Goal: Transaction & Acquisition: Purchase product/service

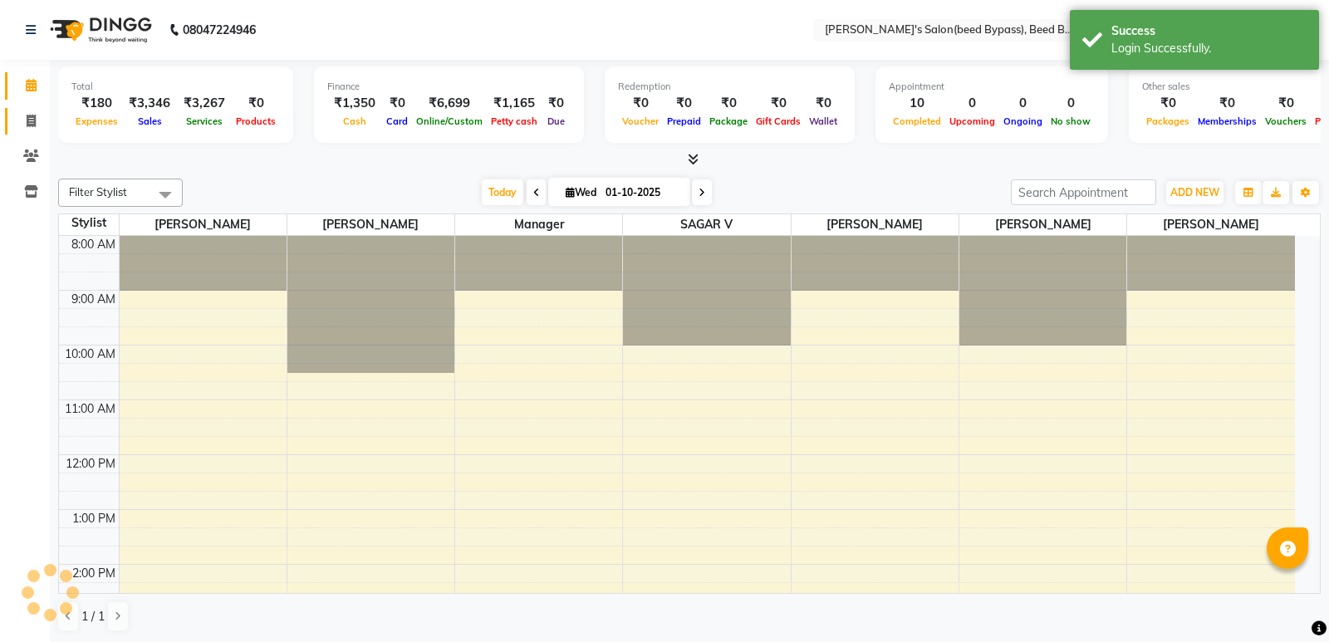
click at [31, 118] on icon at bounding box center [31, 121] width 9 height 12
select select "4176"
select select "service"
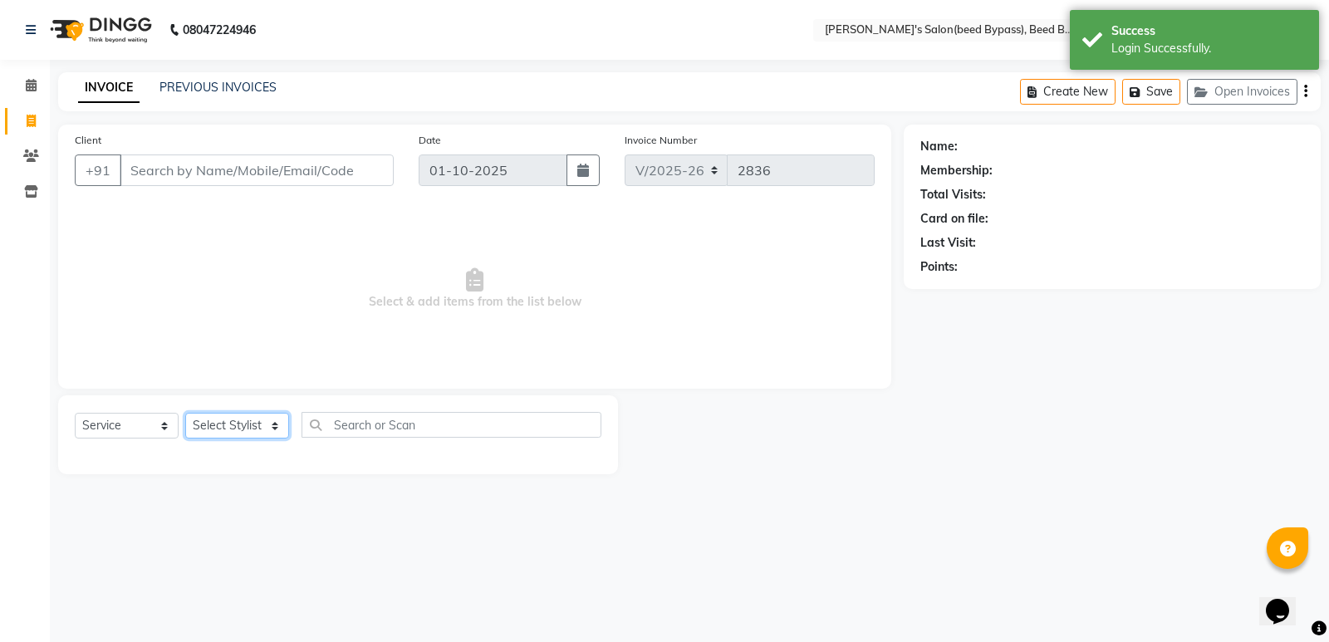
click at [253, 421] on select "Select Stylist AYESHA SHAIKH manager NAGESH PAVAN SAGAR V sagar varpe SAHIL SAP…" at bounding box center [237, 426] width 104 height 26
select select "77699"
click at [185, 413] on select "Select Stylist AYESHA SHAIKH manager NAGESH PAVAN SAGAR V sagar varpe SAHIL SAP…" at bounding box center [237, 426] width 104 height 26
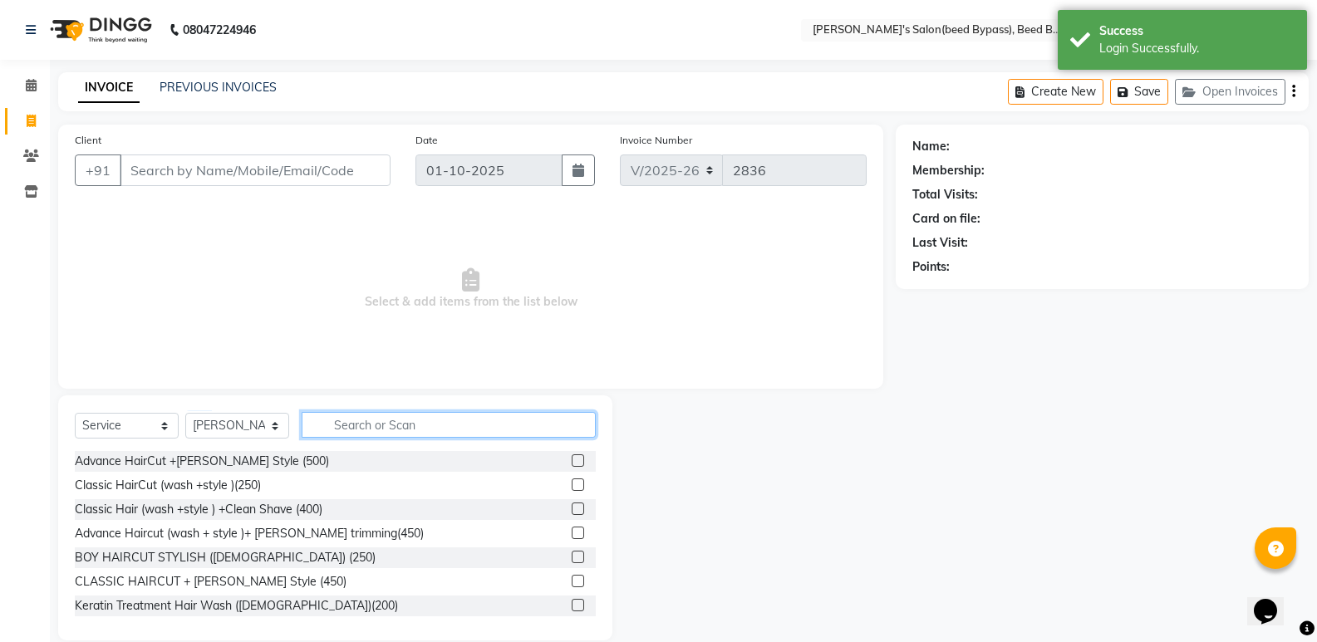
click at [430, 427] on input "text" at bounding box center [449, 425] width 294 height 26
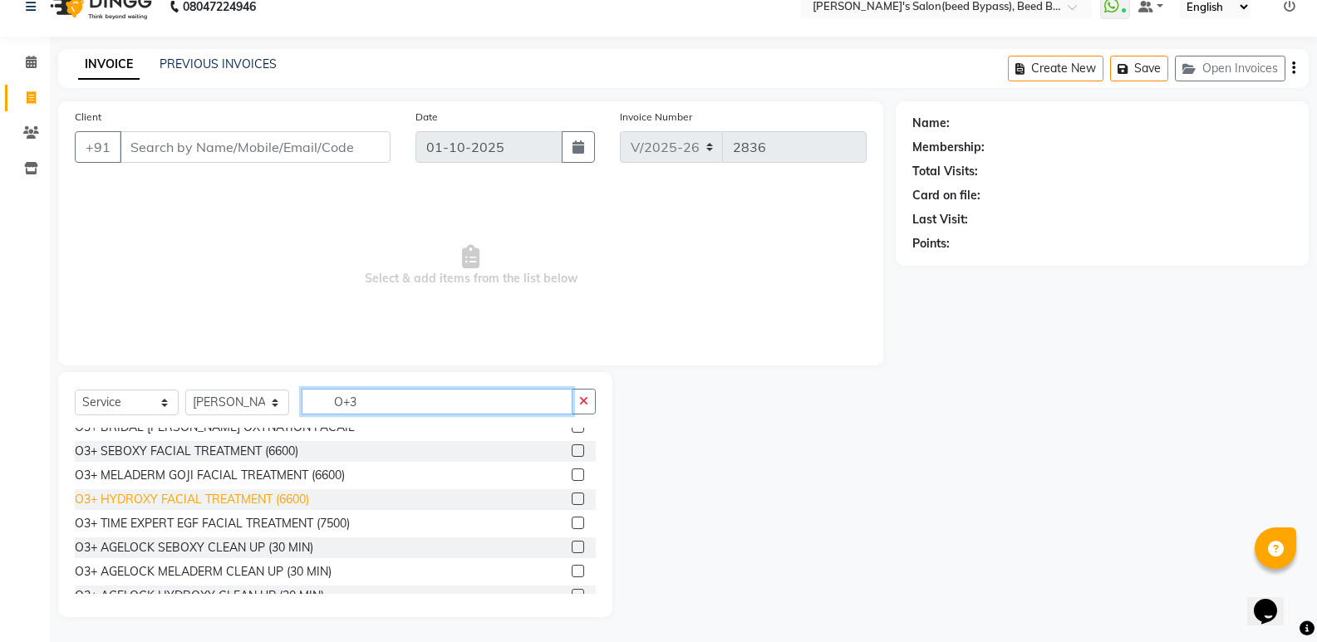
scroll to position [166, 0]
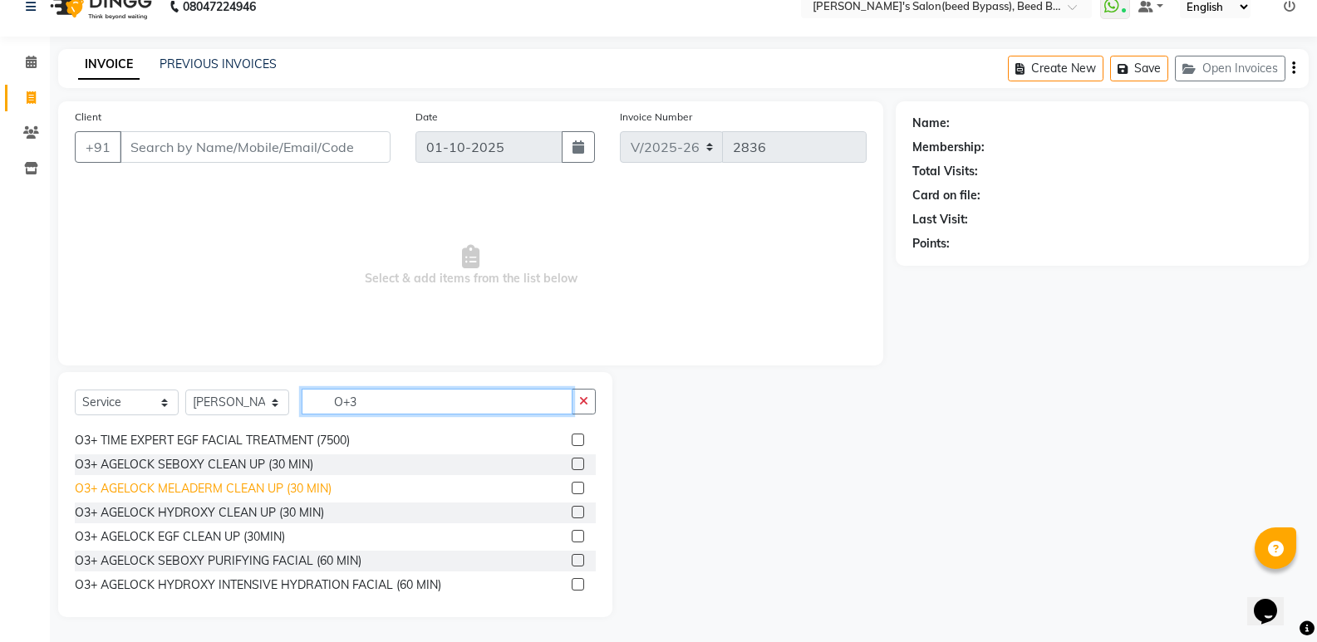
type input "O+3"
click at [256, 486] on div "O3+ AGELOCK MELADERM CLEAN UP (30 MIN)" at bounding box center [203, 488] width 257 height 17
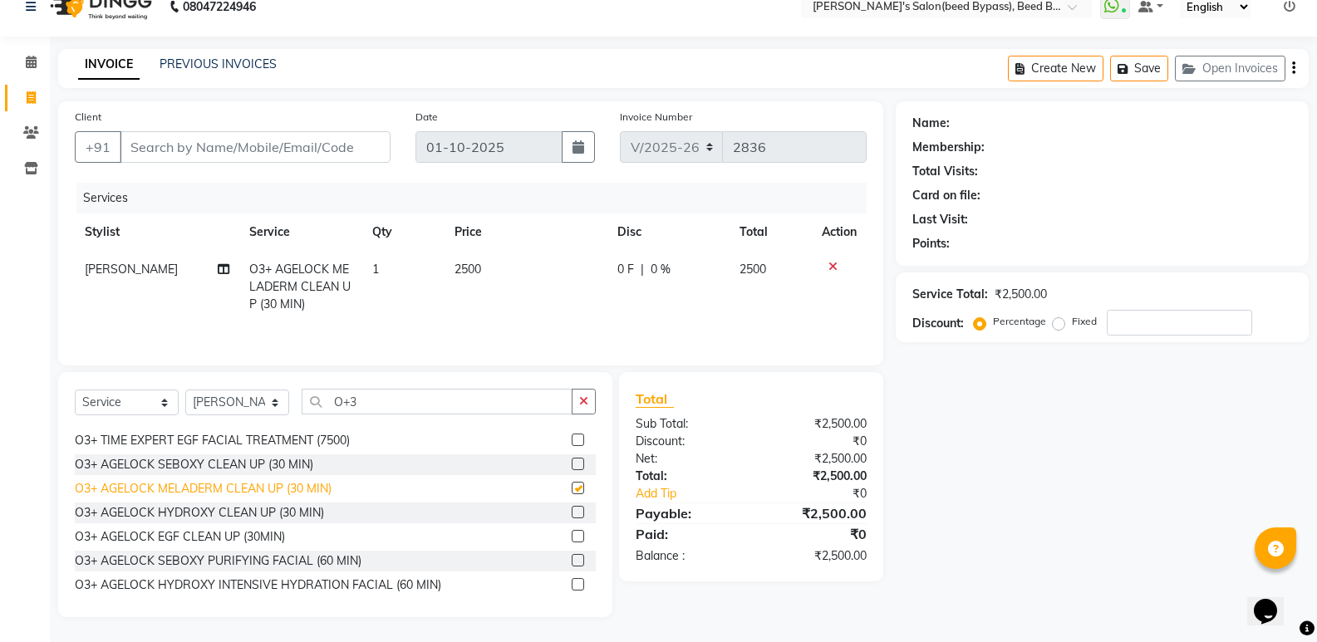
checkbox input "false"
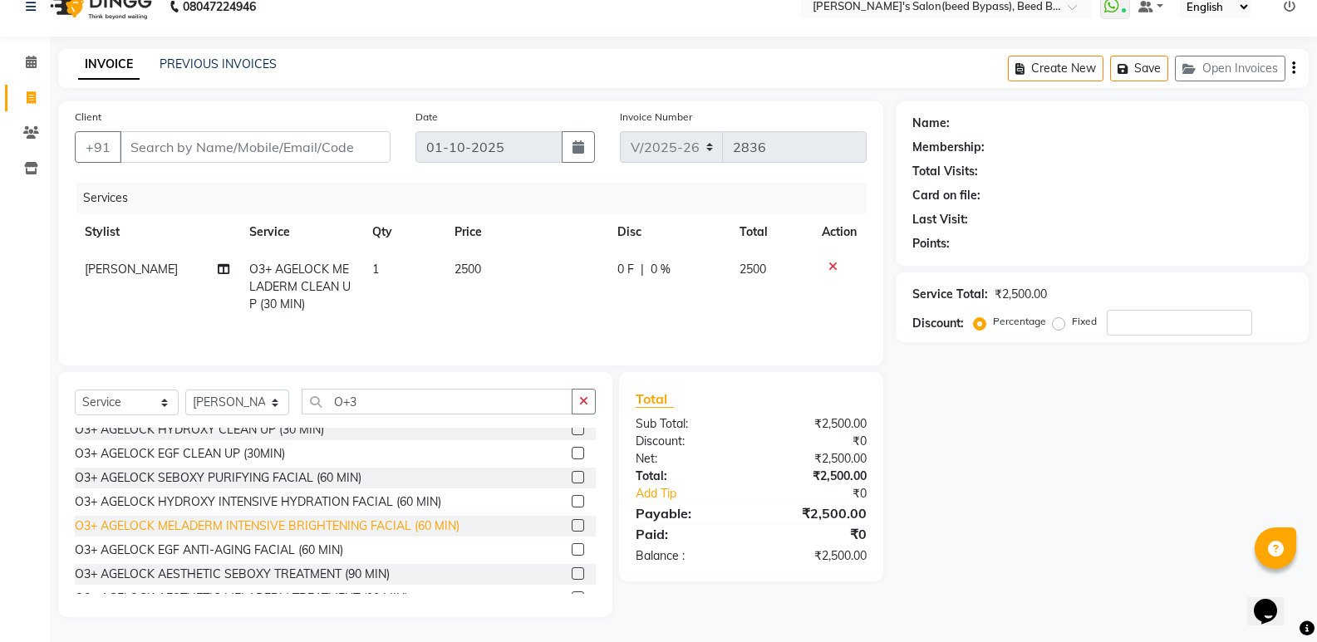
click at [194, 526] on div "O3+ AGELOCK MELADERM INTENSIVE BRIGHTENING FACIAL (60 MIN)" at bounding box center [267, 526] width 385 height 17
checkbox input "false"
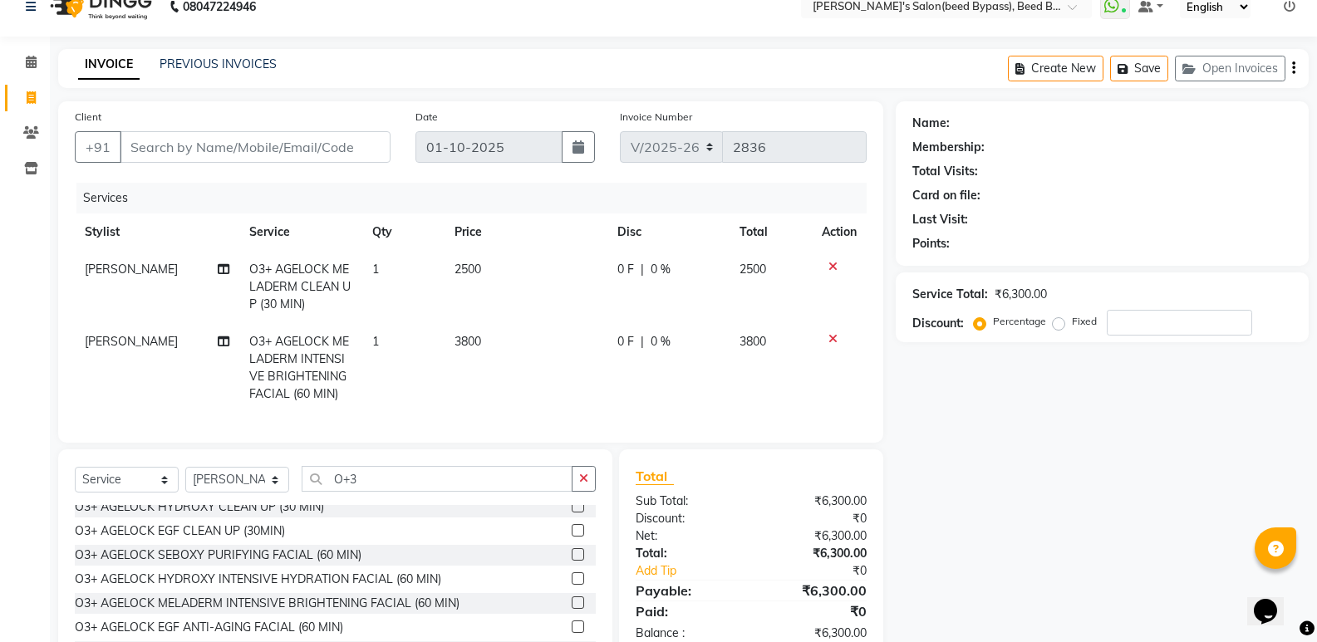
click at [828, 268] on icon at bounding box center [832, 267] width 9 height 12
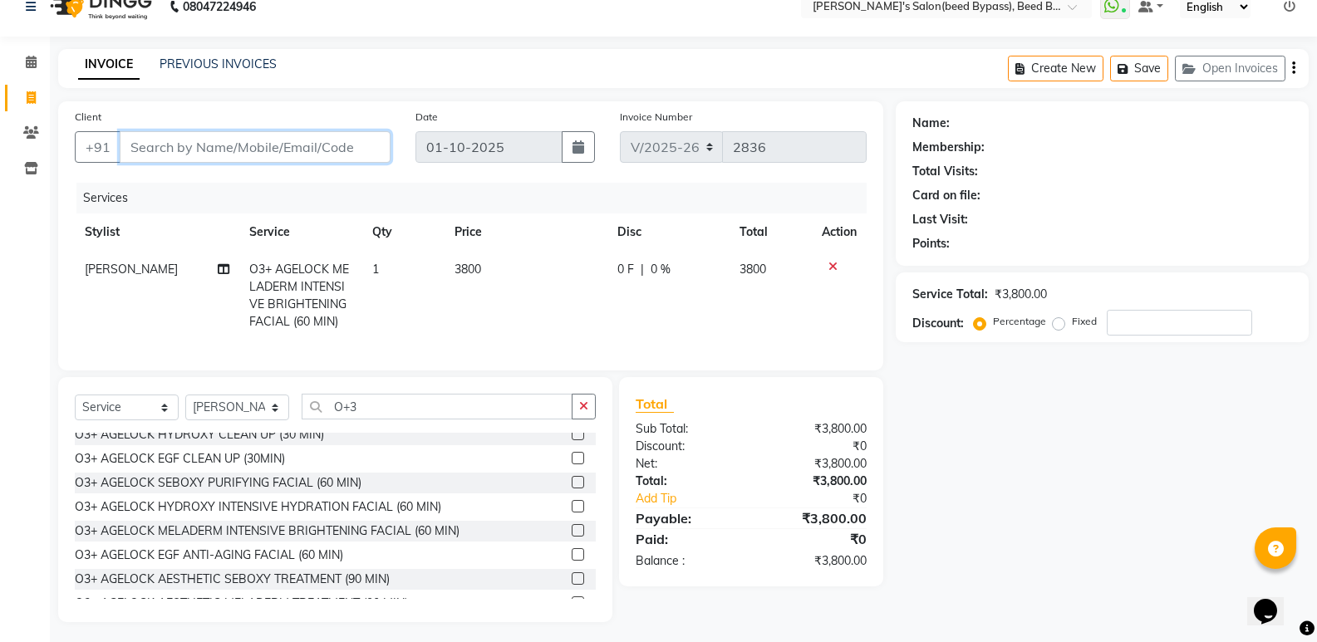
click at [150, 147] on input "Client" at bounding box center [255, 147] width 271 height 32
click at [138, 420] on select "Select Service Product Membership Package Voucher Prepaid Gift Card" at bounding box center [127, 408] width 104 height 26
select select "product"
click at [75, 407] on select "Select Service Product Membership Package Voucher Prepaid Gift Card" at bounding box center [127, 408] width 104 height 26
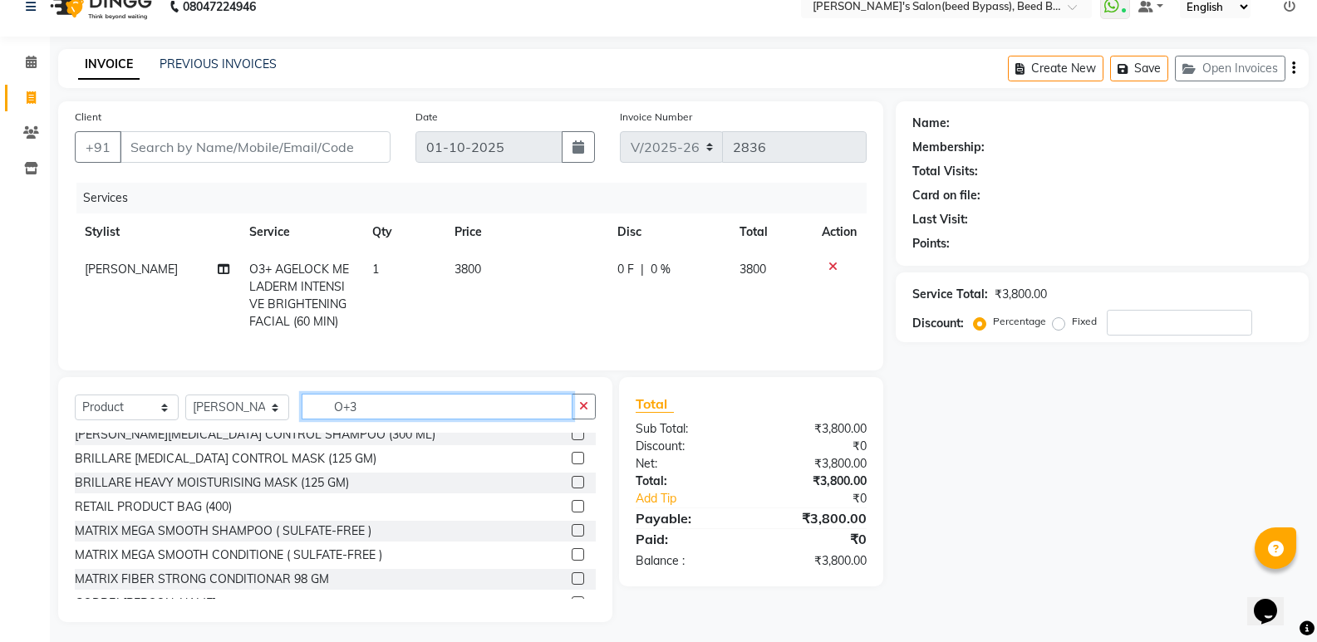
click at [386, 420] on input "O+3" at bounding box center [437, 407] width 271 height 26
type input "O"
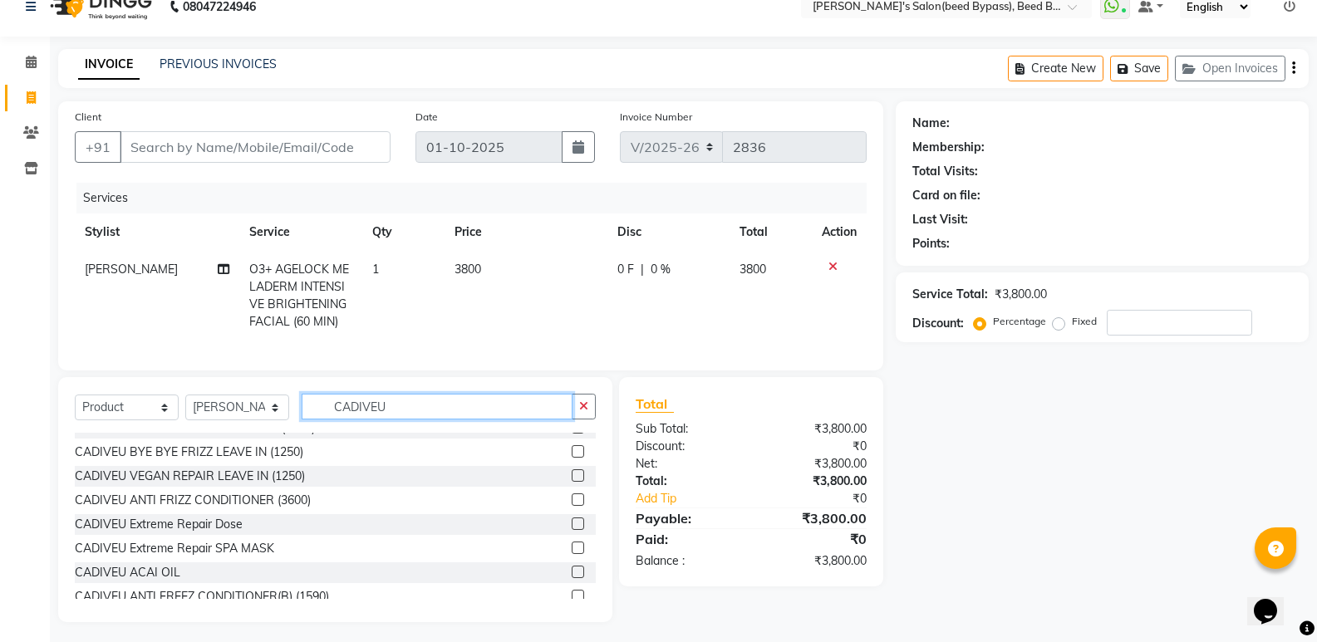
scroll to position [332, 0]
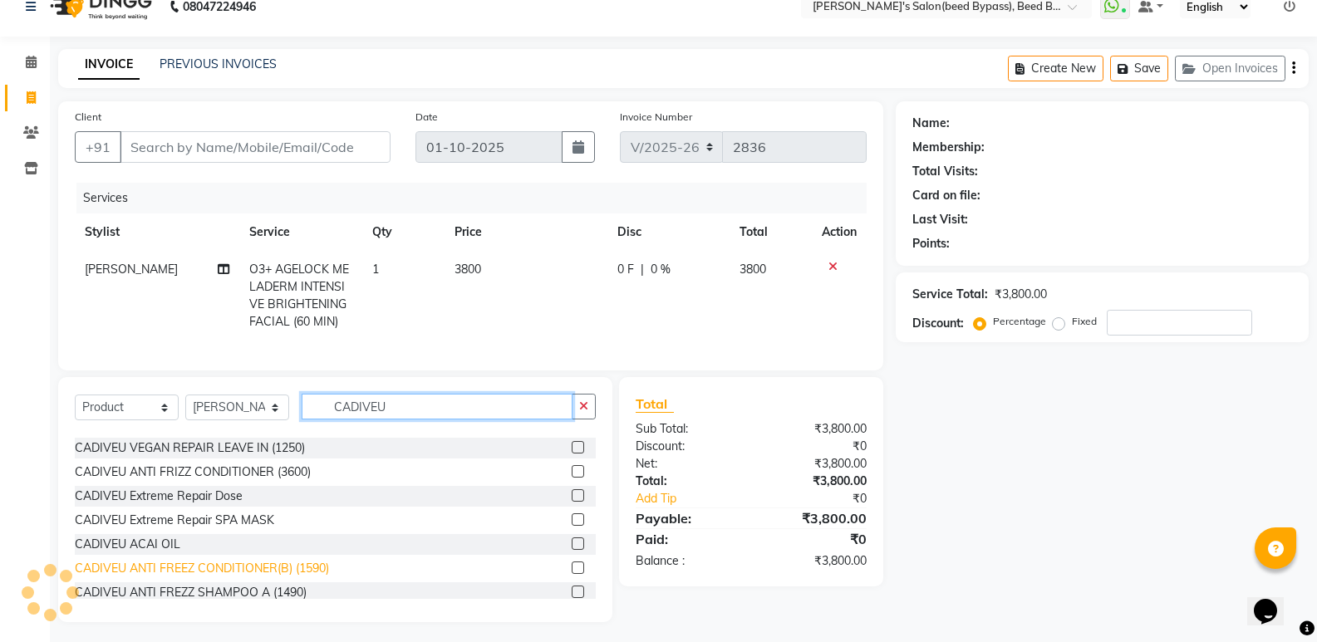
type input "CADIVEU"
click at [313, 576] on div "CADIVEU ANTI FREEZ CONDITIONER(B) (1590)" at bounding box center [202, 568] width 254 height 17
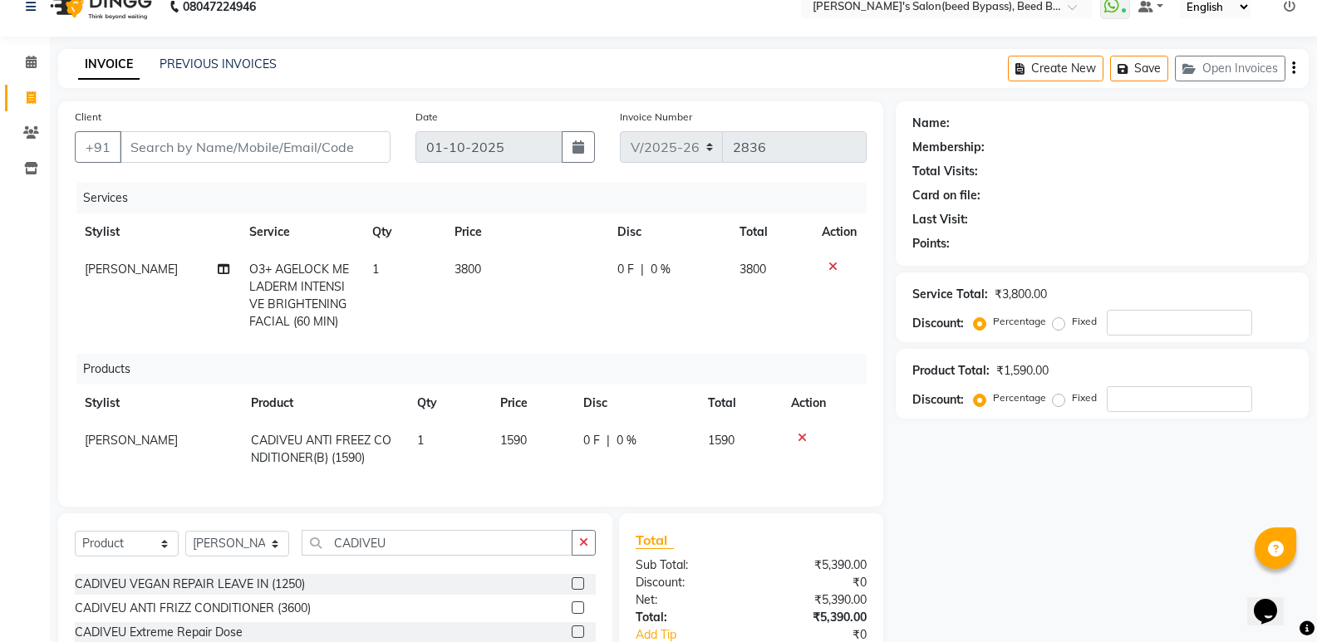
checkbox input "false"
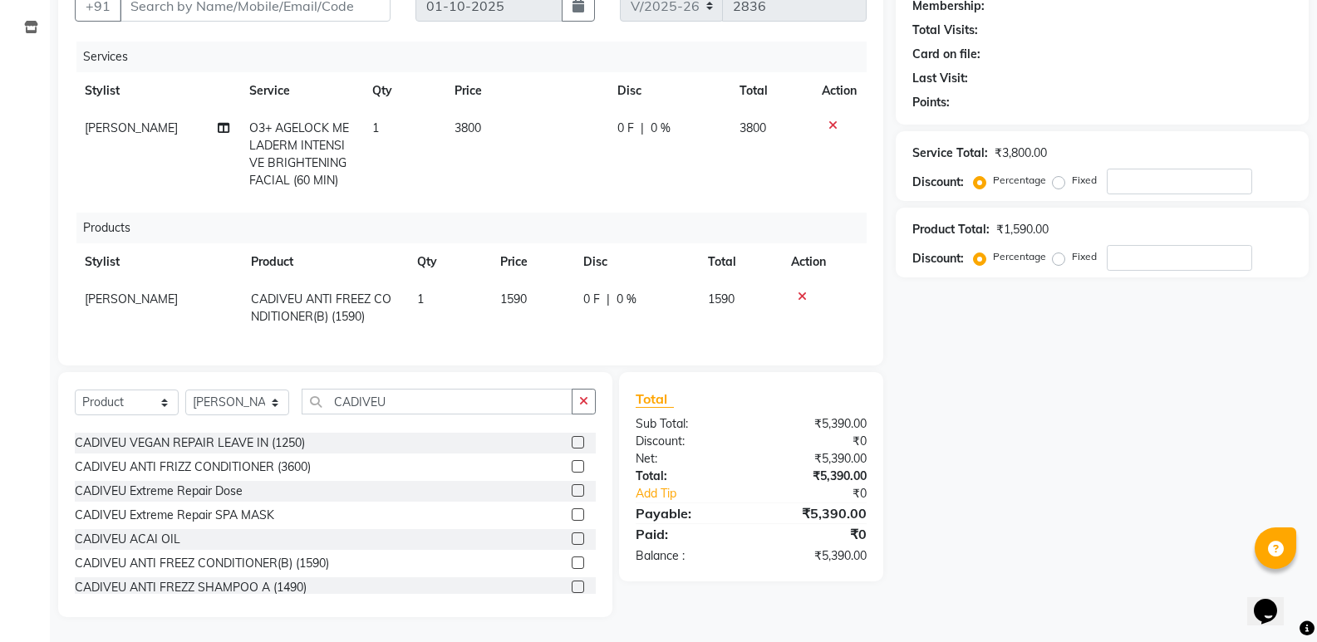
scroll to position [177, 0]
click at [243, 587] on div "CADIVEU ANTI FREZZ SHAMPOO A (1490)" at bounding box center [191, 587] width 232 height 17
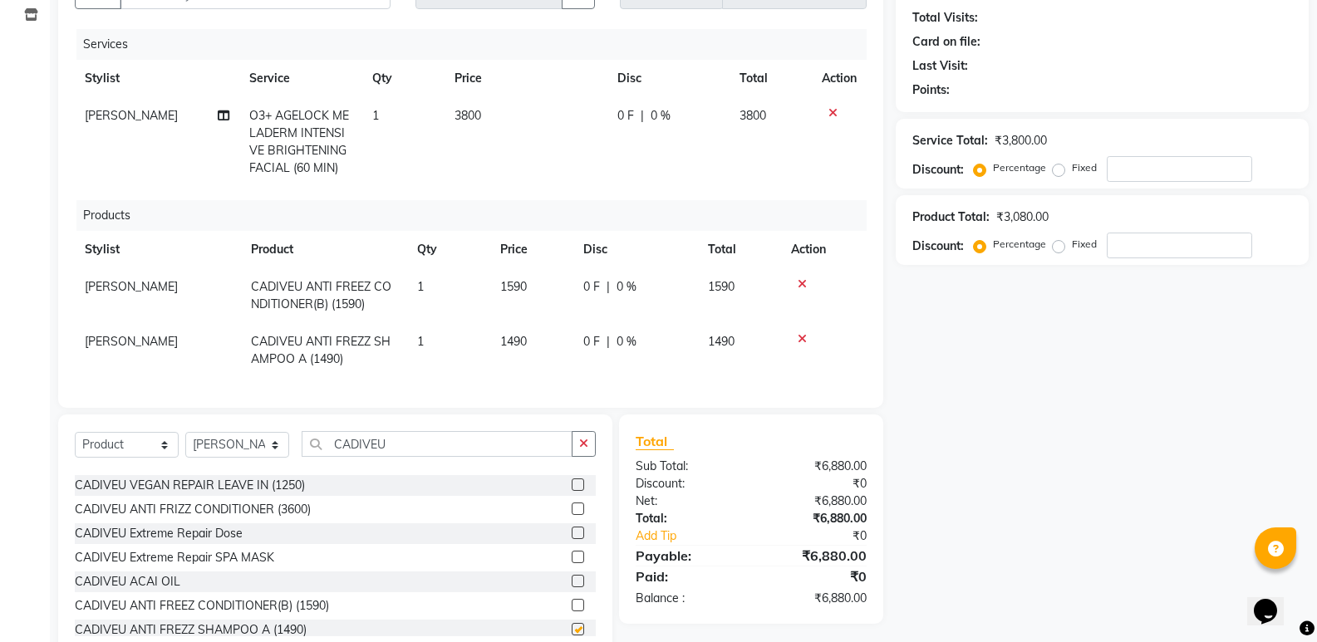
checkbox input "false"
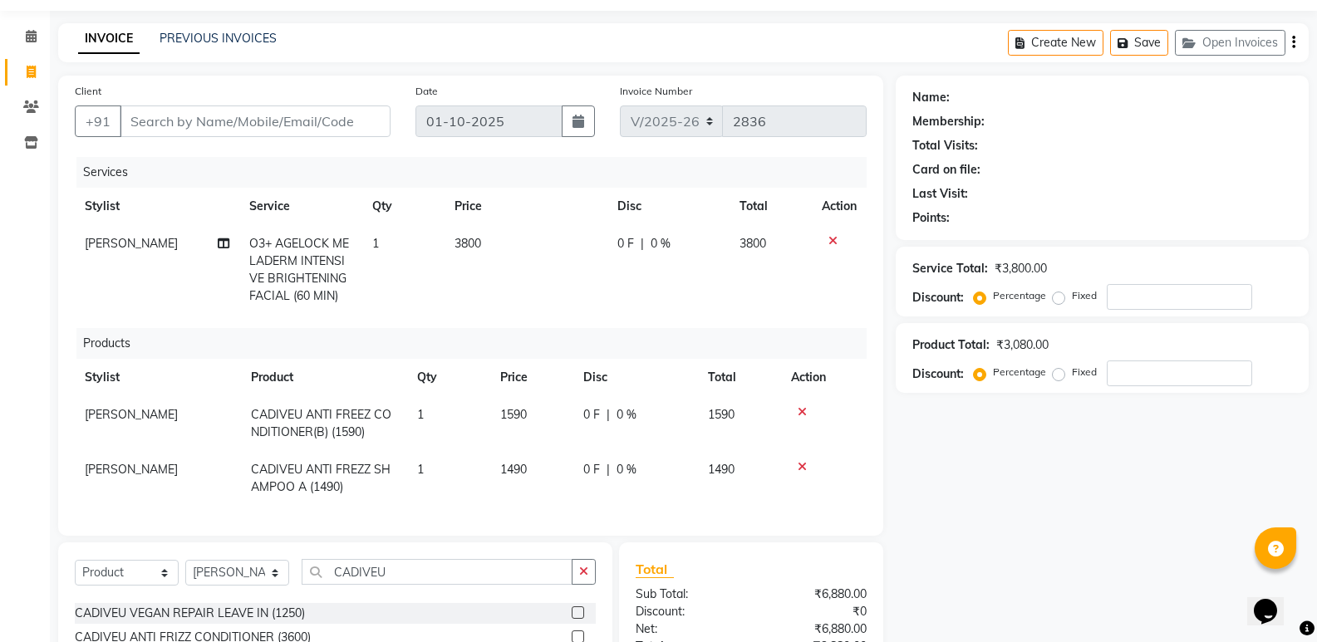
scroll to position [0, 0]
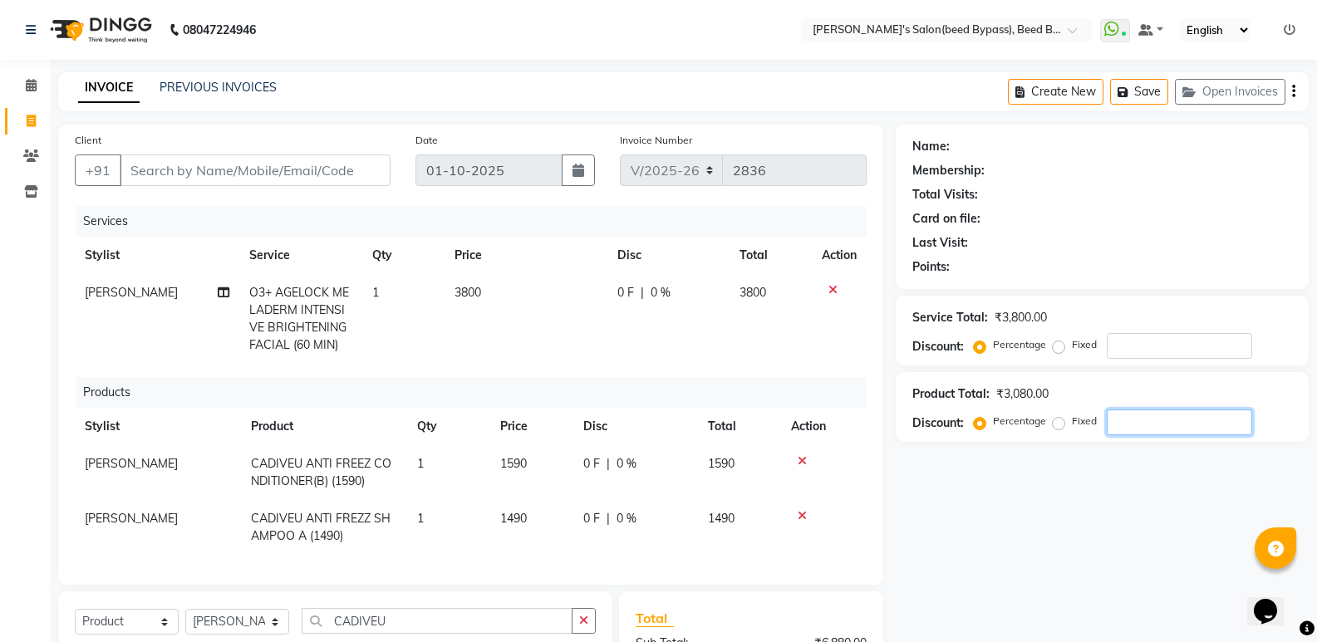
click at [1150, 426] on input "number" at bounding box center [1179, 423] width 145 height 26
type input "10"
click at [263, 171] on input "Client" at bounding box center [255, 171] width 271 height 32
type input "9"
type input "0"
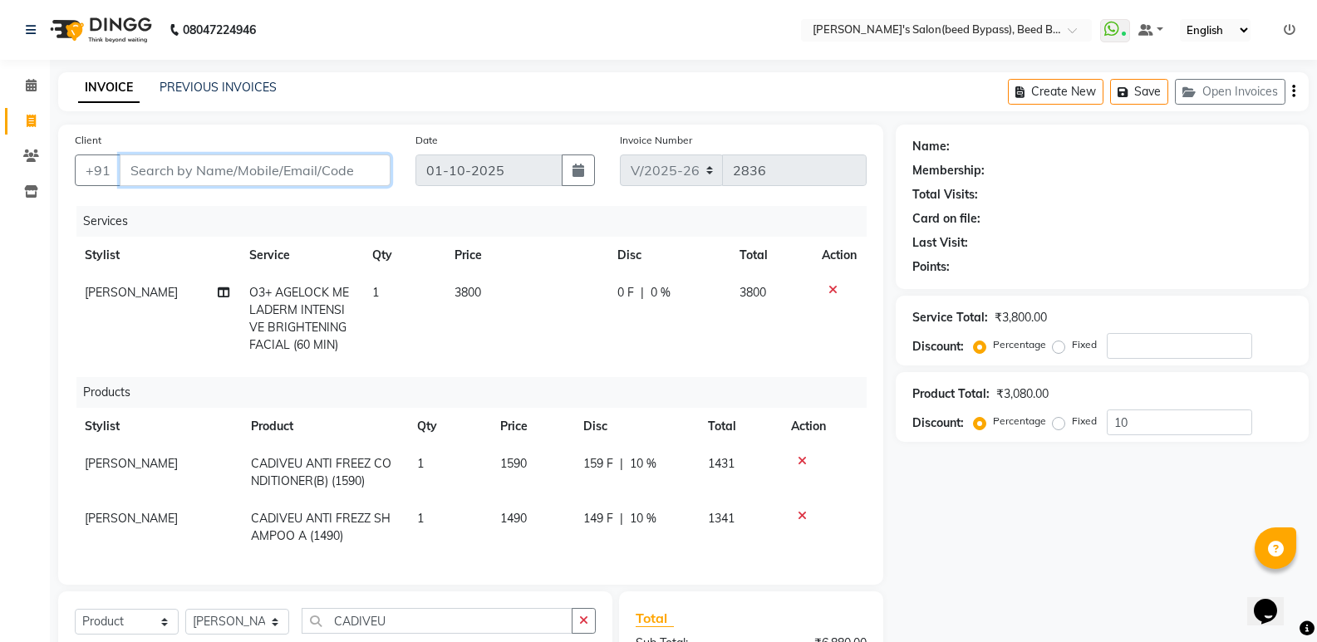
type input "0"
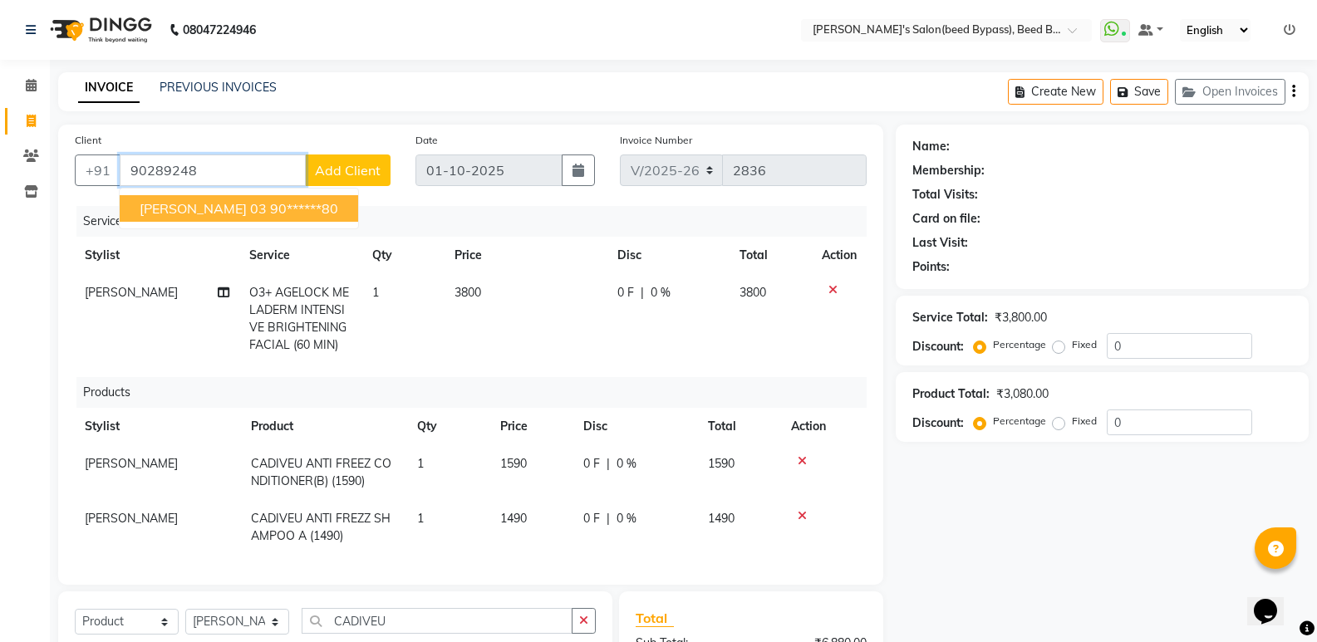
click at [318, 212] on ngb-highlight "90******80" at bounding box center [304, 208] width 68 height 17
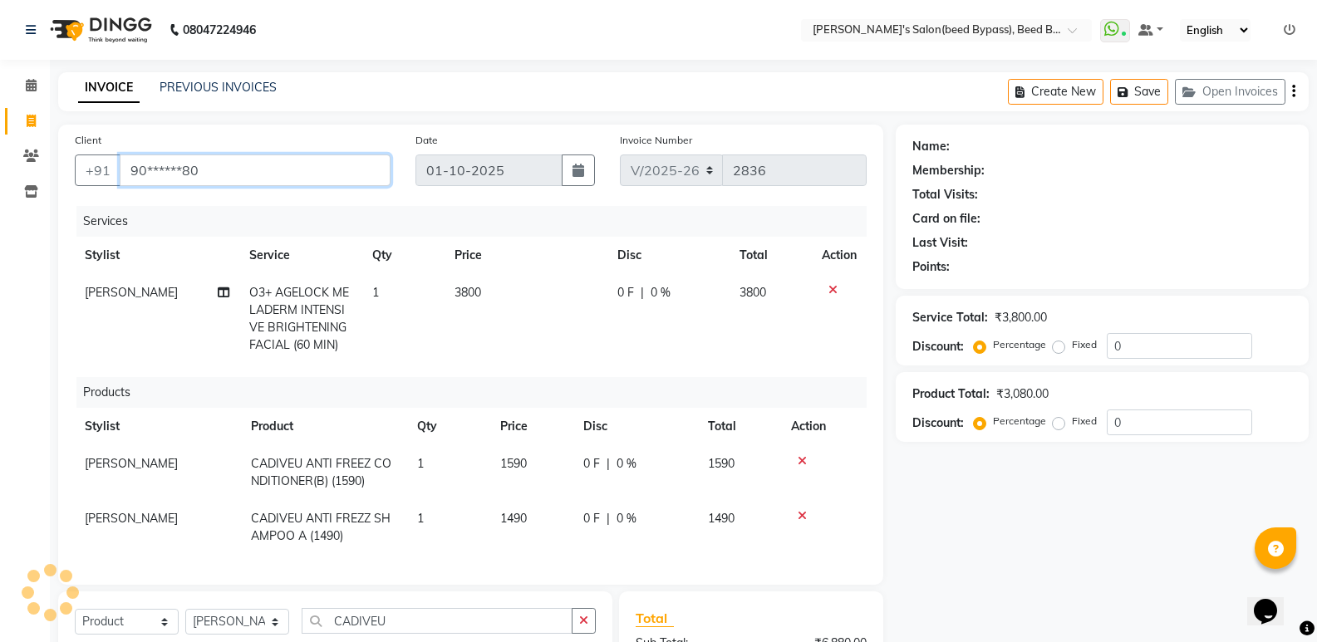
type input "90******80"
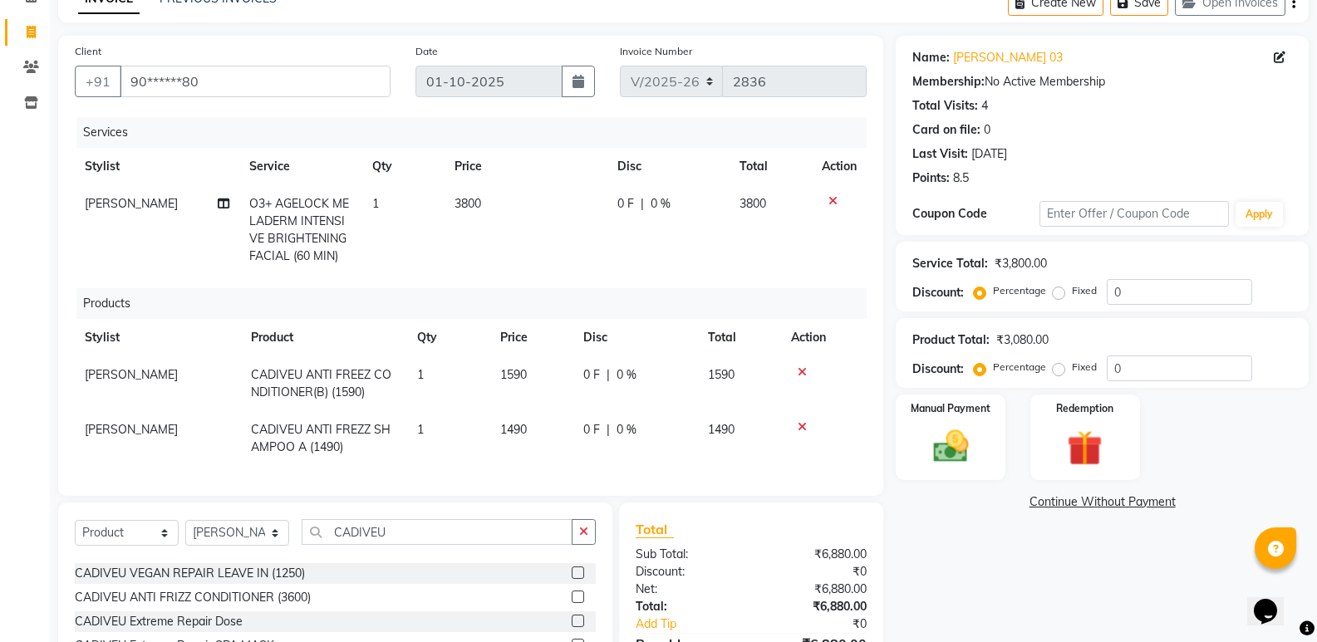
scroll to position [232, 0]
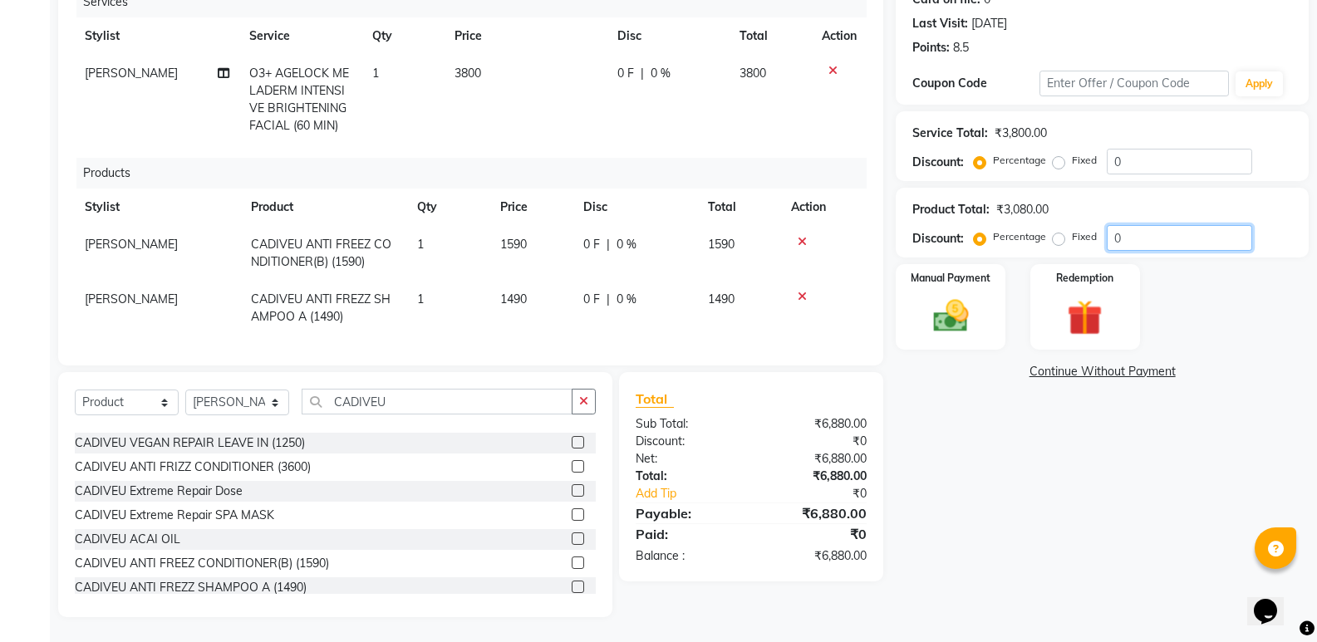
click at [1145, 225] on input "0" at bounding box center [1179, 238] width 145 height 26
type input "10"
click at [945, 315] on img at bounding box center [950, 316] width 59 height 42
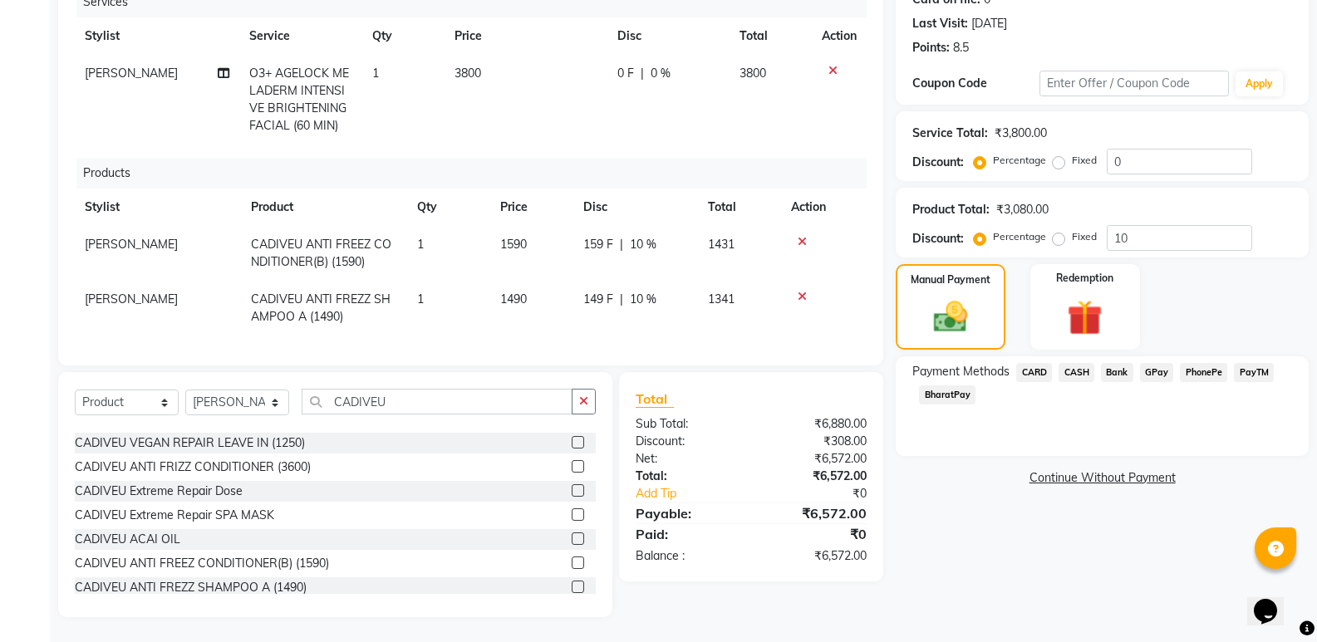
click at [1208, 363] on span "PhonePe" at bounding box center [1203, 372] width 47 height 19
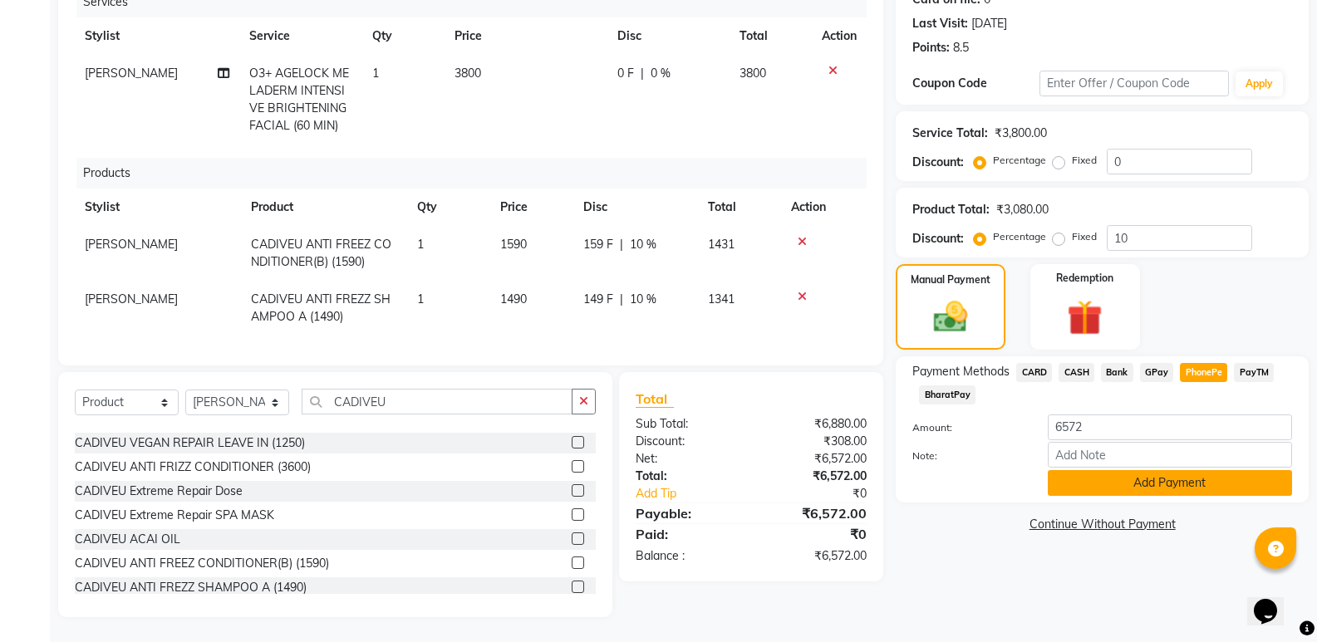
click at [1149, 472] on button "Add Payment" at bounding box center [1170, 483] width 244 height 26
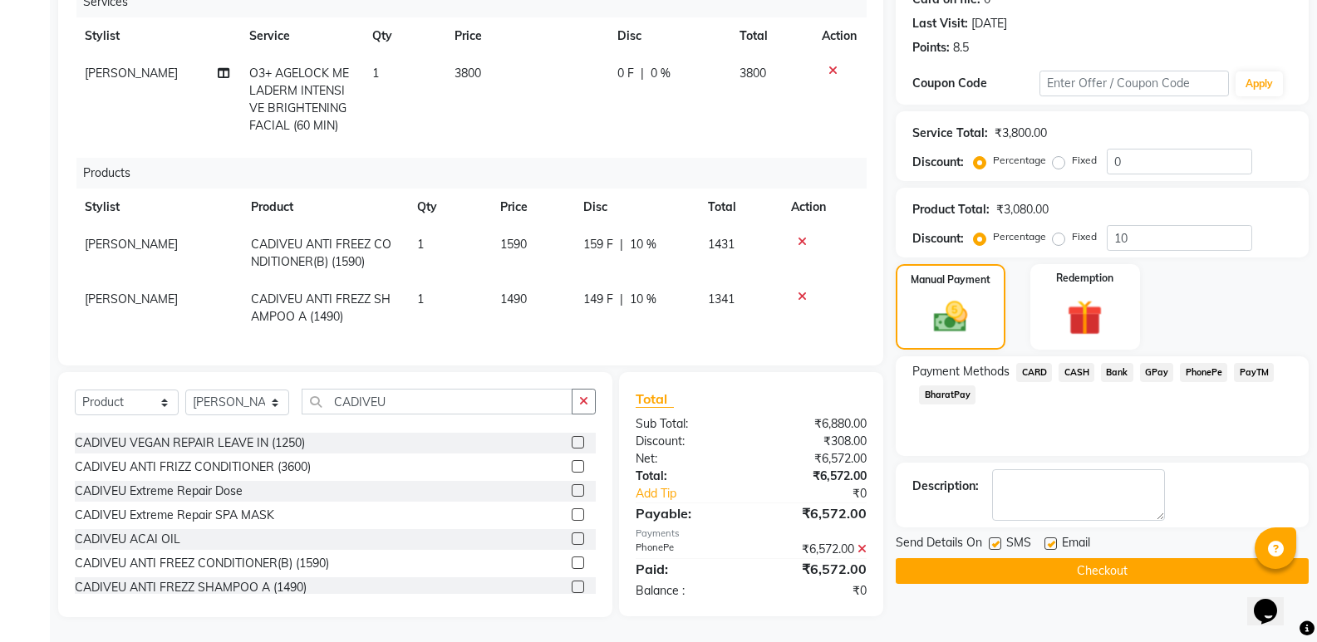
click at [1101, 558] on button "Checkout" at bounding box center [1102, 571] width 413 height 26
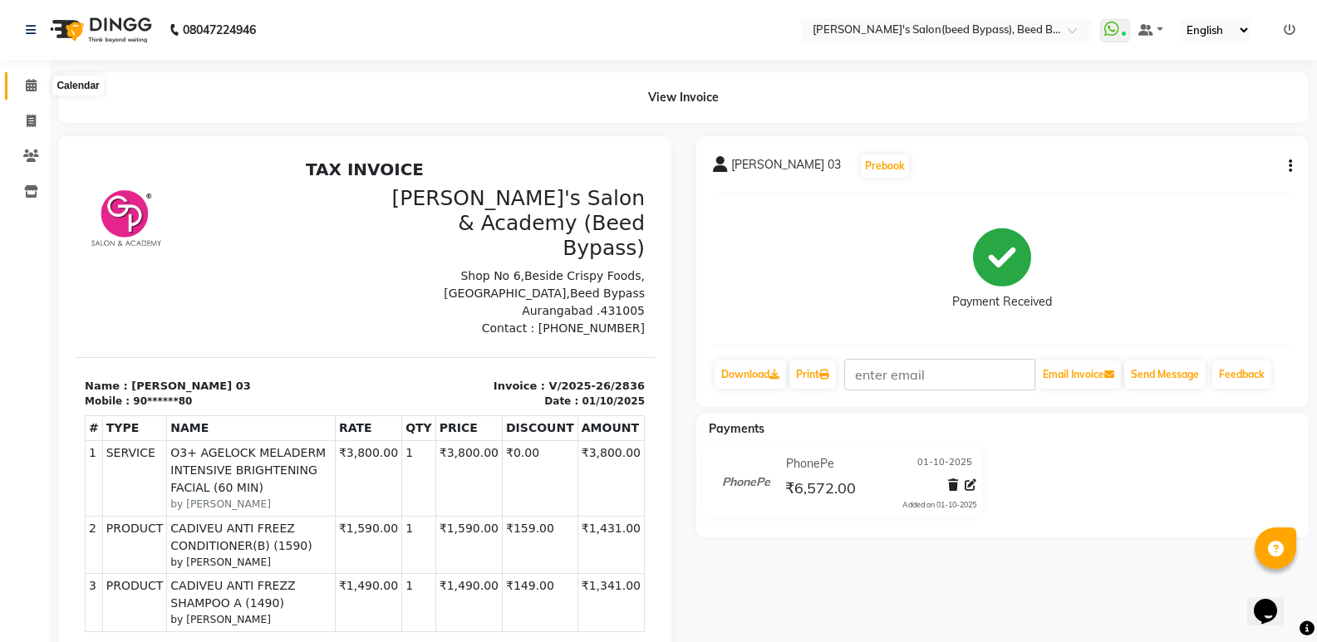
click at [31, 87] on icon at bounding box center [31, 85] width 11 height 12
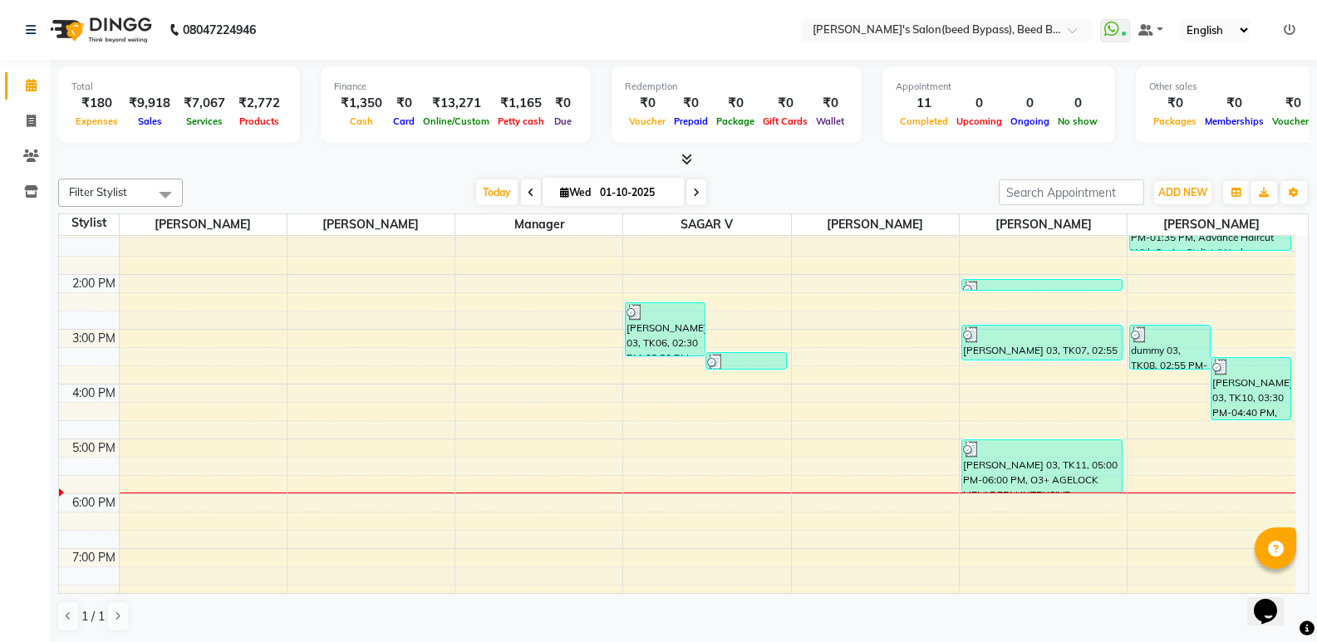
scroll to position [272, 0]
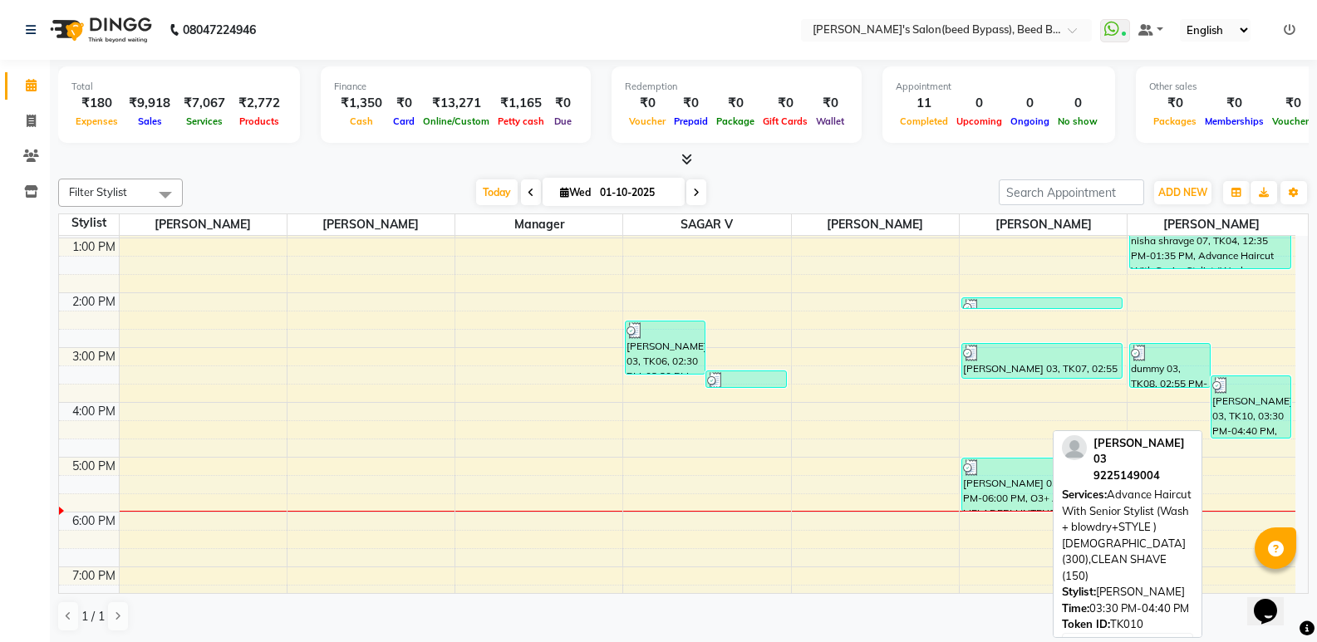
click at [1260, 418] on div "[PERSON_NAME] 03, TK10, 03:30 PM-04:40 PM, Advance Haircut With Senior Stylist …" at bounding box center [1250, 406] width 79 height 61
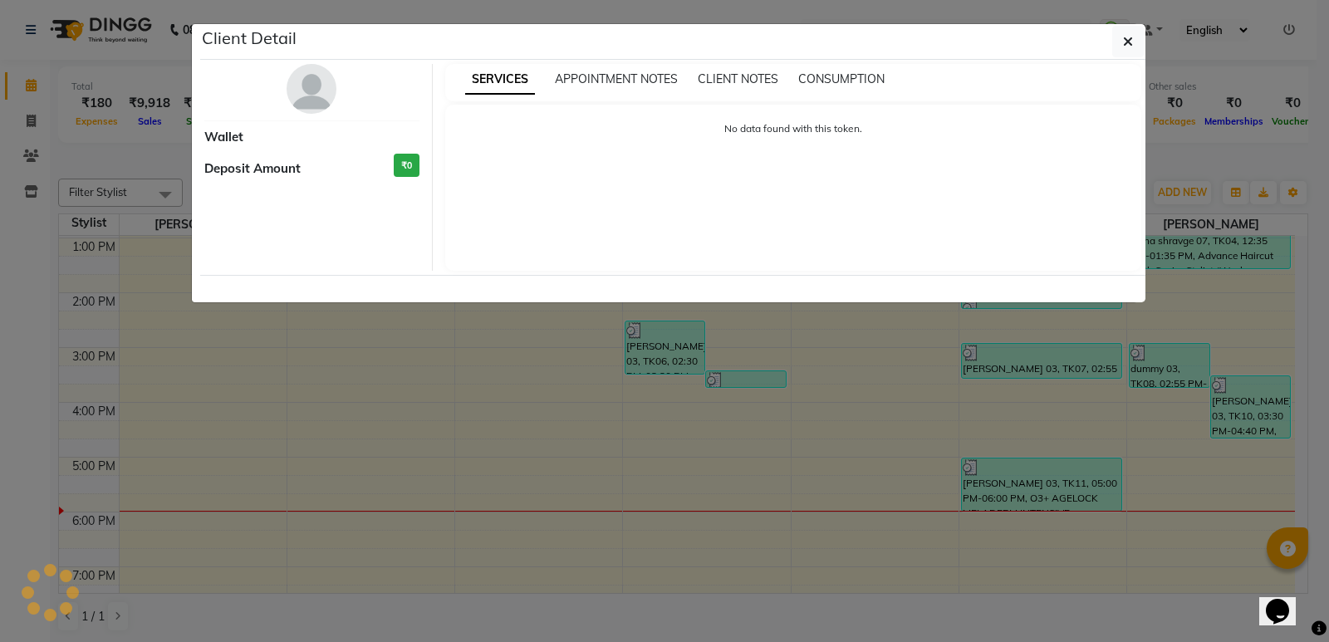
select select "3"
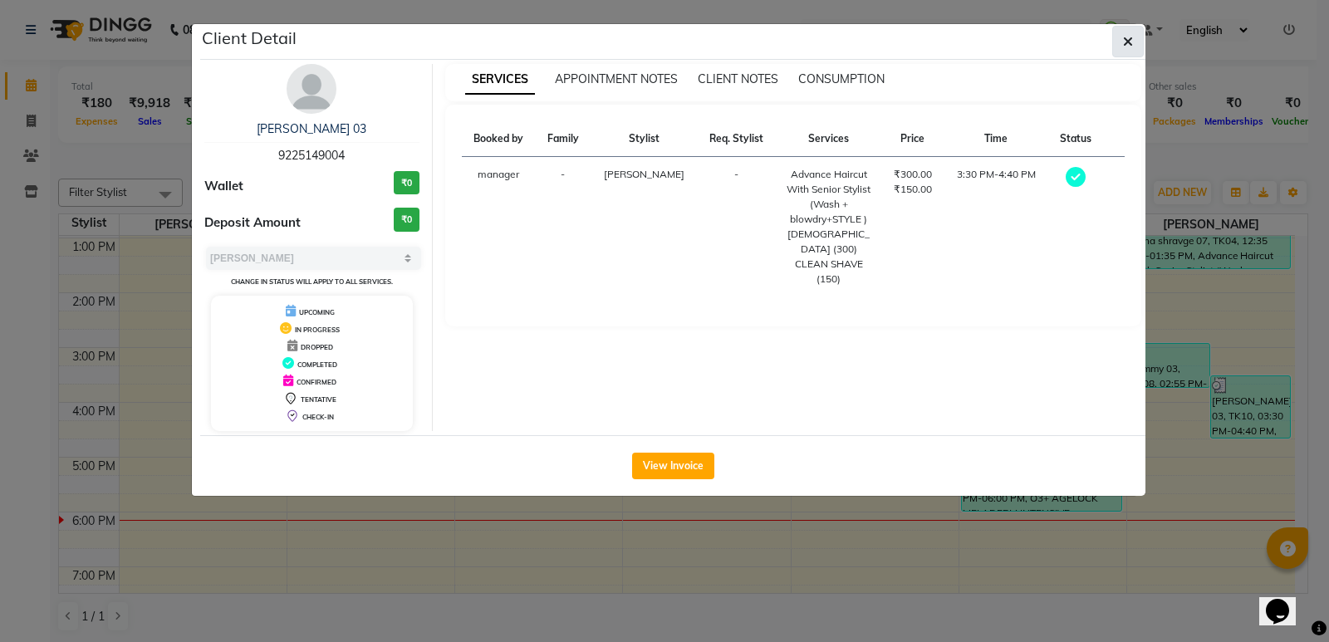
click at [1126, 40] on icon "button" at bounding box center [1128, 41] width 10 height 13
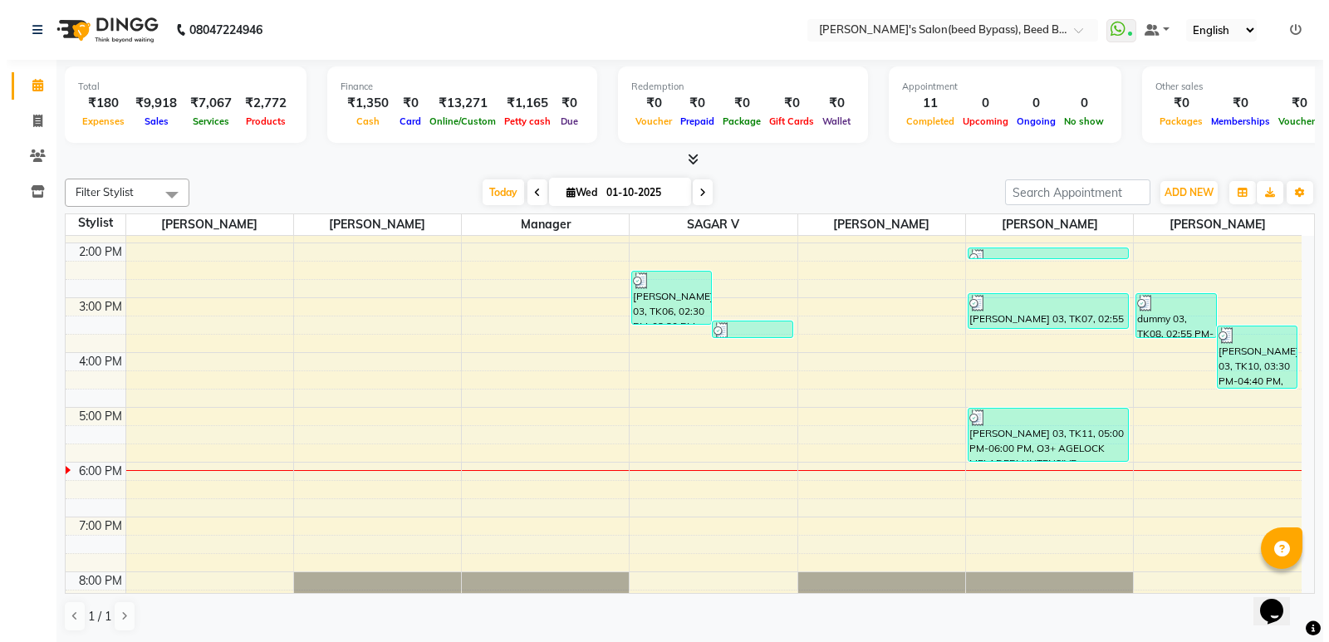
scroll to position [355, 0]
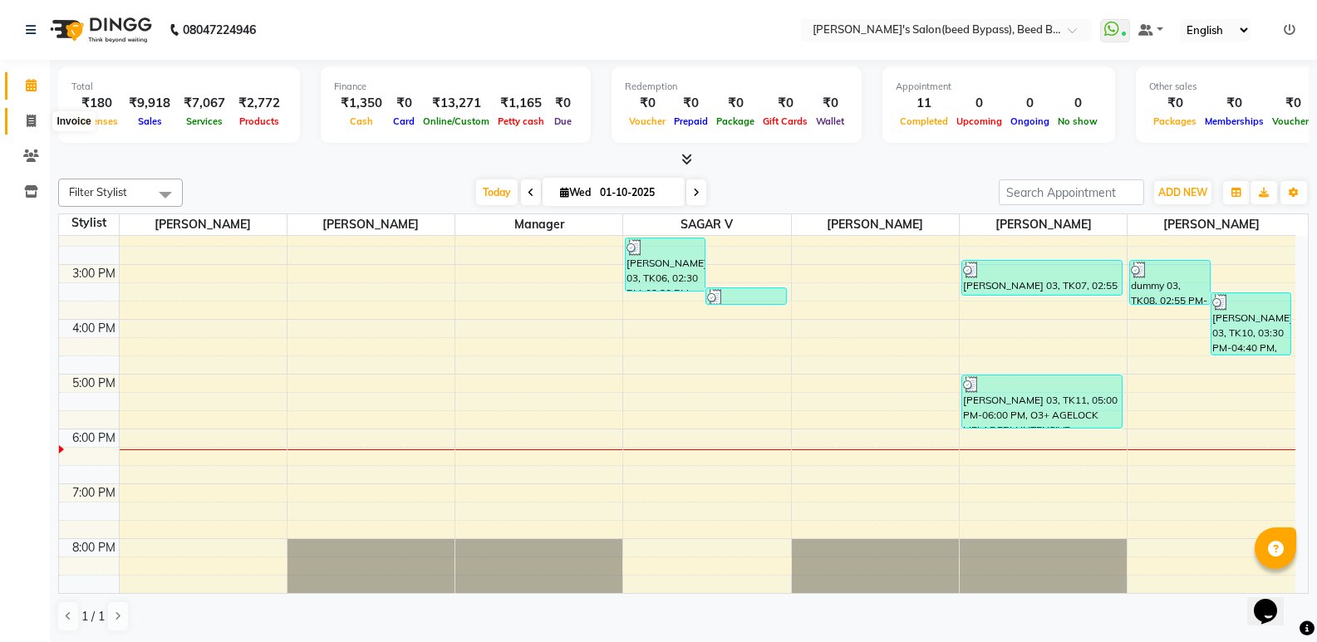
click at [32, 124] on icon at bounding box center [31, 121] width 9 height 12
select select "service"
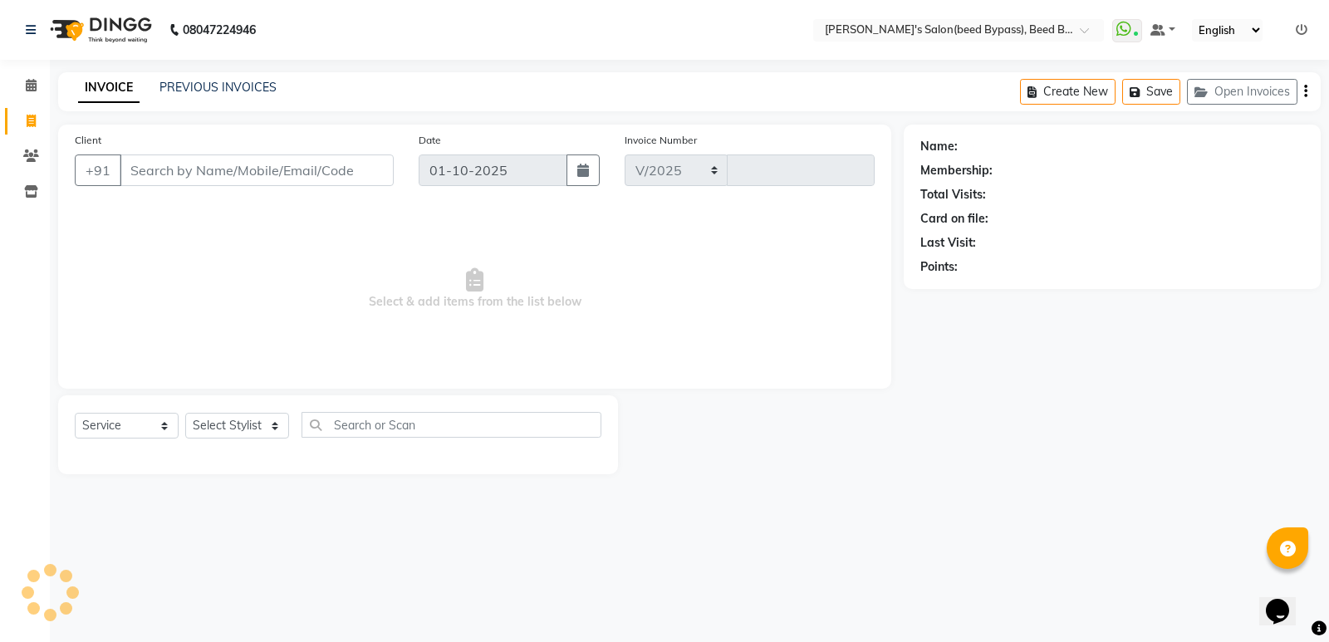
select select "4176"
type input "2837"
click at [217, 420] on select "Select Stylist" at bounding box center [237, 426] width 104 height 26
select select "28787"
click at [185, 413] on select "Select Stylist [PERSON_NAME] manager [PERSON_NAME] V sagar [PERSON_NAME] [PERSO…" at bounding box center [237, 426] width 104 height 26
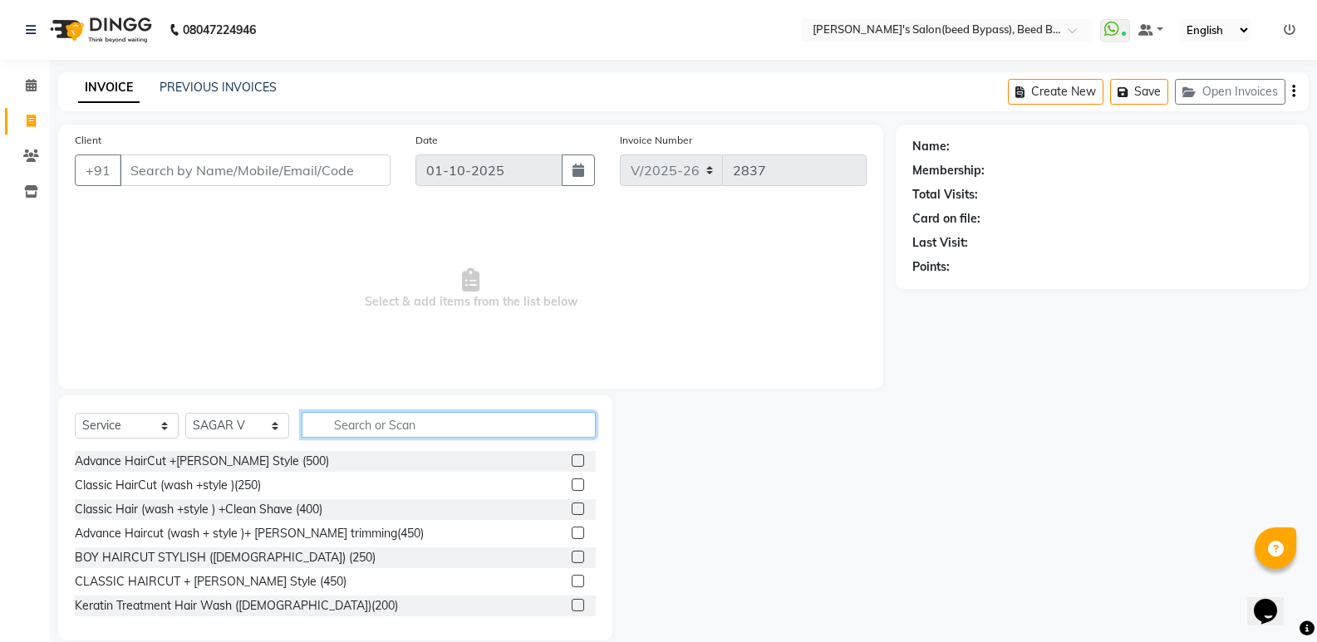
click at [434, 429] on input "text" at bounding box center [449, 425] width 294 height 26
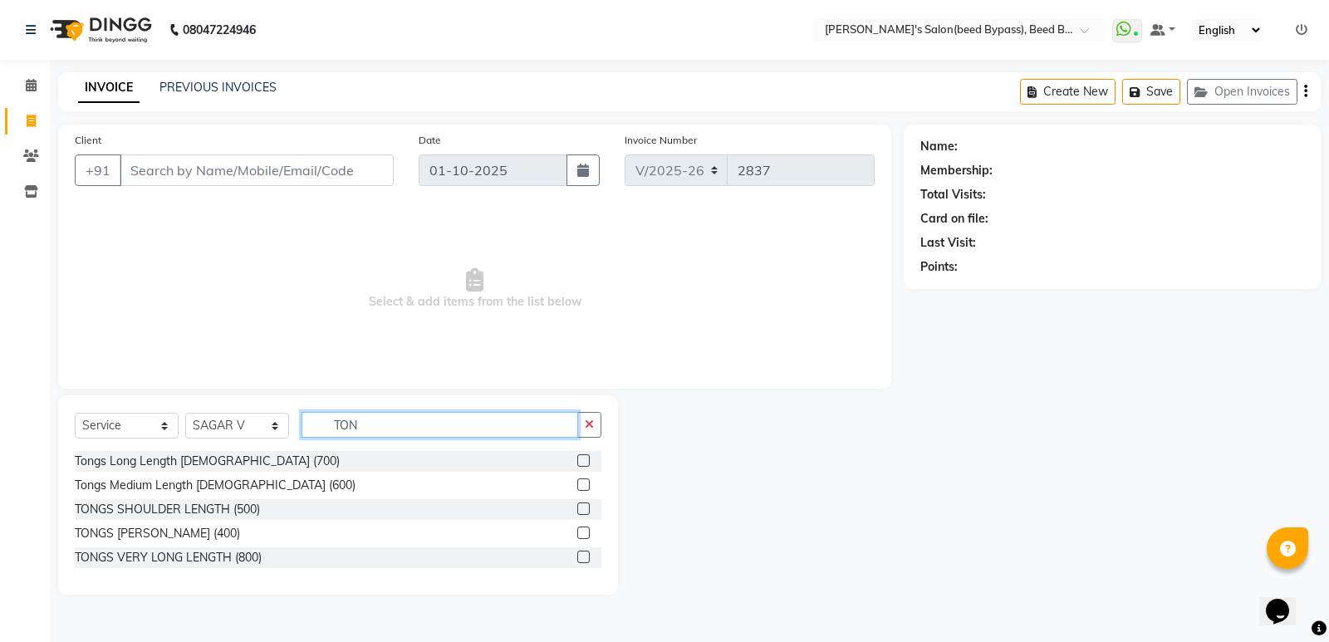
type input "TON"
click at [29, 163] on span at bounding box center [31, 156] width 29 height 19
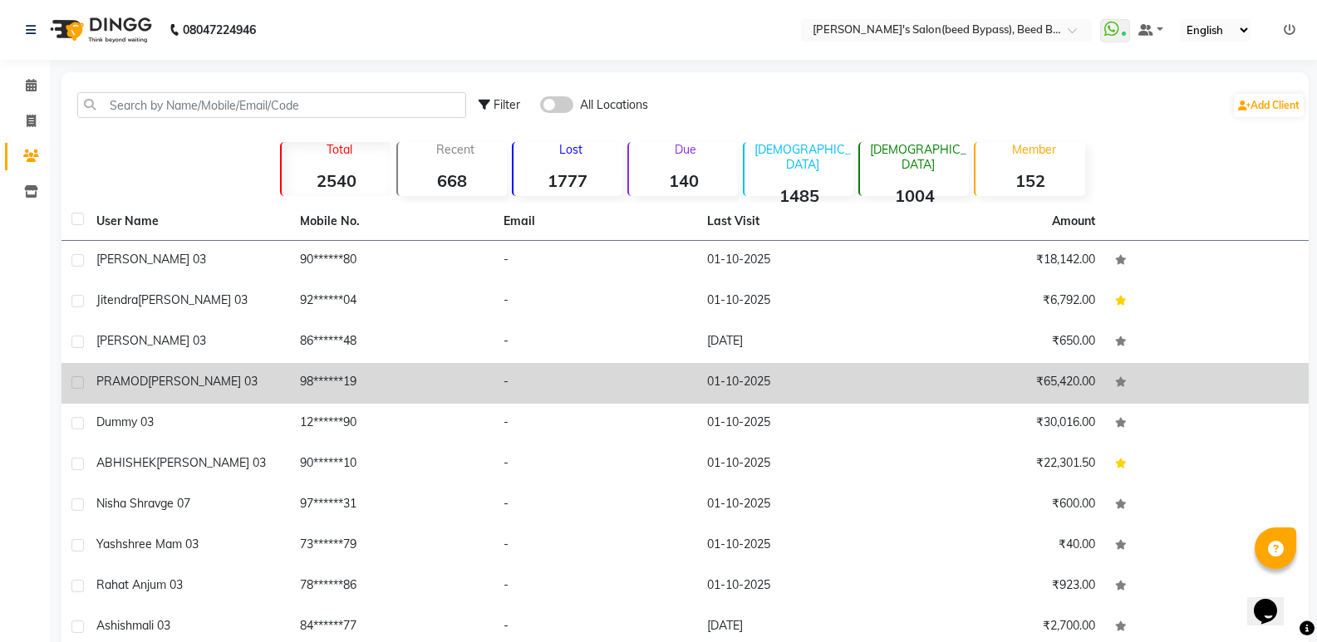
click at [176, 385] on span "BANSODE 03" at bounding box center [203, 381] width 110 height 15
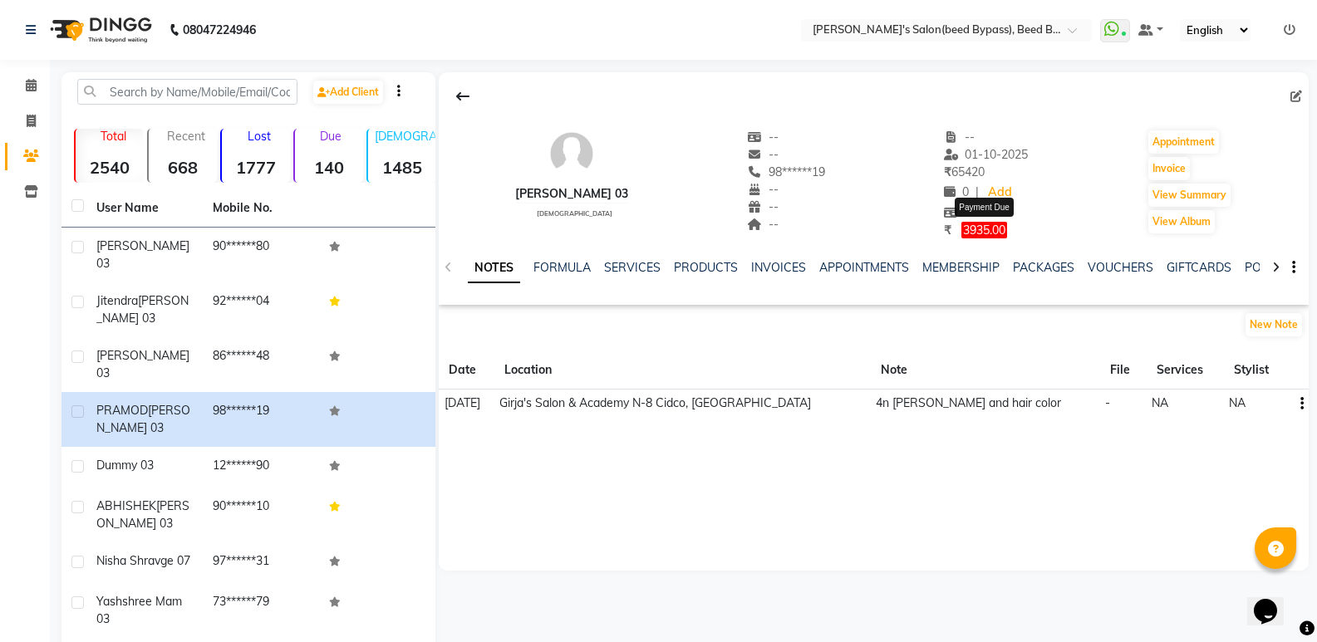
click at [1007, 233] on span "3935.00" at bounding box center [984, 230] width 46 height 17
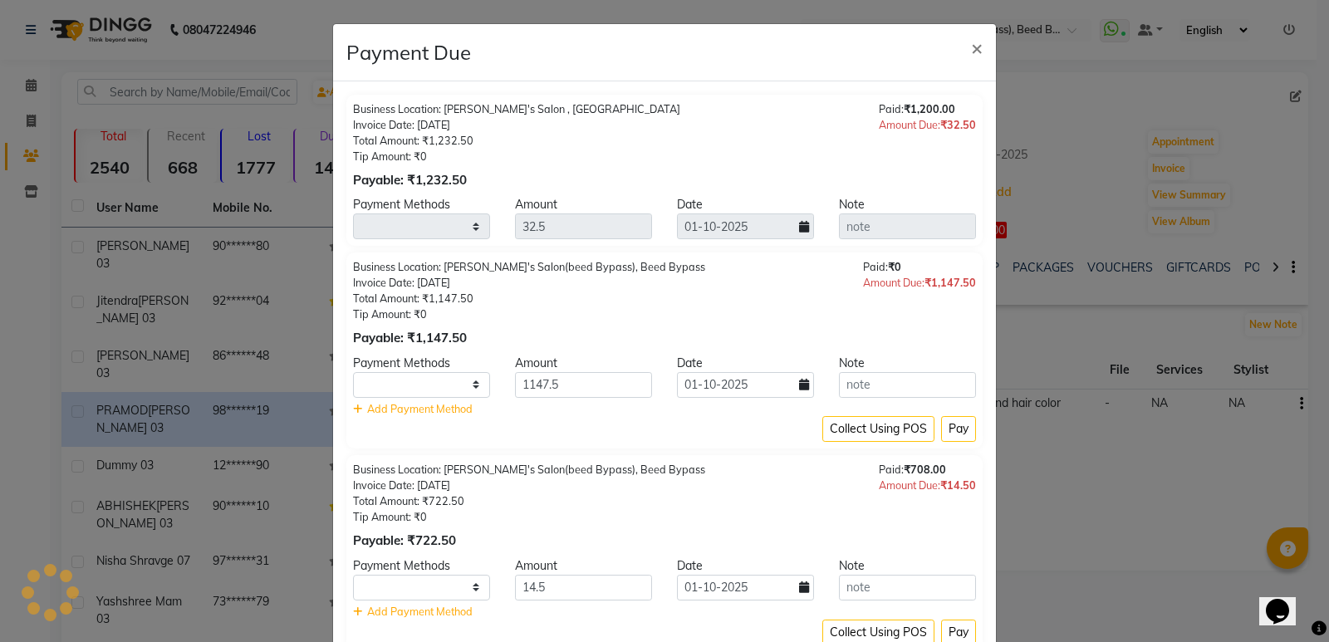
select select "1"
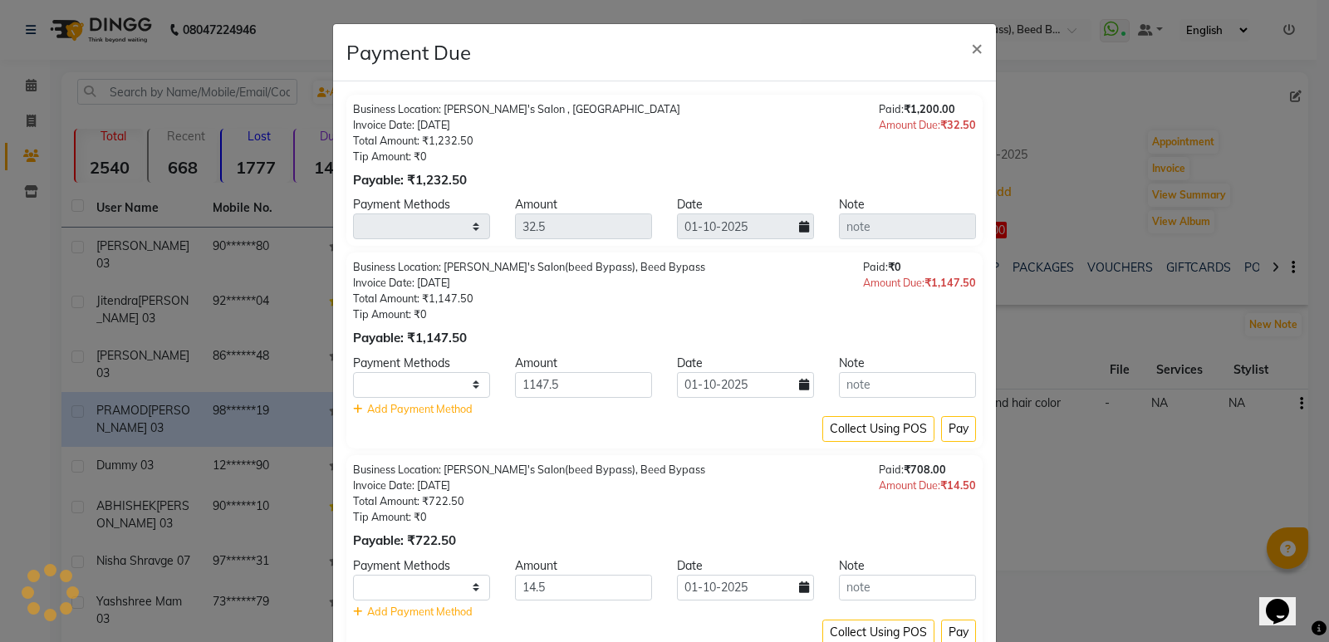
select select "1"
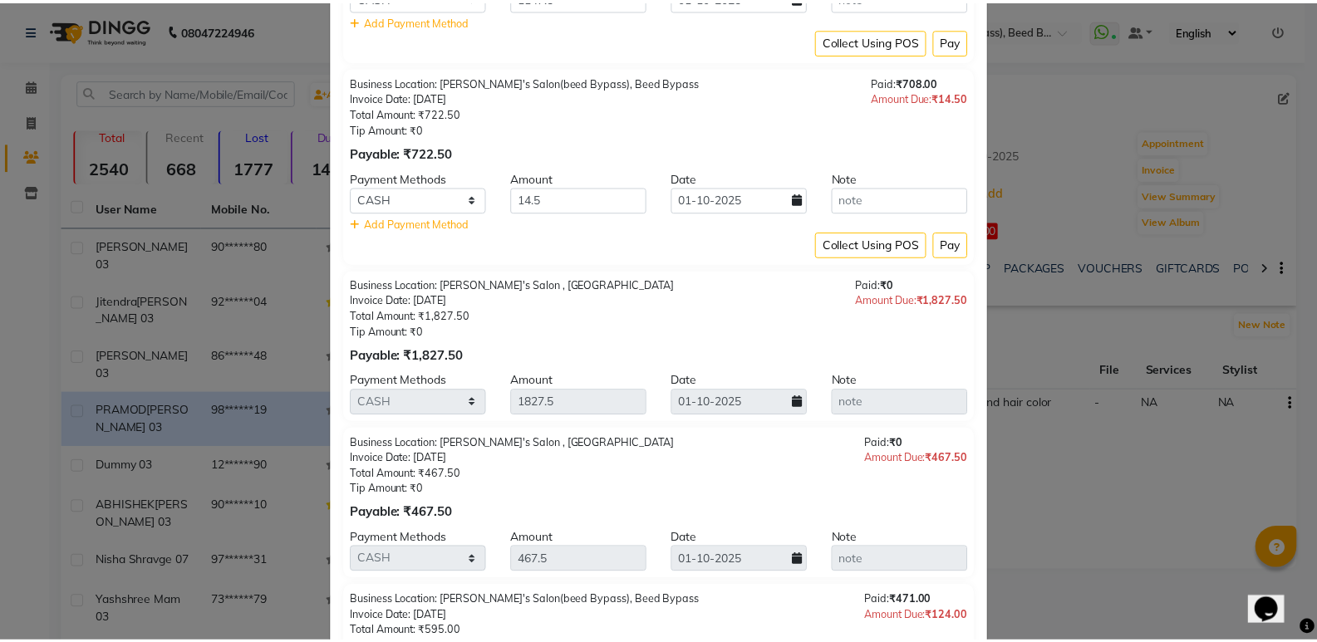
scroll to position [499, 0]
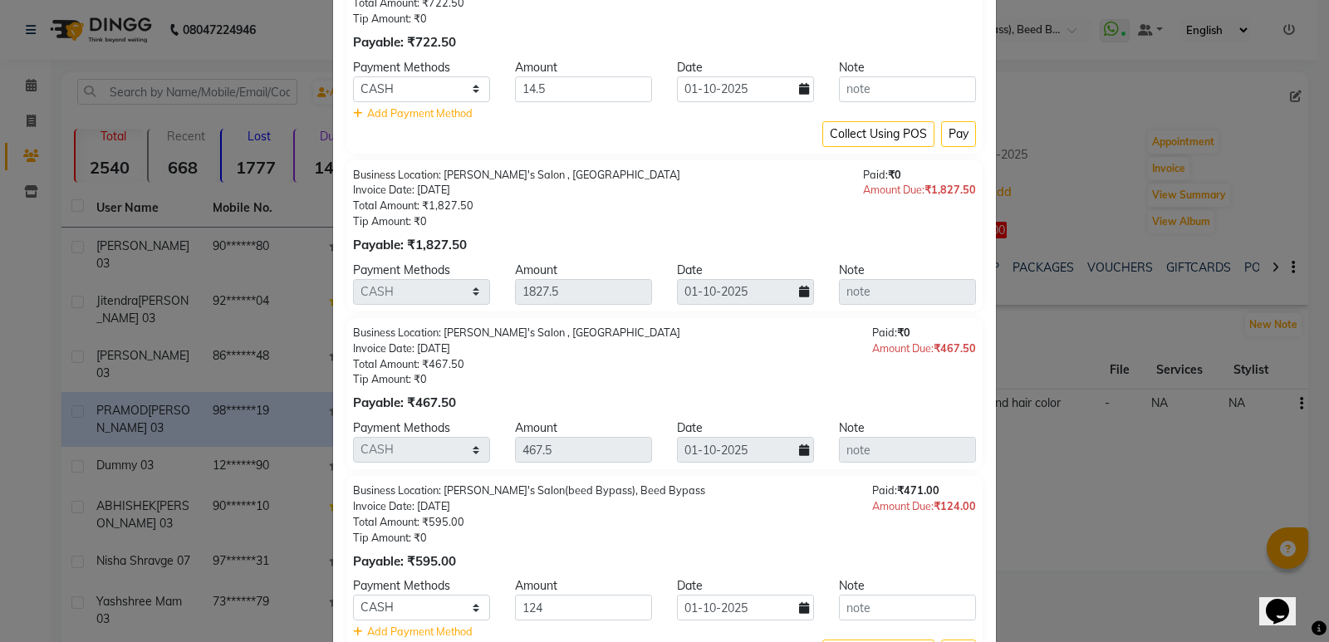
click at [32, 121] on ngb-modal-window "Payment Due × Business Location: Girja's Salon , Chikalthana Invoice Date: 24-0…" at bounding box center [664, 321] width 1329 height 642
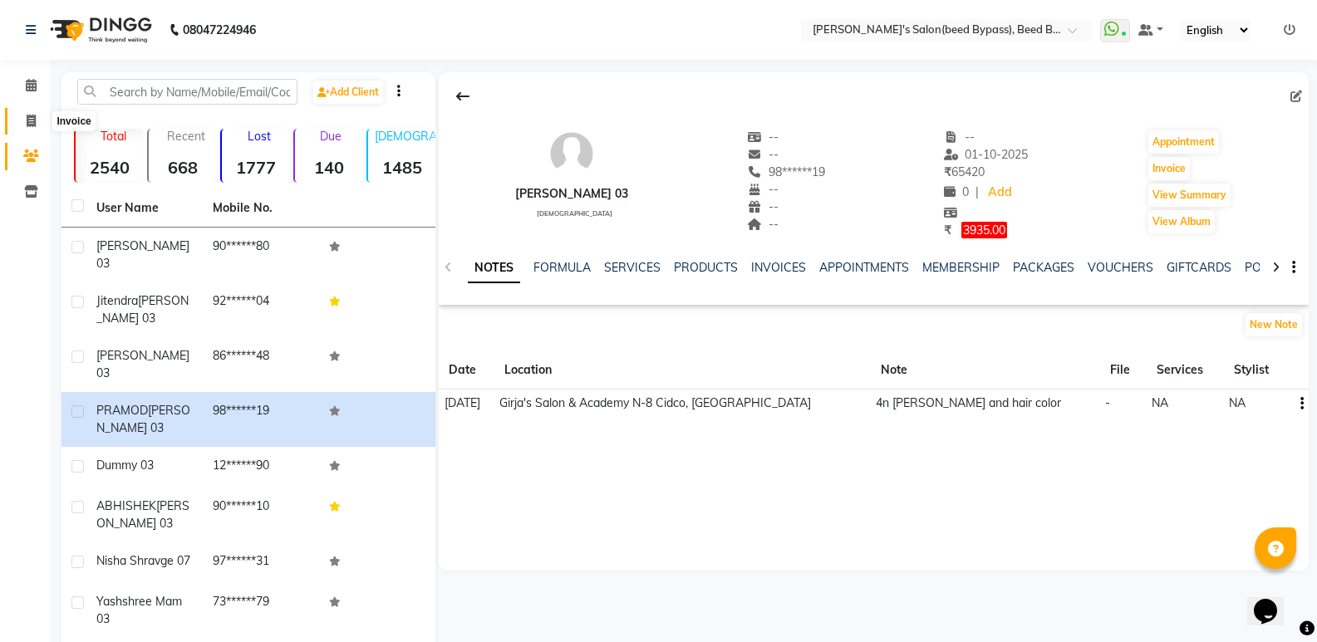
click at [27, 120] on icon at bounding box center [31, 121] width 9 height 12
select select "service"
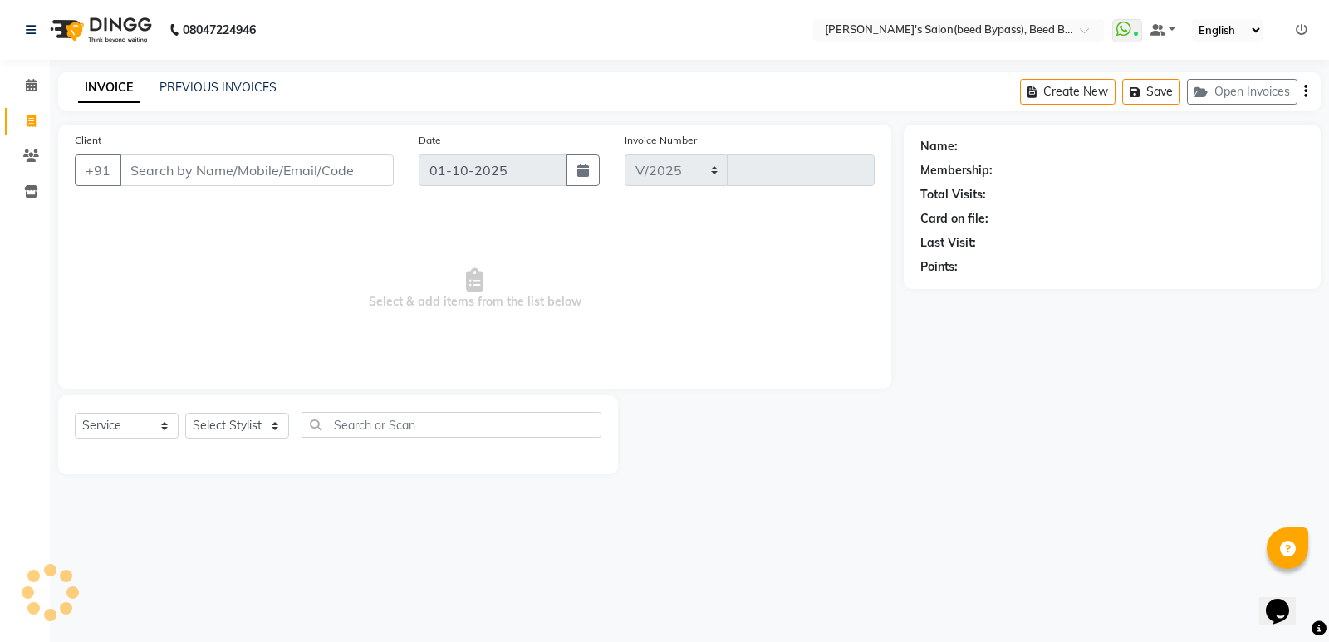
select select "4176"
type input "2837"
click at [228, 89] on link "PREVIOUS INVOICES" at bounding box center [218, 87] width 117 height 15
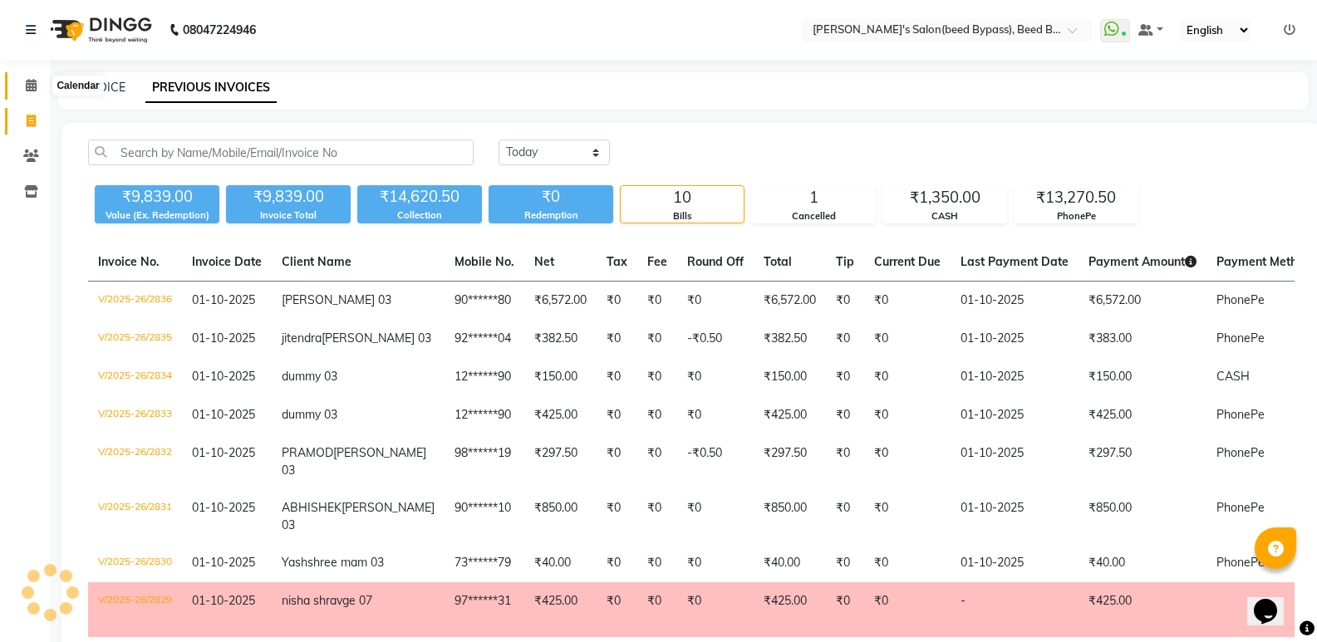
click at [28, 81] on icon at bounding box center [31, 85] width 11 height 12
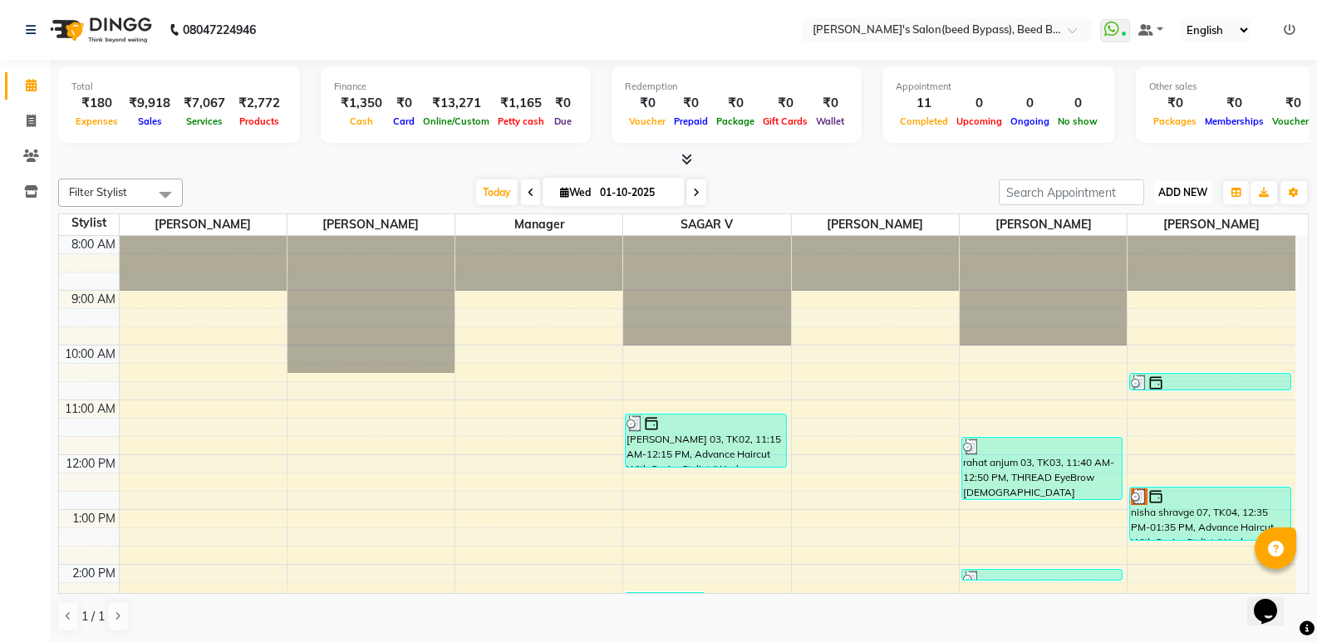
click at [1191, 189] on span "ADD NEW" at bounding box center [1182, 192] width 49 height 12
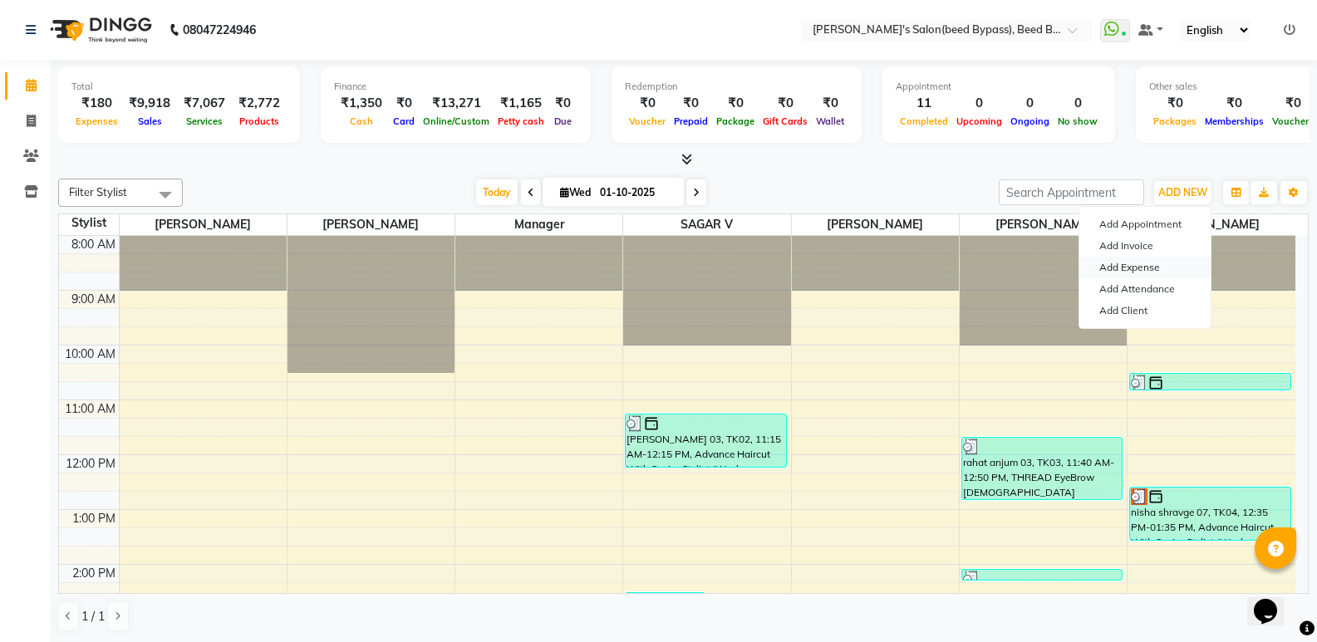
click at [1171, 267] on link "Add Expense" at bounding box center [1144, 268] width 131 height 22
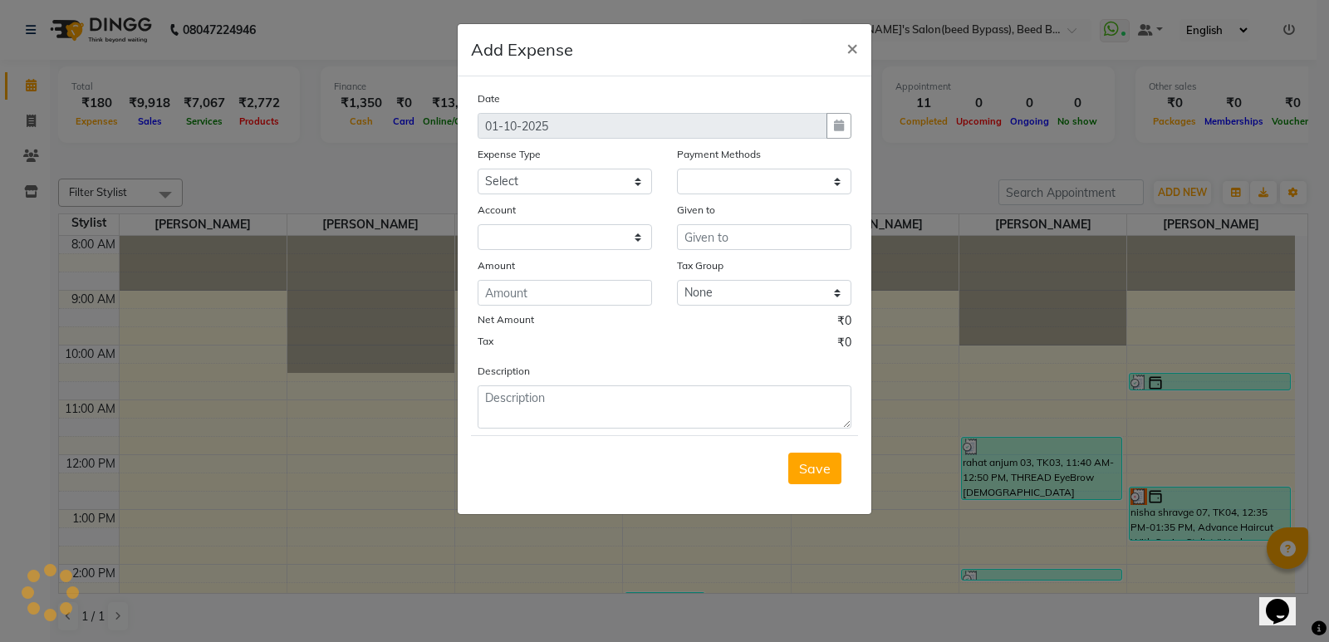
select select "1"
select select "2985"
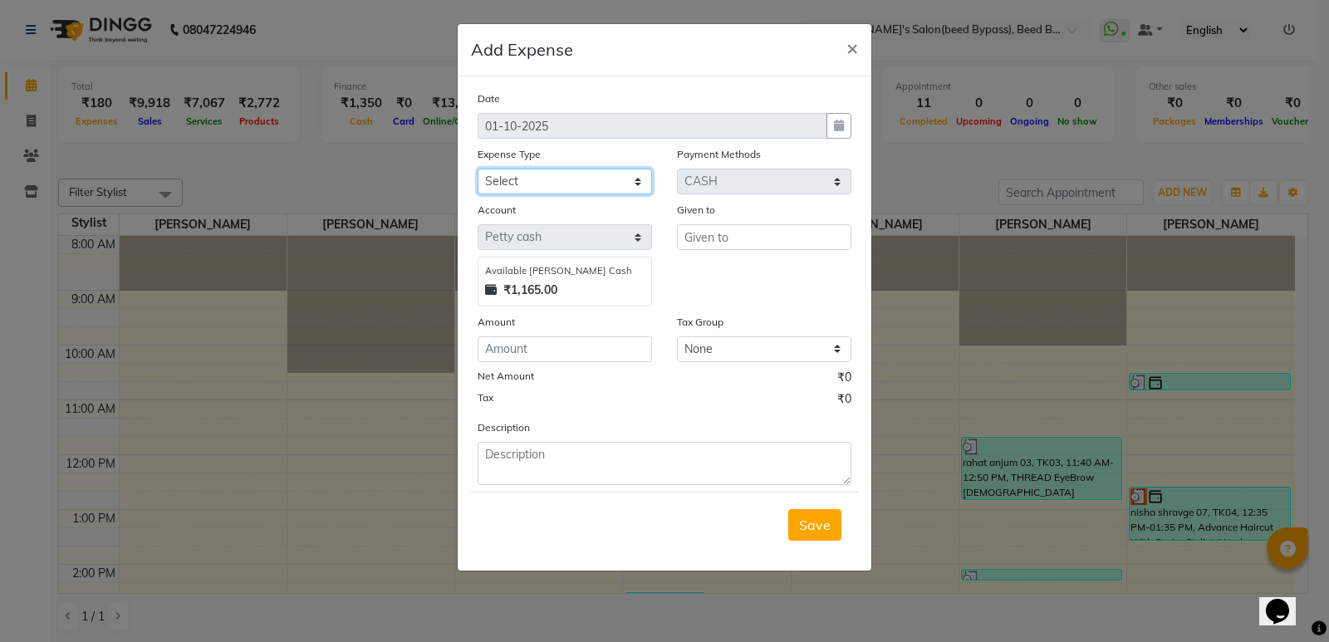
click at [631, 182] on select "Select Advance Salary BANK TRANFAR Cash transfer to hub Client Snacks DISTRIBUT…" at bounding box center [565, 182] width 174 height 26
select select "11124"
click at [478, 169] on select "Select Advance Salary BANK TRANFAR Cash transfer to hub Client Snacks DISTRIBUT…" at bounding box center [565, 182] width 174 height 26
click at [547, 343] on input "number" at bounding box center [565, 350] width 174 height 26
type input "660"
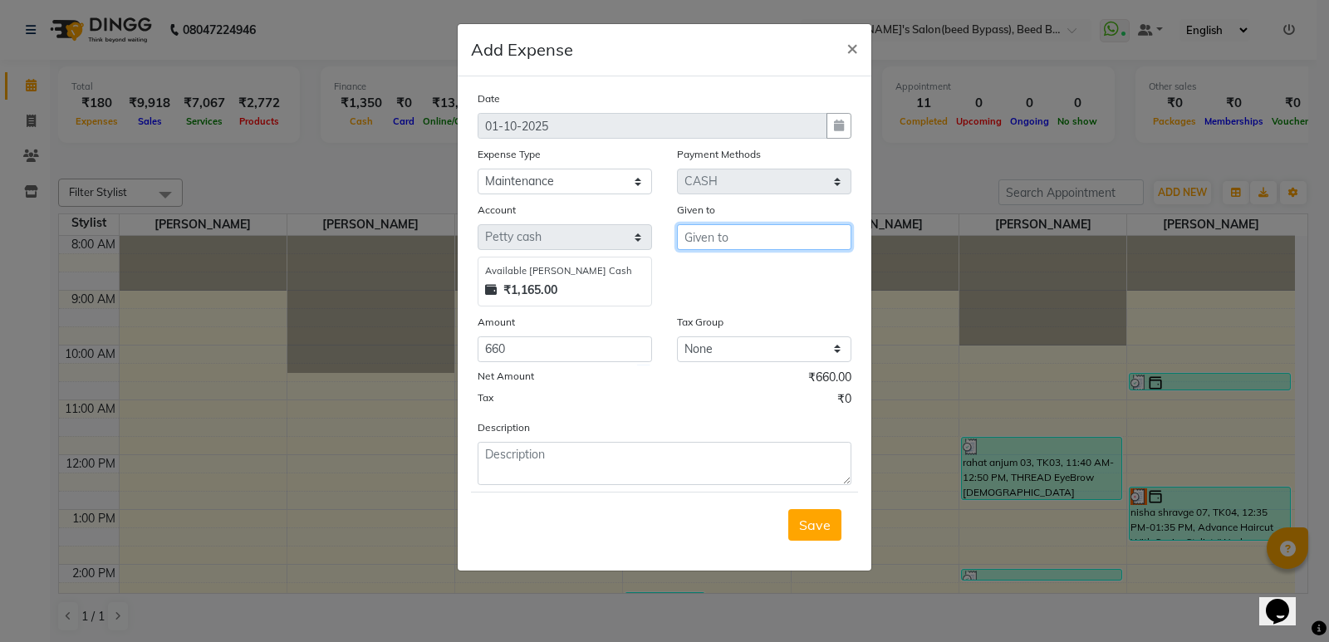
click at [730, 232] on input "text" at bounding box center [764, 237] width 174 height 26
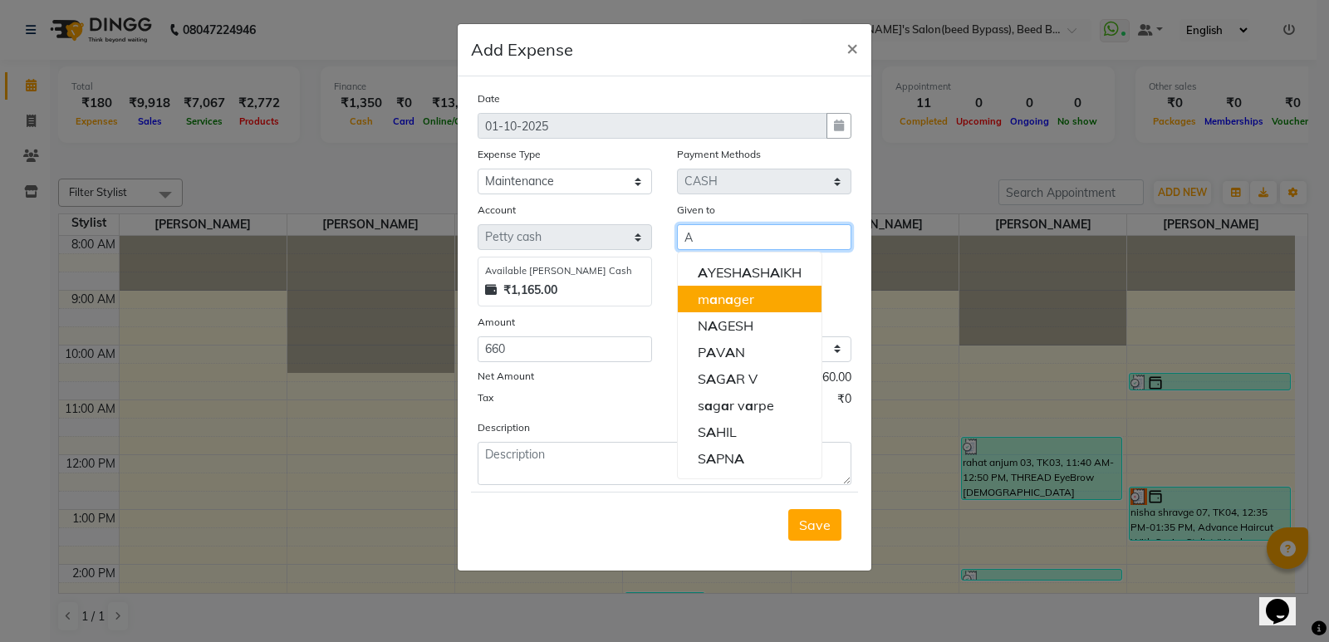
click at [726, 303] on span "a" at bounding box center [729, 299] width 8 height 17
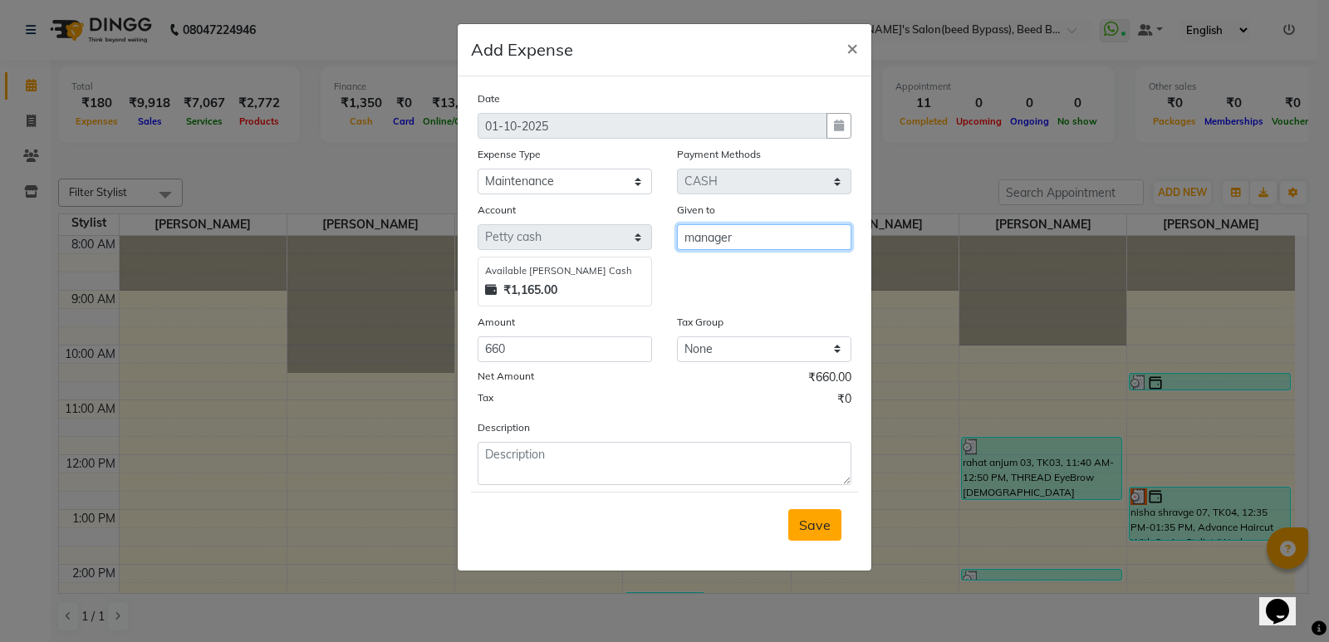
type input "manager"
click at [823, 523] on span "Save" at bounding box center [815, 525] width 32 height 17
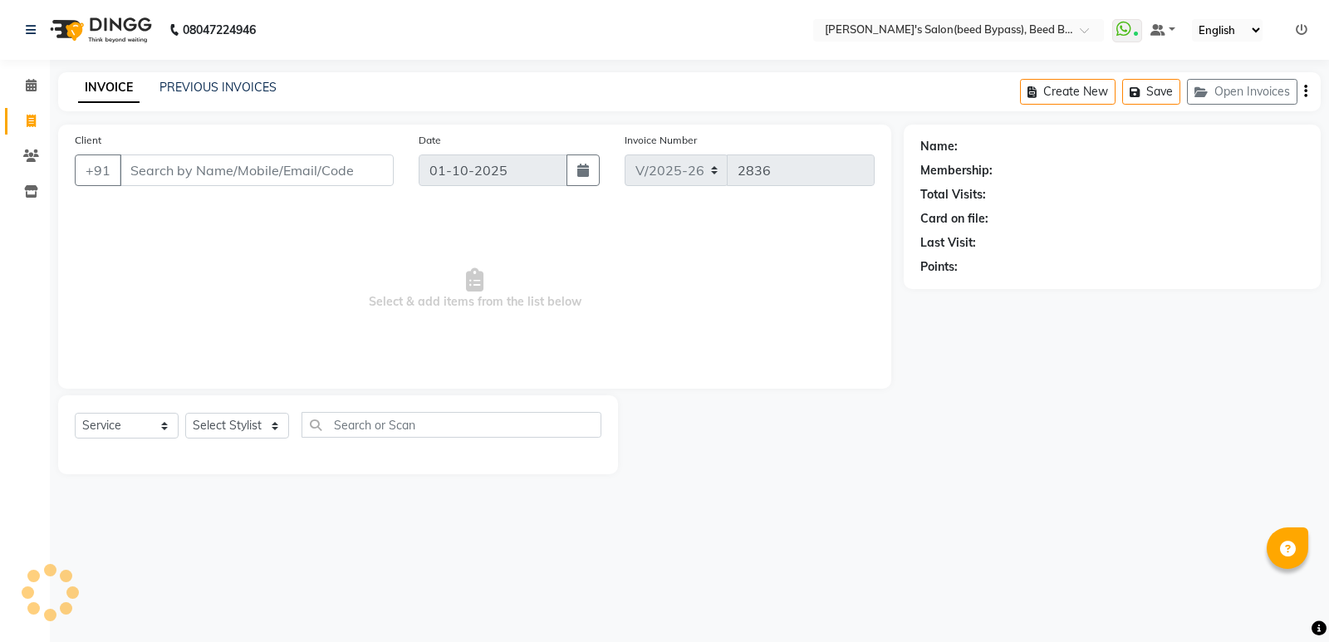
select select "4176"
select select "service"
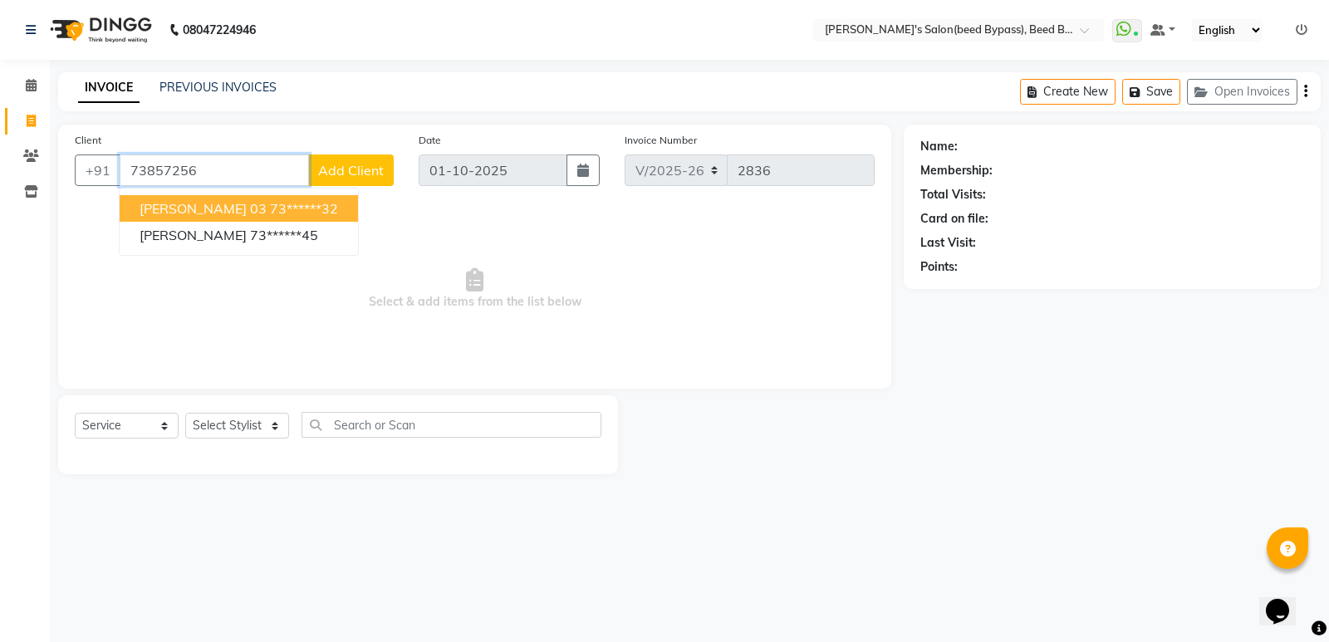
click at [232, 204] on span "[PERSON_NAME] 03" at bounding box center [203, 208] width 127 height 17
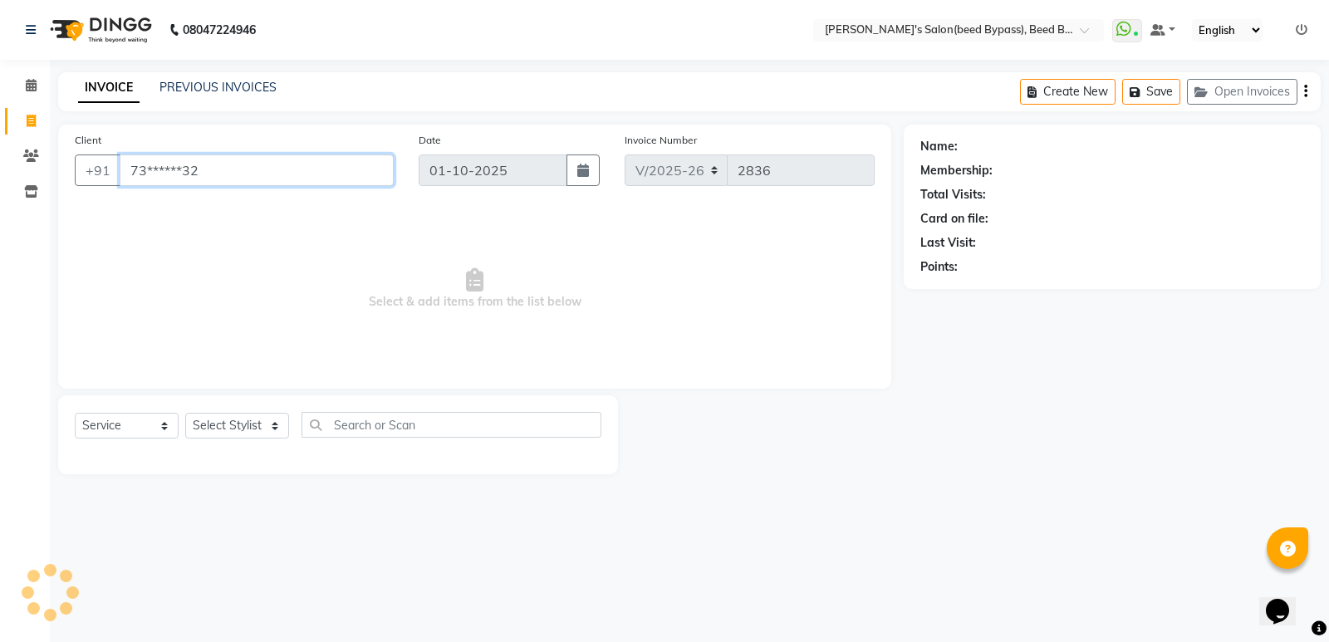
type input "73******32"
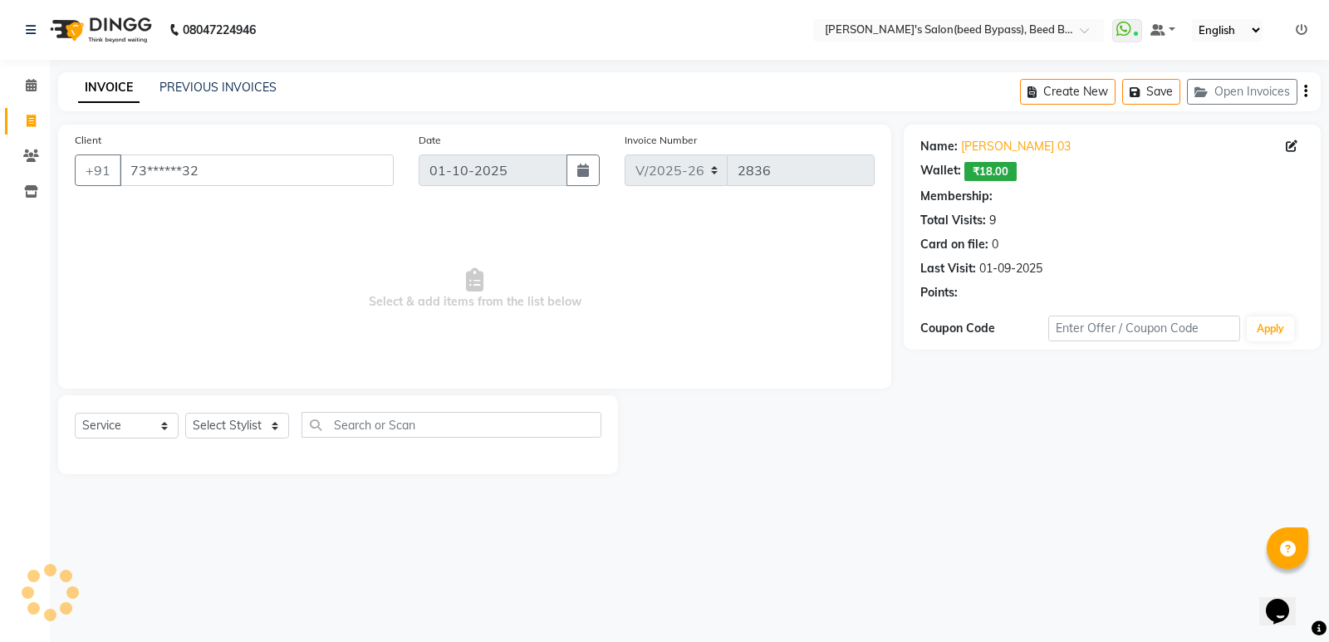
select select "1: Object"
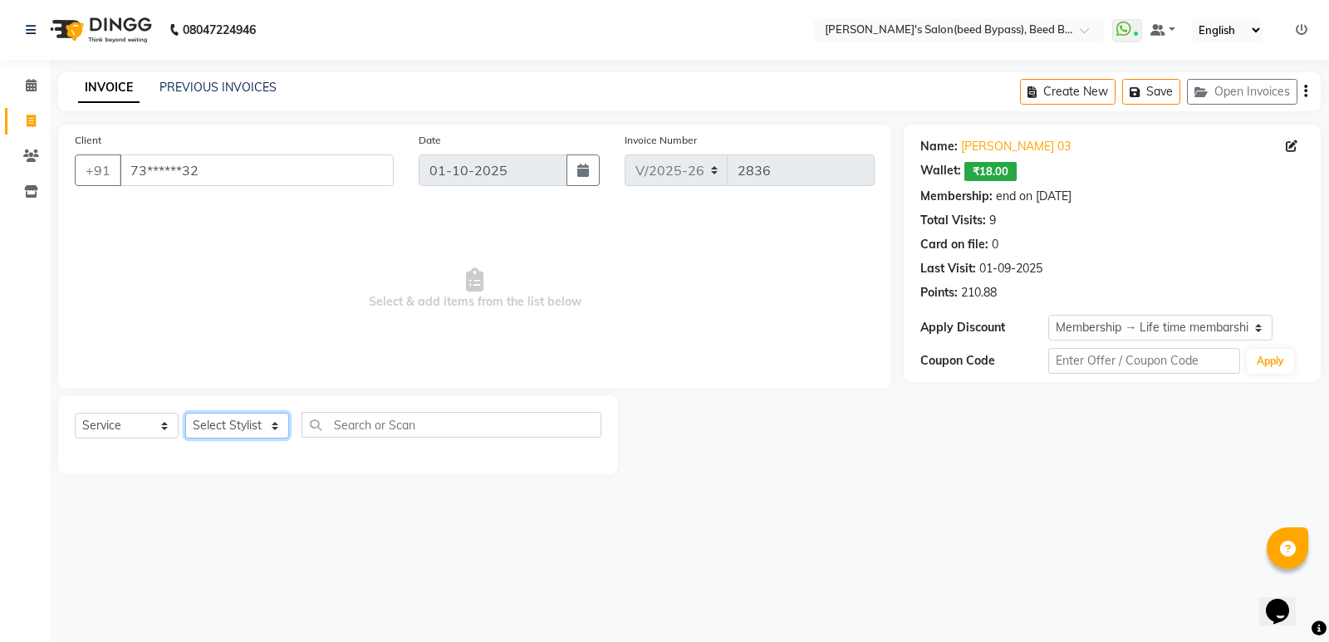
click at [223, 422] on select "Select Stylist AYESHA SHAIKH manager NAGESH PAVAN SAGAR V sagar varpe SAHIL SAP…" at bounding box center [237, 426] width 104 height 26
select select "83208"
click at [185, 413] on select "Select Stylist AYESHA SHAIKH manager NAGESH PAVAN SAGAR V sagar varpe SAHIL SAP…" at bounding box center [237, 426] width 104 height 26
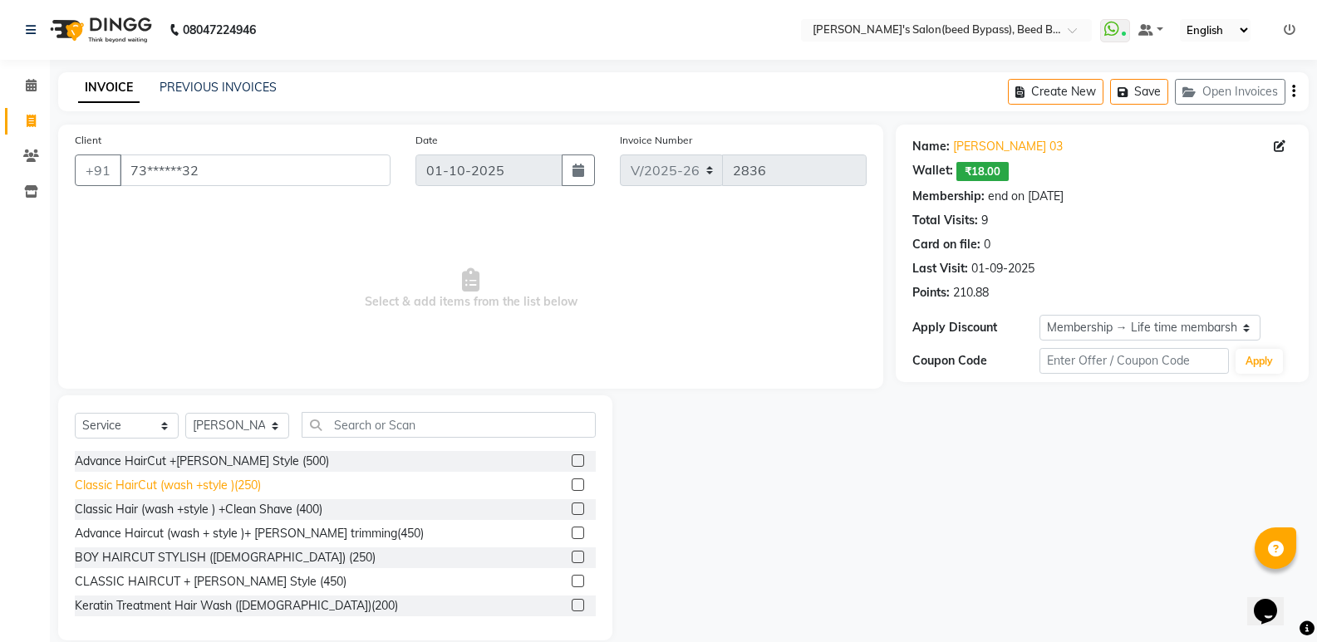
click at [249, 488] on div "Classic HairCut (wash +style )(250)" at bounding box center [168, 485] width 186 height 17
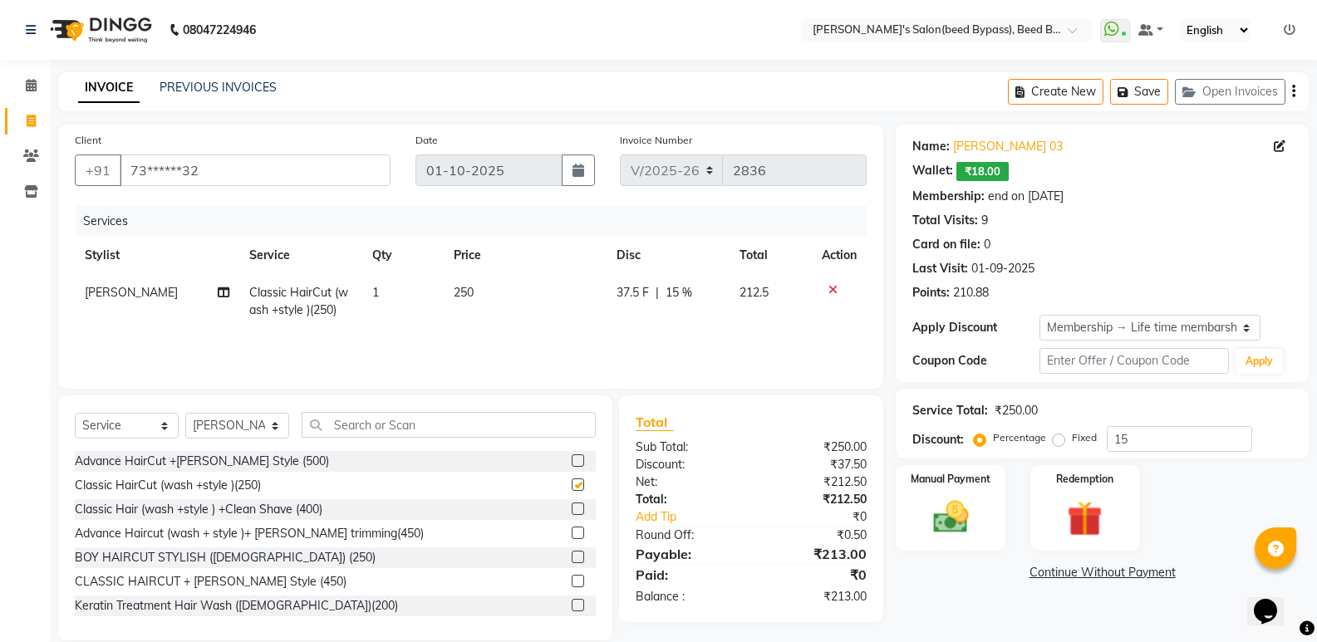
checkbox input "false"
click at [925, 533] on img at bounding box center [950, 517] width 59 height 42
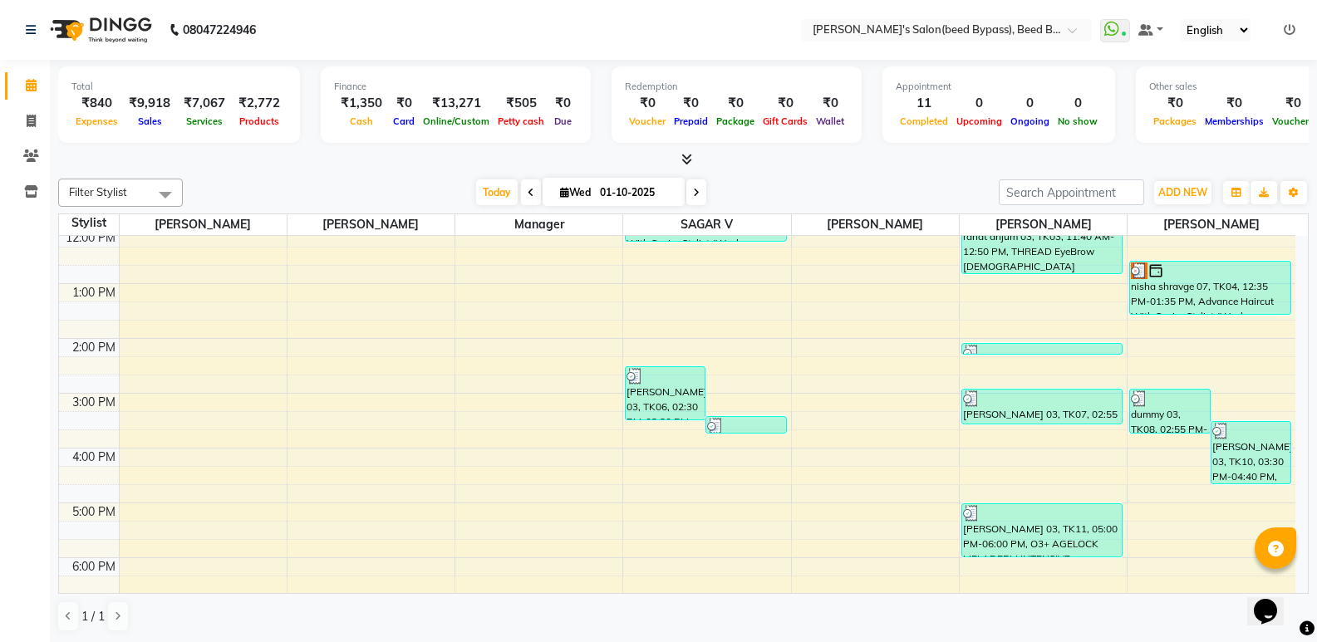
scroll to position [249, 0]
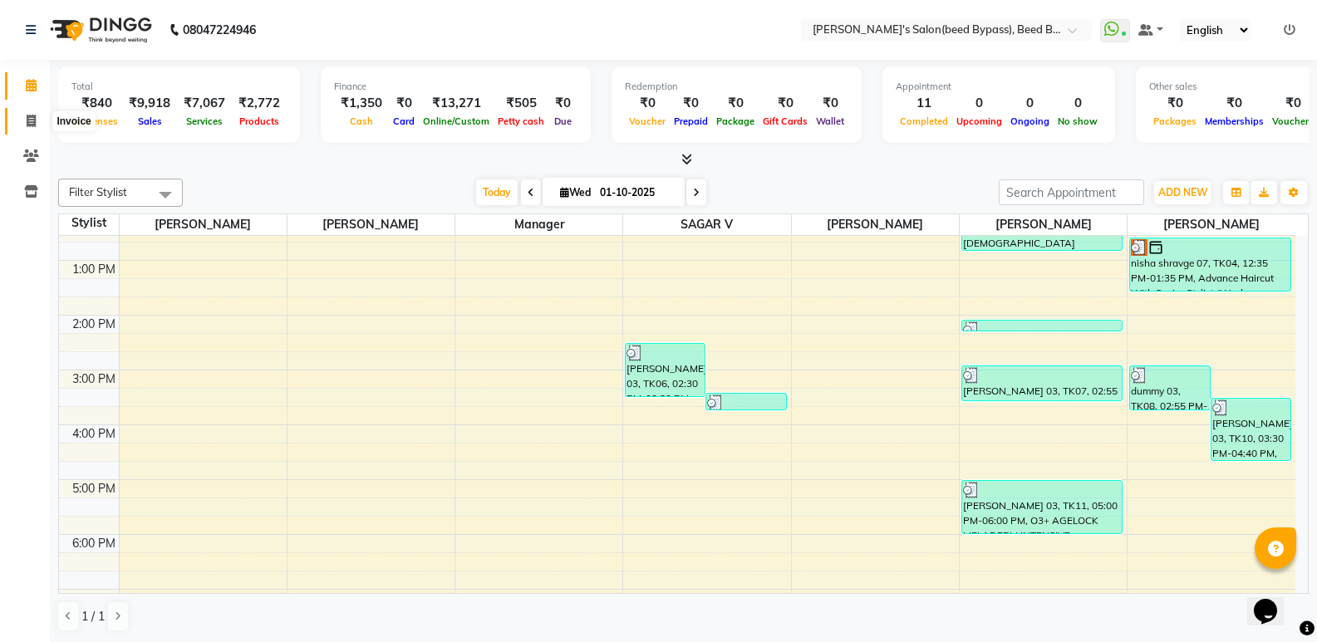
click at [26, 119] on span at bounding box center [31, 121] width 29 height 19
select select "service"
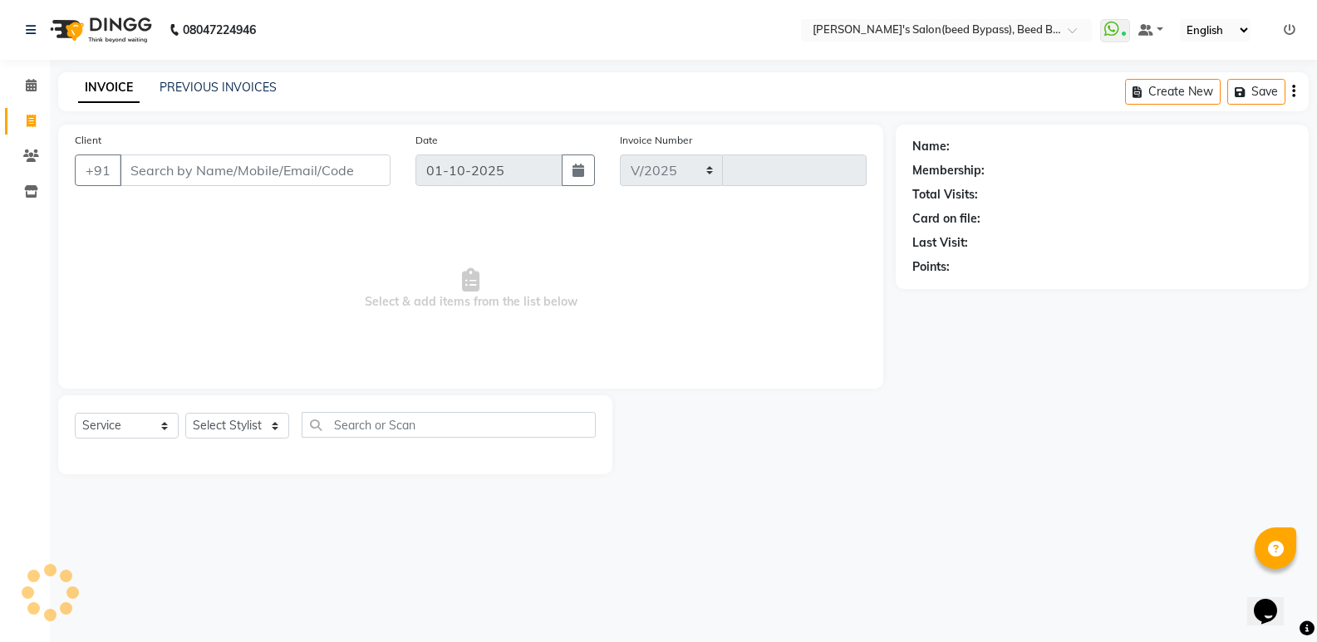
select select "4176"
type input "2837"
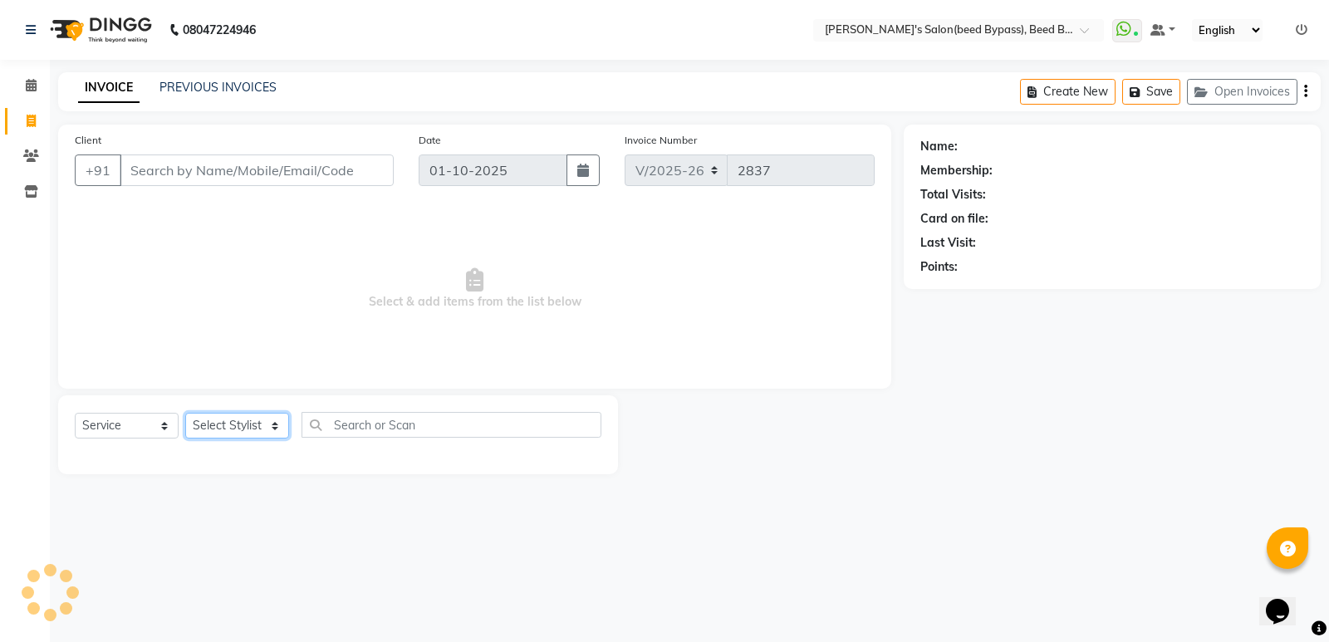
click at [245, 422] on select "Select Stylist" at bounding box center [237, 426] width 104 height 26
select select "77699"
click at [185, 413] on select "Select Stylist AYESHA SHAIKH manager NAGESH PAVAN SAGAR V sagar varpe SAHIL SAP…" at bounding box center [237, 426] width 104 height 26
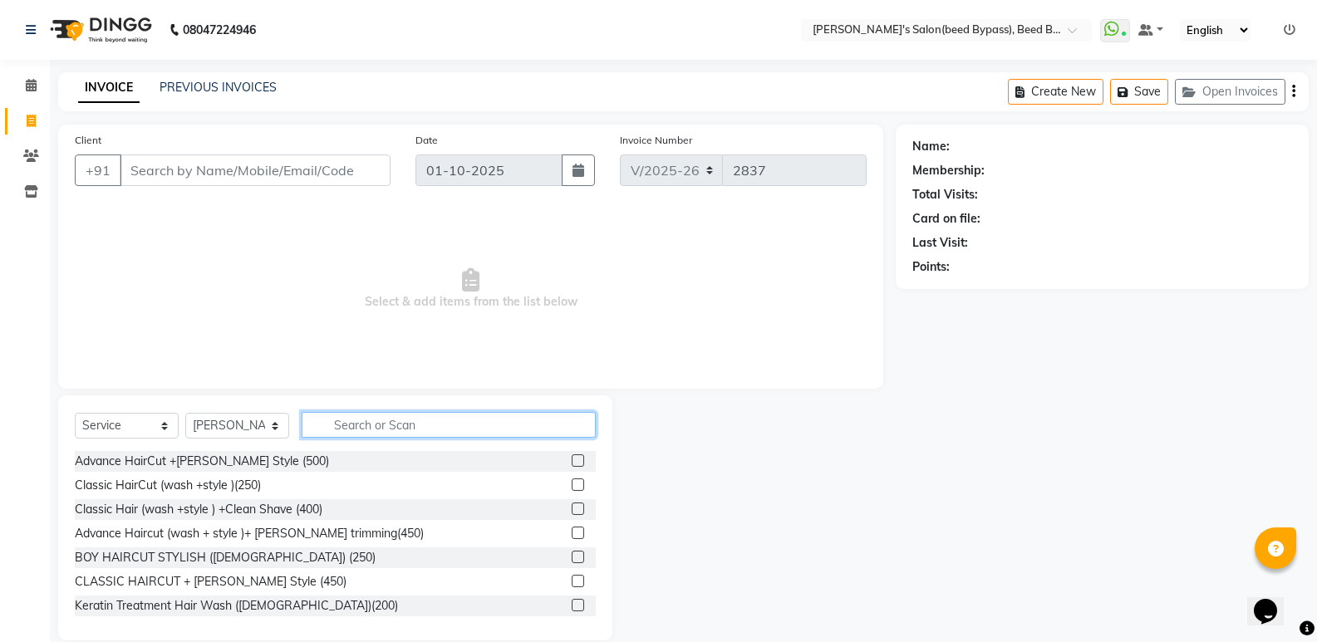
click at [428, 426] on input "text" at bounding box center [449, 425] width 294 height 26
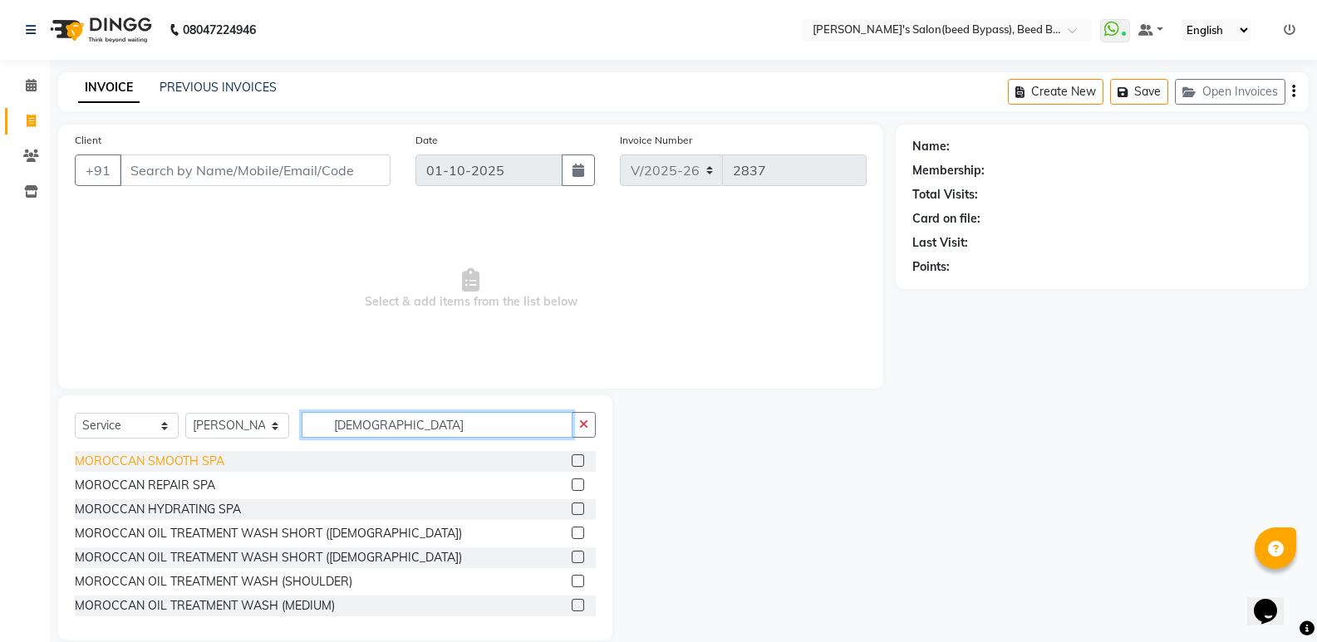
type input "MORO"
click at [221, 465] on div "MOROCCAN SMOOTH SPA" at bounding box center [150, 461] width 150 height 17
checkbox input "false"
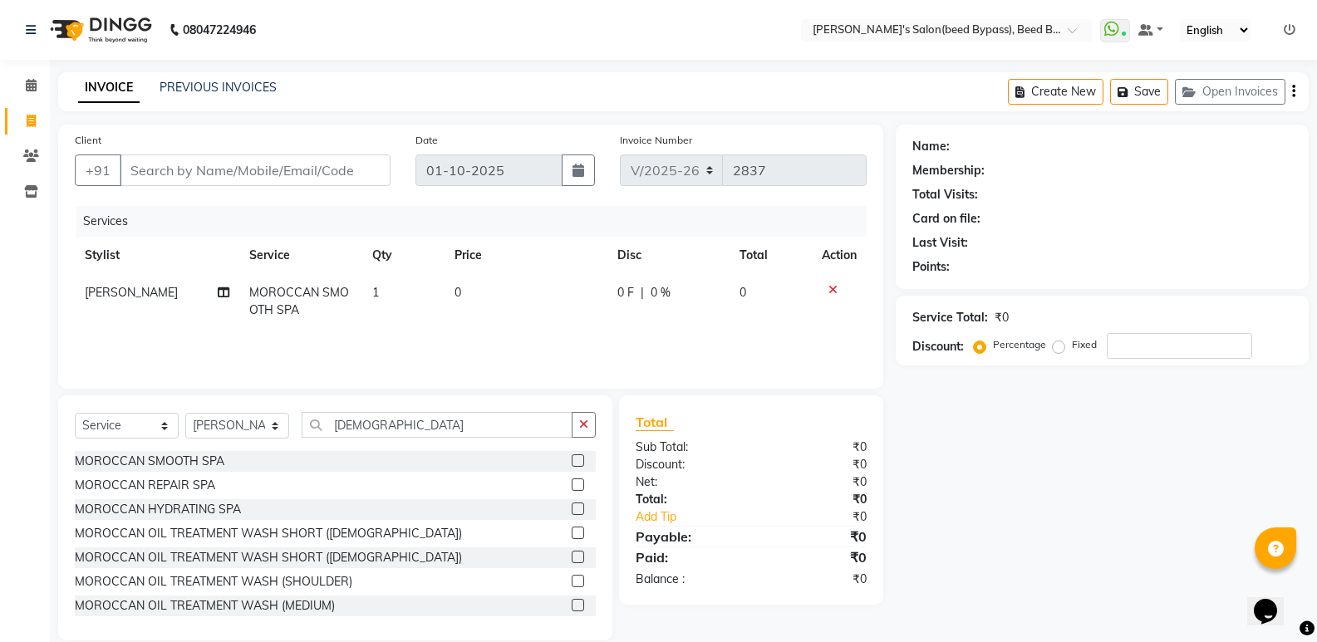
click at [479, 303] on td "0" at bounding box center [526, 301] width 163 height 55
select select "77699"
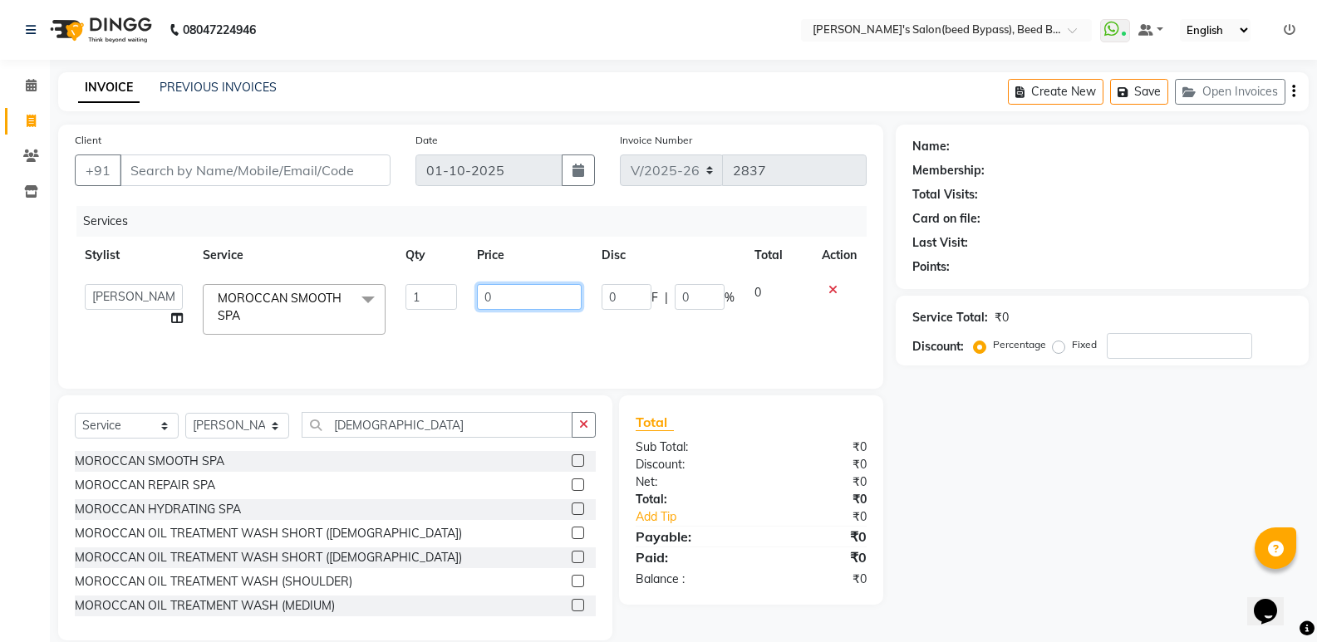
click at [498, 296] on input "0" at bounding box center [529, 297] width 104 height 26
type input "2500"
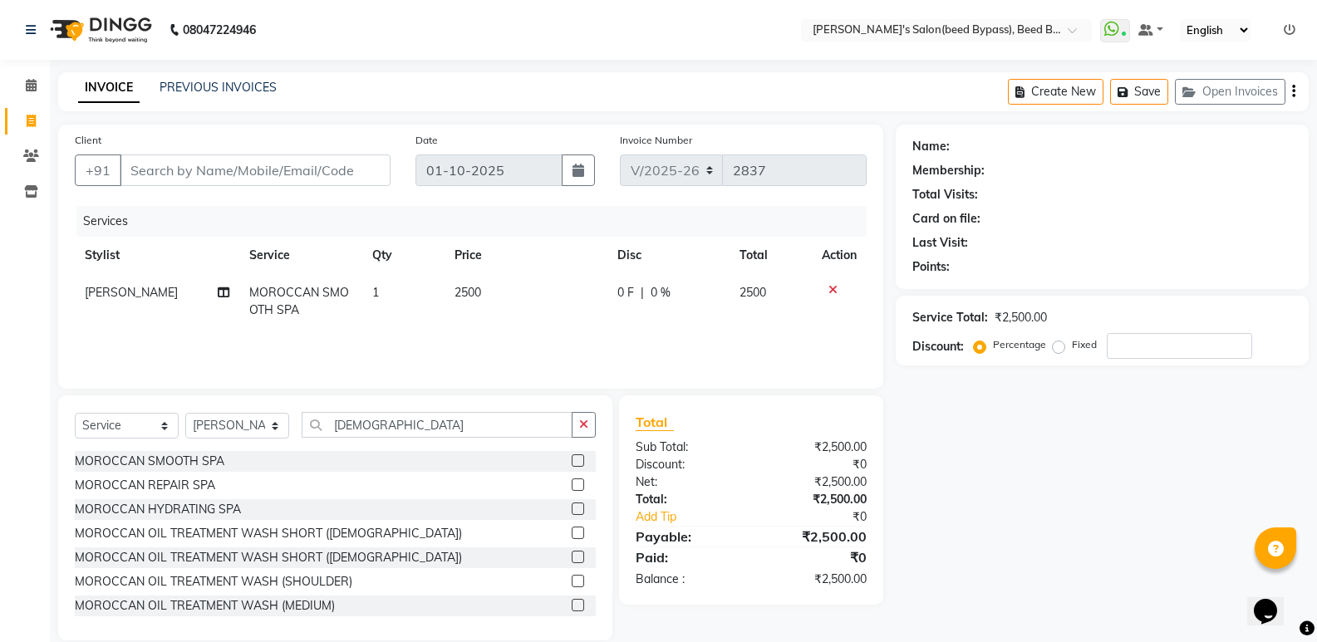
click at [558, 325] on td "2500" at bounding box center [526, 301] width 163 height 55
select select "77699"
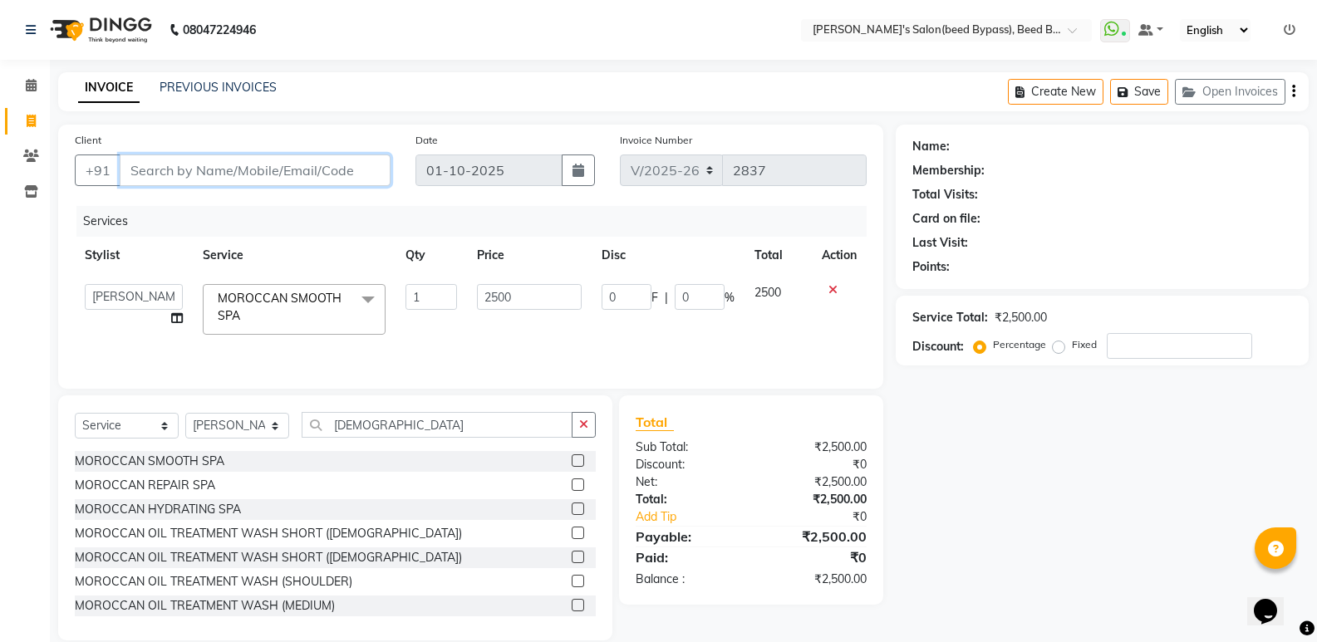
click at [263, 174] on input "Client" at bounding box center [255, 171] width 271 height 32
type input "9"
type input "0"
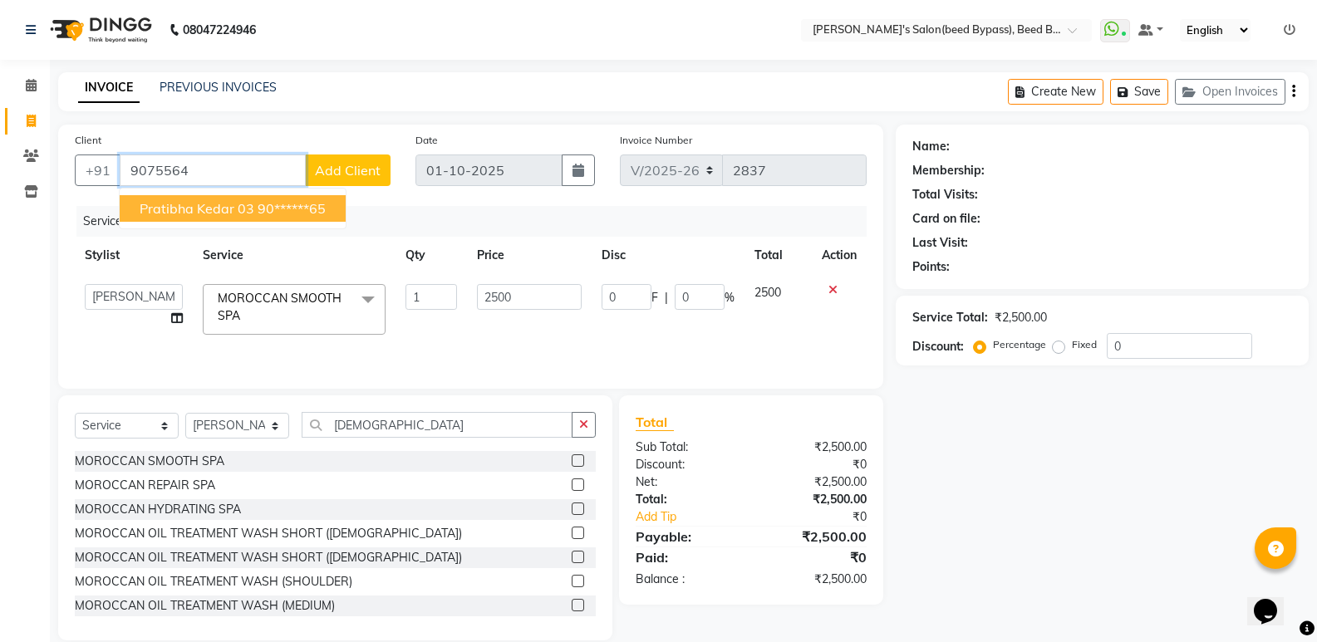
click at [333, 199] on button "pratibha kedar 03 90******65" at bounding box center [233, 208] width 226 height 27
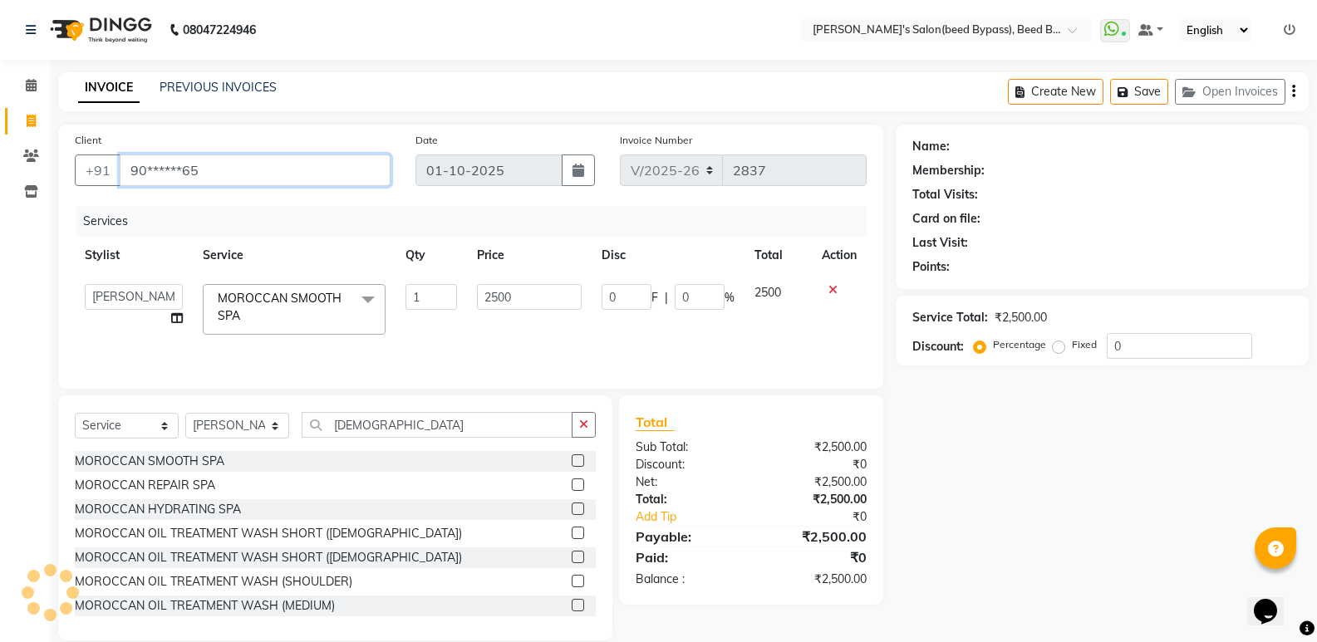
type input "90******65"
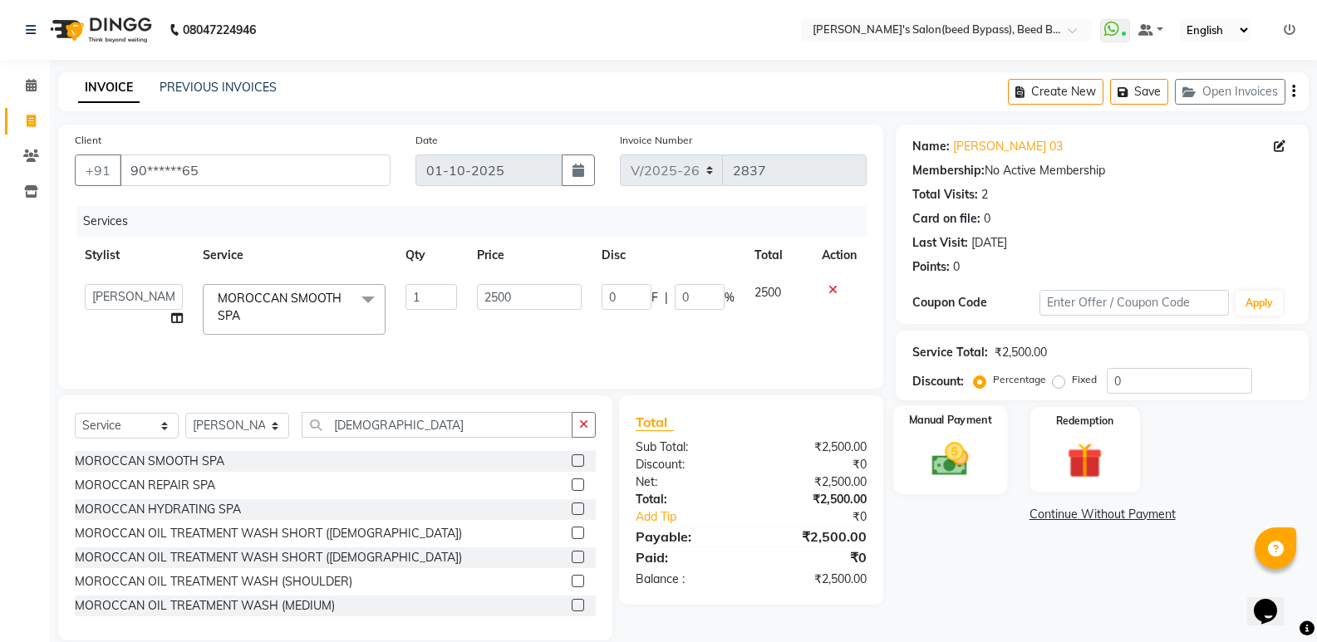
scroll to position [23, 0]
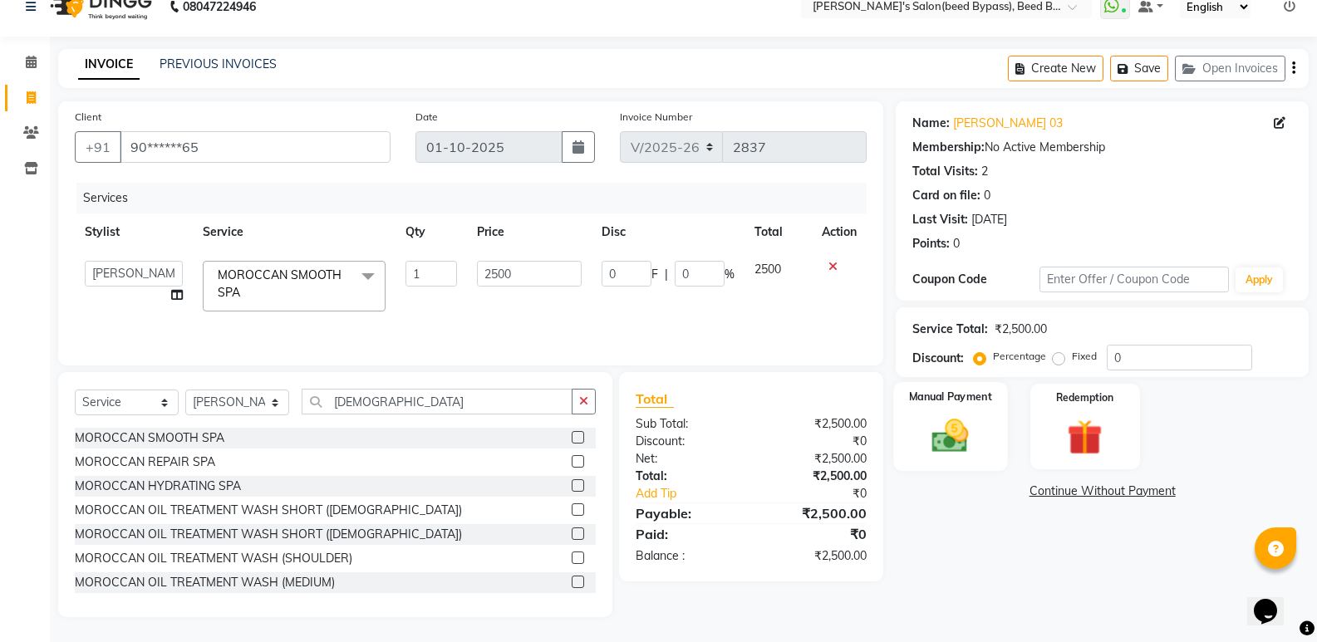
click at [962, 457] on img at bounding box center [950, 436] width 59 height 42
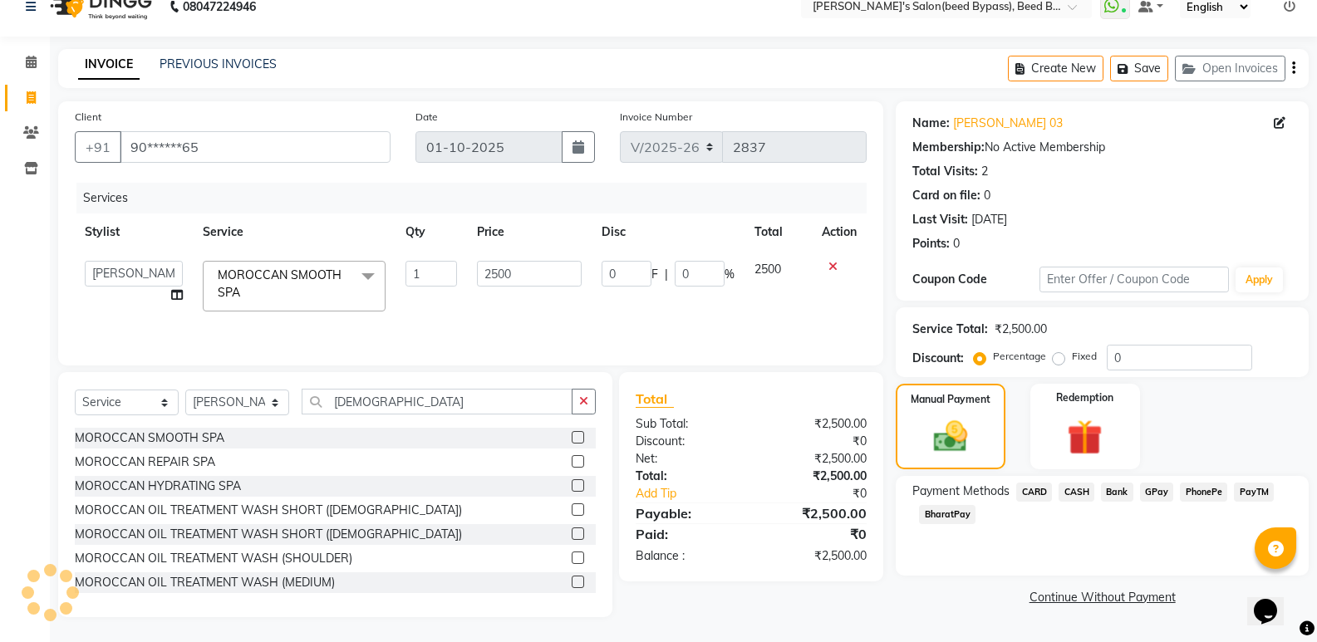
click at [1201, 491] on span "PhonePe" at bounding box center [1203, 492] width 47 height 19
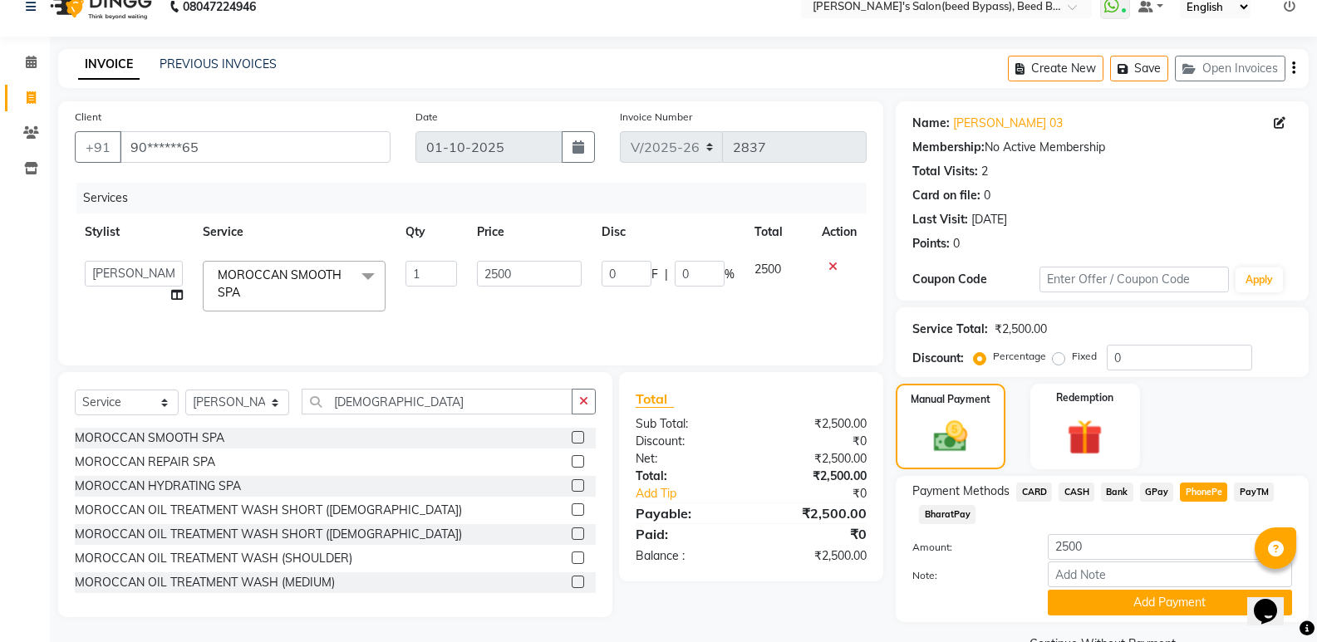
scroll to position [62, 0]
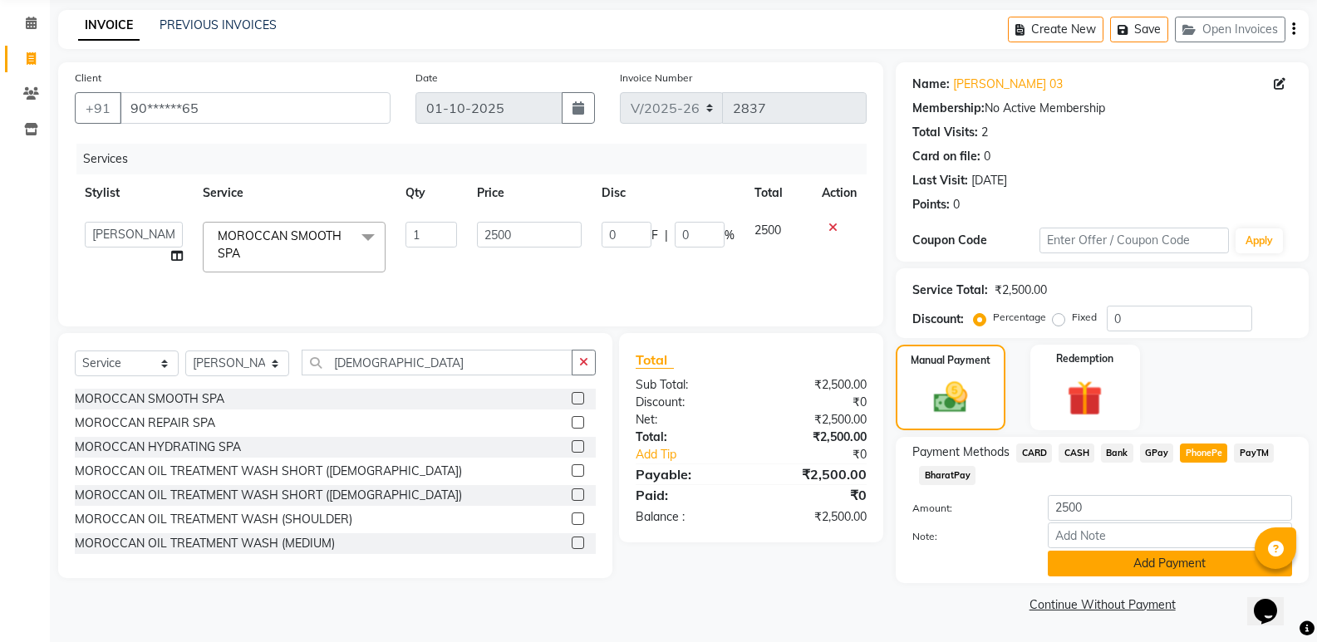
click at [1162, 568] on button "Add Payment" at bounding box center [1170, 564] width 244 height 26
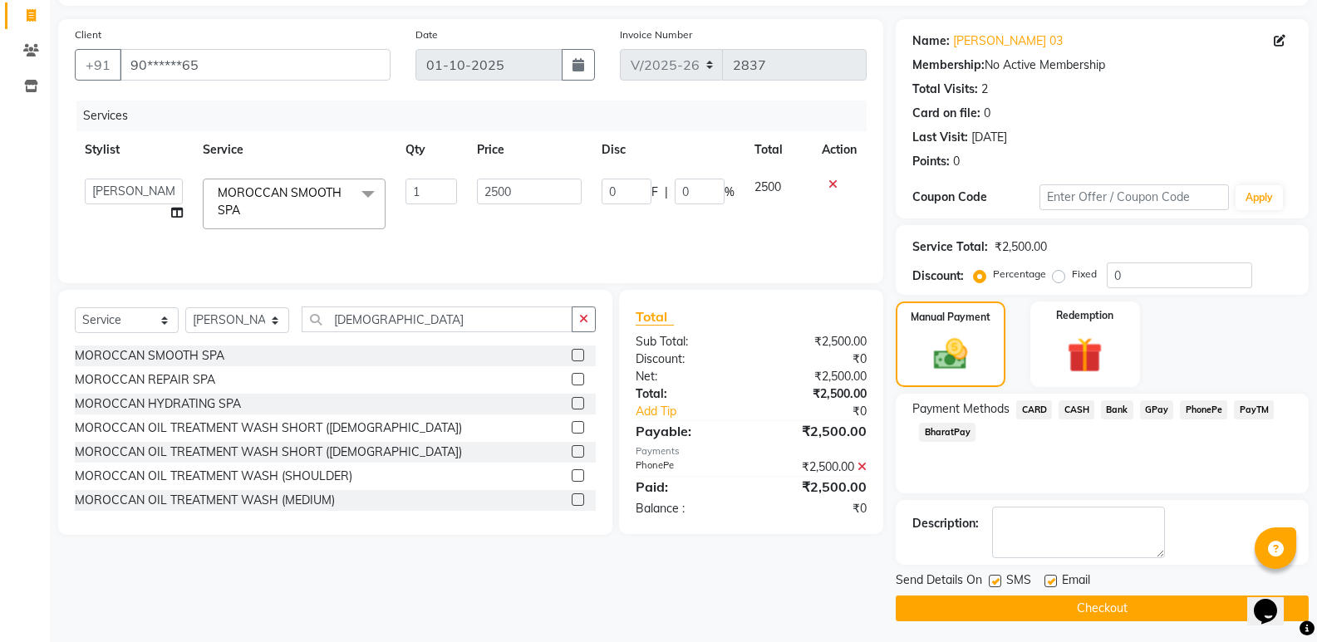
scroll to position [110, 0]
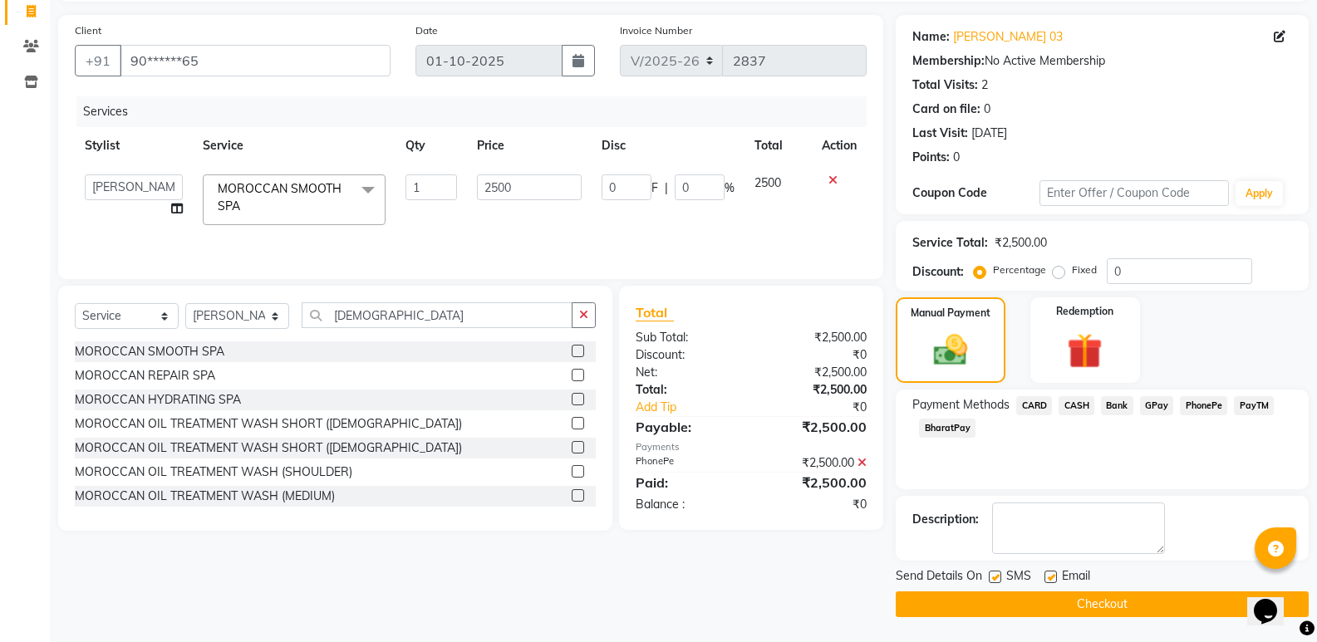
click at [1150, 597] on button "Checkout" at bounding box center [1102, 605] width 413 height 26
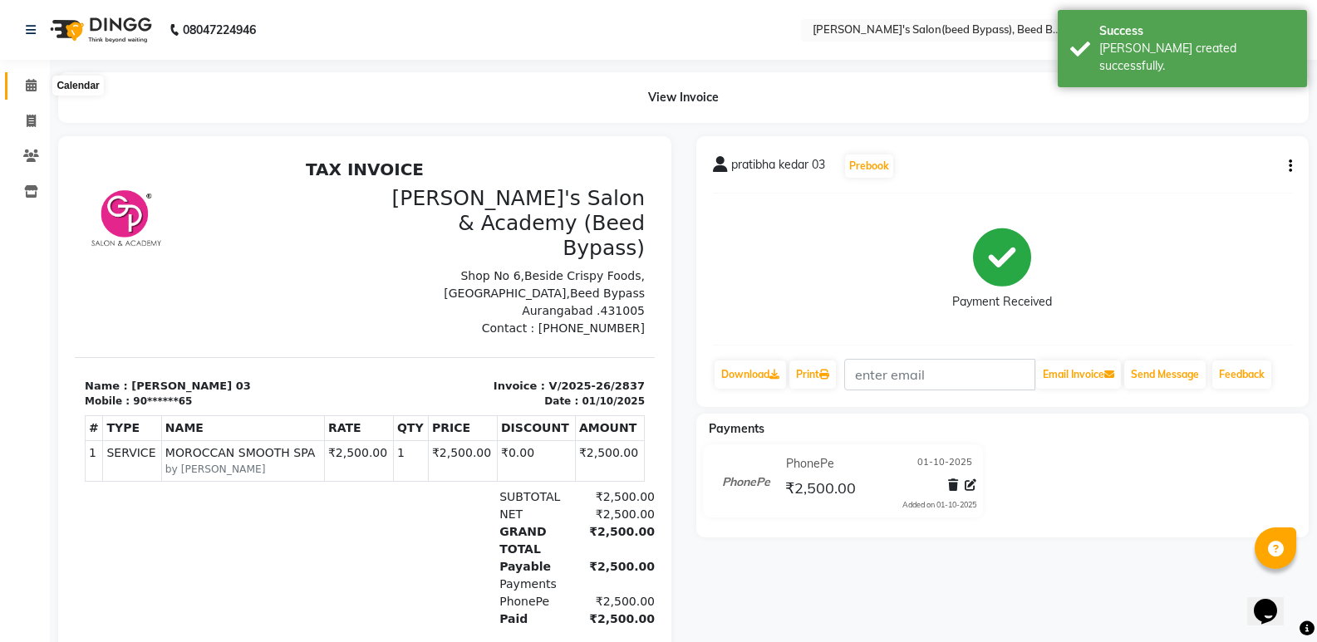
click at [36, 81] on icon at bounding box center [31, 85] width 11 height 12
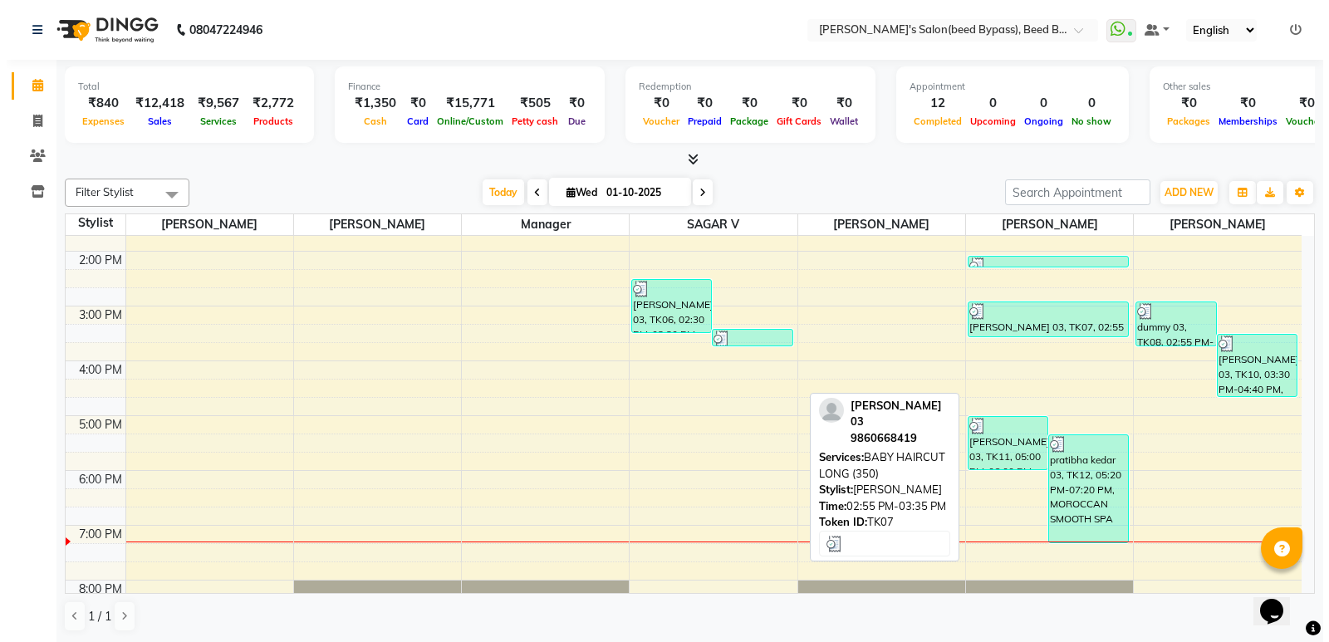
scroll to position [355, 0]
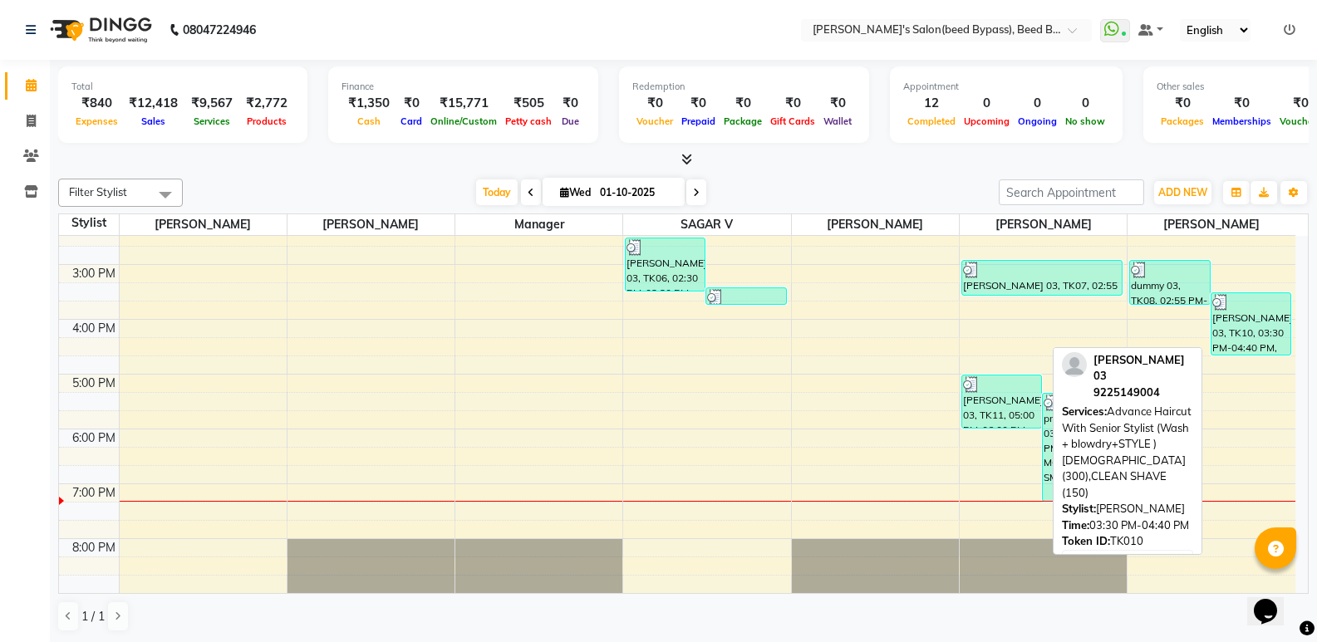
click at [1263, 341] on div "[PERSON_NAME] 03, TK10, 03:30 PM-04:40 PM, Advance Haircut With Senior Stylist …" at bounding box center [1250, 323] width 79 height 61
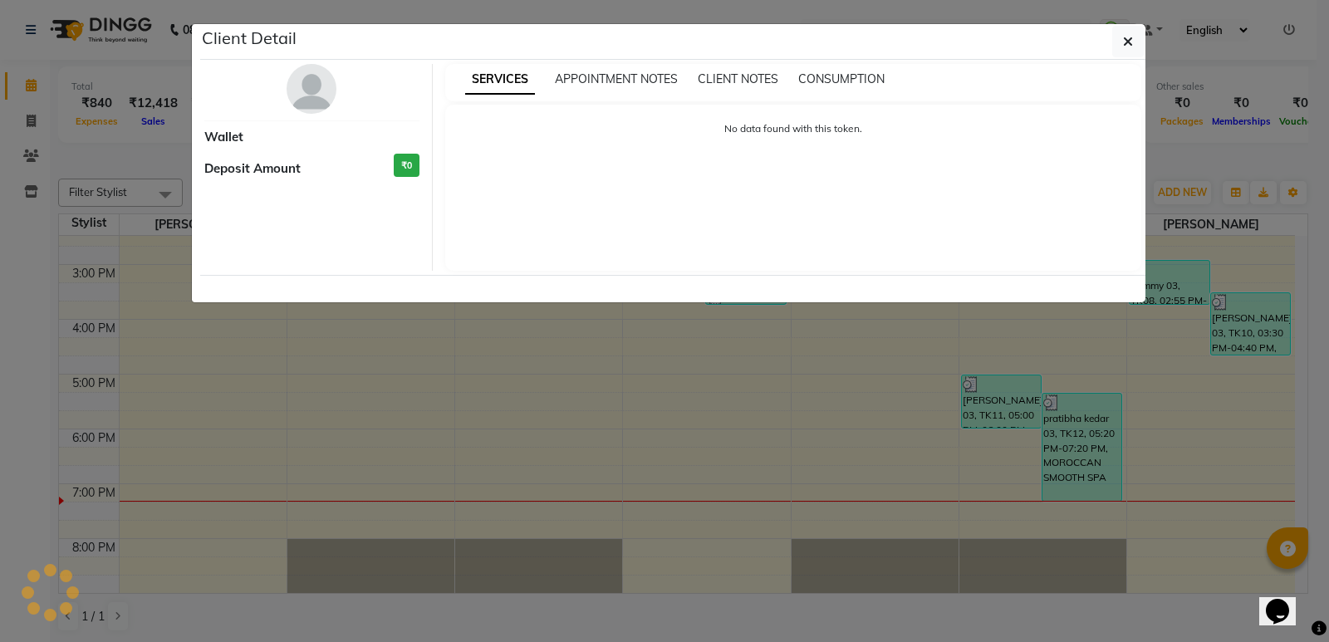
select select "3"
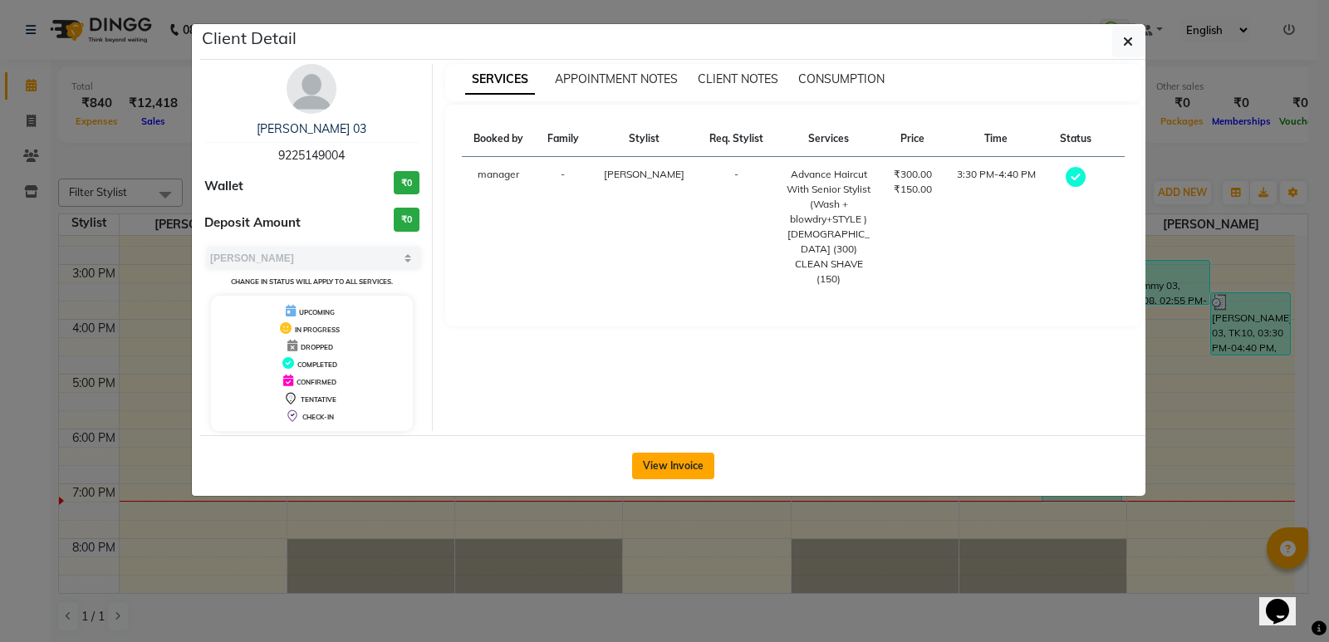
click at [695, 456] on button "View Invoice" at bounding box center [673, 466] width 82 height 27
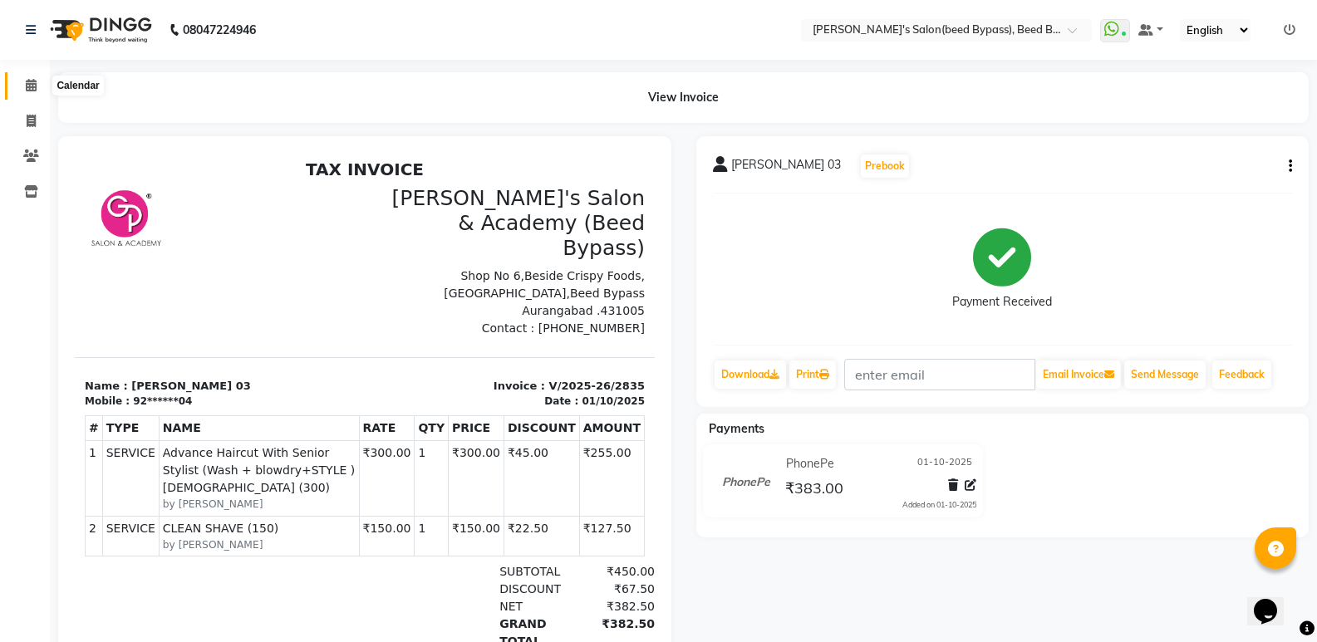
click at [30, 86] on icon at bounding box center [31, 85] width 11 height 12
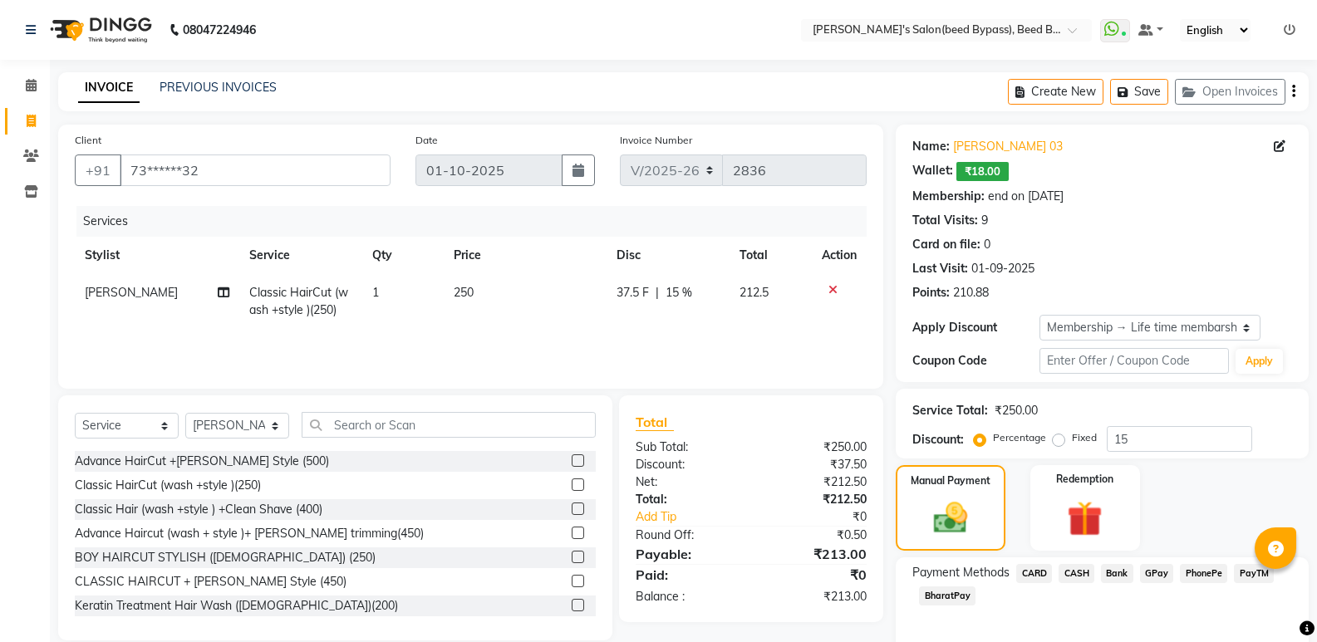
select select "4176"
select select "service"
select select "83208"
select select "1: Object"
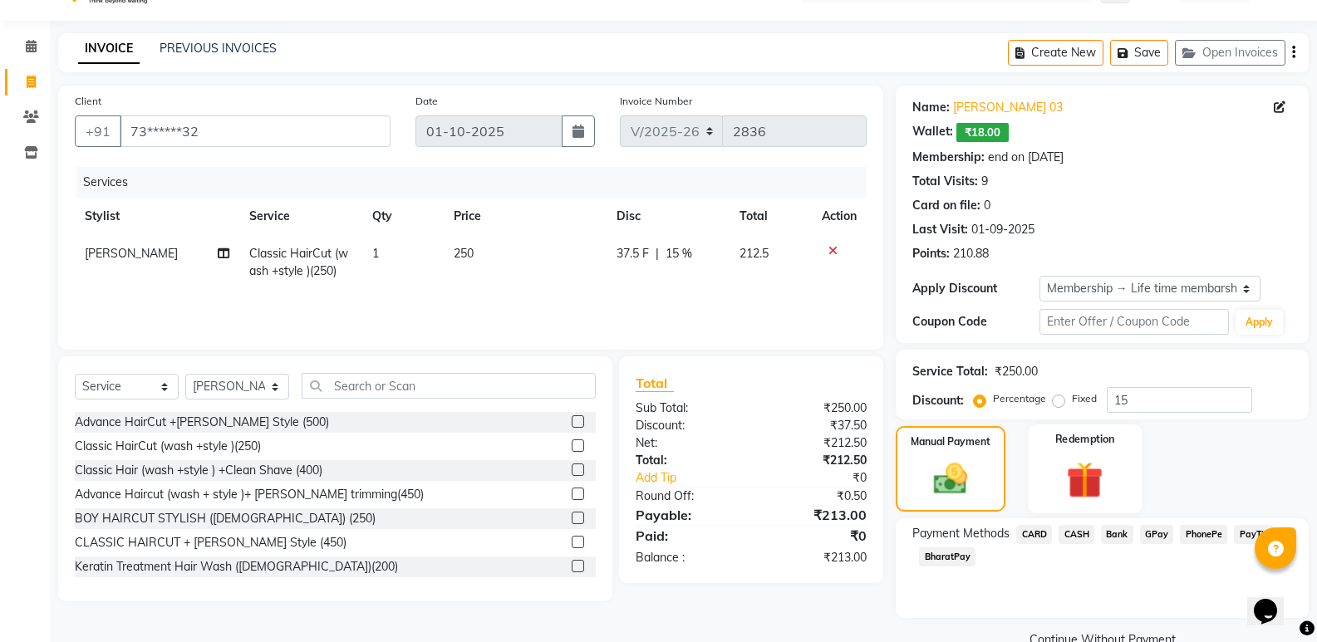
scroll to position [74, 0]
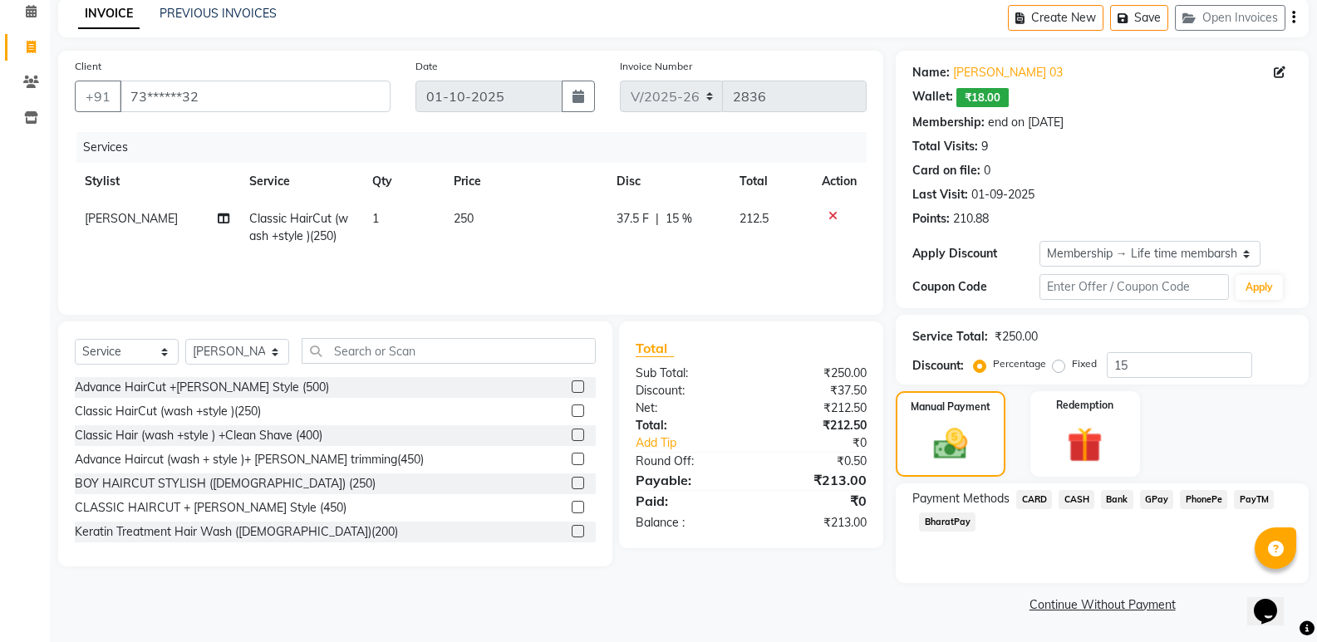
click at [1075, 500] on span "CASH" at bounding box center [1077, 499] width 36 height 19
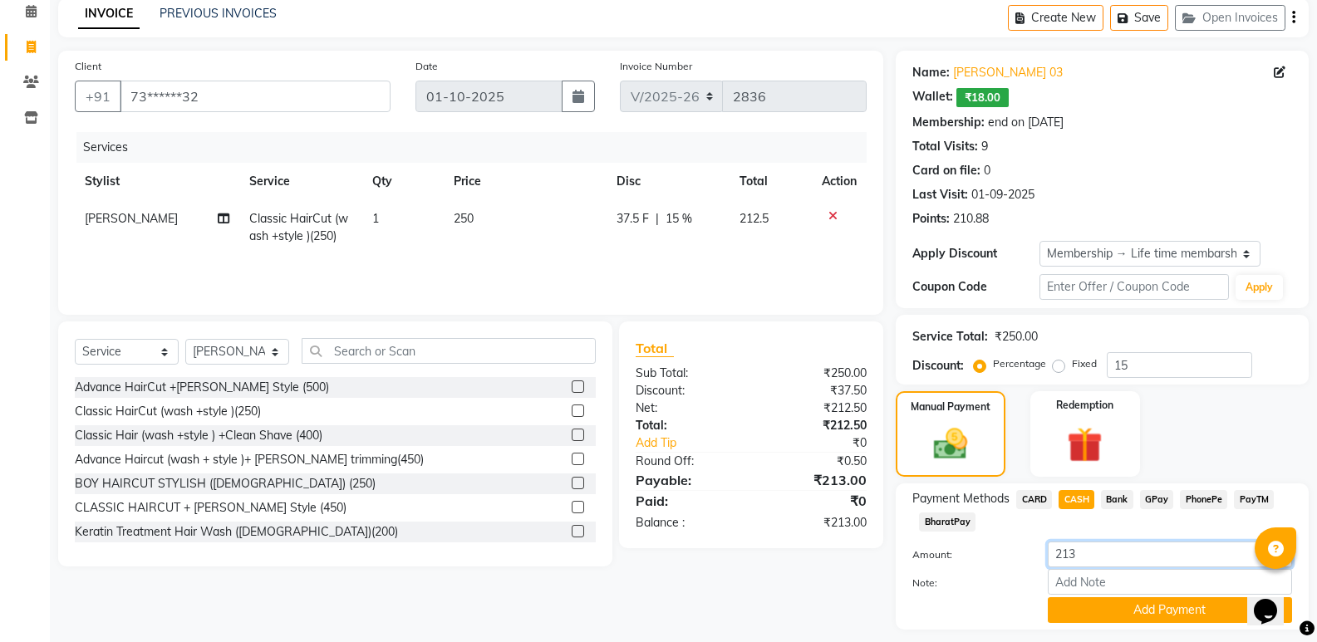
click at [1080, 548] on input "213" at bounding box center [1170, 555] width 244 height 26
type input "200"
click at [1117, 607] on button "Add Payment" at bounding box center [1170, 610] width 244 height 26
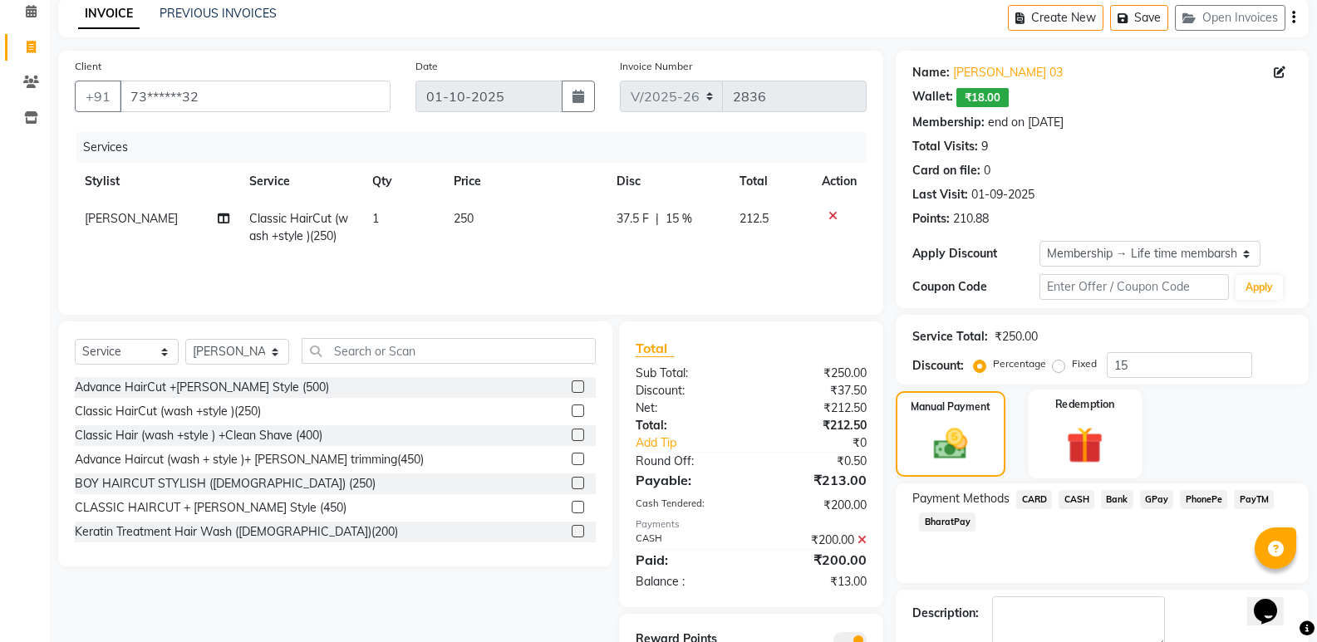
click at [1096, 443] on img at bounding box center [1084, 445] width 59 height 46
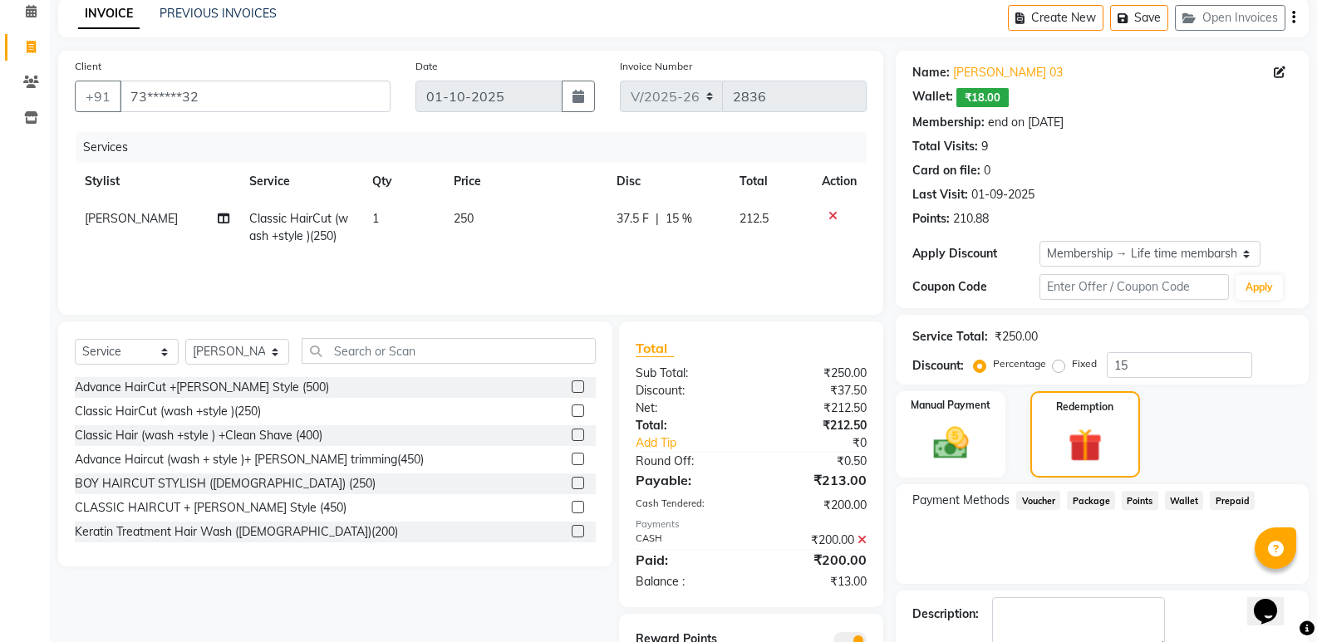
click at [1144, 500] on span "Points" at bounding box center [1140, 500] width 37 height 19
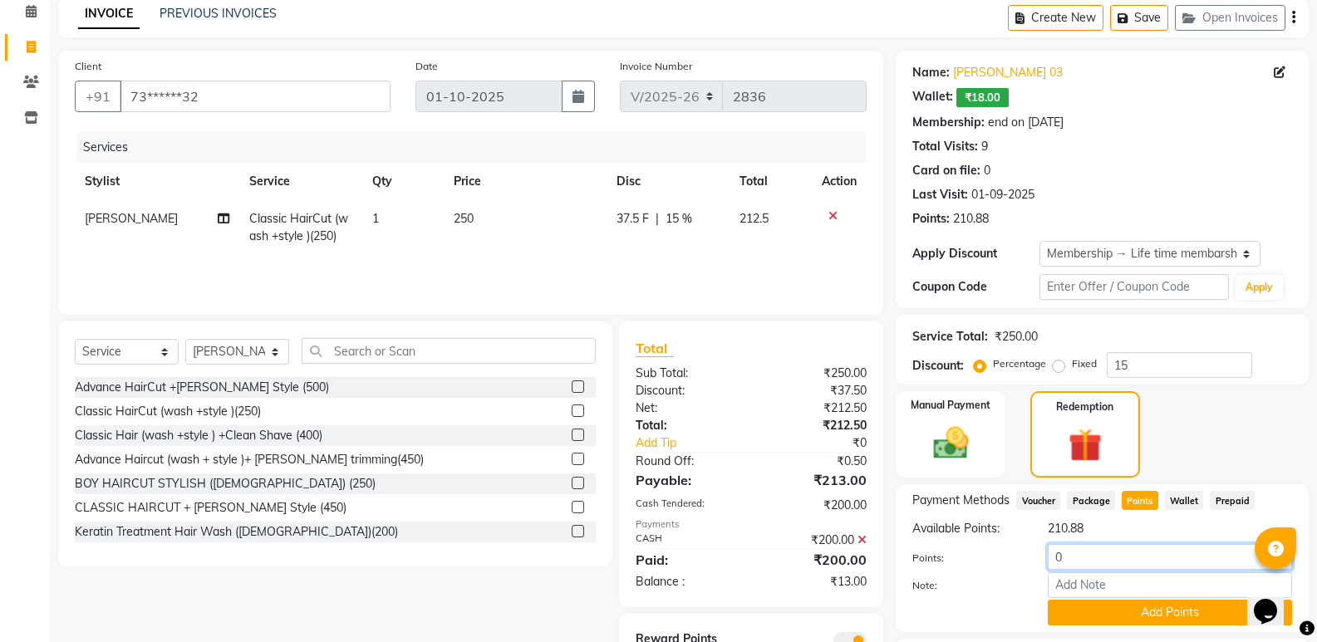
drag, startPoint x: 1070, startPoint y: 562, endPoint x: 1083, endPoint y: 558, distance: 13.7
click at [1083, 558] on input "0" at bounding box center [1170, 557] width 244 height 26
type input "13"
click at [1113, 617] on button "Add Points" at bounding box center [1170, 613] width 244 height 26
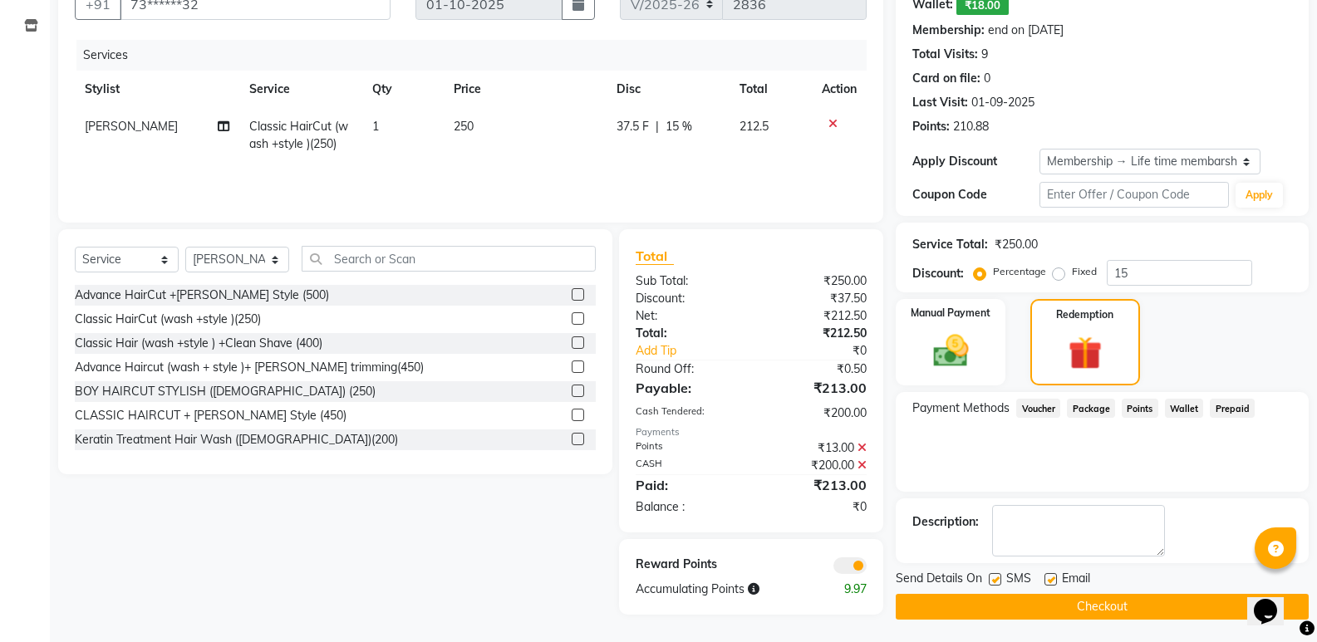
scroll to position [169, 0]
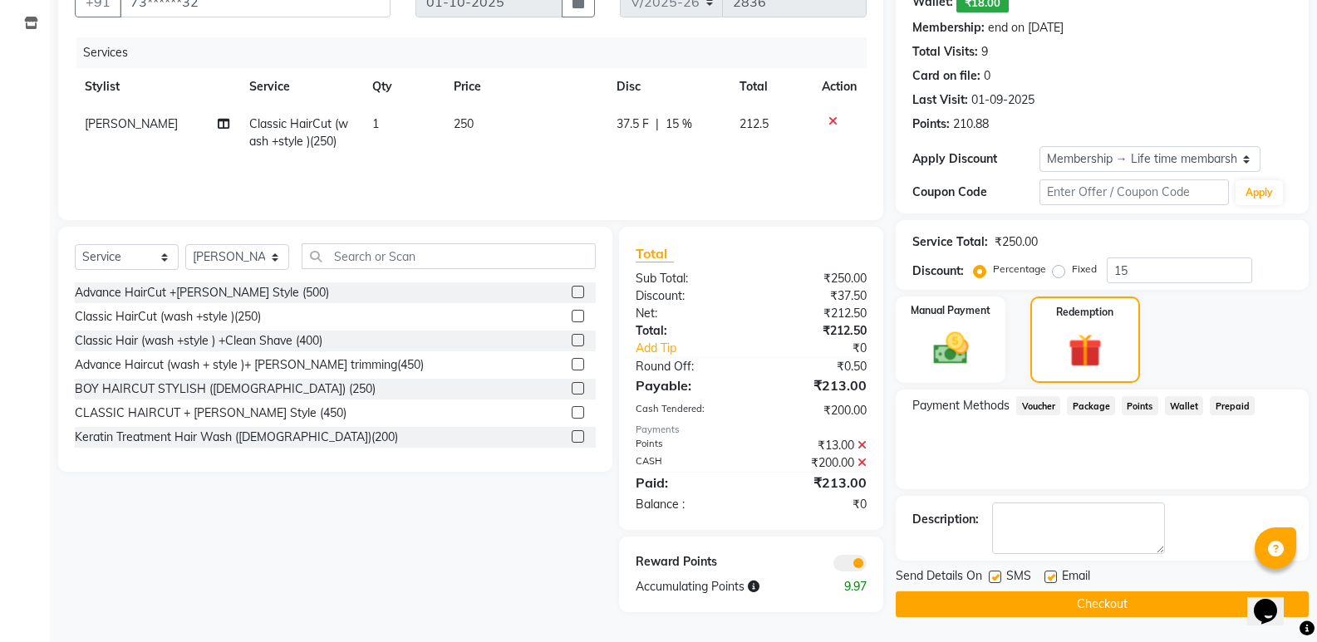
click at [1128, 606] on button "Checkout" at bounding box center [1102, 605] width 413 height 26
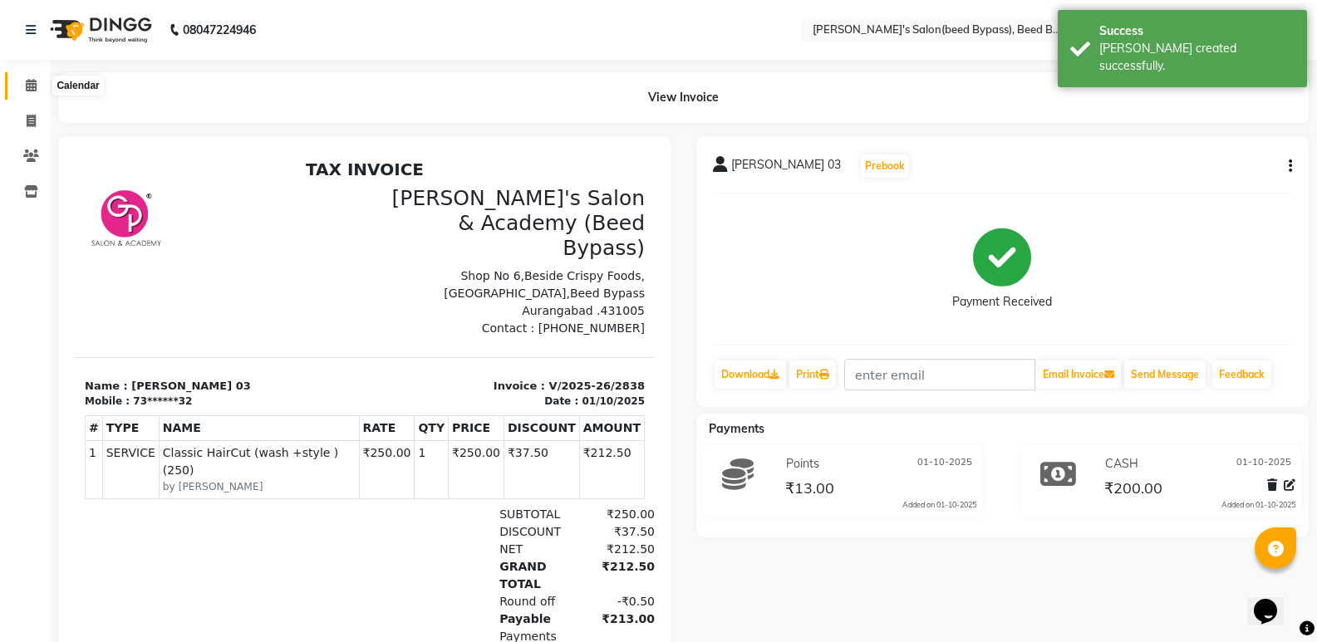
click at [26, 81] on icon at bounding box center [31, 85] width 11 height 12
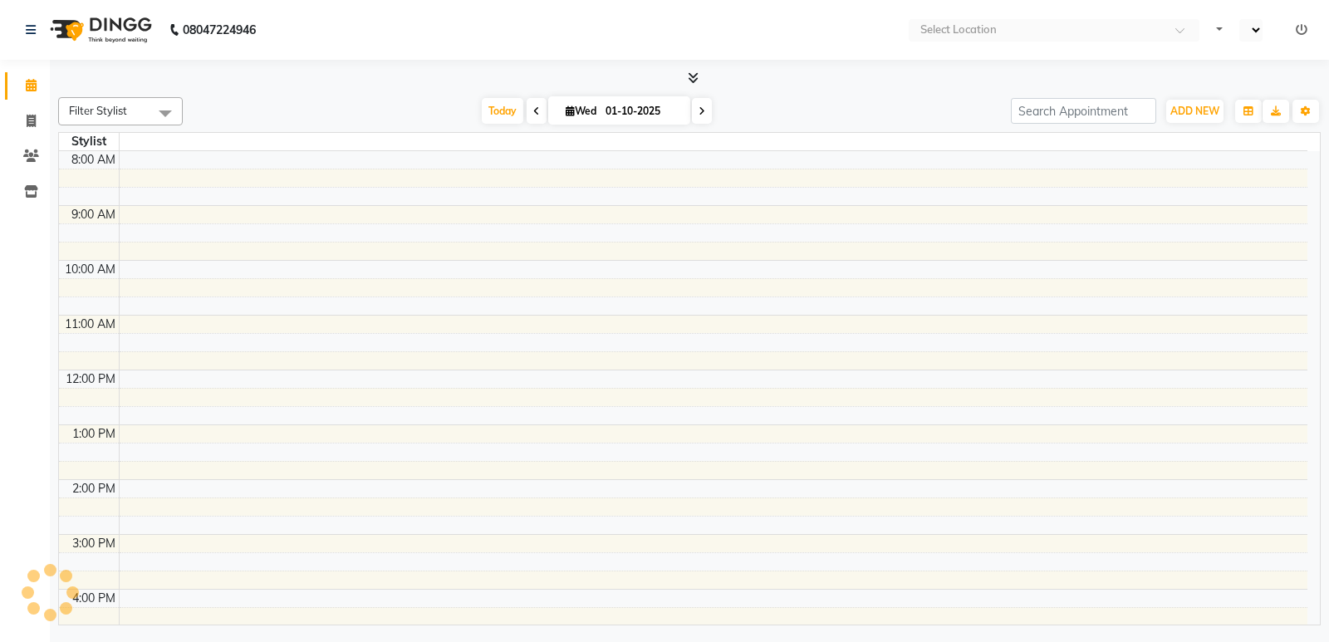
select select "en"
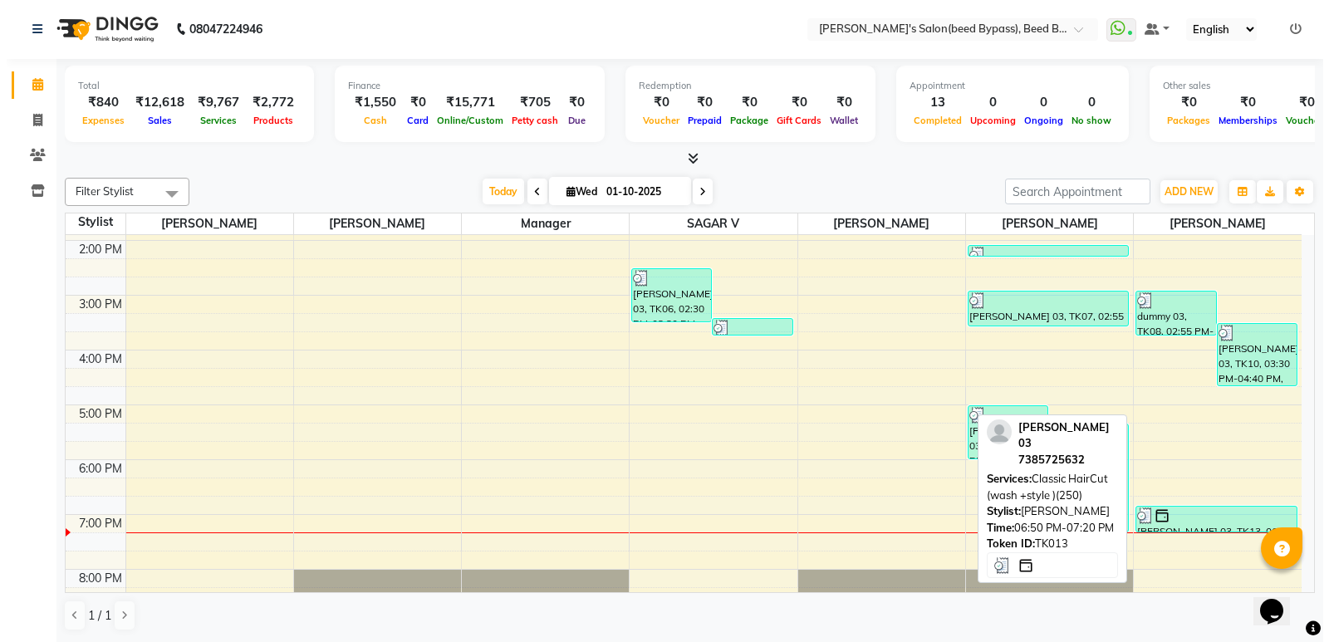
scroll to position [355, 0]
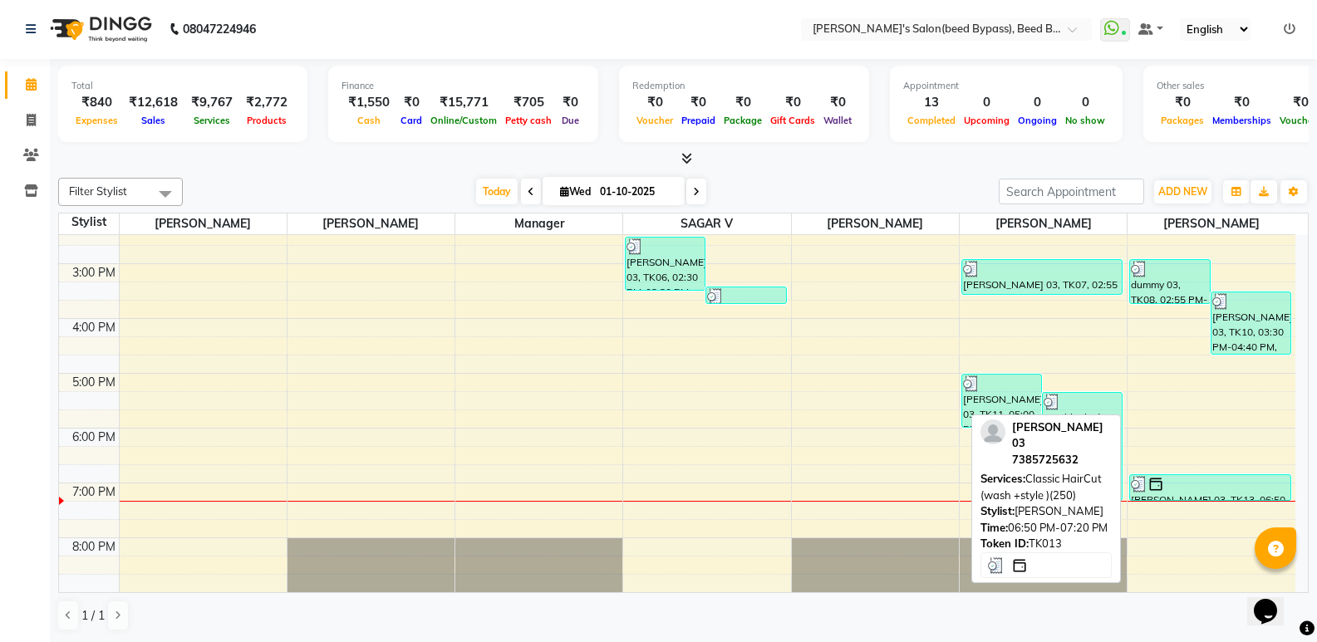
click at [1206, 496] on div "[PERSON_NAME] 03, TK13, 06:50 PM-07:20 PM, Classic HairCut (wash +style )(250)" at bounding box center [1210, 487] width 160 height 25
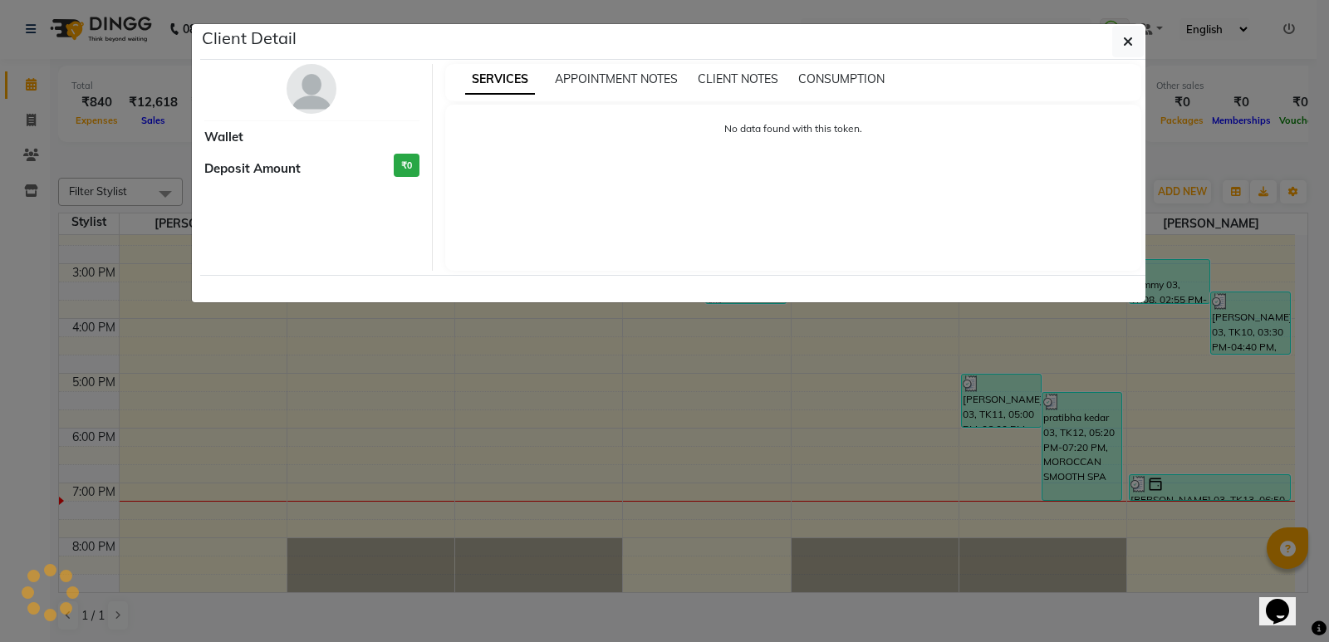
select select "3"
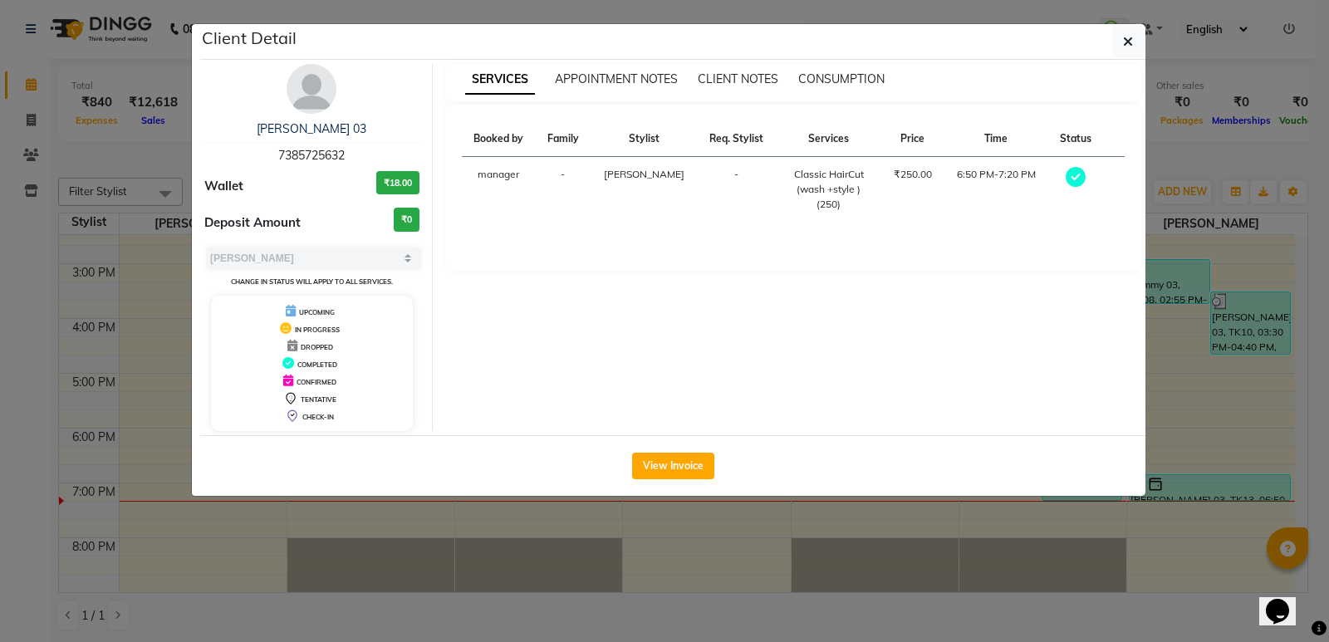
click at [1212, 490] on ngb-modal-window "Client Detail [PERSON_NAME] 03 7385725632 Wallet ₹18.00 Deposit Amount ₹0 Selec…" at bounding box center [664, 321] width 1329 height 642
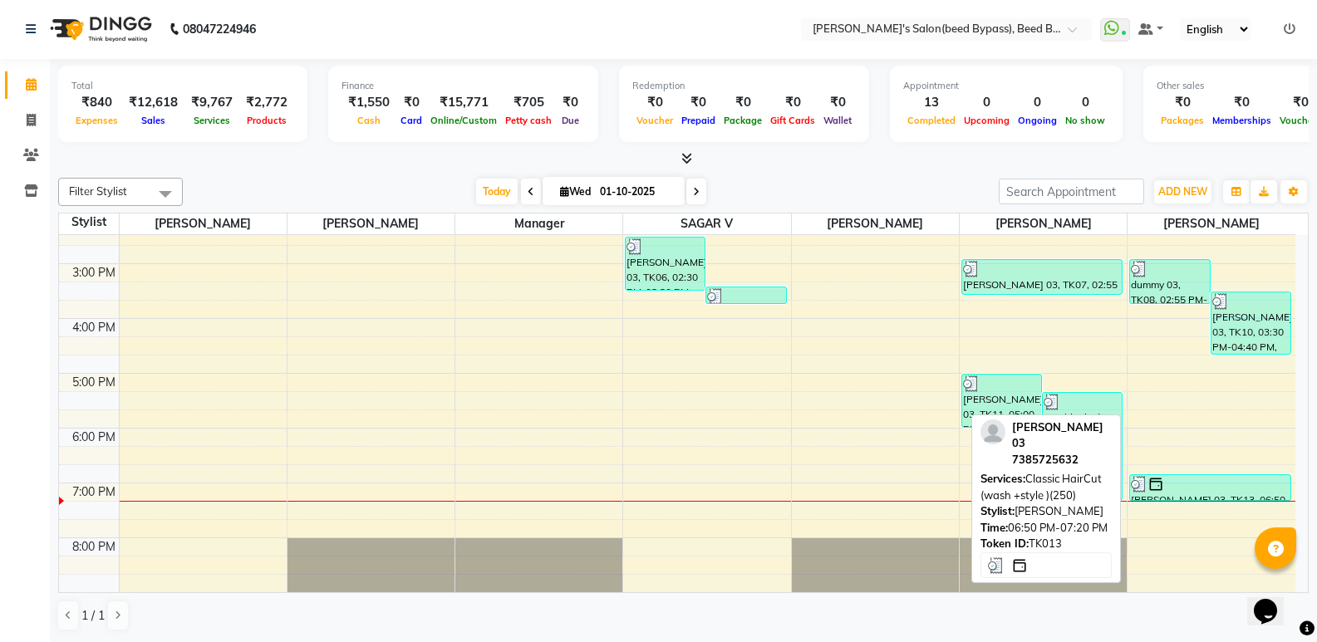
click at [1212, 490] on div at bounding box center [1210, 484] width 159 height 17
select select "3"
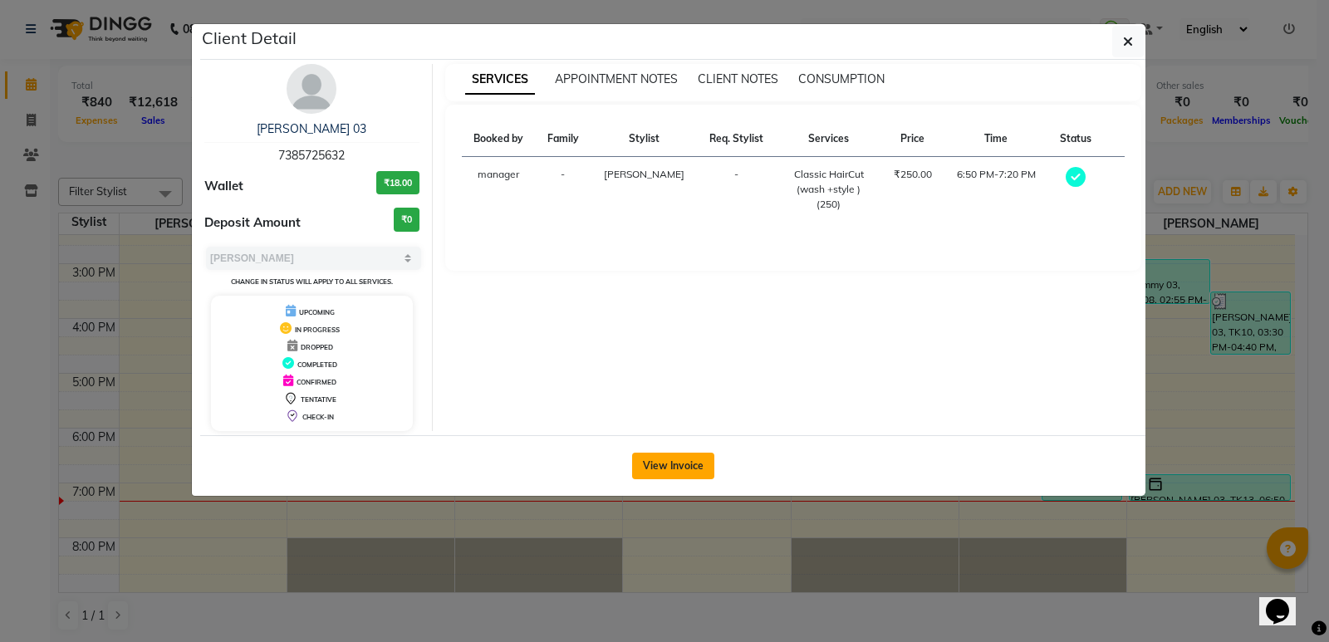
click at [675, 475] on button "View Invoice" at bounding box center [673, 466] width 82 height 27
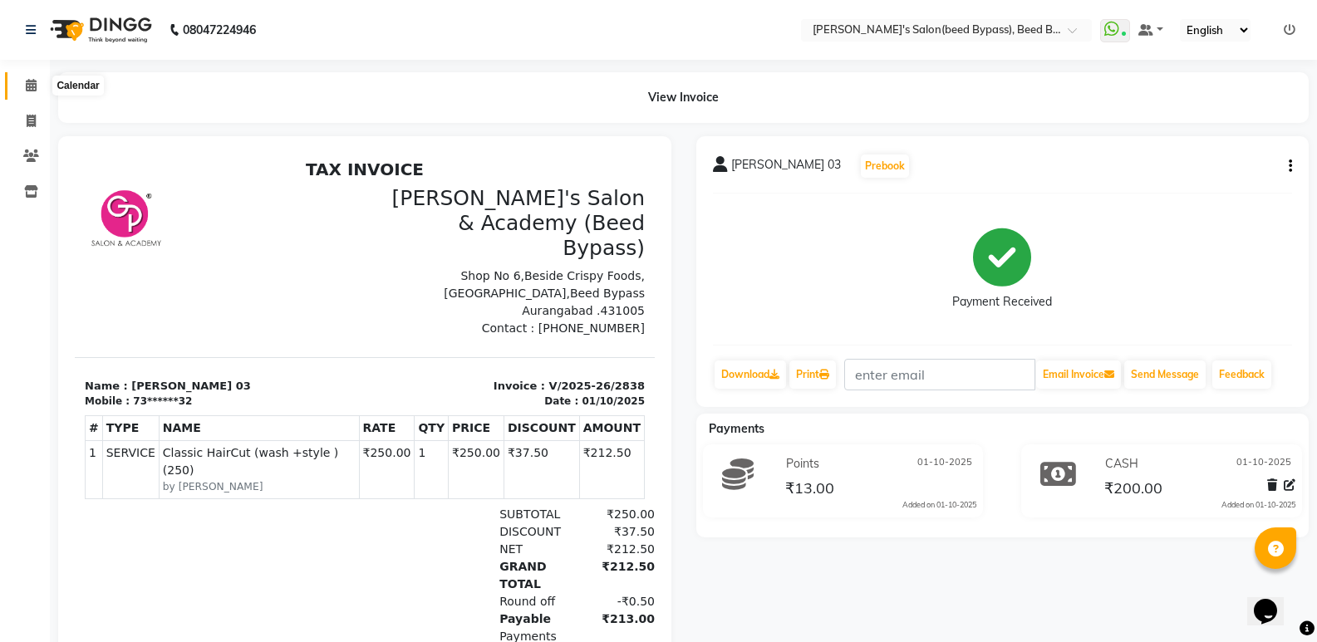
click at [37, 81] on icon at bounding box center [31, 85] width 11 height 12
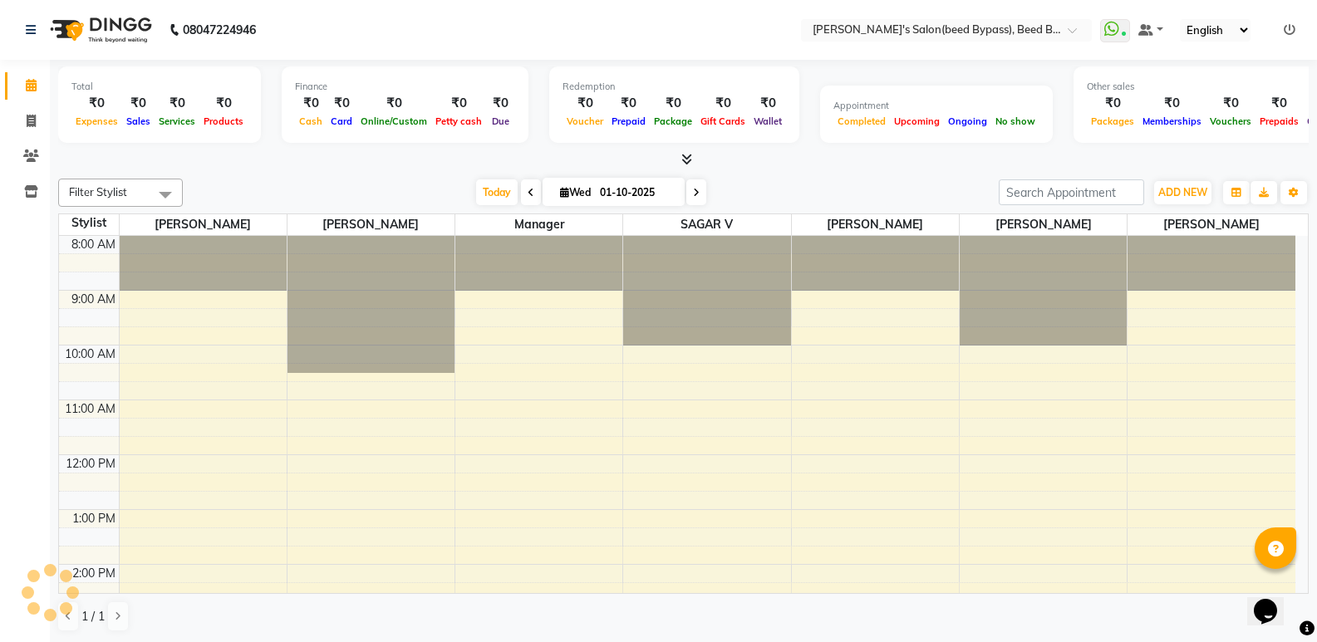
scroll to position [323, 0]
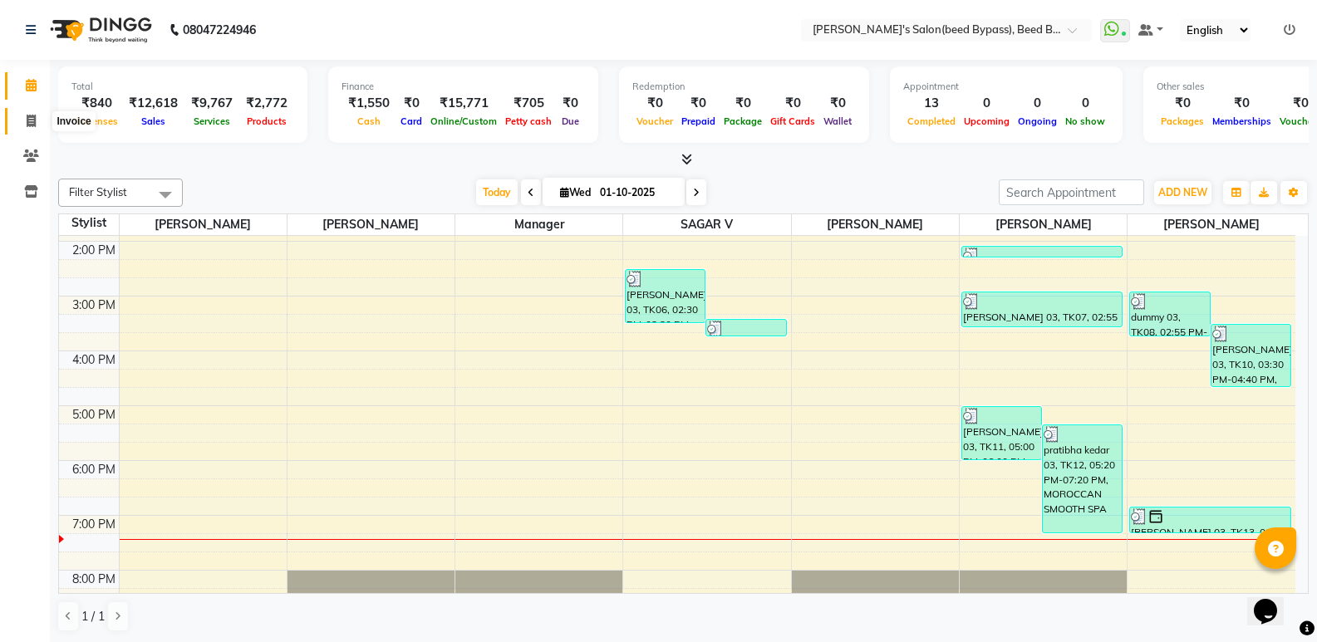
click at [27, 120] on icon at bounding box center [31, 121] width 9 height 12
select select "service"
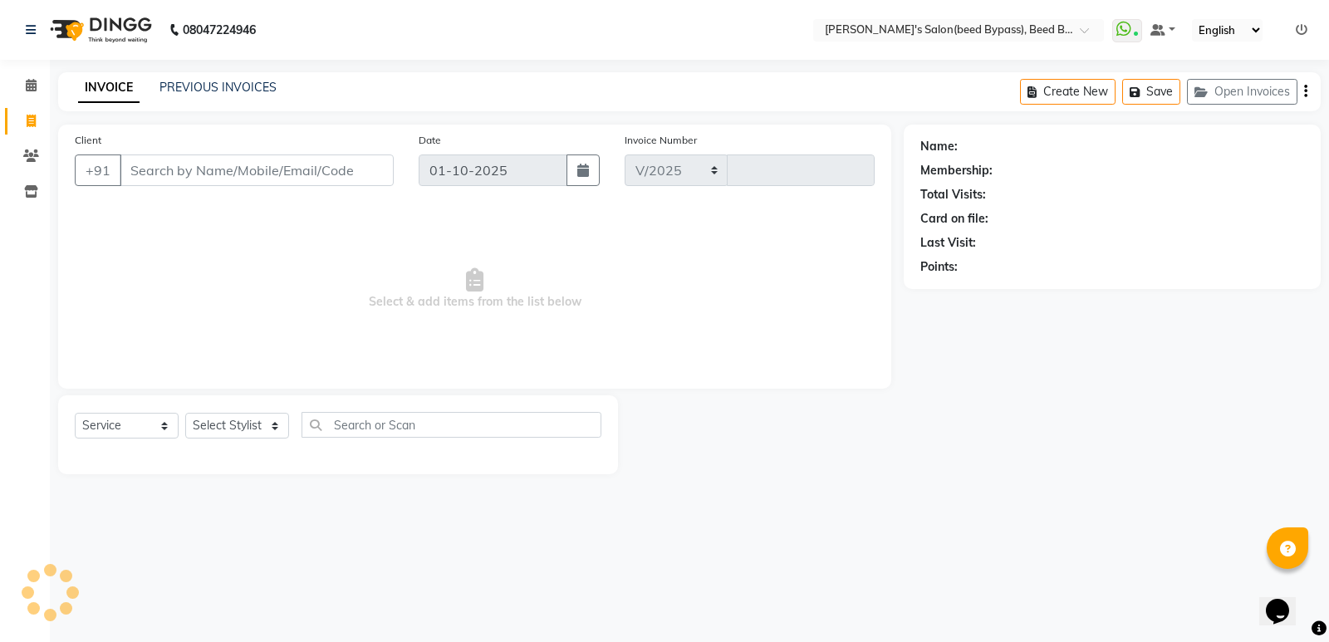
select select "4176"
type input "2839"
click at [229, 428] on select "Select Stylist" at bounding box center [237, 426] width 104 height 26
select select "28787"
click at [185, 413] on select "Select Stylist [PERSON_NAME] manager [PERSON_NAME] V sagar [PERSON_NAME] [PERSO…" at bounding box center [237, 426] width 104 height 26
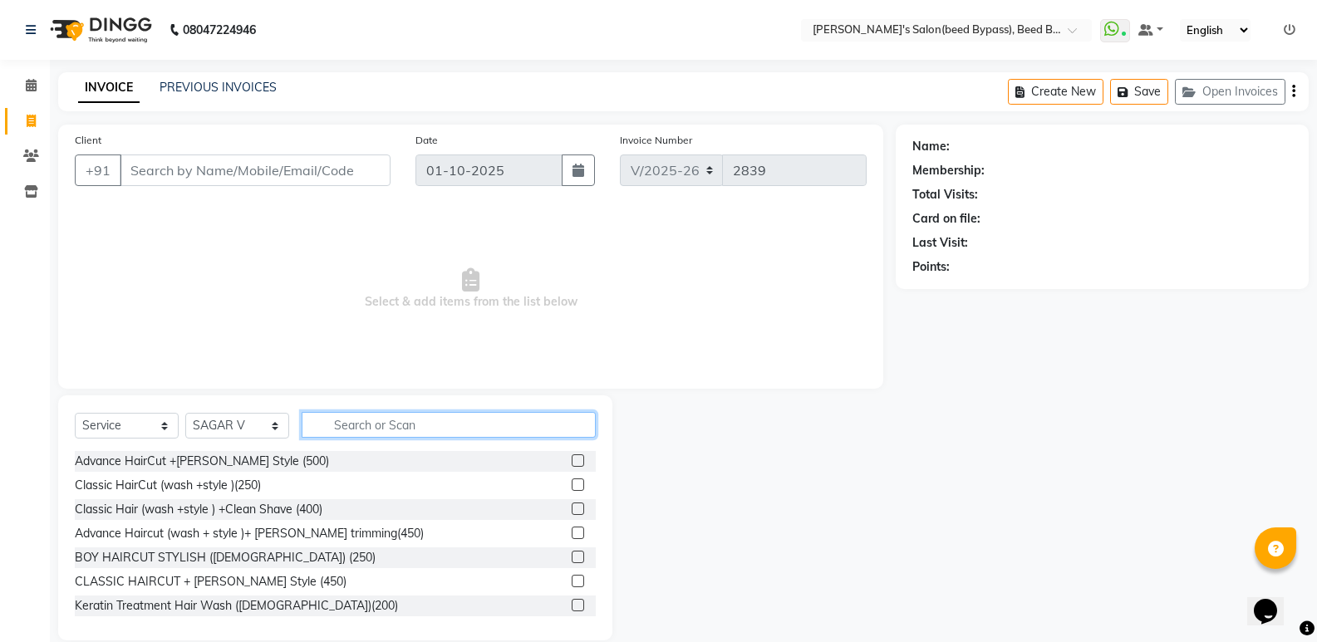
drag, startPoint x: 356, startPoint y: 424, endPoint x: 341, endPoint y: 423, distance: 15.0
click at [356, 424] on input "text" at bounding box center [449, 425] width 294 height 26
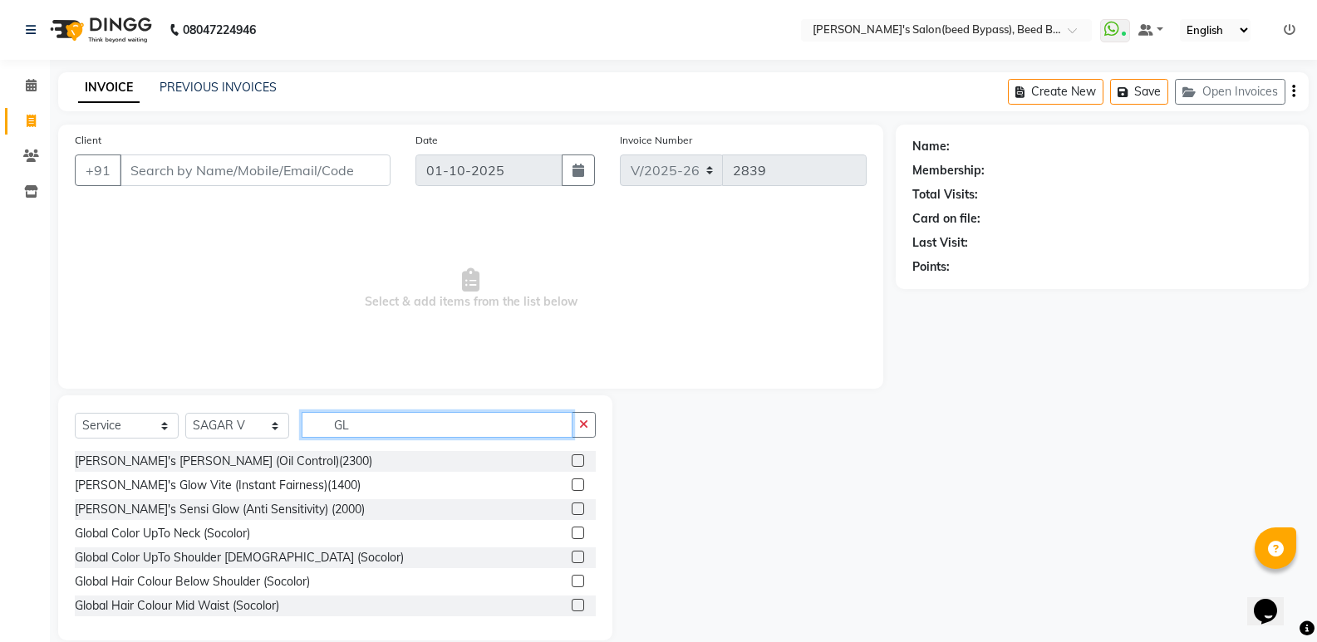
type input "G"
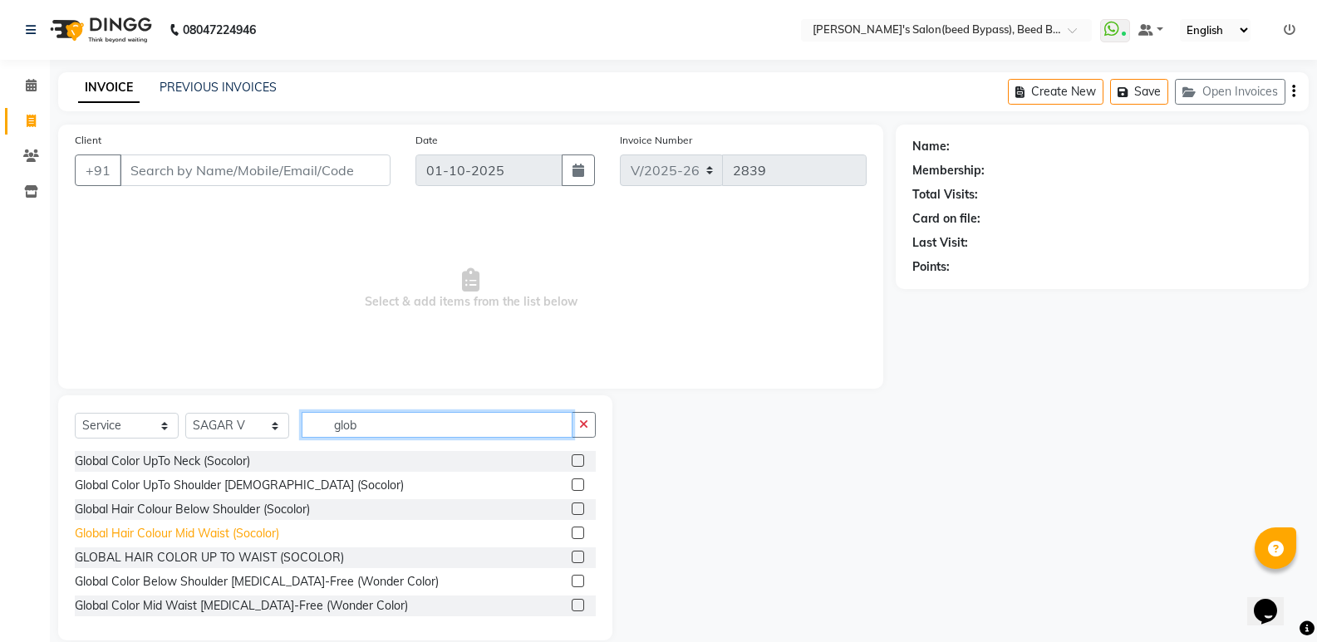
type input "glob"
click at [263, 529] on div "Global Hair Colour Mid Waist (Socolor)" at bounding box center [177, 533] width 204 height 17
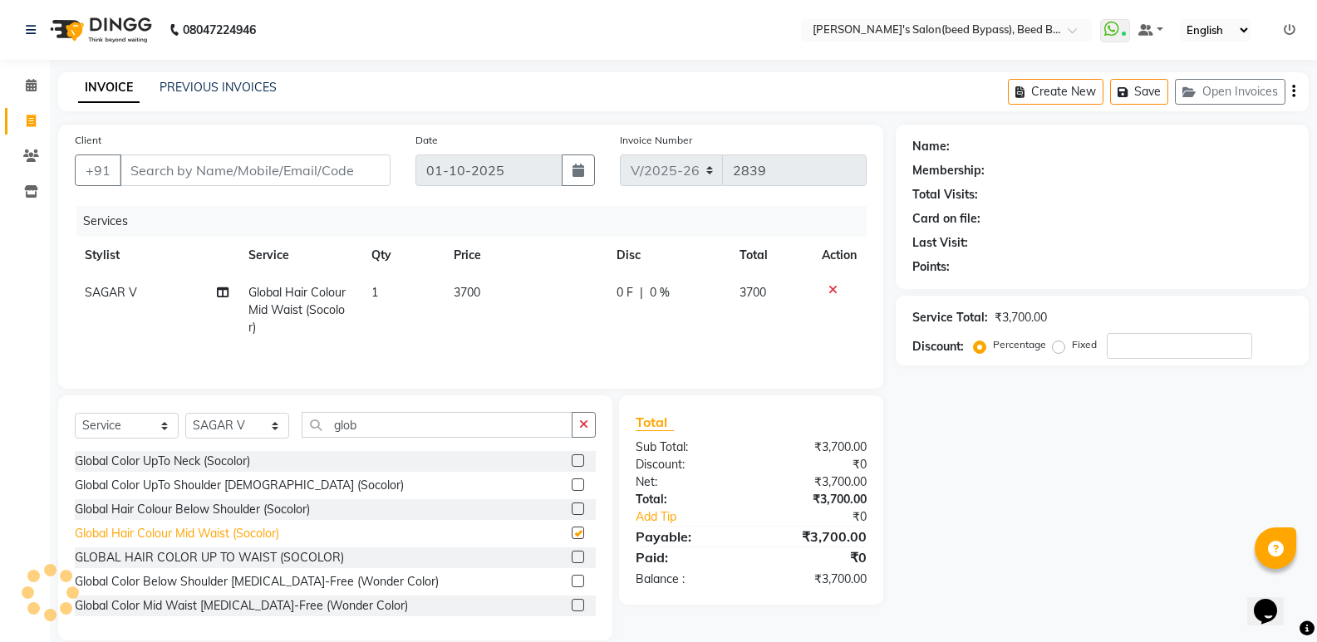
checkbox input "false"
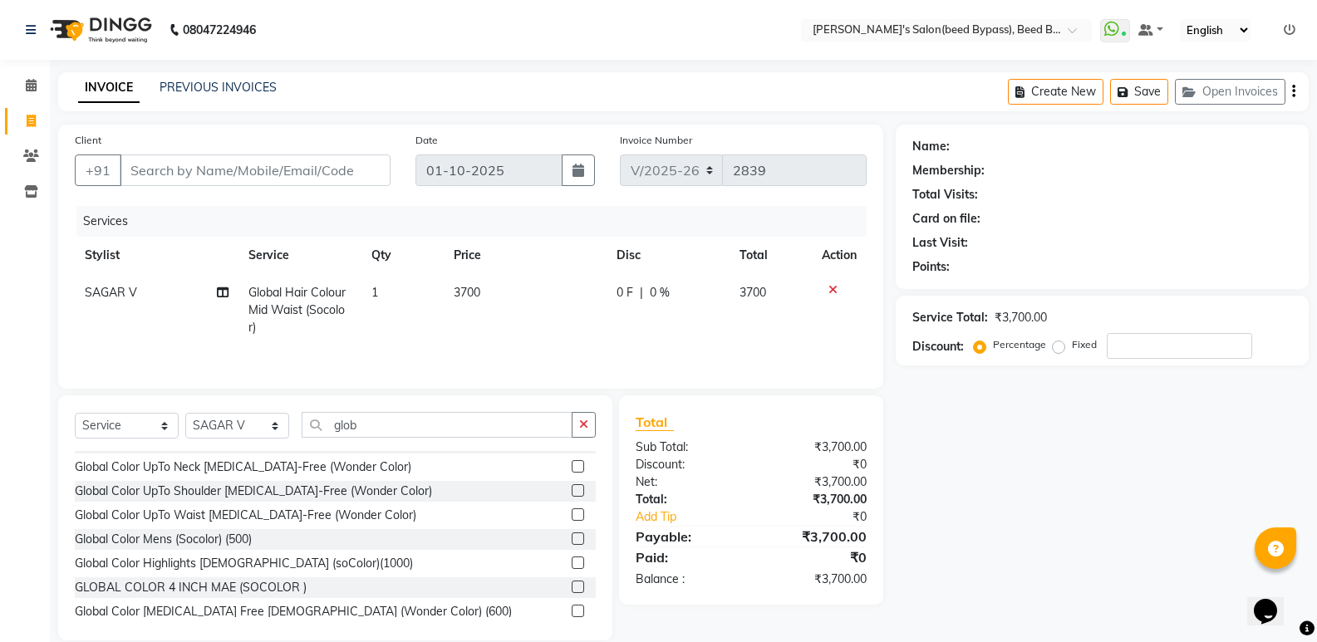
scroll to position [166, 0]
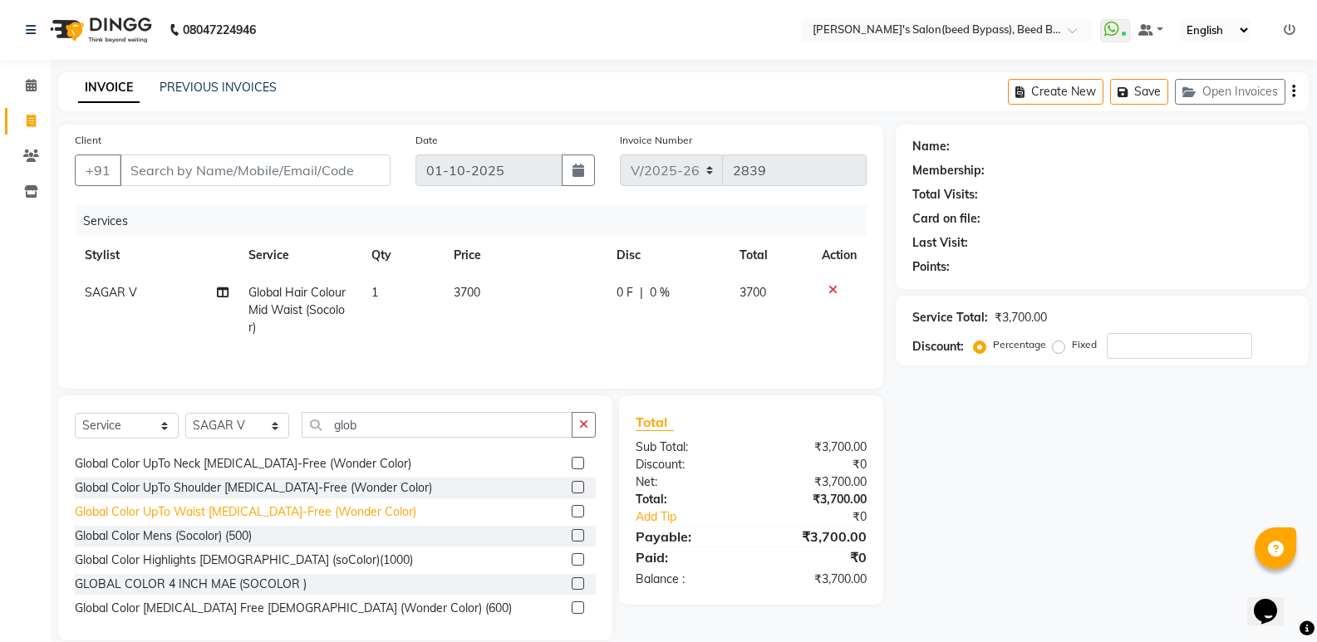
click at [317, 513] on div "Global Color UpTo Waist [MEDICAL_DATA]-Free (Wonder Color)" at bounding box center [245, 512] width 341 height 17
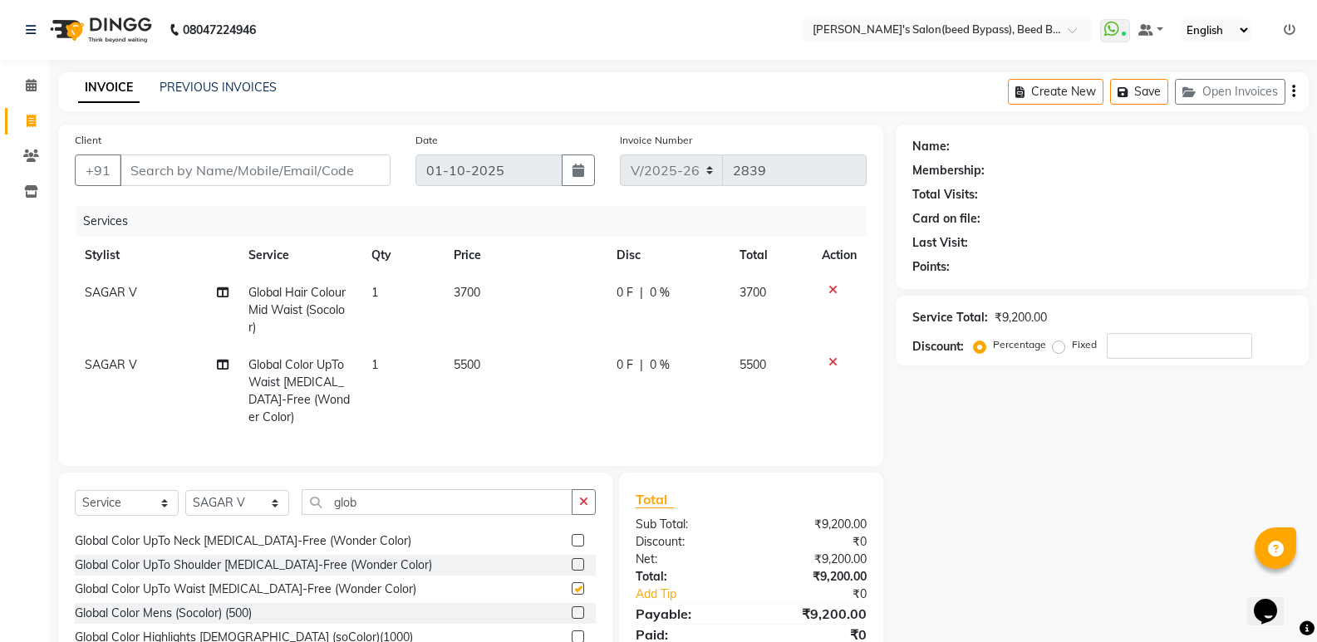
checkbox input "false"
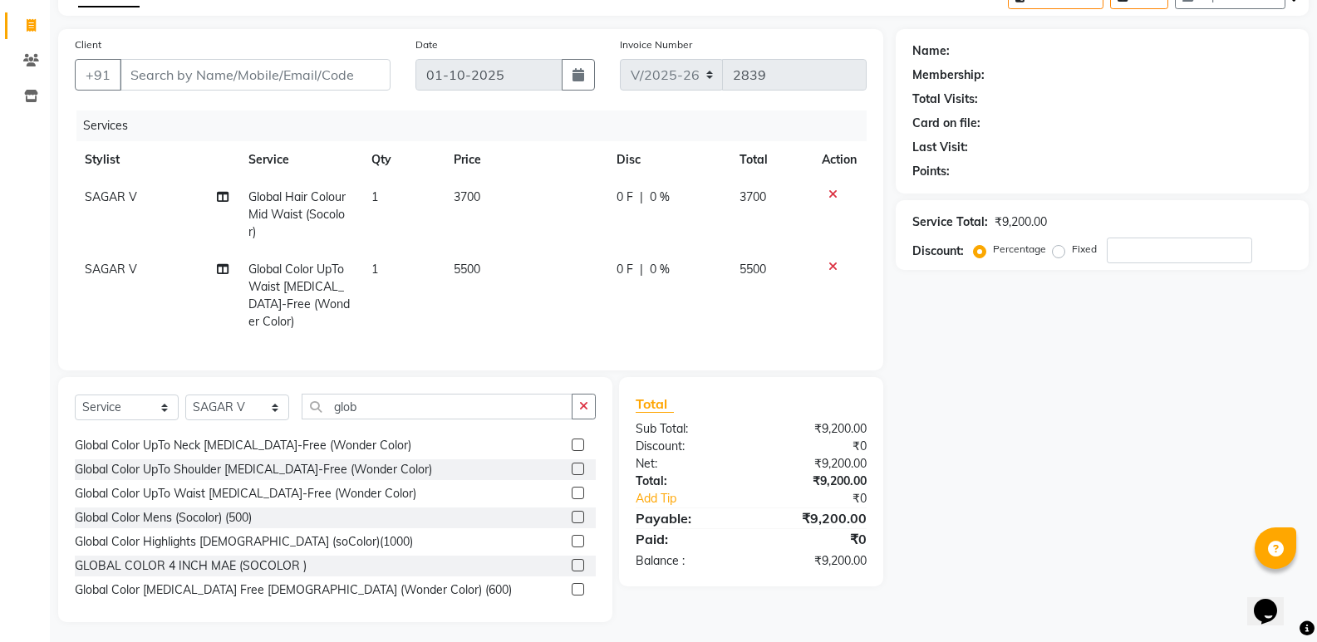
scroll to position [83, 0]
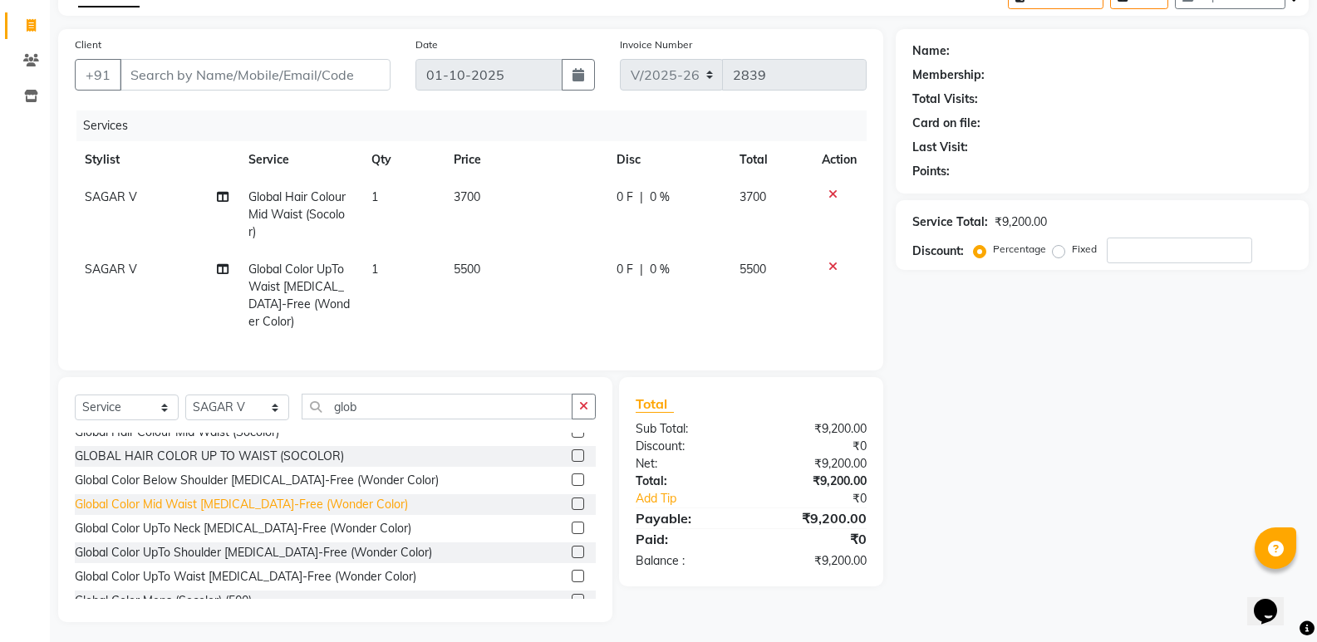
click at [214, 497] on div "Global Color Mid Waist [MEDICAL_DATA]-Free (Wonder Color)" at bounding box center [241, 504] width 333 height 17
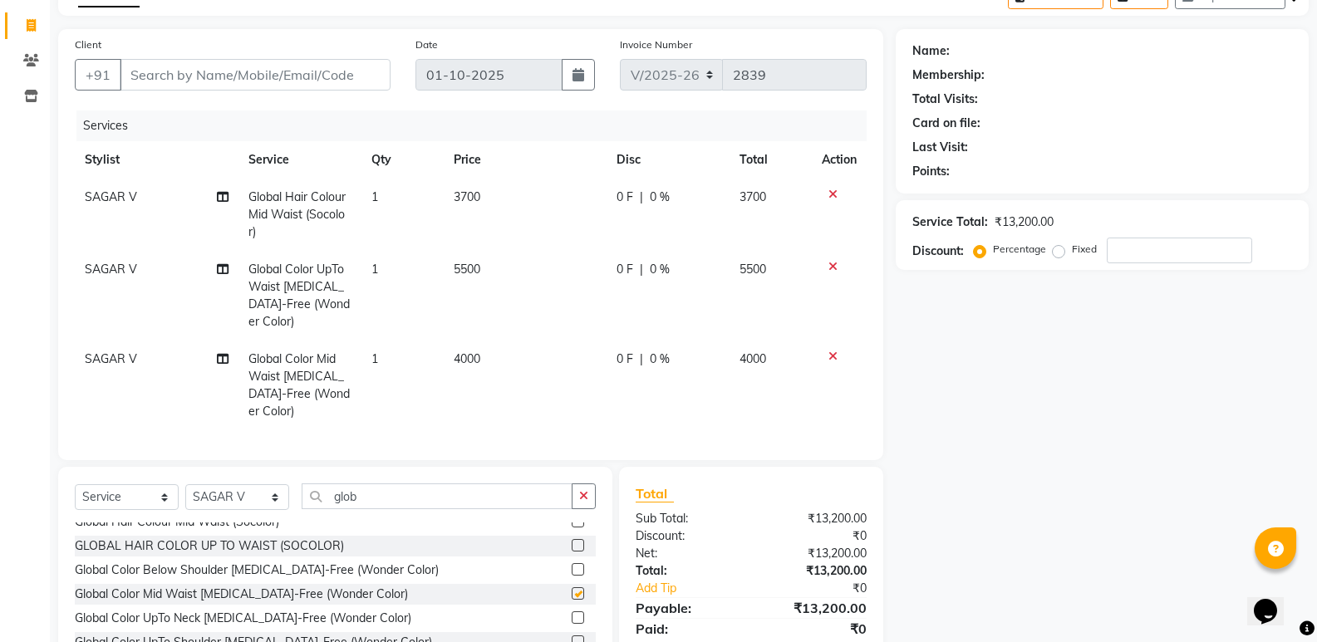
checkbox input "false"
click at [833, 269] on icon at bounding box center [832, 267] width 9 height 12
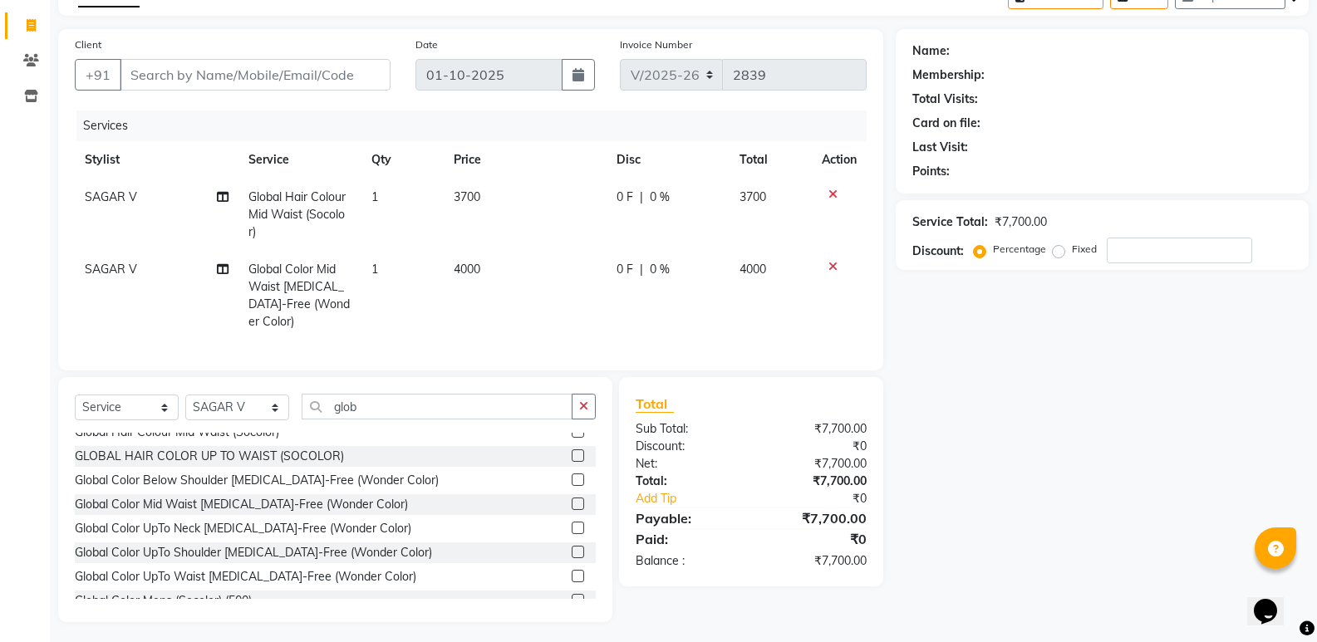
click at [835, 194] on icon at bounding box center [832, 195] width 9 height 12
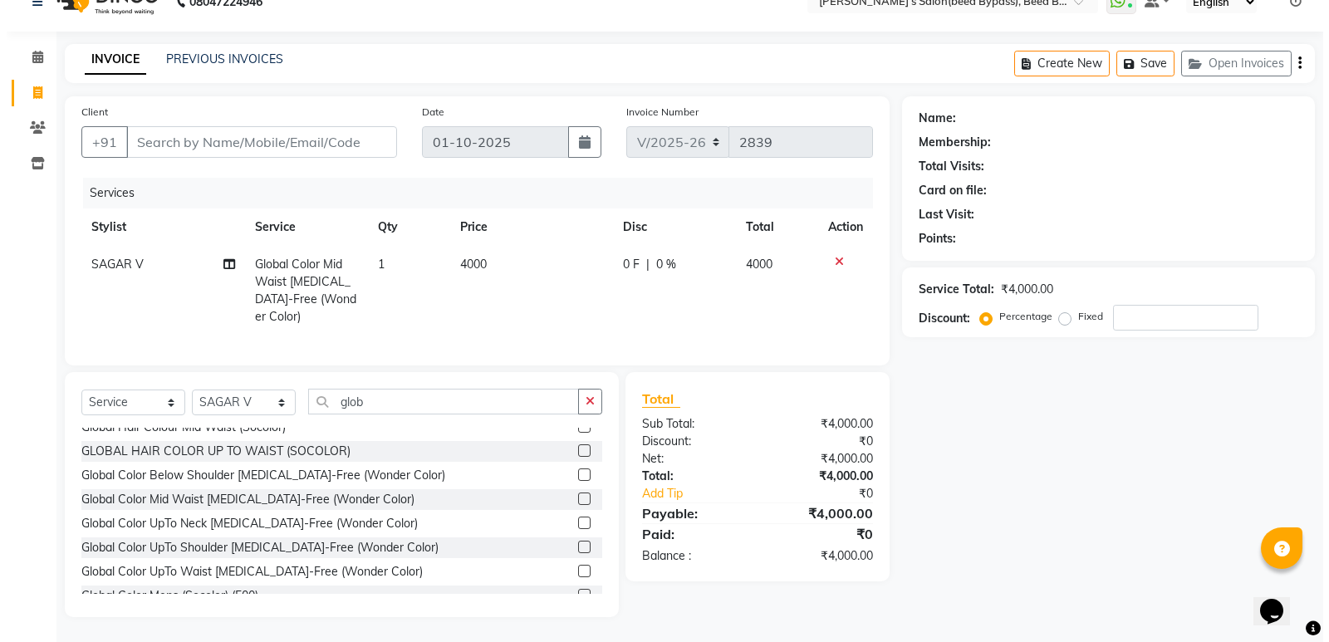
scroll to position [23, 0]
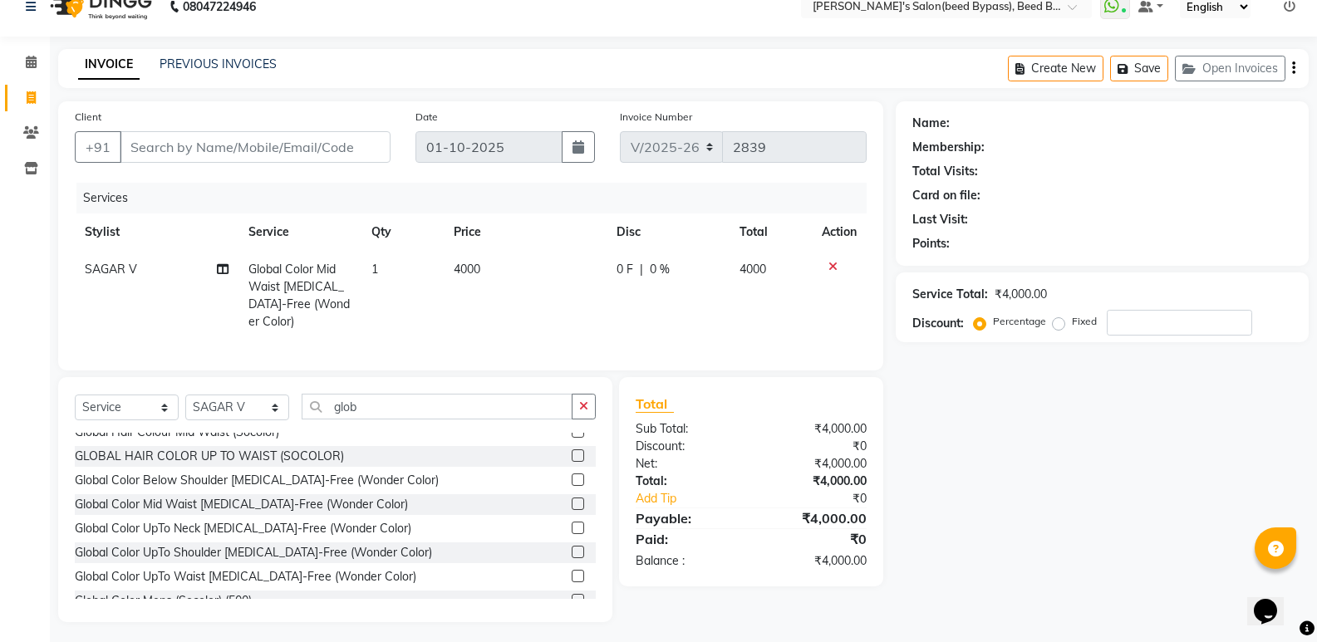
click at [831, 194] on div "Services" at bounding box center [477, 198] width 803 height 31
click at [143, 142] on input "Client" at bounding box center [255, 147] width 271 height 32
type input "7"
type input "0"
type input "7972950371"
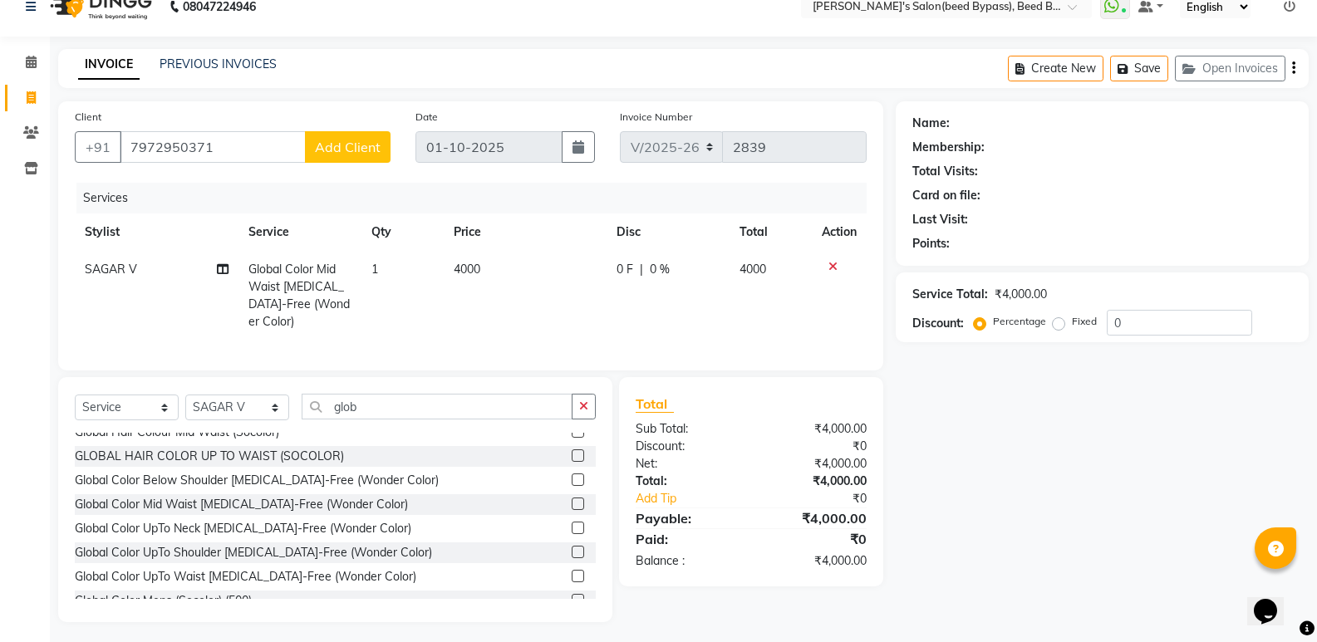
click at [351, 151] on span "Add Client" at bounding box center [348, 147] width 66 height 17
select select "22"
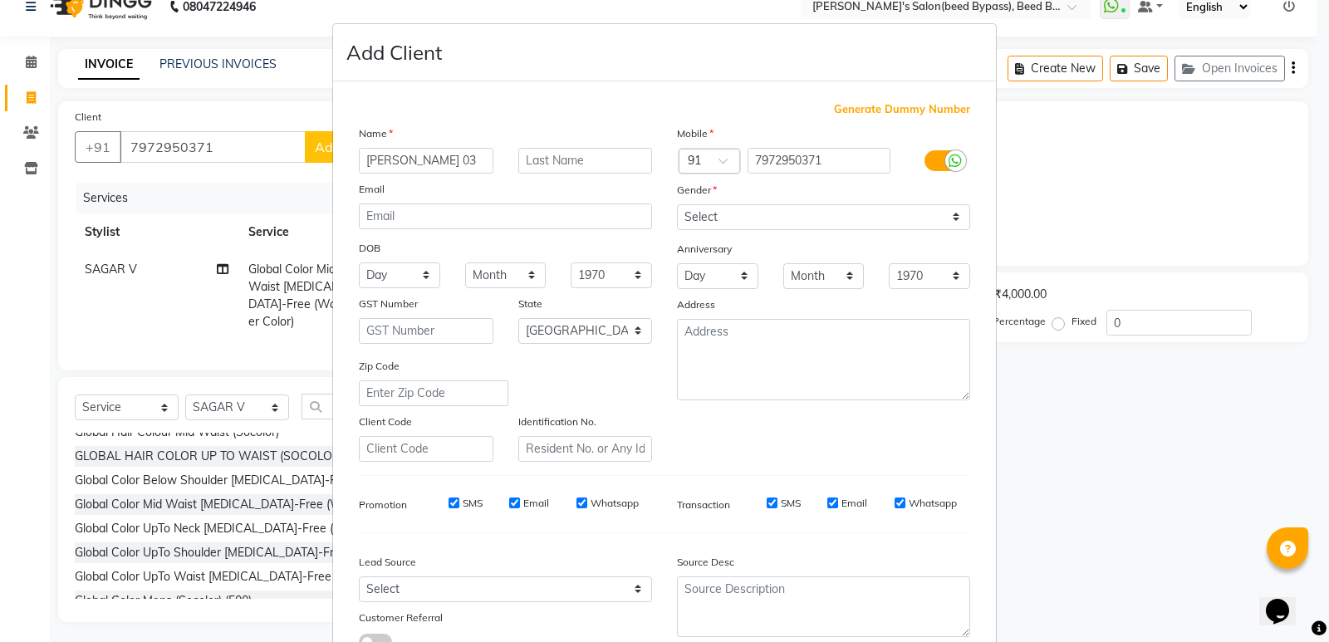
type input "[PERSON_NAME] 03"
click at [754, 224] on select "Select Male Female Other Prefer Not To Say" at bounding box center [823, 217] width 293 height 26
select select "female"
click at [677, 204] on select "Select Male Female Other Prefer Not To Say" at bounding box center [823, 217] width 293 height 26
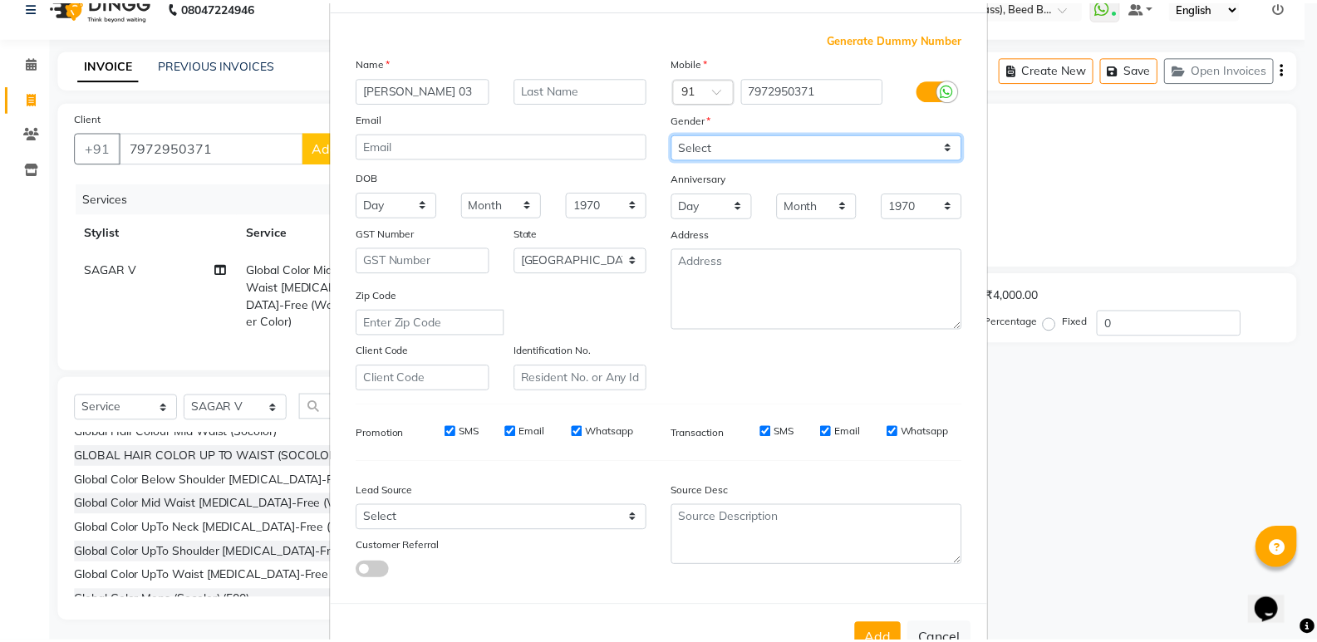
scroll to position [125, 0]
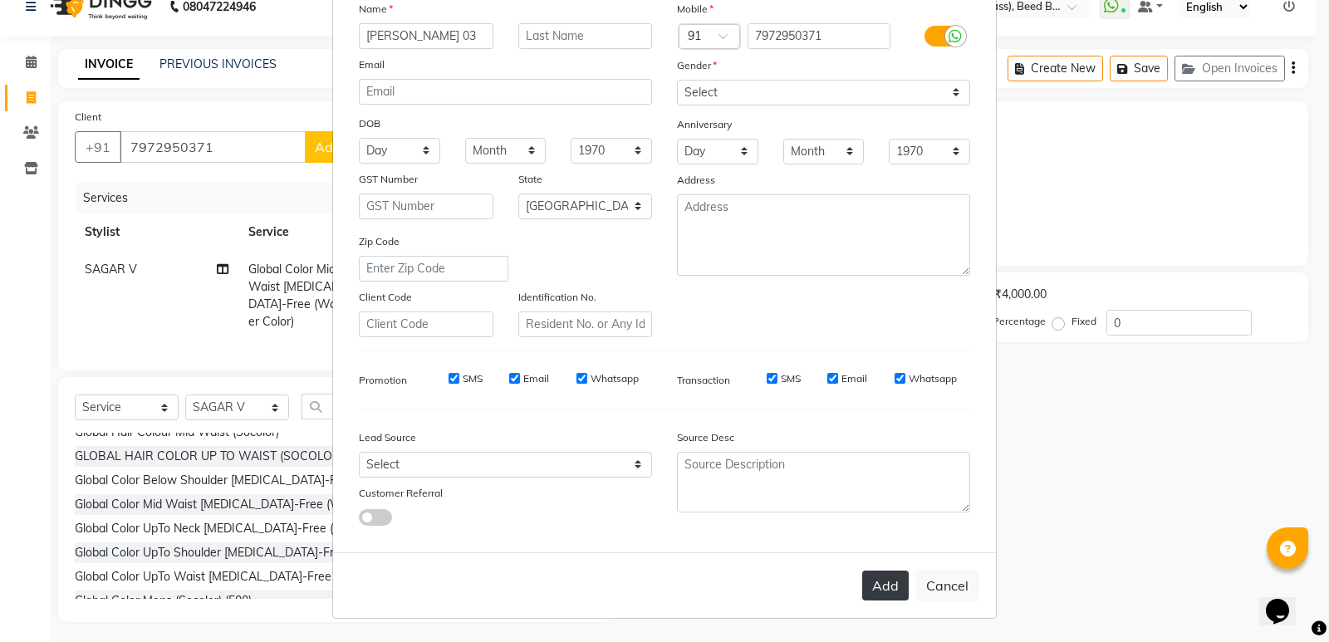
click at [879, 587] on button "Add" at bounding box center [885, 586] width 47 height 30
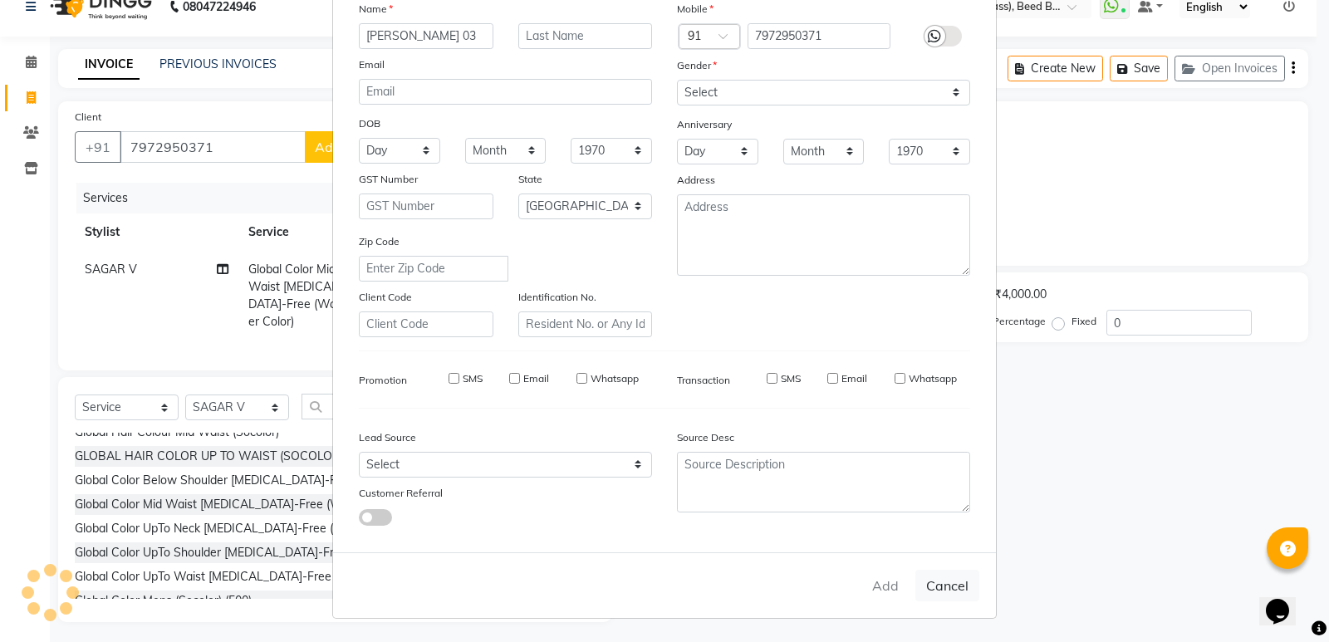
type input "79******71"
select select
select select "null"
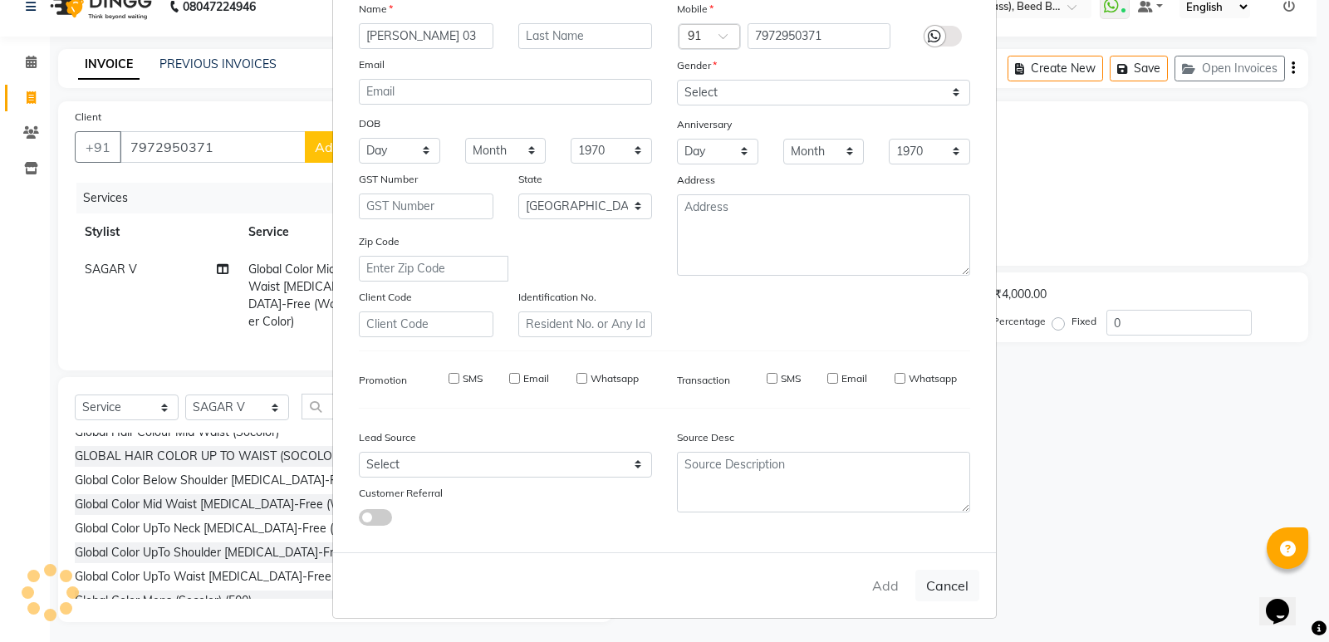
select select
checkbox input "false"
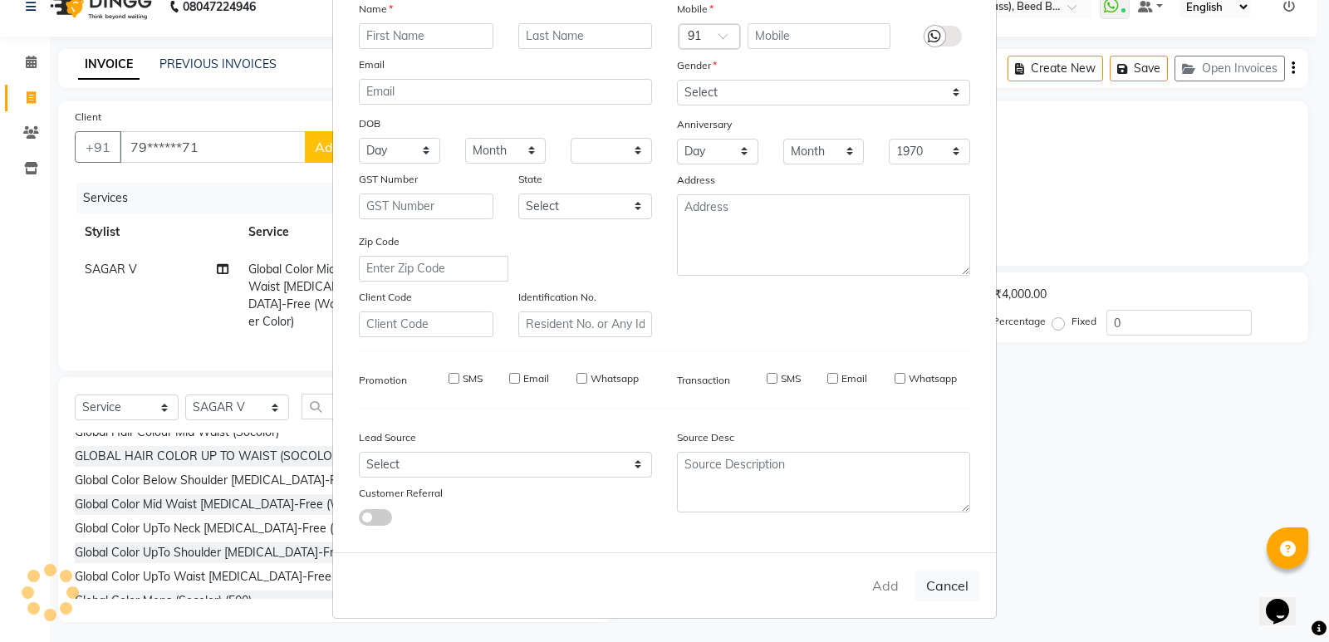
checkbox input "false"
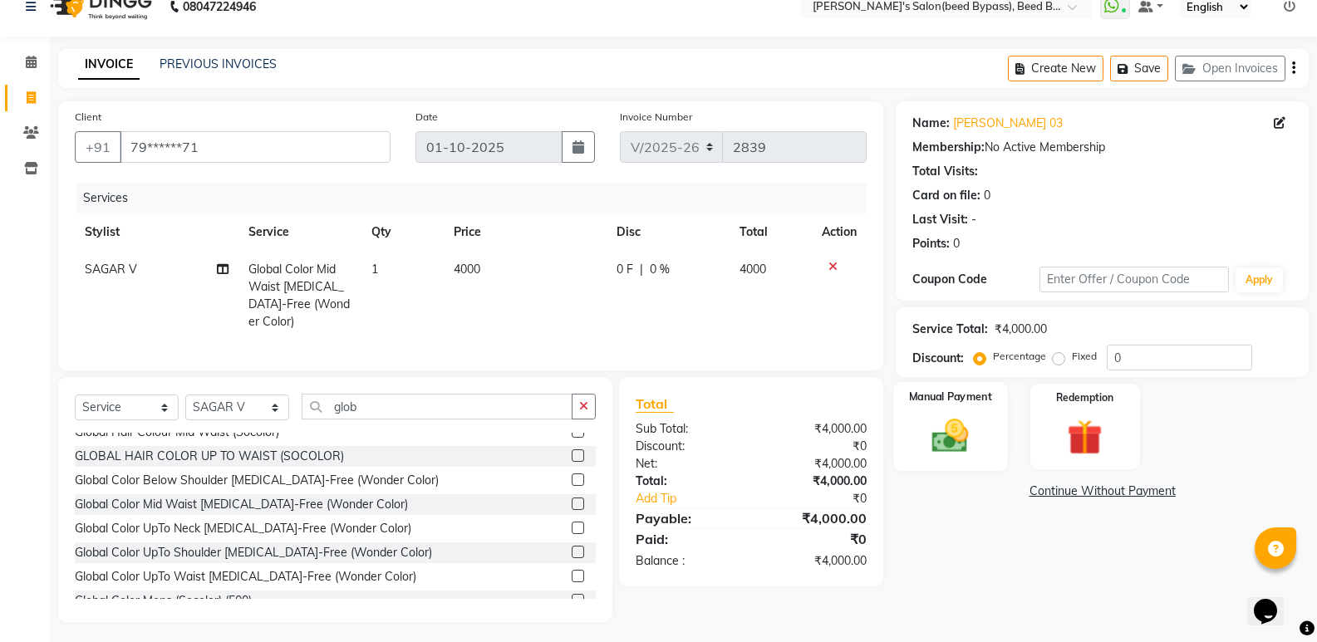
click at [940, 450] on img at bounding box center [950, 436] width 59 height 42
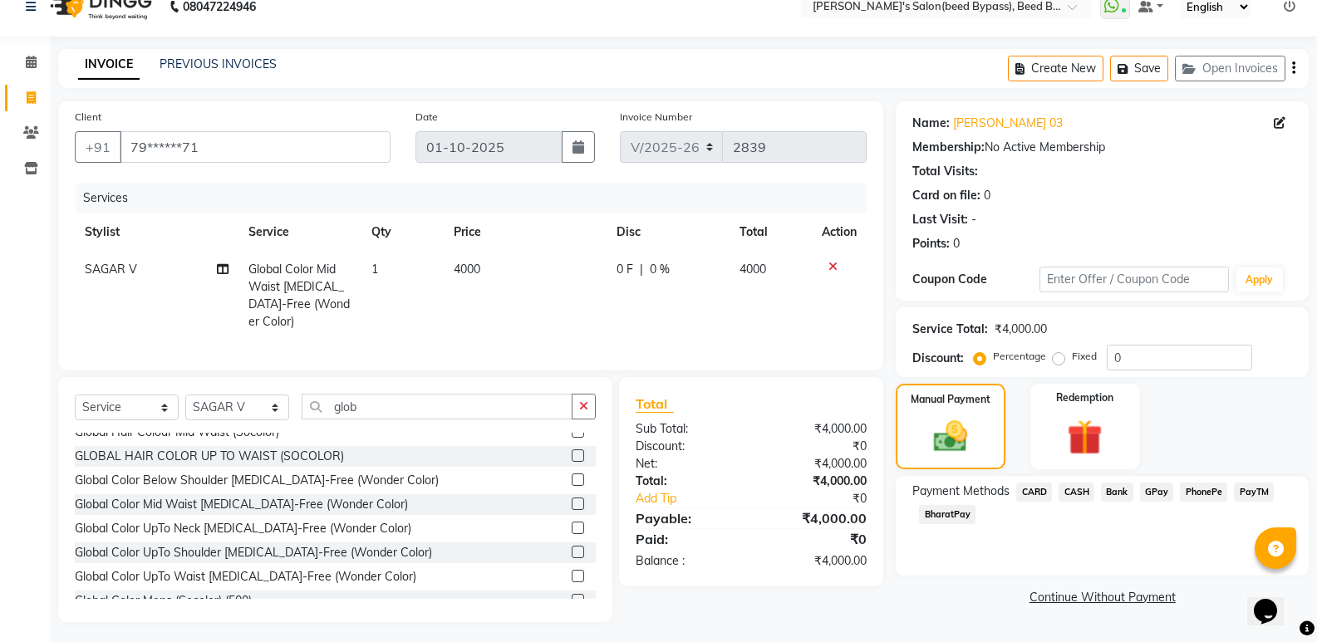
click at [1082, 494] on span "CASH" at bounding box center [1077, 492] width 36 height 19
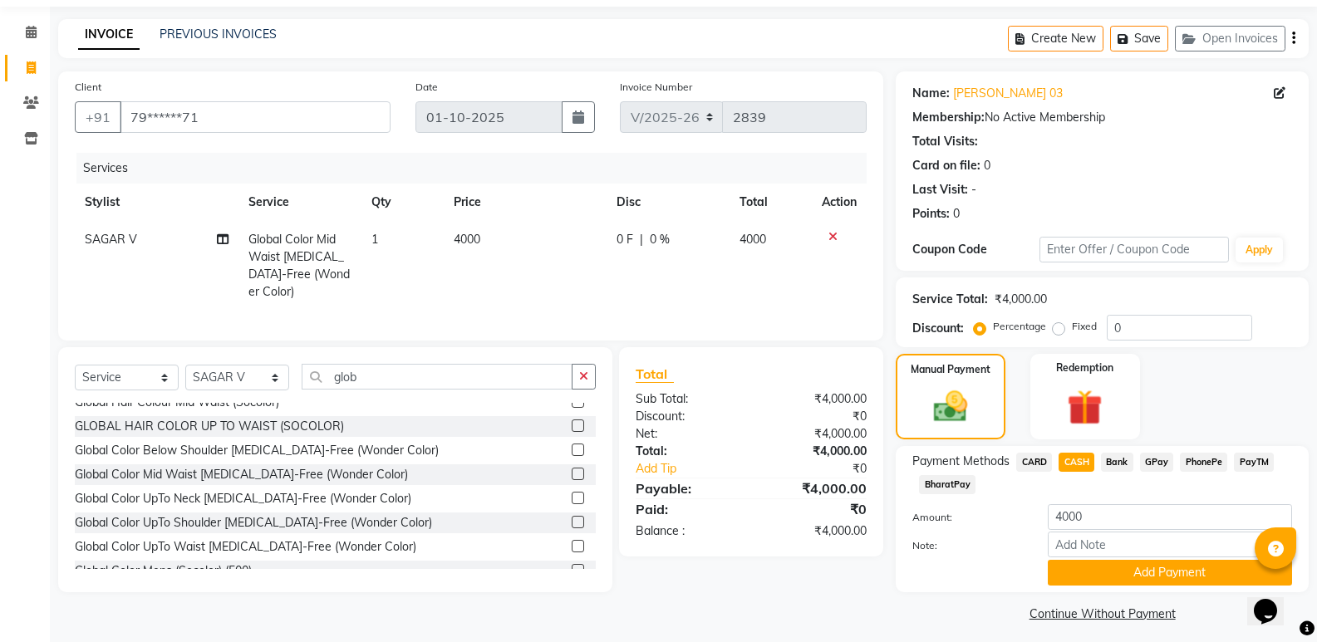
scroll to position [62, 0]
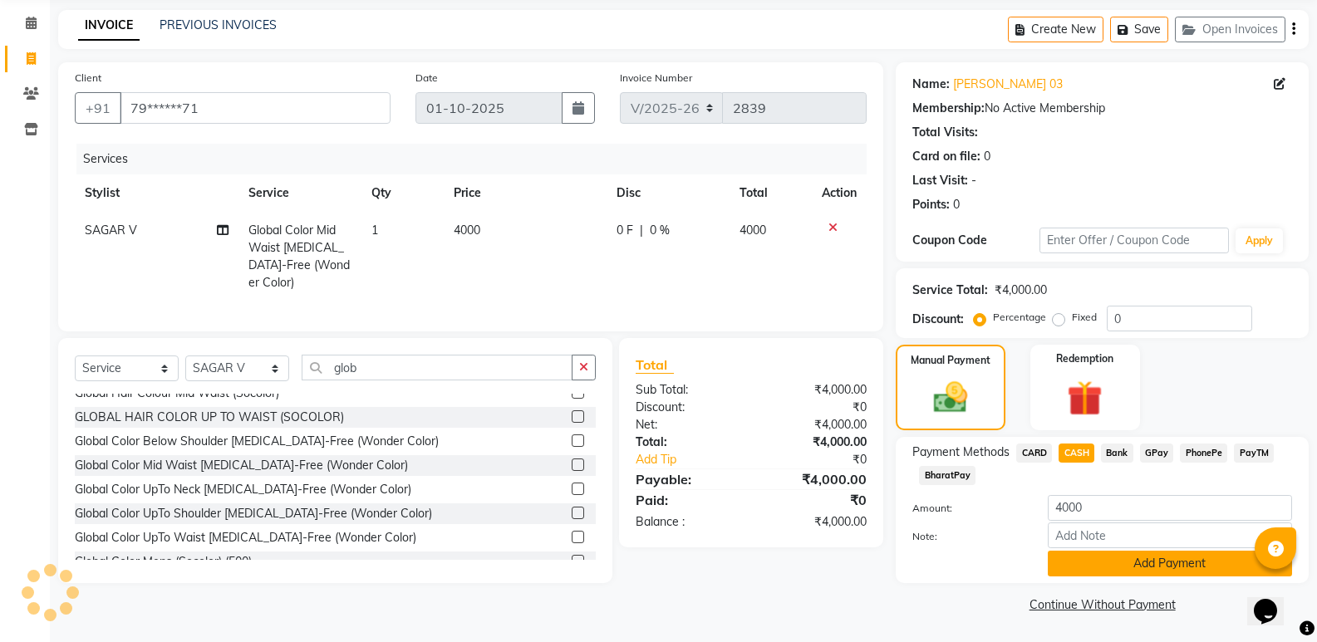
click at [1149, 560] on button "Add Payment" at bounding box center [1170, 564] width 244 height 26
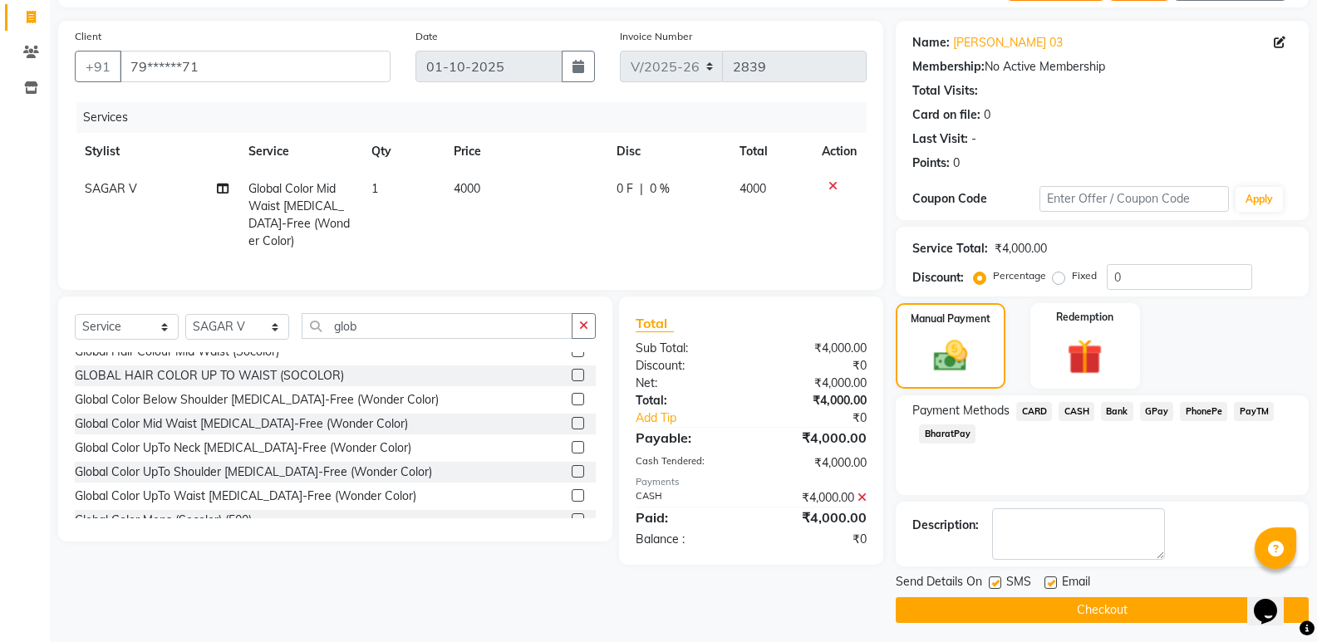
scroll to position [110, 0]
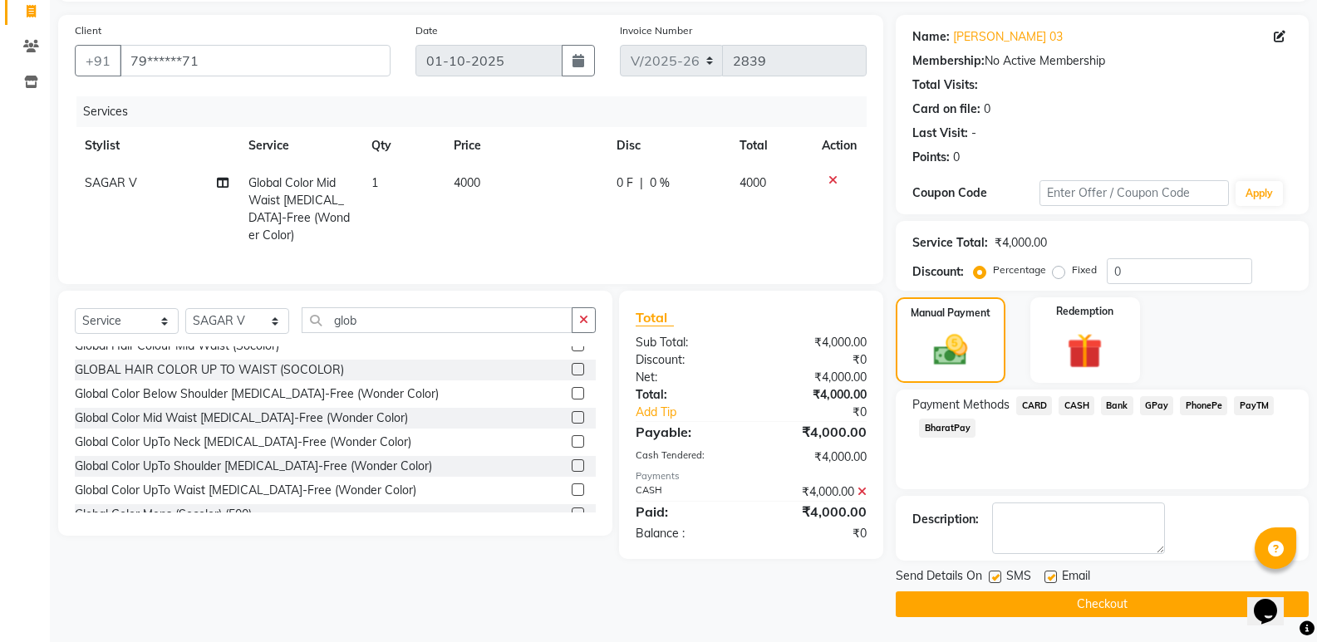
click at [1144, 595] on button "Checkout" at bounding box center [1102, 605] width 413 height 26
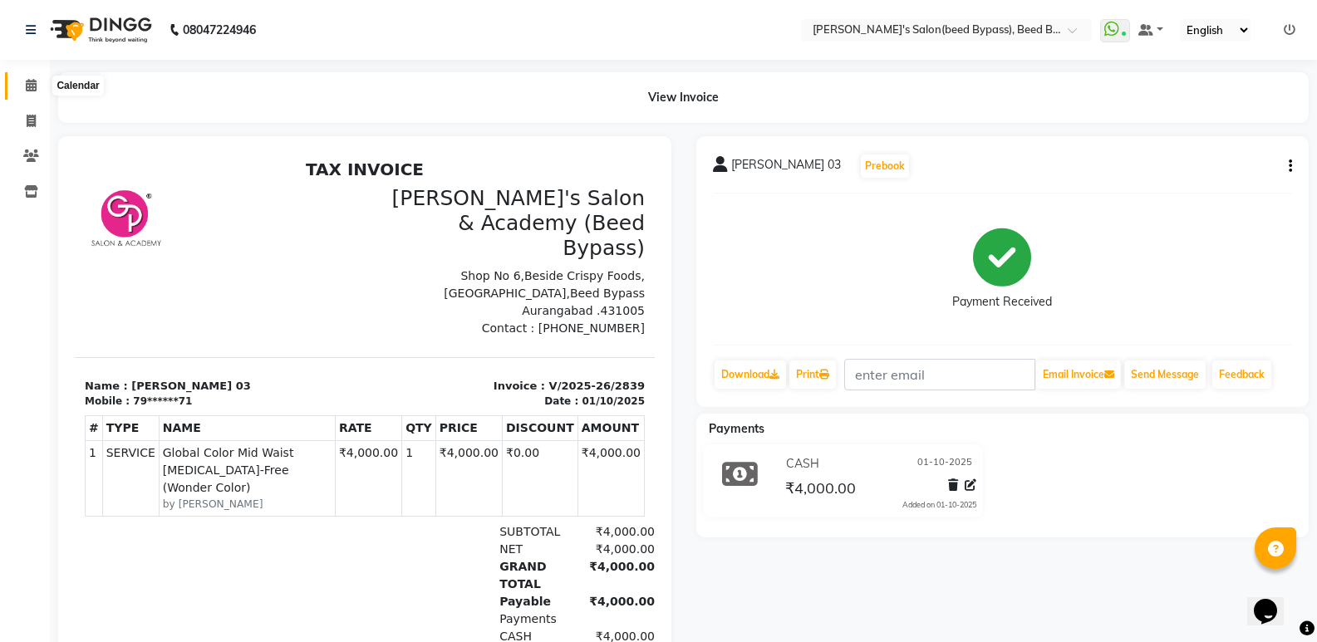
click at [28, 83] on icon at bounding box center [31, 85] width 11 height 12
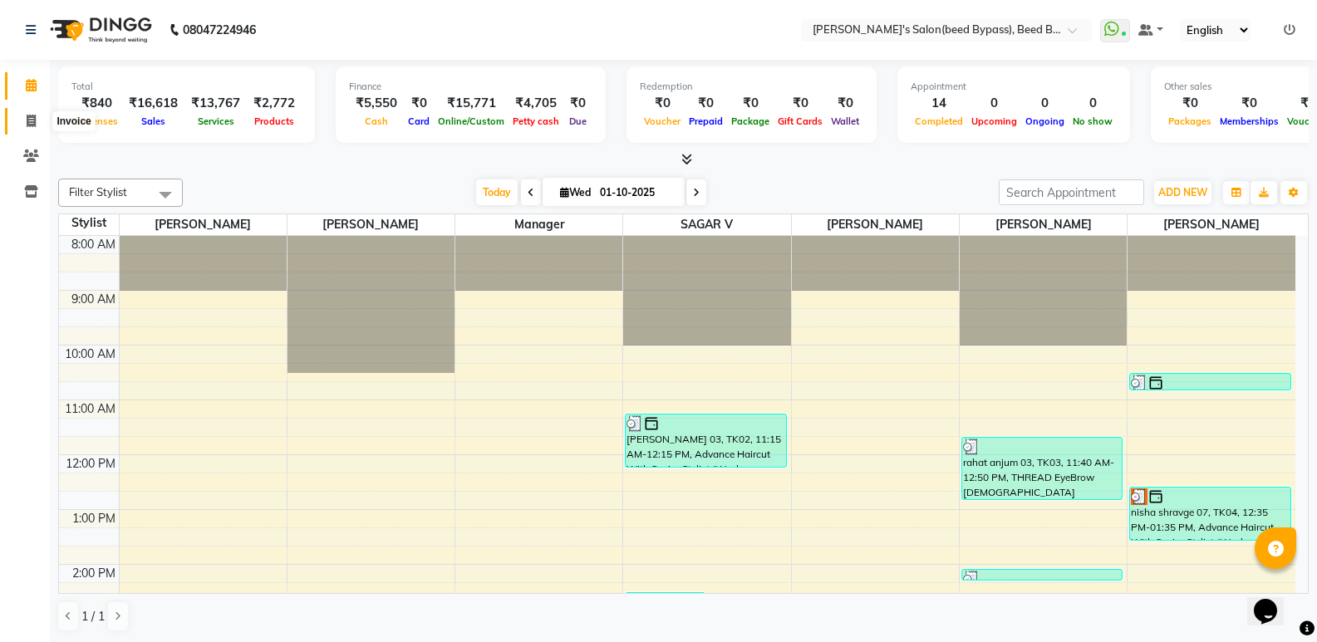
click at [33, 120] on icon at bounding box center [31, 121] width 9 height 12
select select "service"
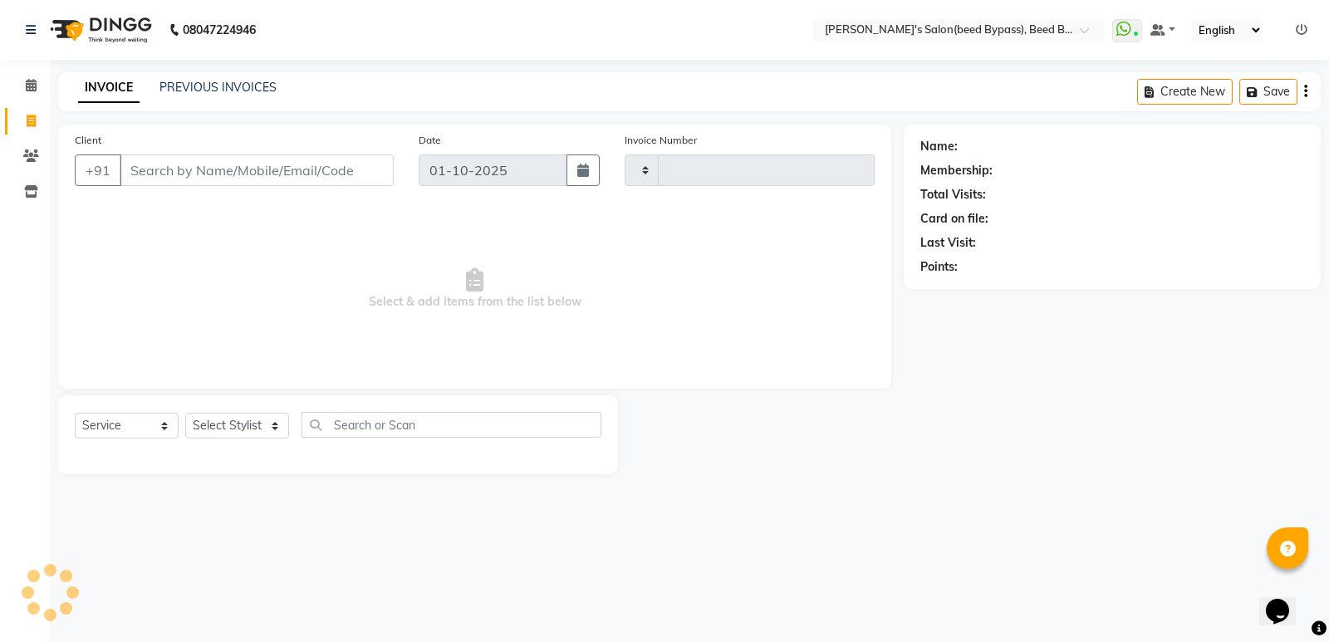
type input "2840"
select select "4176"
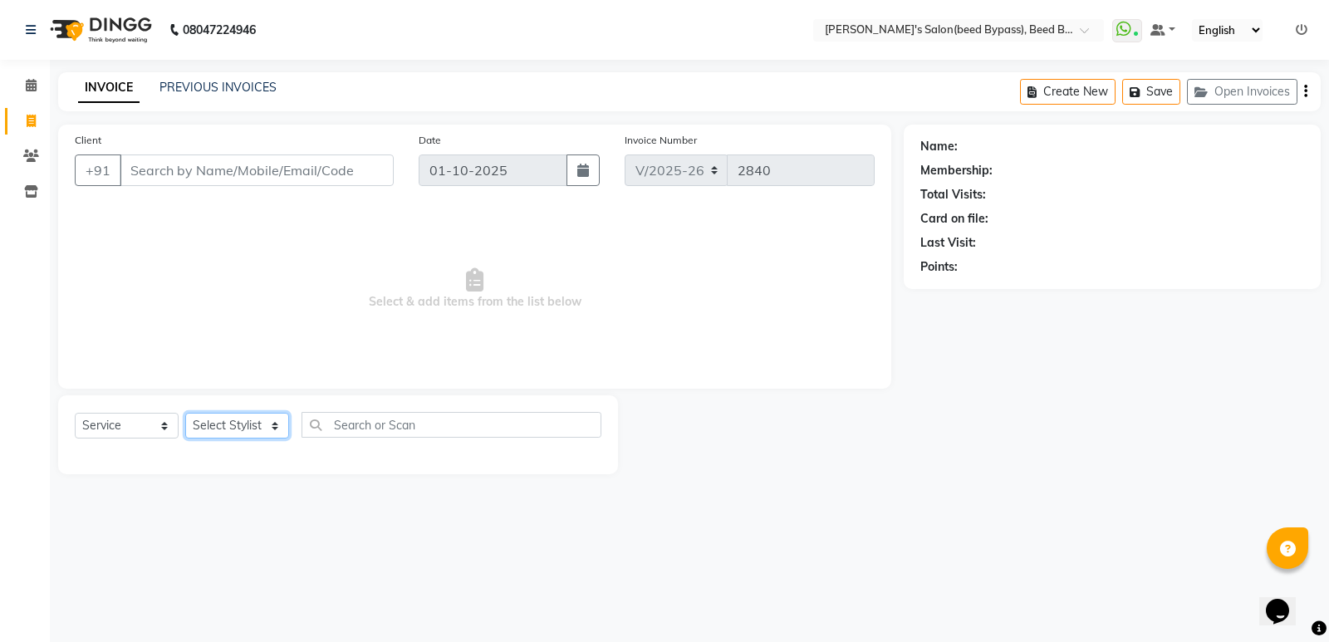
click at [254, 420] on select "Select Stylist" at bounding box center [237, 426] width 104 height 26
select select "83208"
click at [185, 413] on select "Select Stylist AYESHA SHAIKH manager NAGESH PAVAN SAGAR V sagar varpe SAHIL SAP…" at bounding box center [237, 426] width 104 height 26
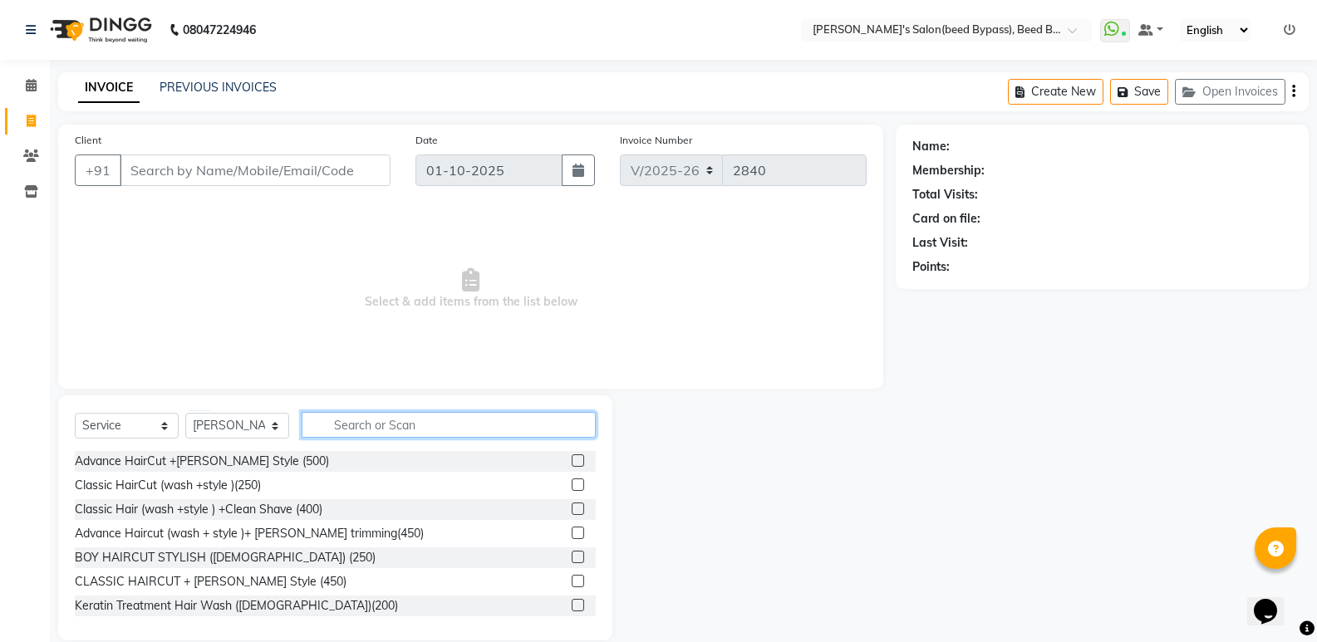
click at [400, 420] on input "text" at bounding box center [449, 425] width 294 height 26
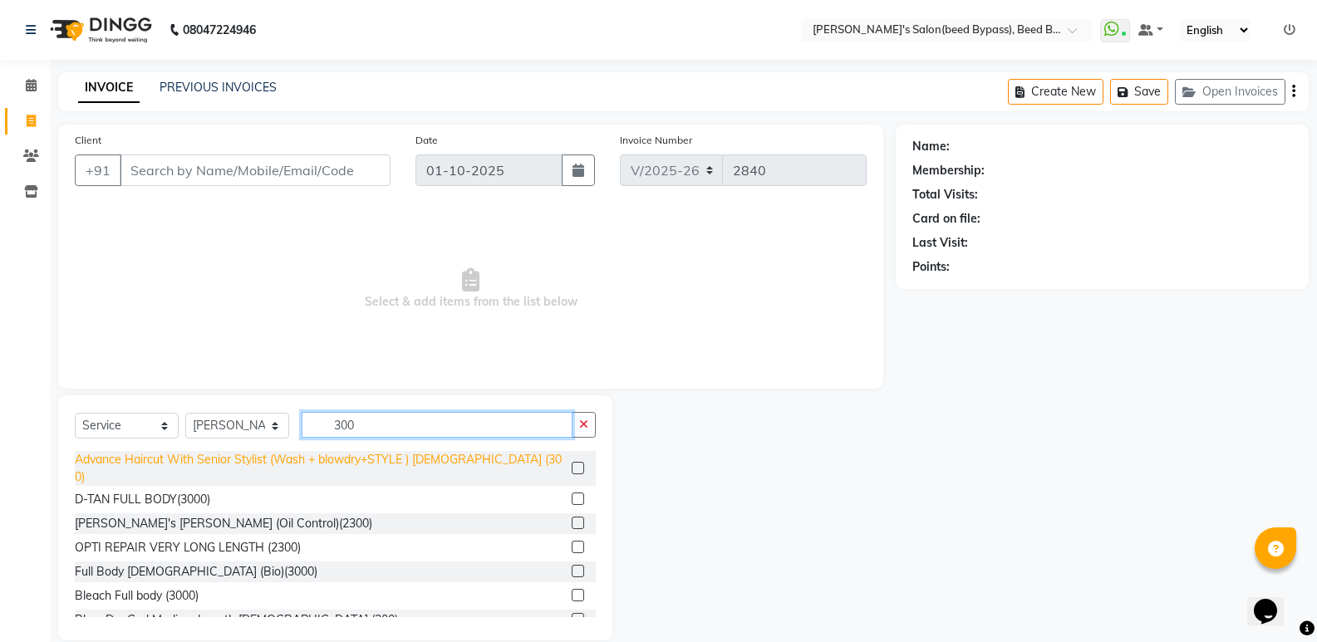
type input "300"
click at [349, 455] on div "Advance Haircut With Senior Stylist (Wash + blowdry+STYLE ) MALE (300)" at bounding box center [320, 468] width 490 height 35
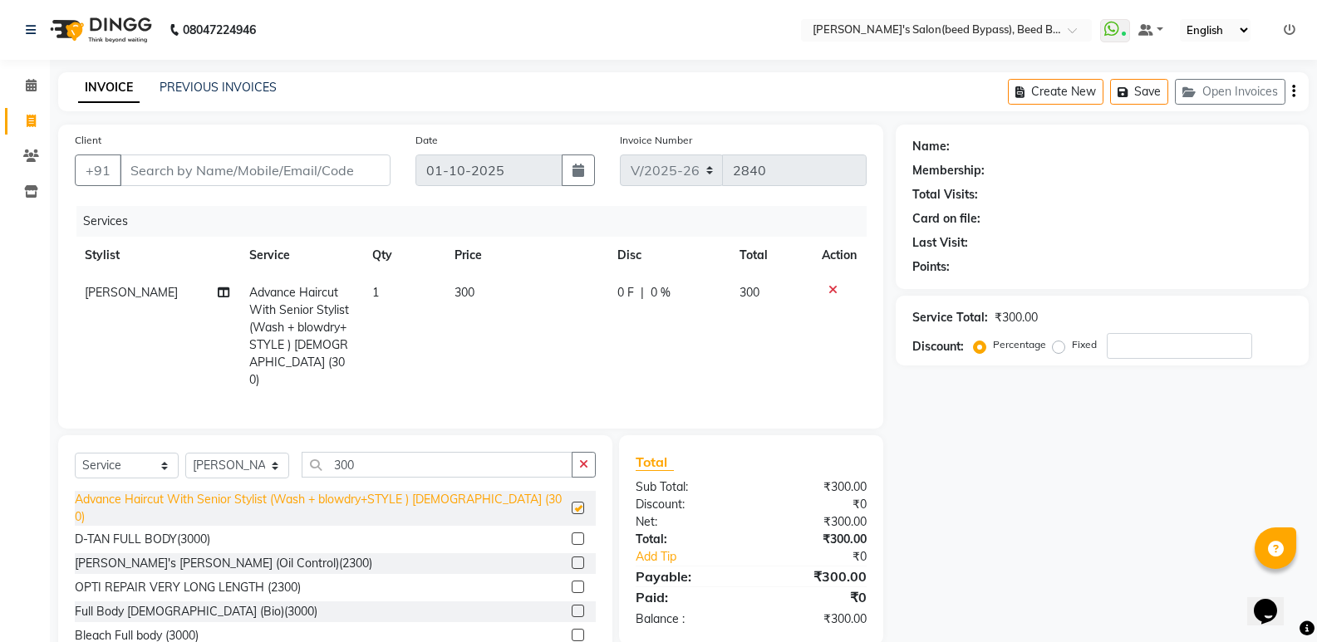
checkbox input "false"
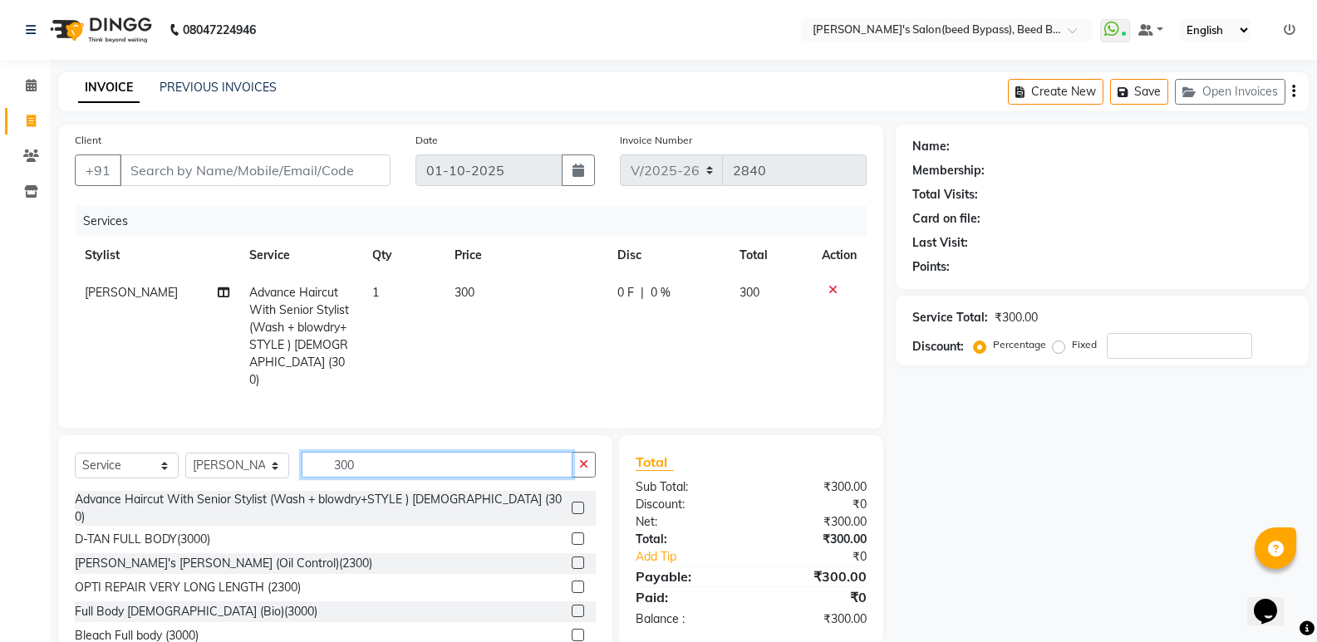
click at [386, 466] on input "300" at bounding box center [437, 465] width 271 height 26
type input "3"
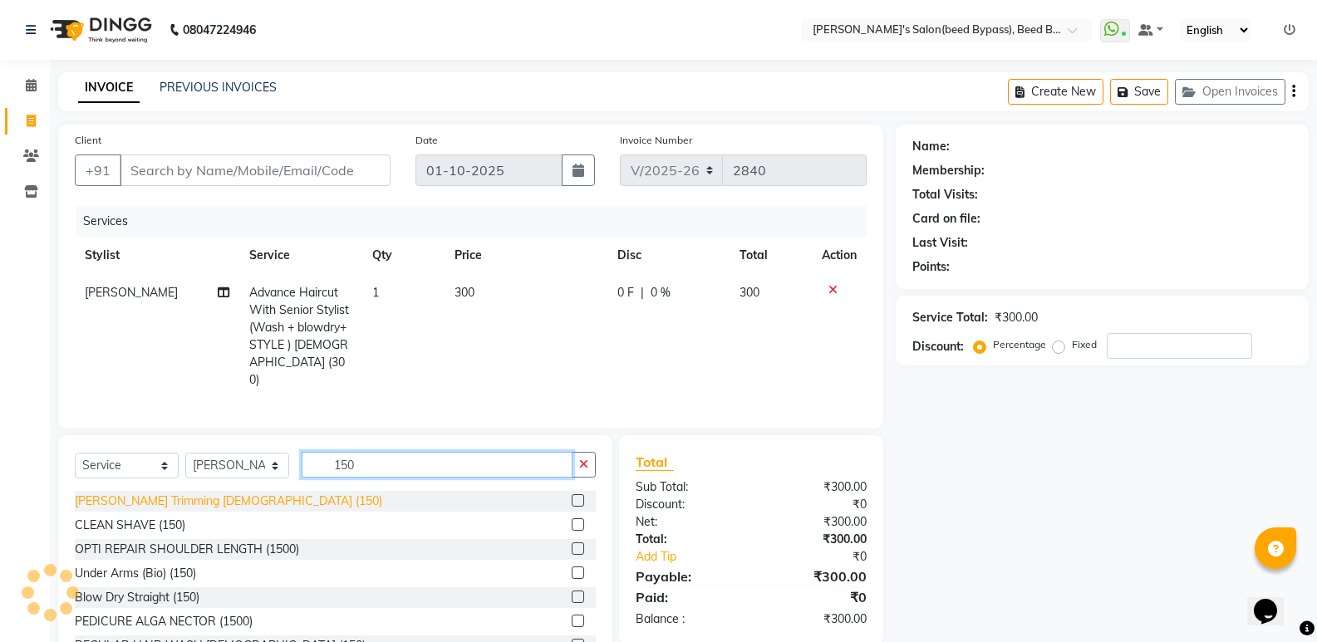
type input "150"
click at [160, 498] on div "Beard Trimming MALE (150)" at bounding box center [228, 501] width 307 height 17
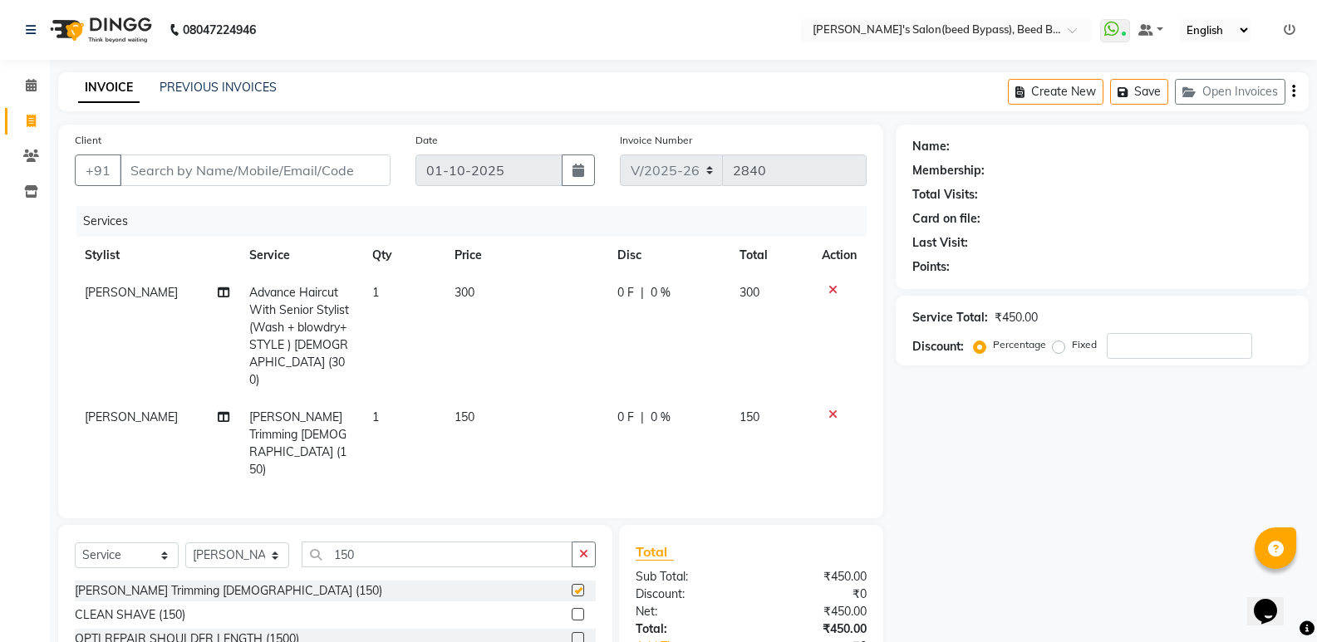
checkbox input "false"
click at [249, 170] on input "Client" at bounding box center [255, 171] width 271 height 32
type input "8"
type input "0"
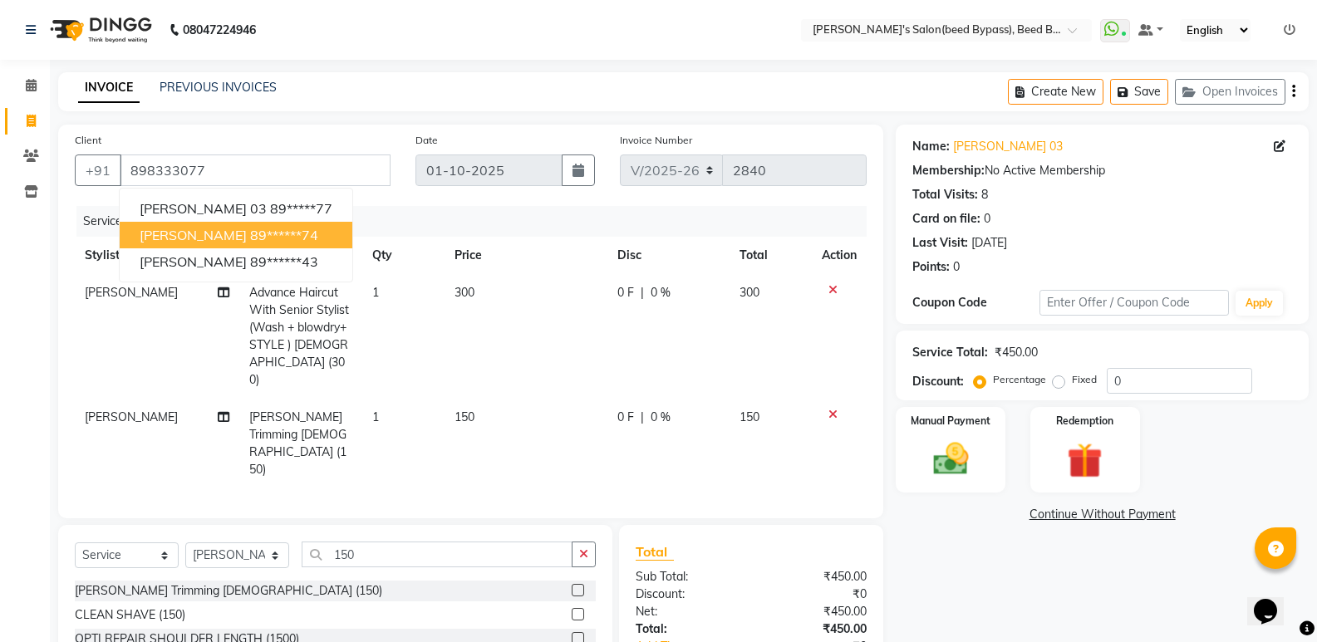
click at [342, 229] on button "Palash kasliwal 89******74" at bounding box center [236, 235] width 233 height 27
type input "89******74"
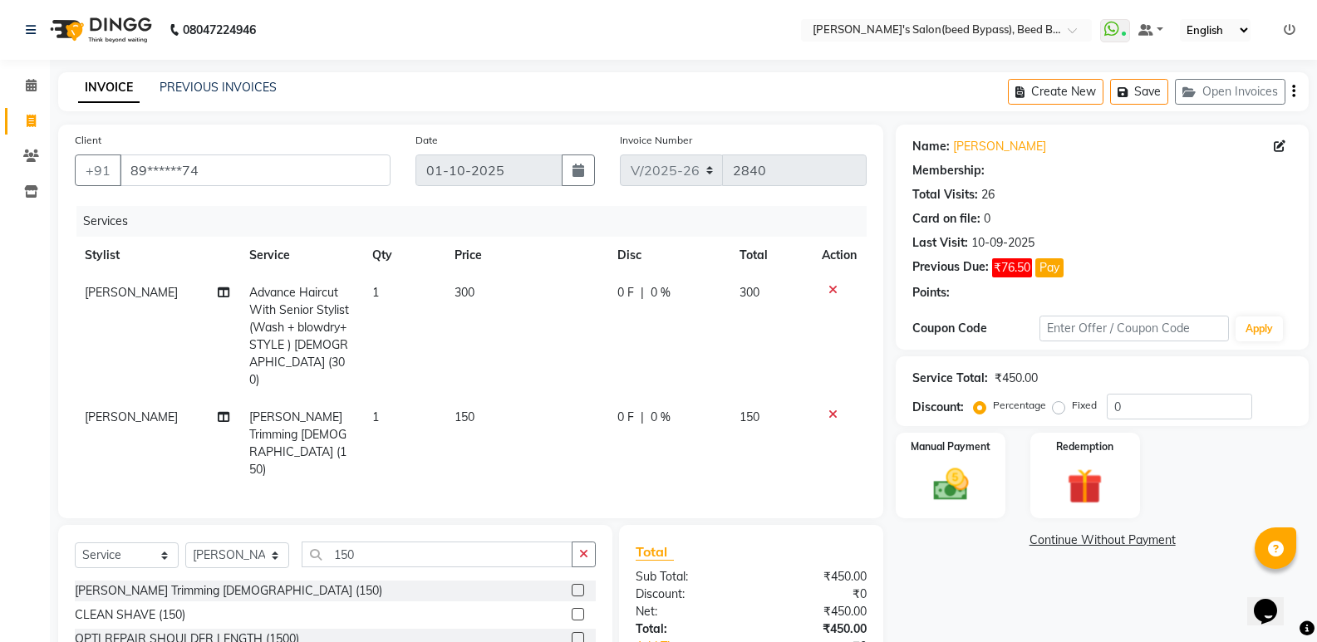
type input "15"
select select "1: Object"
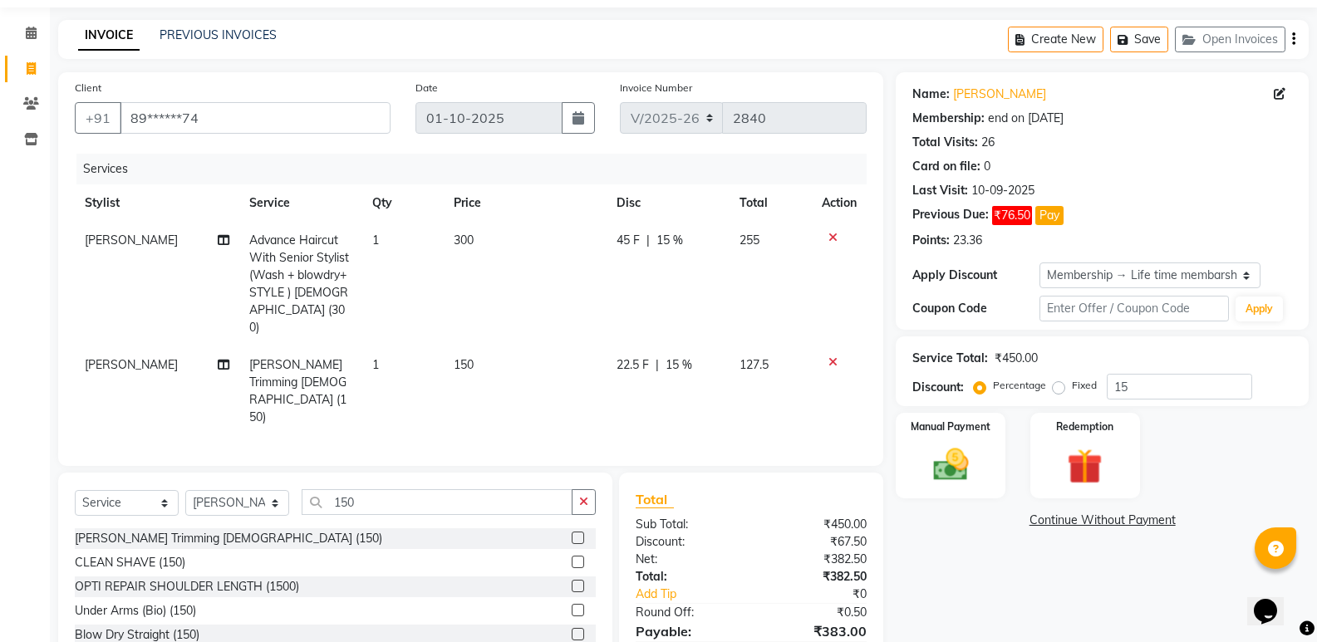
scroll to position [113, 0]
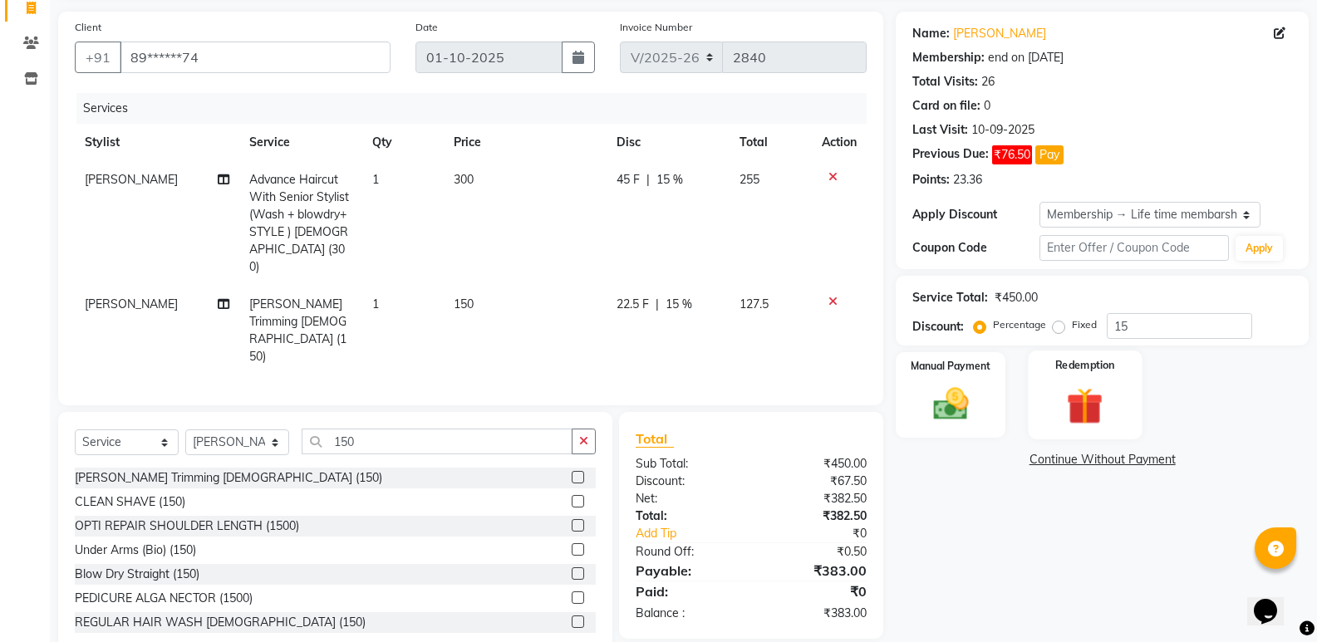
click at [1086, 408] on img at bounding box center [1084, 406] width 59 height 46
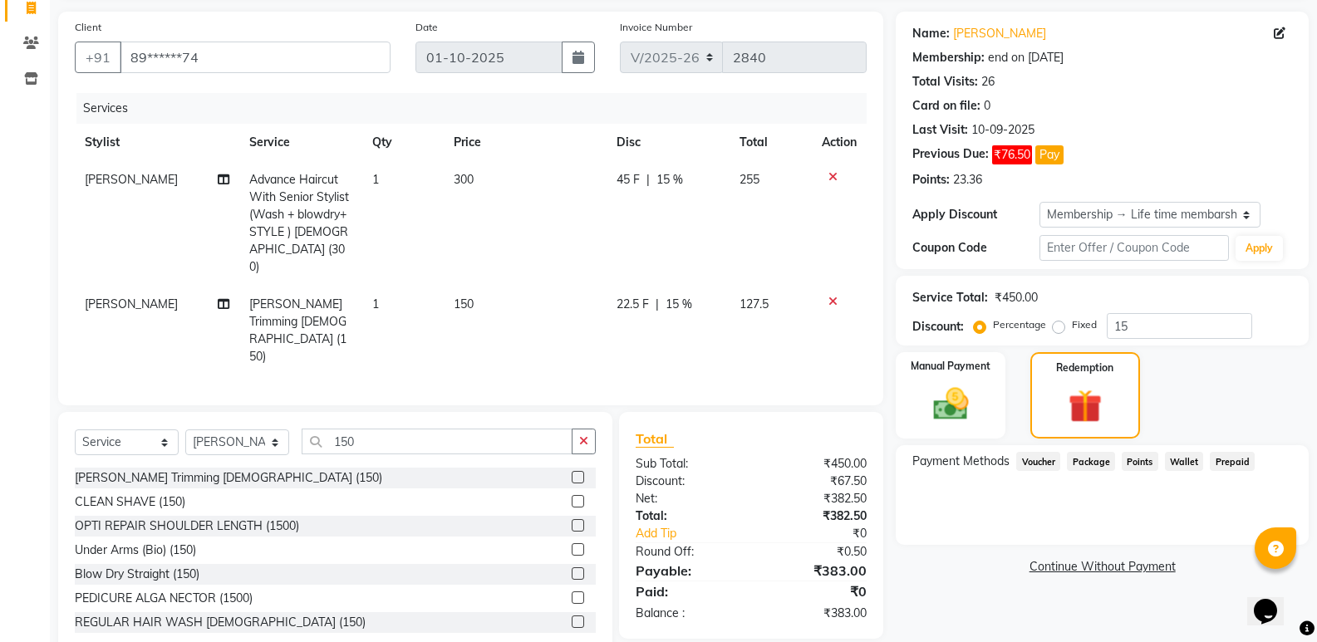
click at [1138, 461] on span "Points" at bounding box center [1140, 461] width 37 height 19
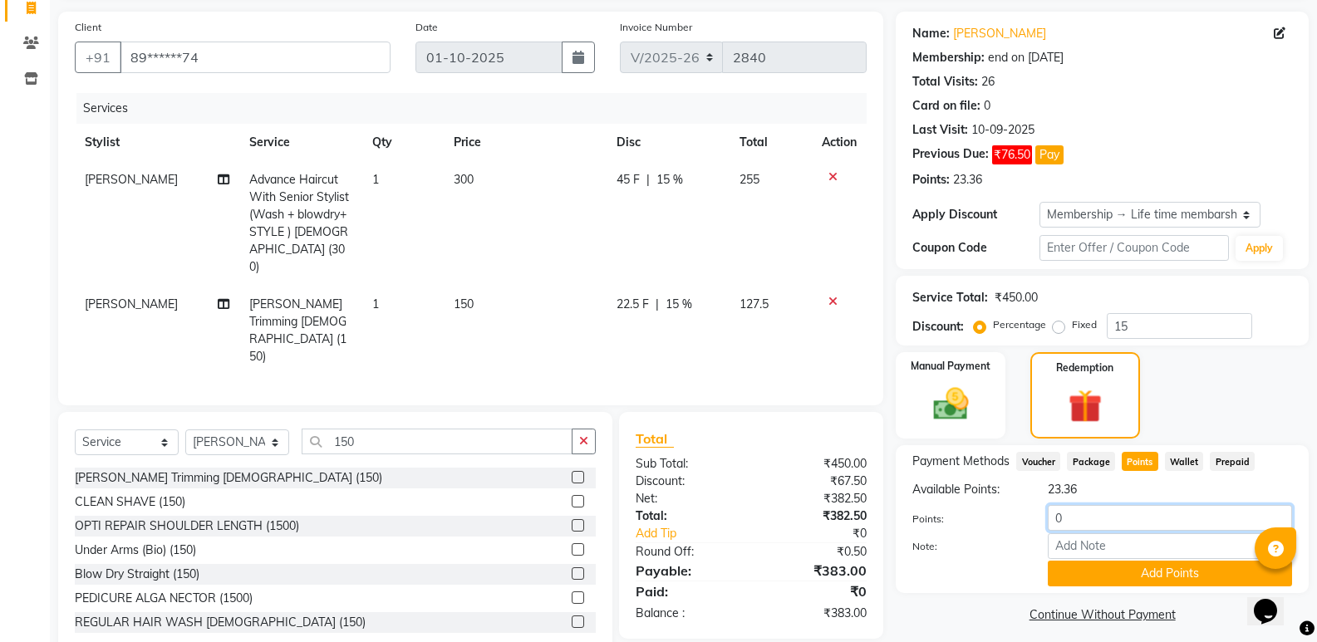
click at [1074, 515] on input "0" at bounding box center [1170, 518] width 244 height 26
type input "23"
click at [1093, 576] on button "Add Points" at bounding box center [1170, 574] width 244 height 26
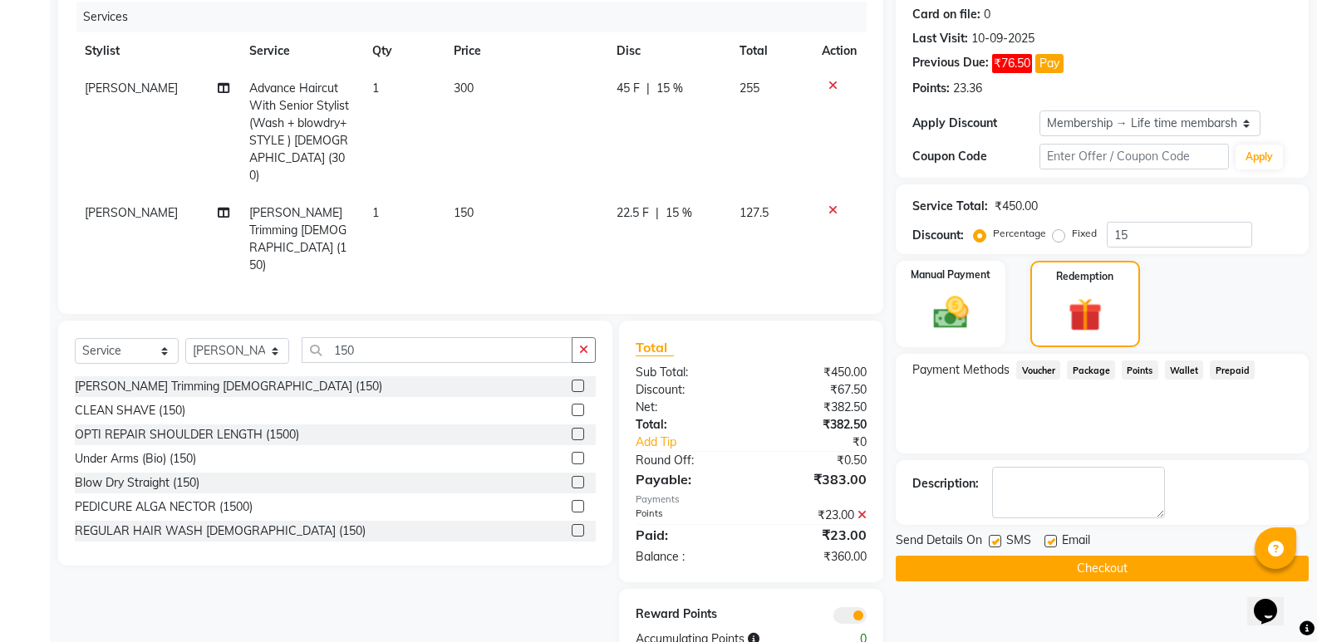
scroll to position [212, 0]
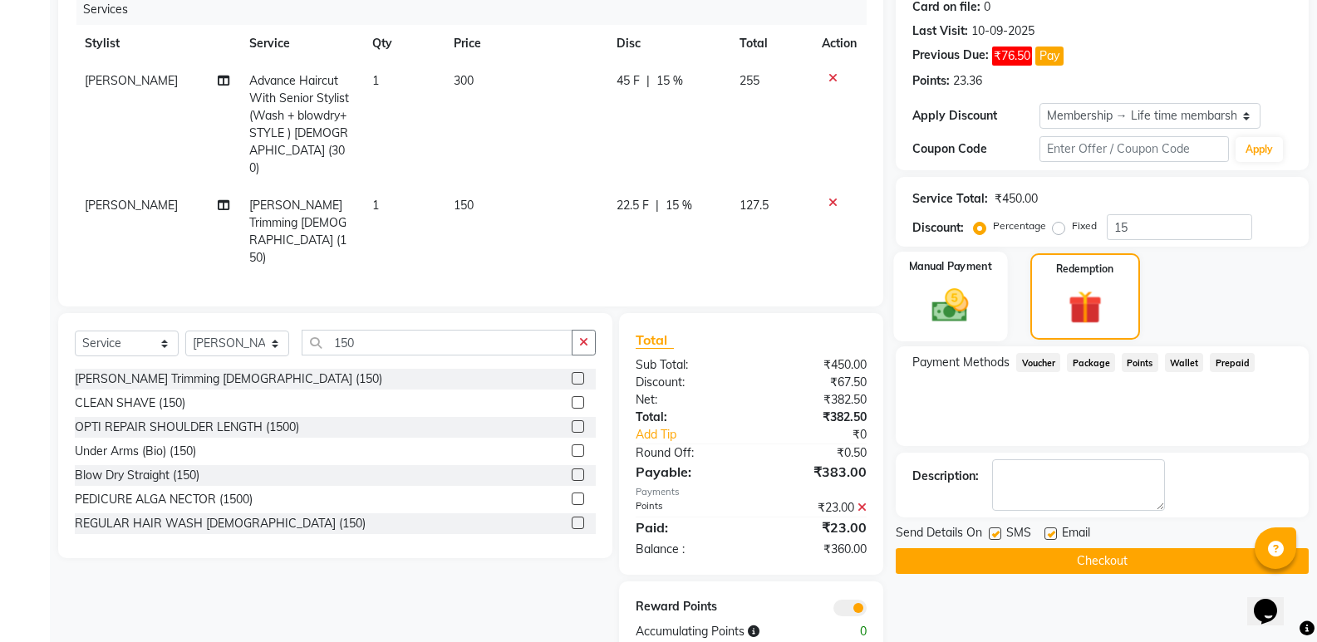
click at [960, 315] on img at bounding box center [950, 305] width 59 height 42
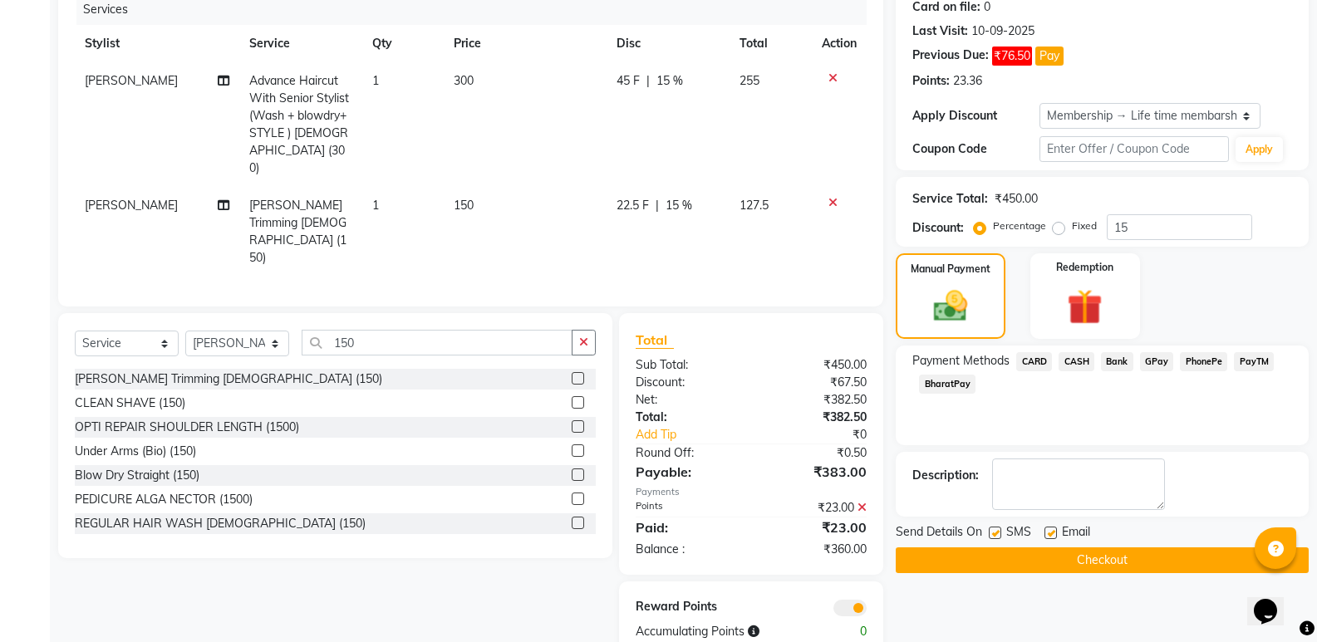
click at [1196, 362] on span "PhonePe" at bounding box center [1203, 361] width 47 height 19
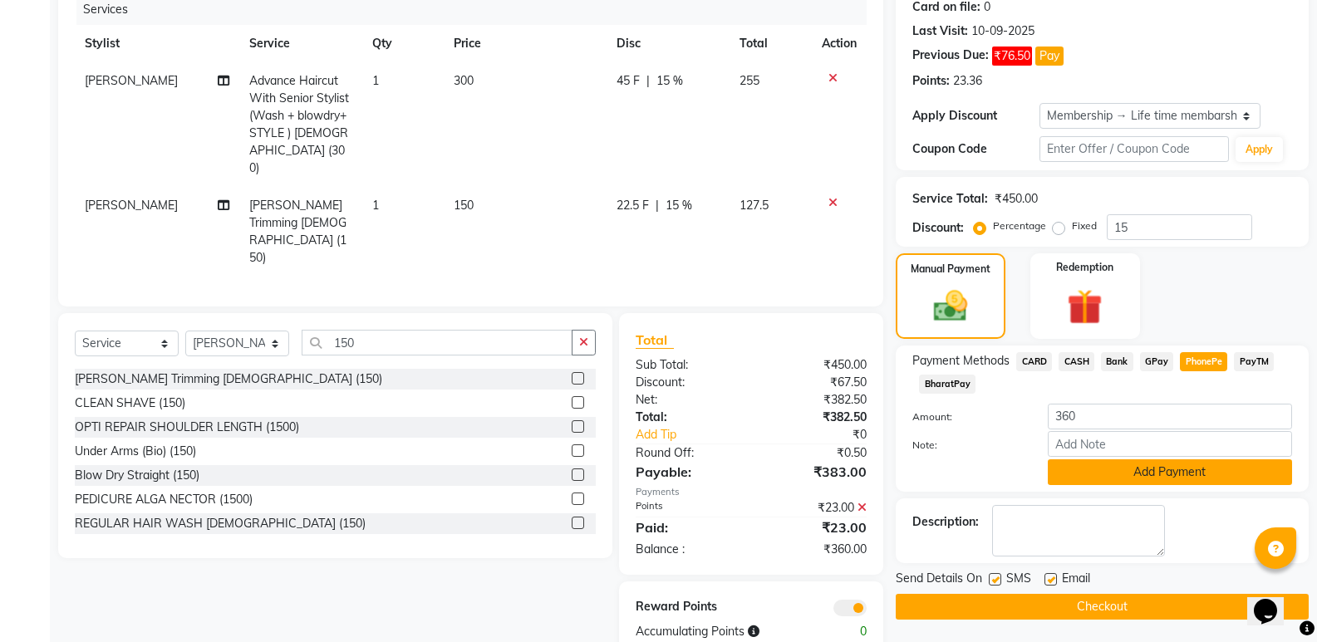
click at [1170, 470] on button "Add Payment" at bounding box center [1170, 472] width 244 height 26
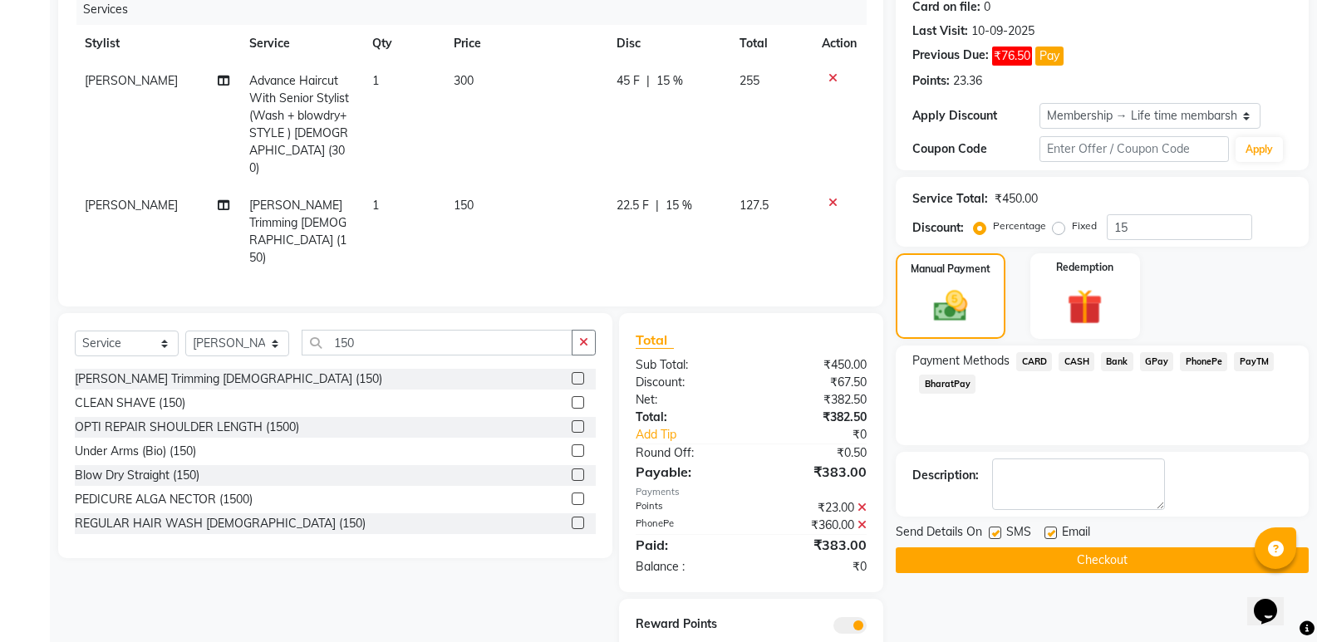
click at [1083, 553] on button "Checkout" at bounding box center [1102, 561] width 413 height 26
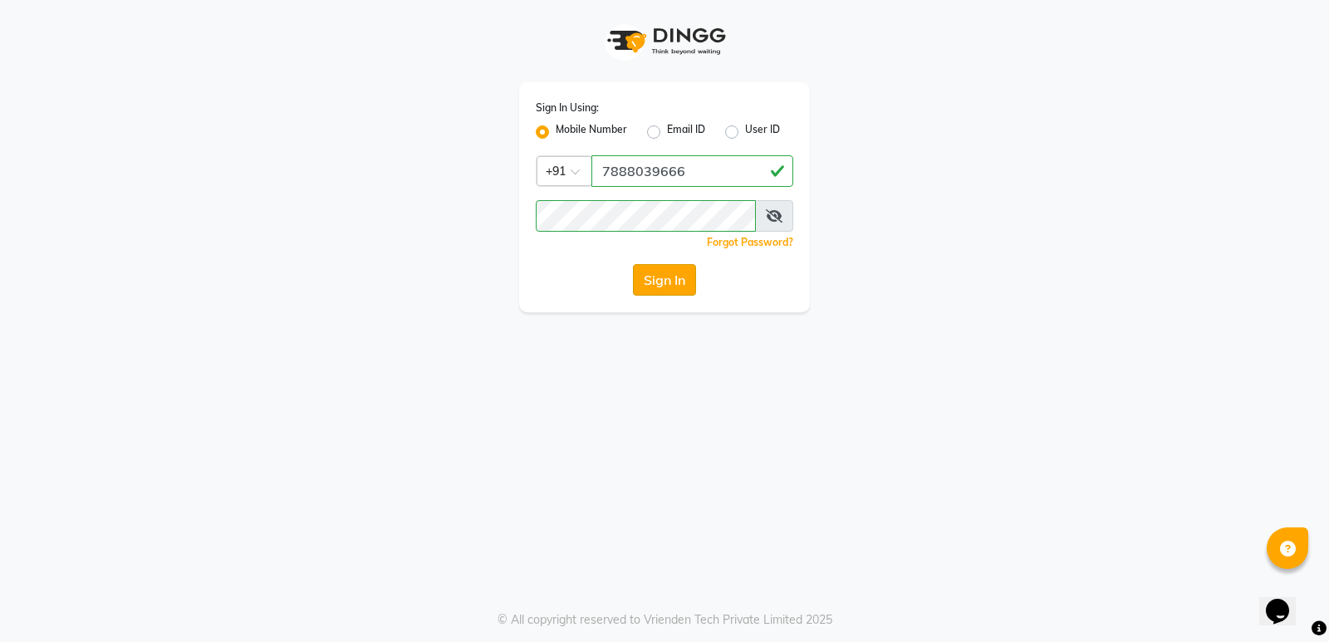
click at [674, 286] on button "Sign In" at bounding box center [664, 280] width 63 height 32
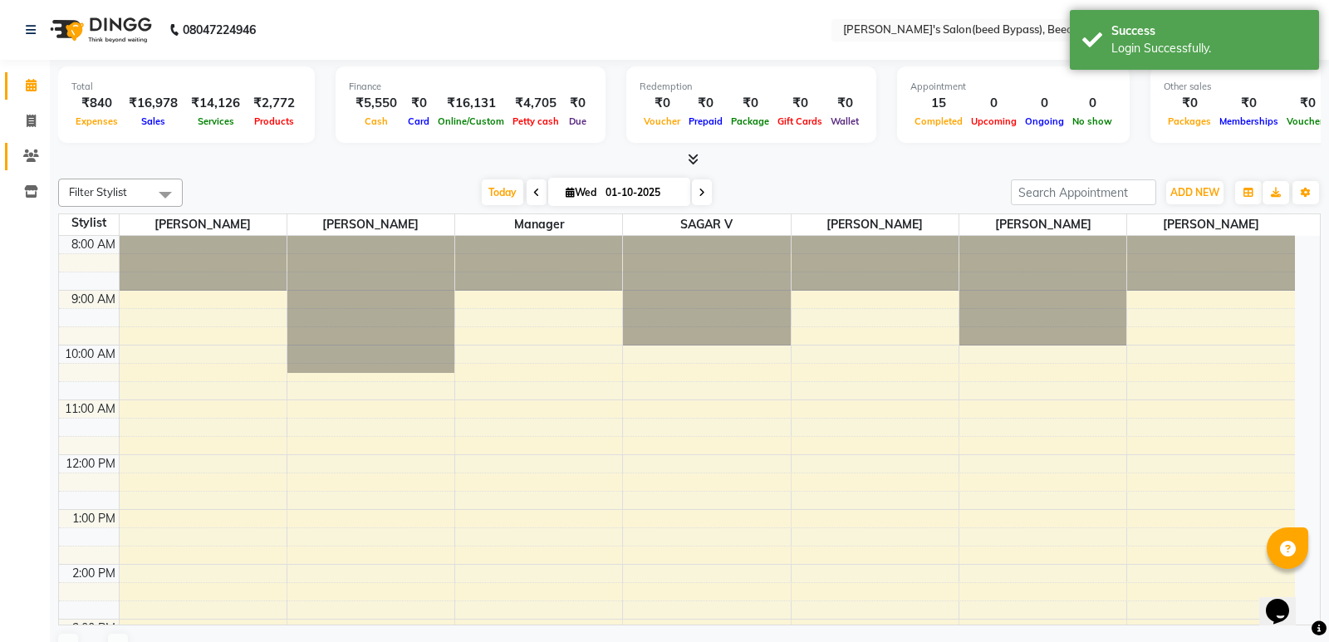
select select "en"
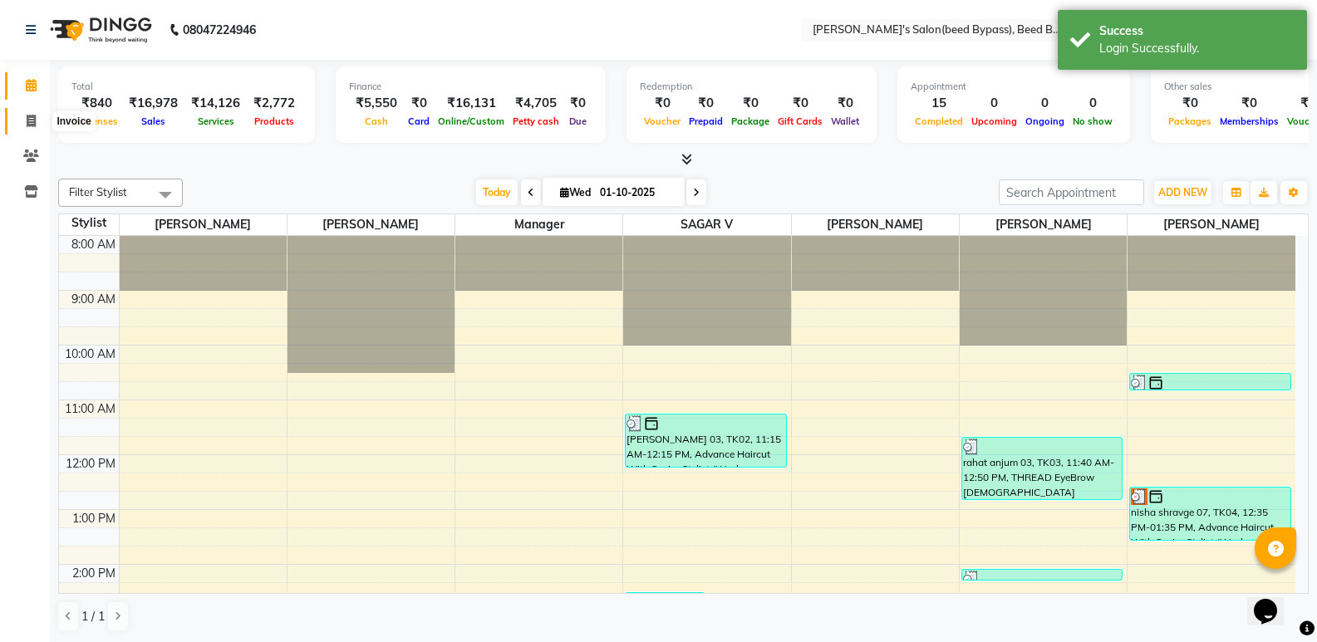
click at [32, 124] on icon at bounding box center [31, 121] width 9 height 12
select select "service"
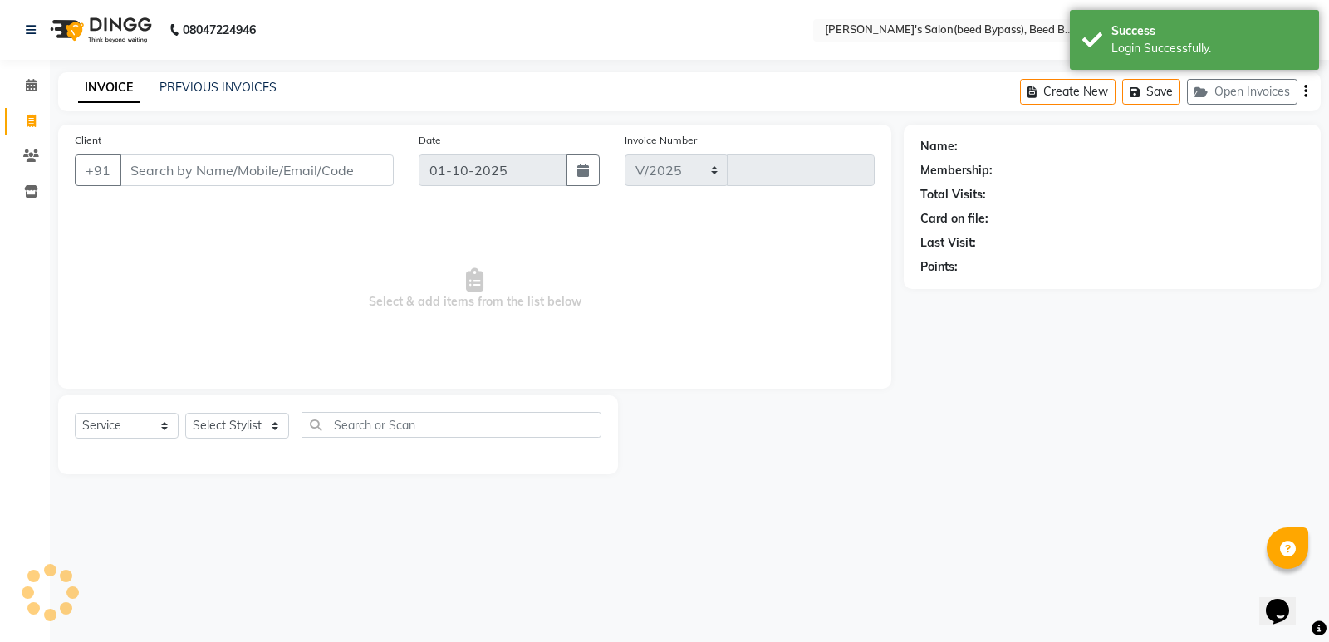
select select "4176"
type input "2841"
click at [270, 425] on select "Select Stylist" at bounding box center [237, 426] width 104 height 26
click at [275, 425] on select "Select Stylist" at bounding box center [237, 426] width 104 height 26
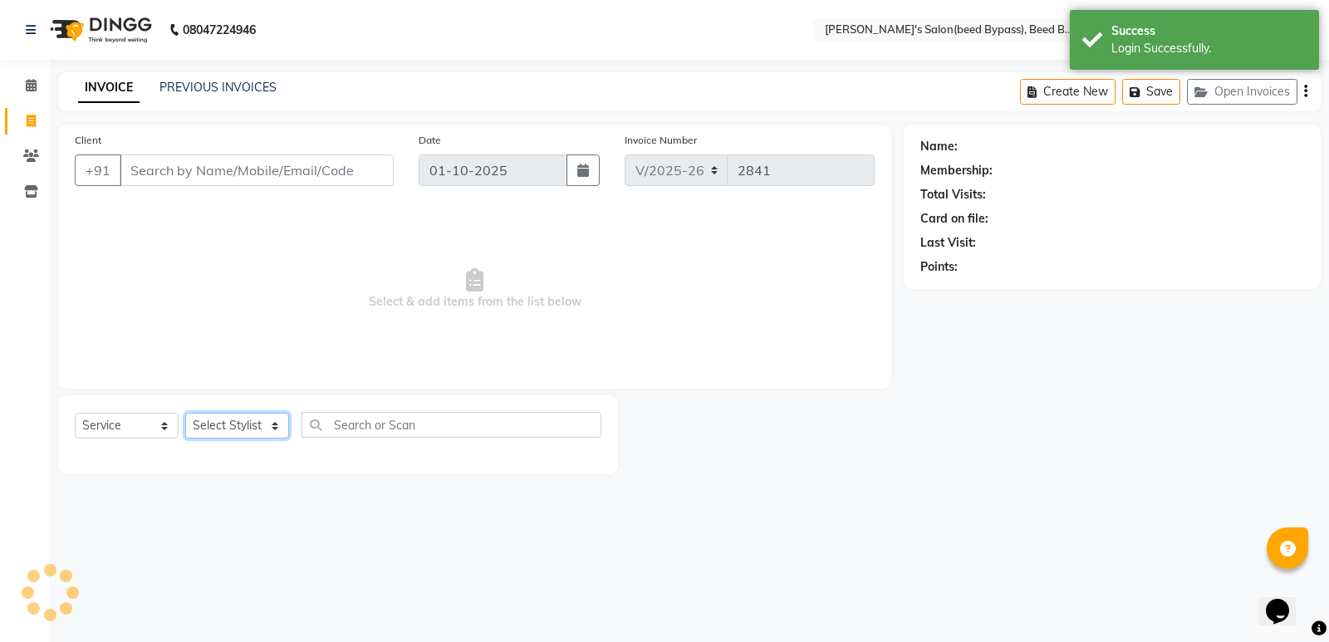
click at [275, 425] on select "Select Stylist" at bounding box center [237, 426] width 104 height 26
click at [275, 425] on select "Select Stylist AYESHA SHAIKH manager NAGESH PAVAN SAGAR V sagar varpe SAHIL SAP…" at bounding box center [237, 426] width 104 height 26
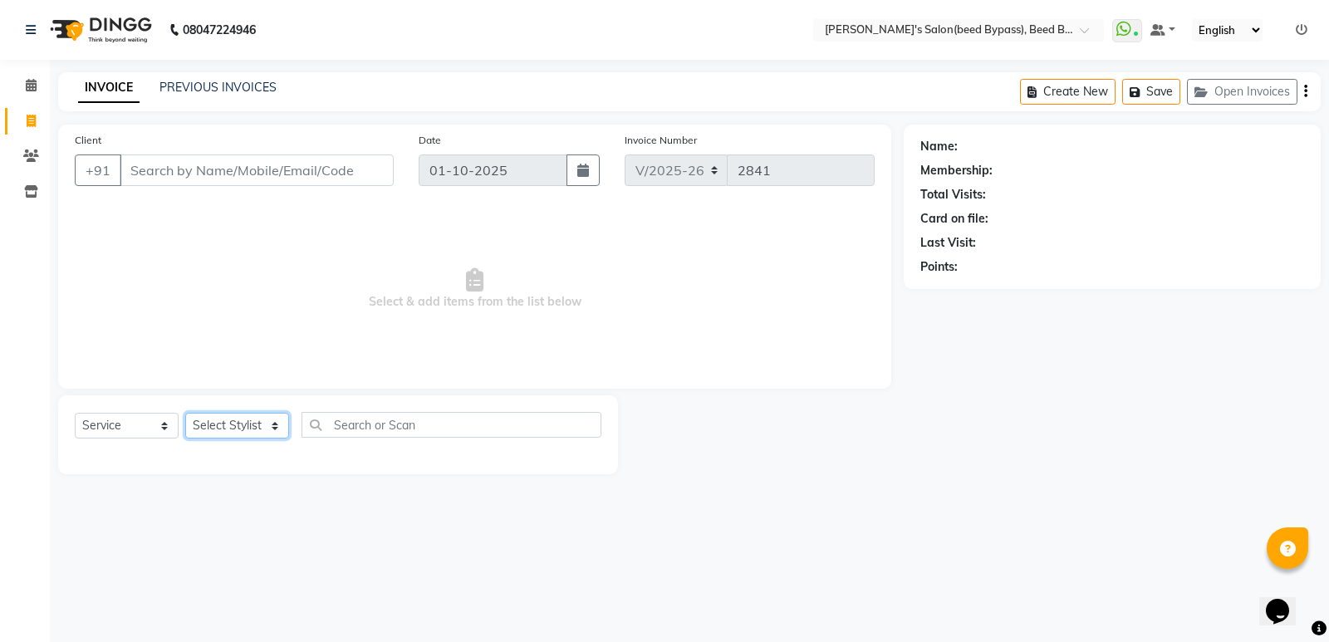
select select "83208"
click at [185, 413] on select "Select Stylist AYESHA SHAIKH manager NAGESH PAVAN SAGAR V sagar varpe SAHIL SAP…" at bounding box center [237, 426] width 104 height 26
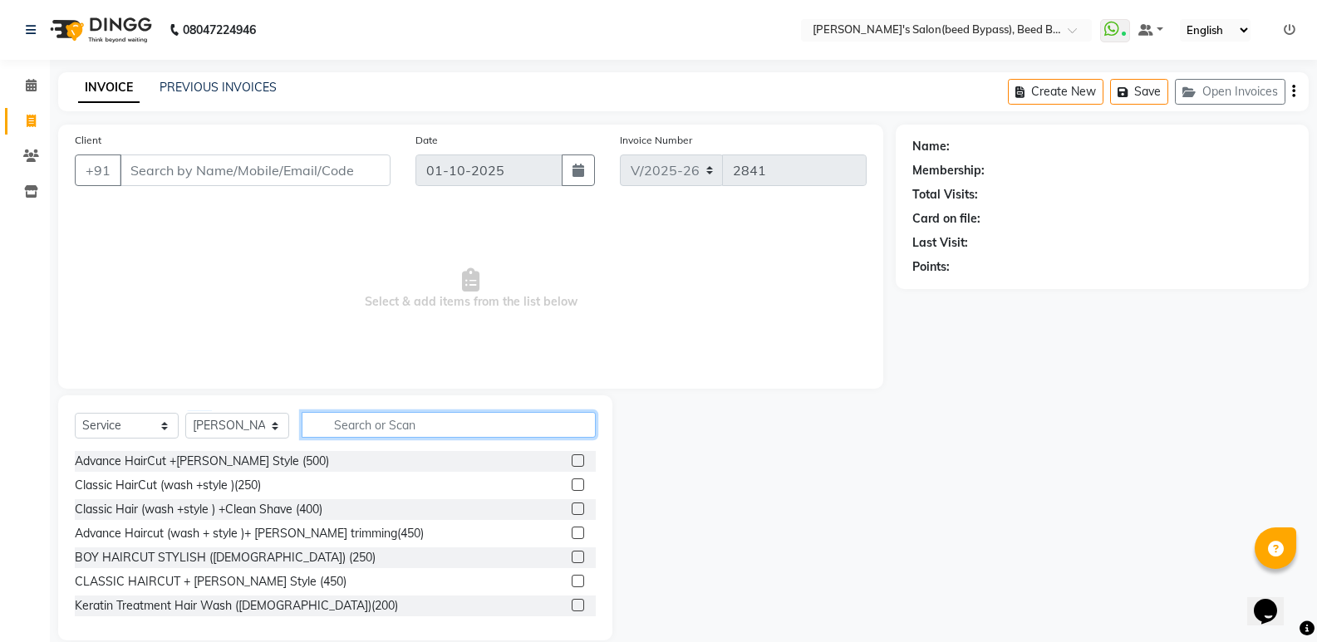
click at [342, 428] on input "text" at bounding box center [449, 425] width 294 height 26
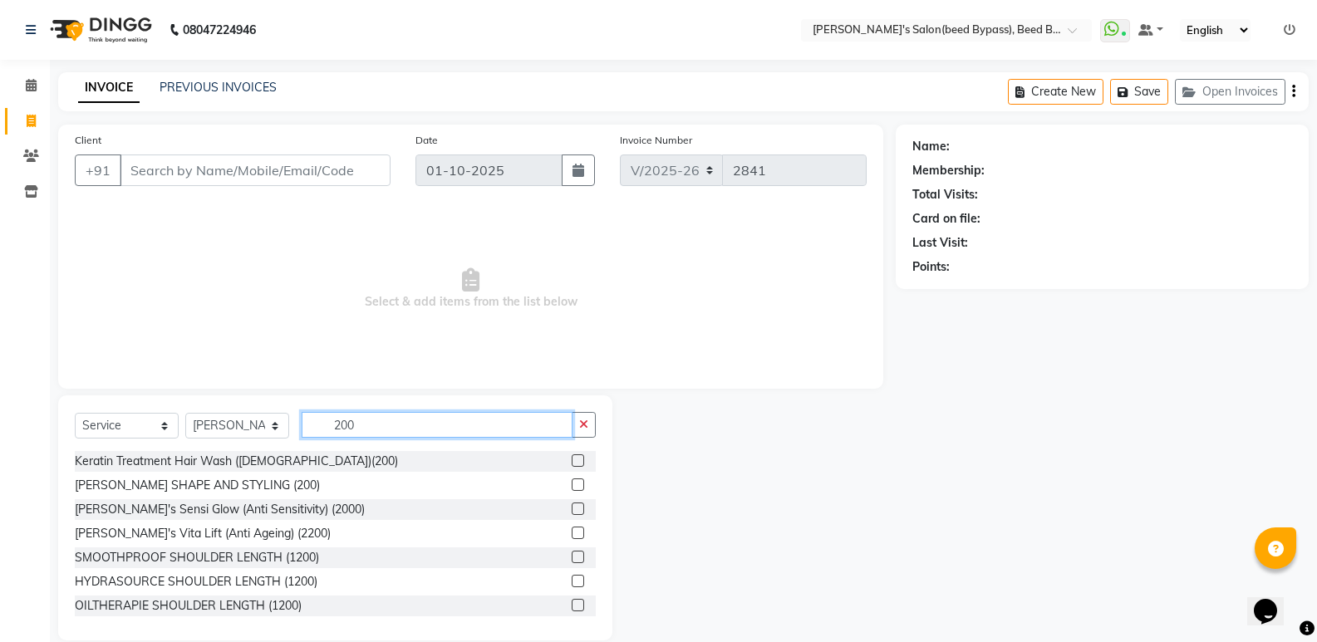
type input "200"
click at [262, 474] on div "Keratin Treatment Hair Wash (MALE)(200) BEARD SHAPE AND STYLING (200) Cheryl's …" at bounding box center [335, 534] width 521 height 166
click at [259, 485] on div "BEARD SHAPE AND STYLING (200)" at bounding box center [197, 485] width 245 height 17
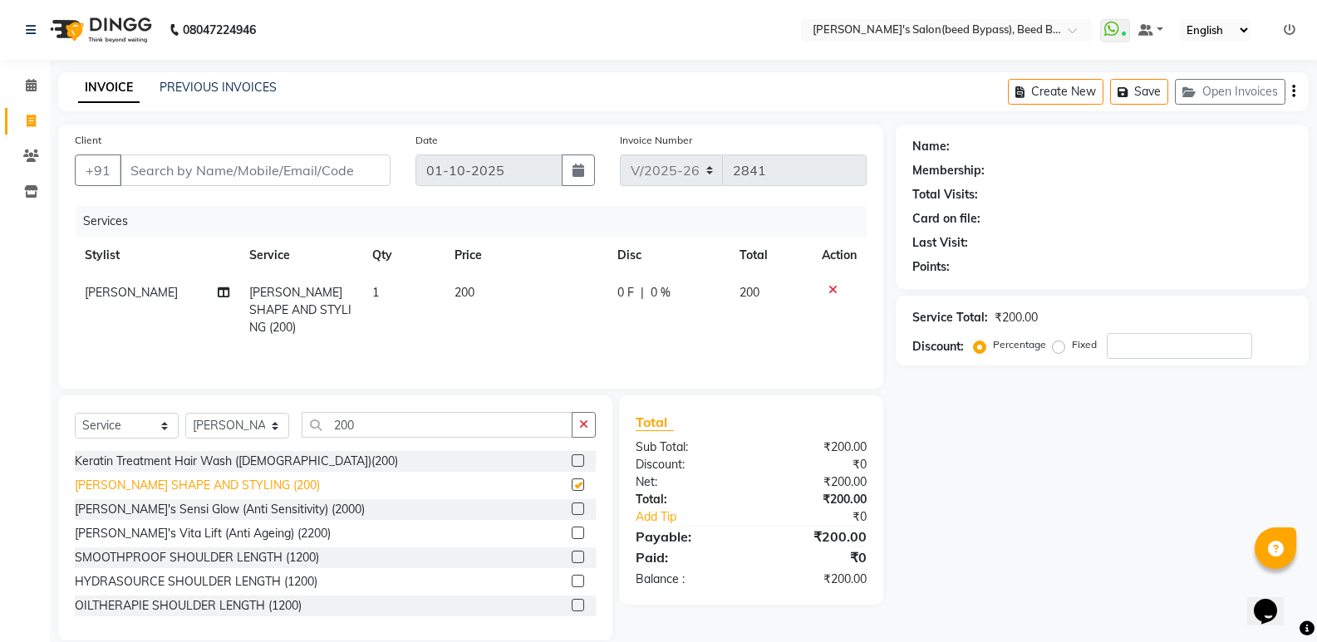
checkbox input "false"
click at [273, 167] on input "Client" at bounding box center [255, 171] width 271 height 32
type input "9"
type input "0"
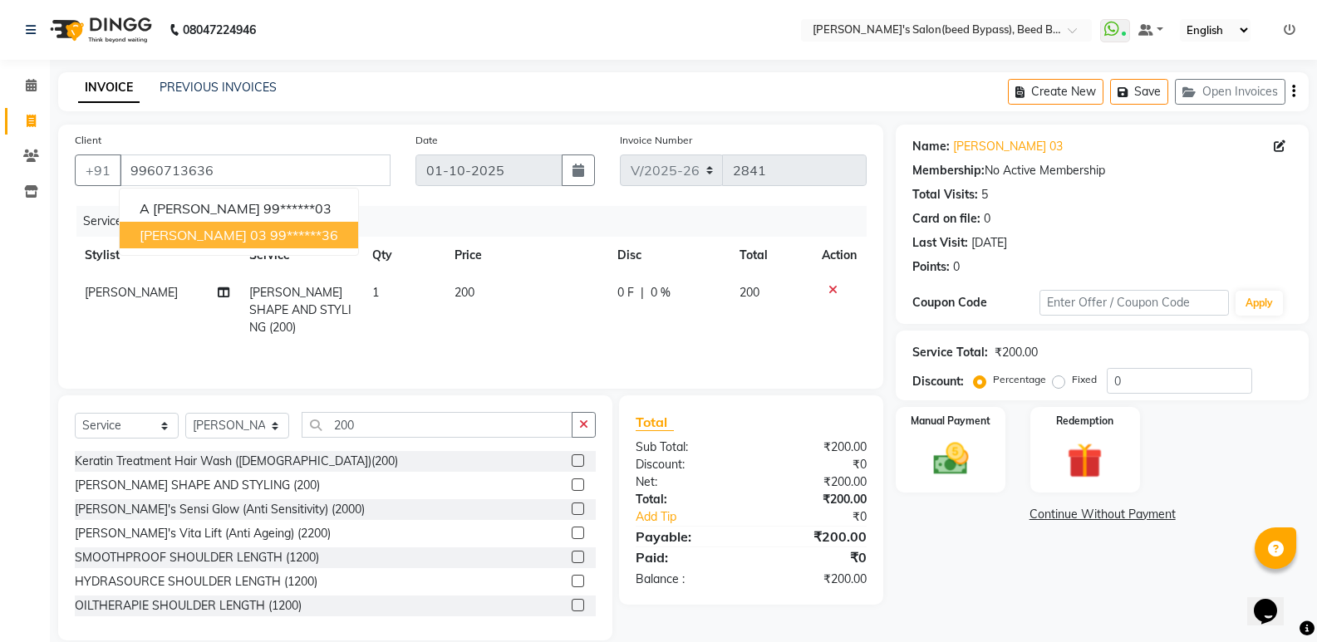
click at [302, 237] on ngb-highlight "99******36" at bounding box center [304, 235] width 68 height 17
type input "99******36"
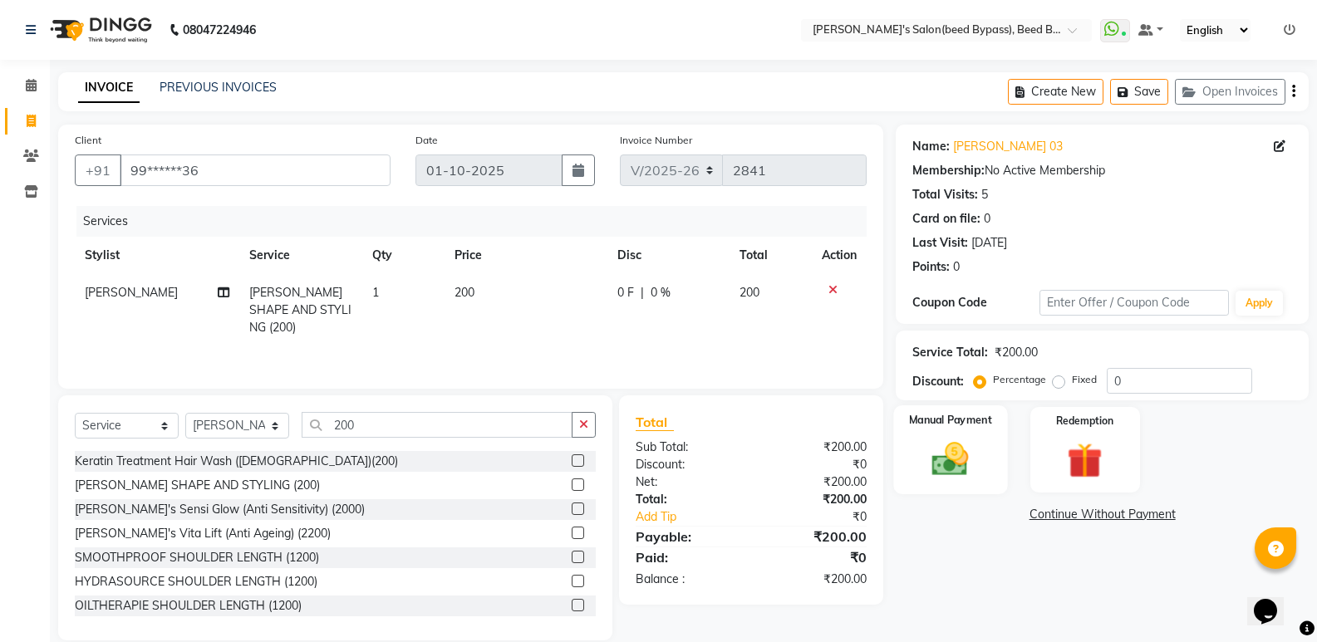
click at [920, 435] on div "Manual Payment" at bounding box center [951, 449] width 114 height 89
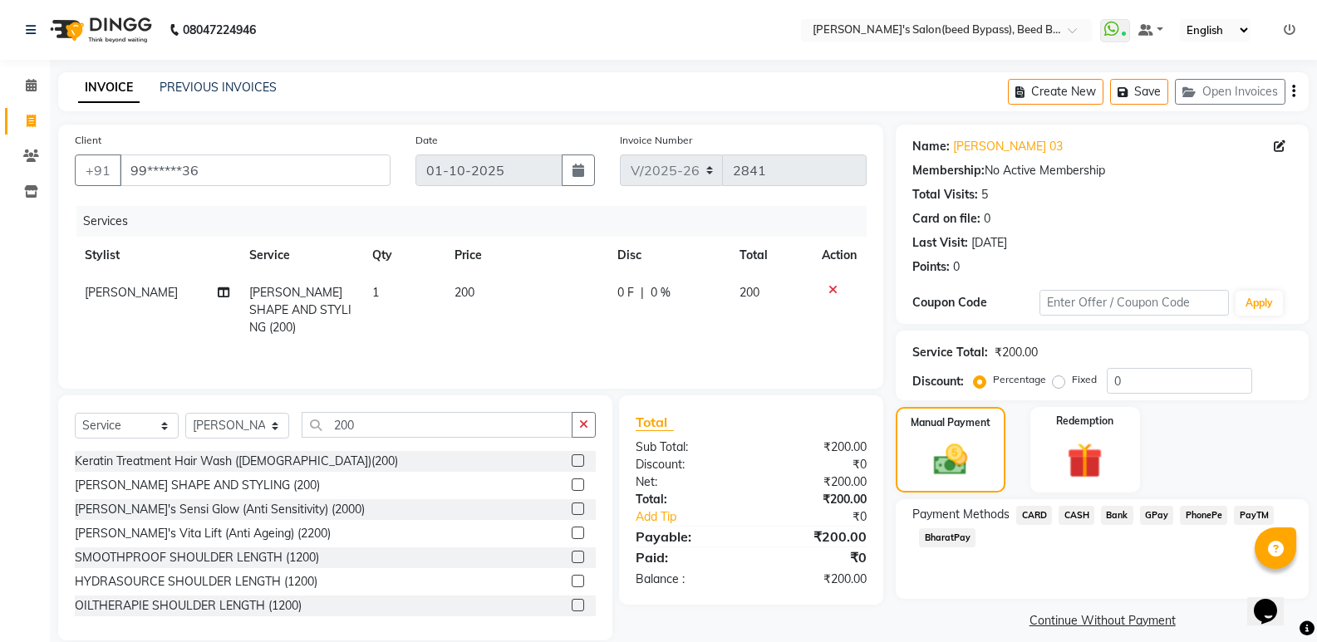
click at [1196, 522] on span "PhonePe" at bounding box center [1203, 515] width 47 height 19
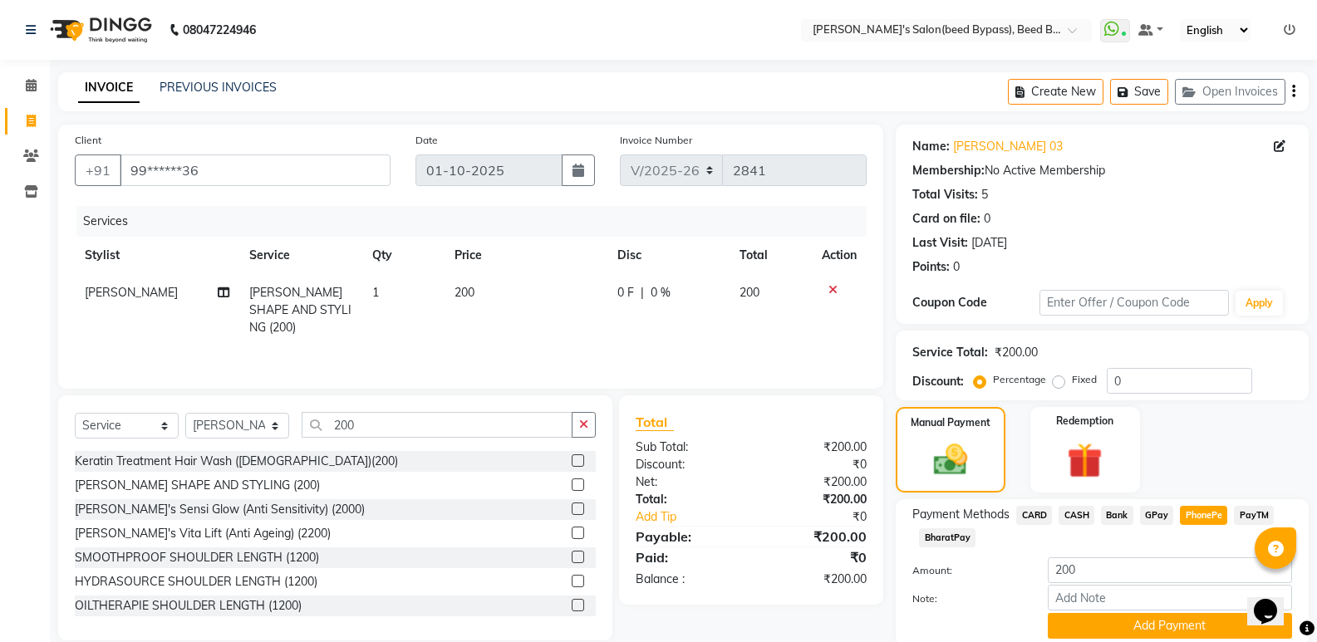
scroll to position [62, 0]
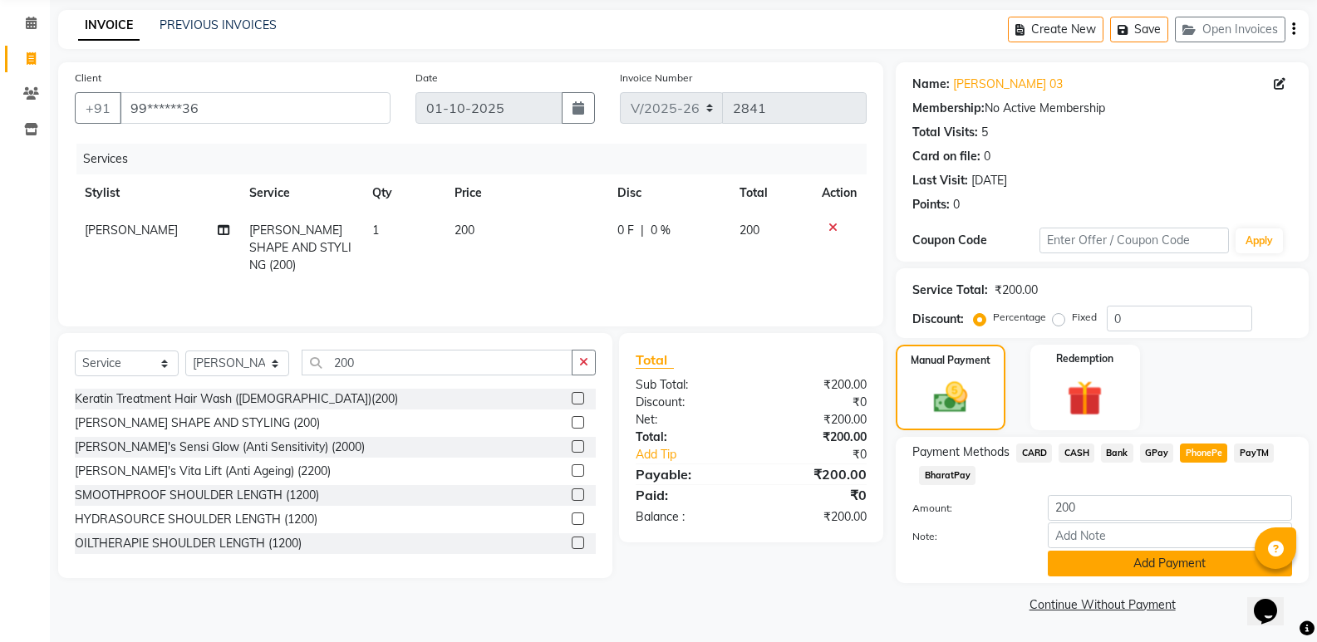
click at [1187, 565] on button "Add Payment" at bounding box center [1170, 564] width 244 height 26
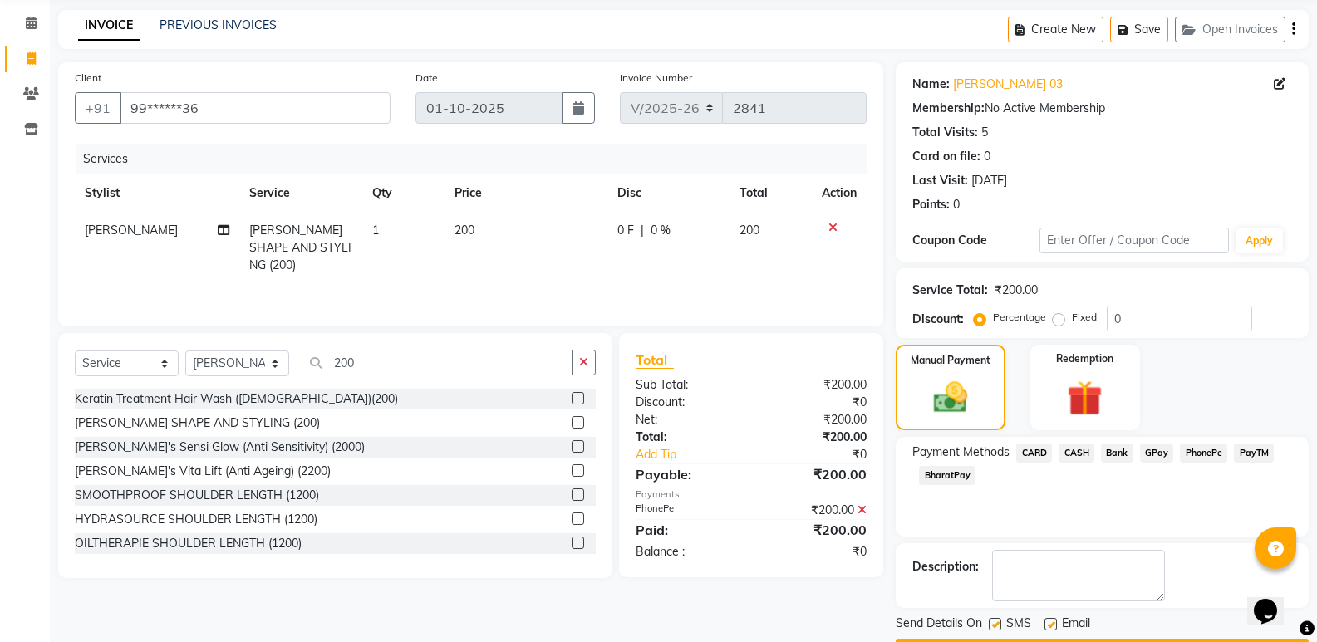
scroll to position [110, 0]
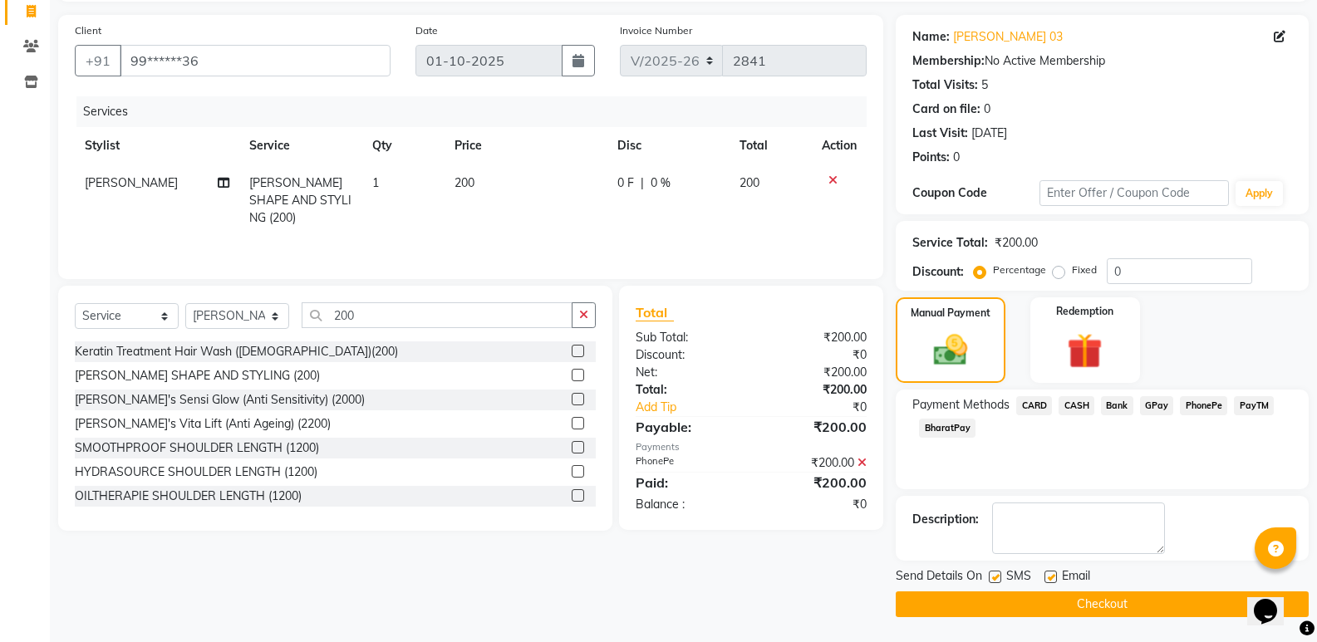
drag, startPoint x: 1165, startPoint y: 608, endPoint x: 1166, endPoint y: 597, distance: 10.8
click at [1166, 598] on button "Checkout" at bounding box center [1102, 605] width 413 height 26
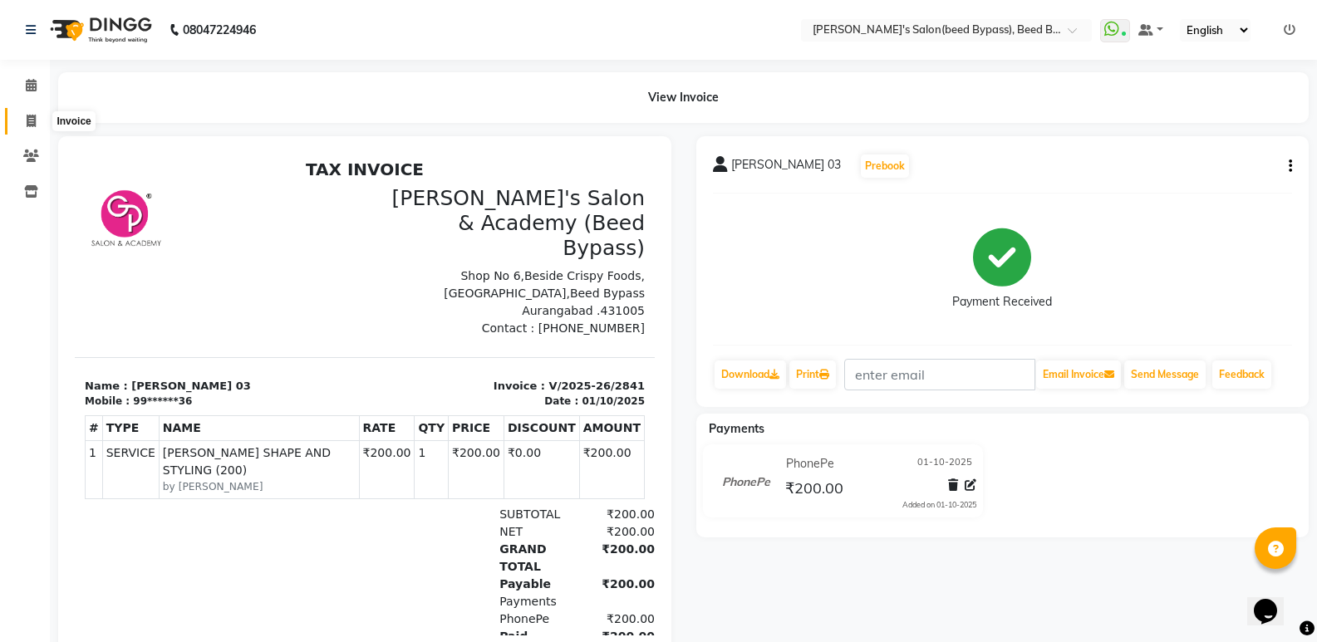
click at [27, 122] on icon at bounding box center [31, 121] width 9 height 12
select select "service"
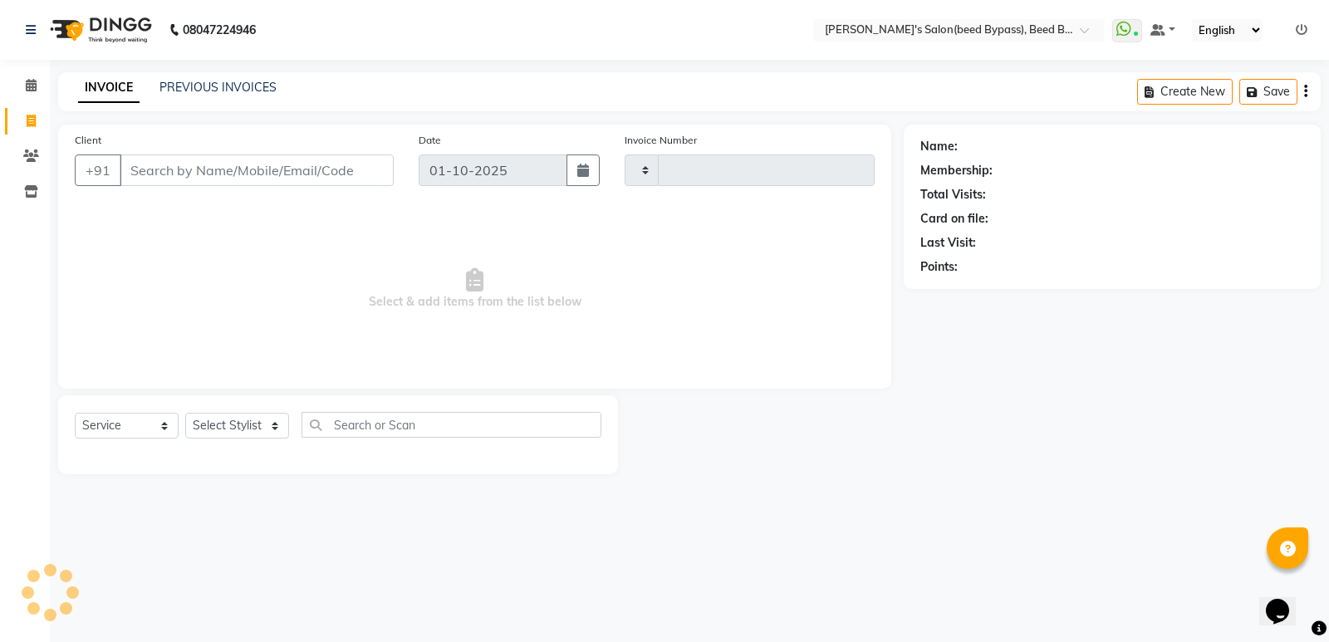
type input "2842"
select select "4176"
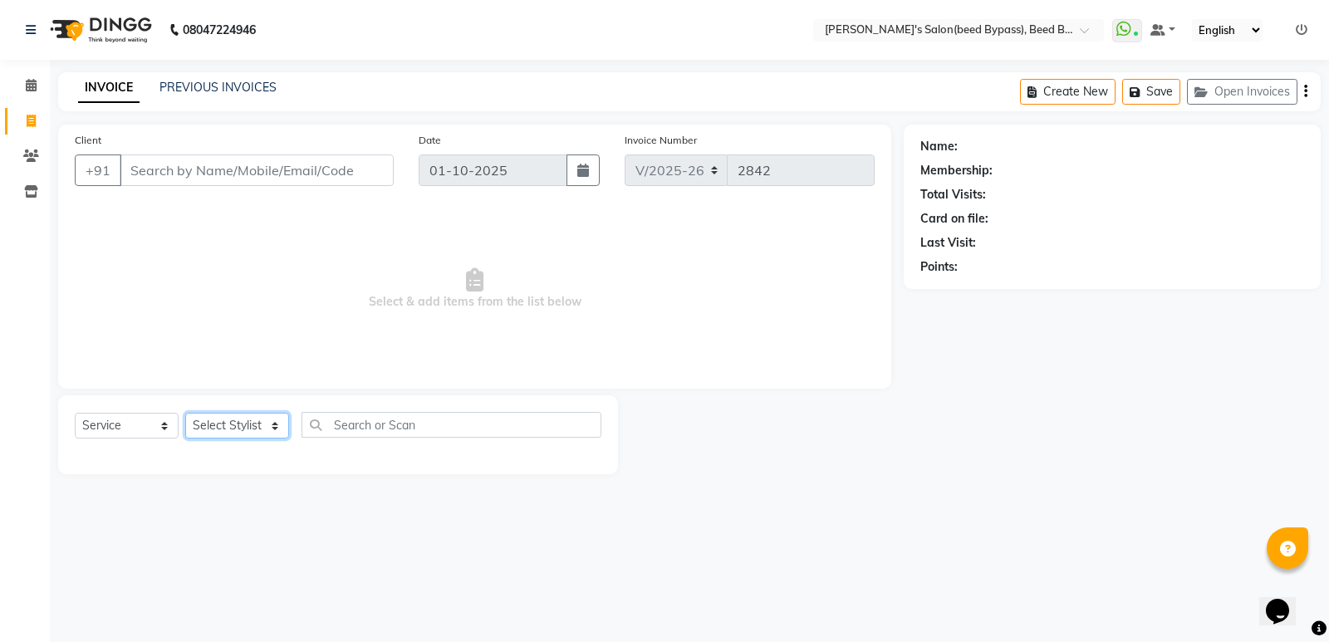
click at [283, 430] on select "Select Stylist AYESHA SHAIKH manager NAGESH PAVAN SAGAR V sagar varpe SAHIL SAP…" at bounding box center [237, 426] width 104 height 26
select select "28787"
click at [185, 413] on select "Select Stylist AYESHA SHAIKH manager NAGESH PAVAN SAGAR V sagar varpe SAHIL SAP…" at bounding box center [237, 426] width 104 height 26
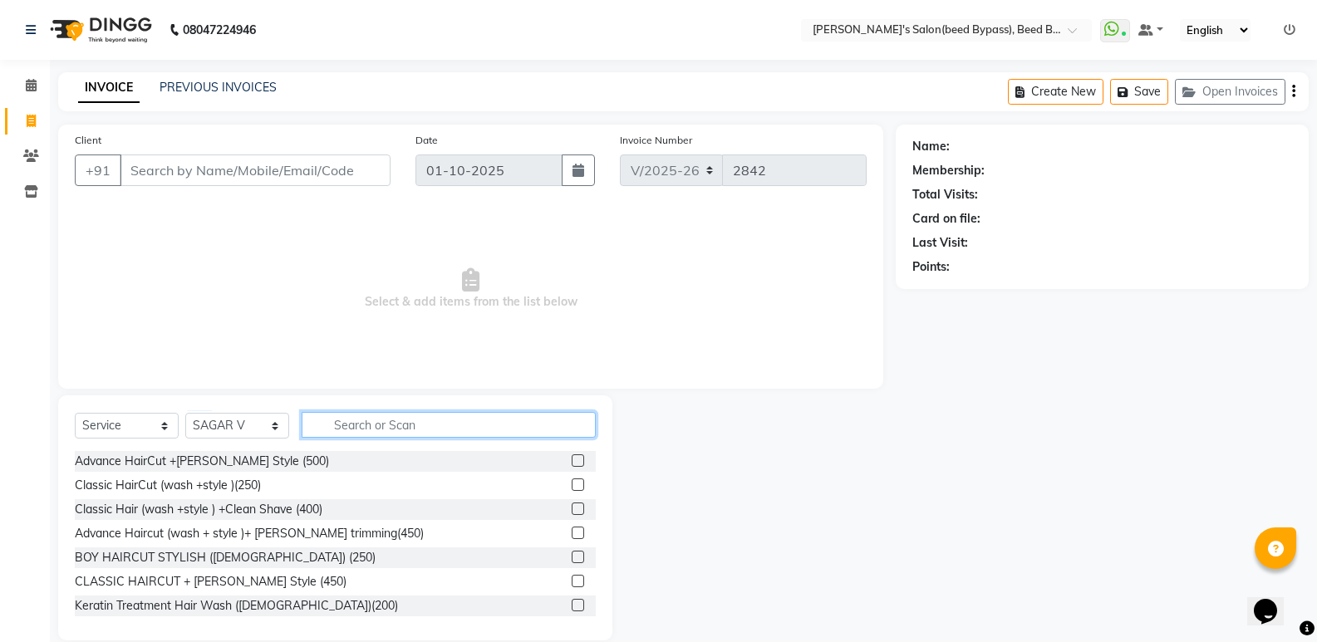
click at [403, 428] on input "text" at bounding box center [449, 425] width 294 height 26
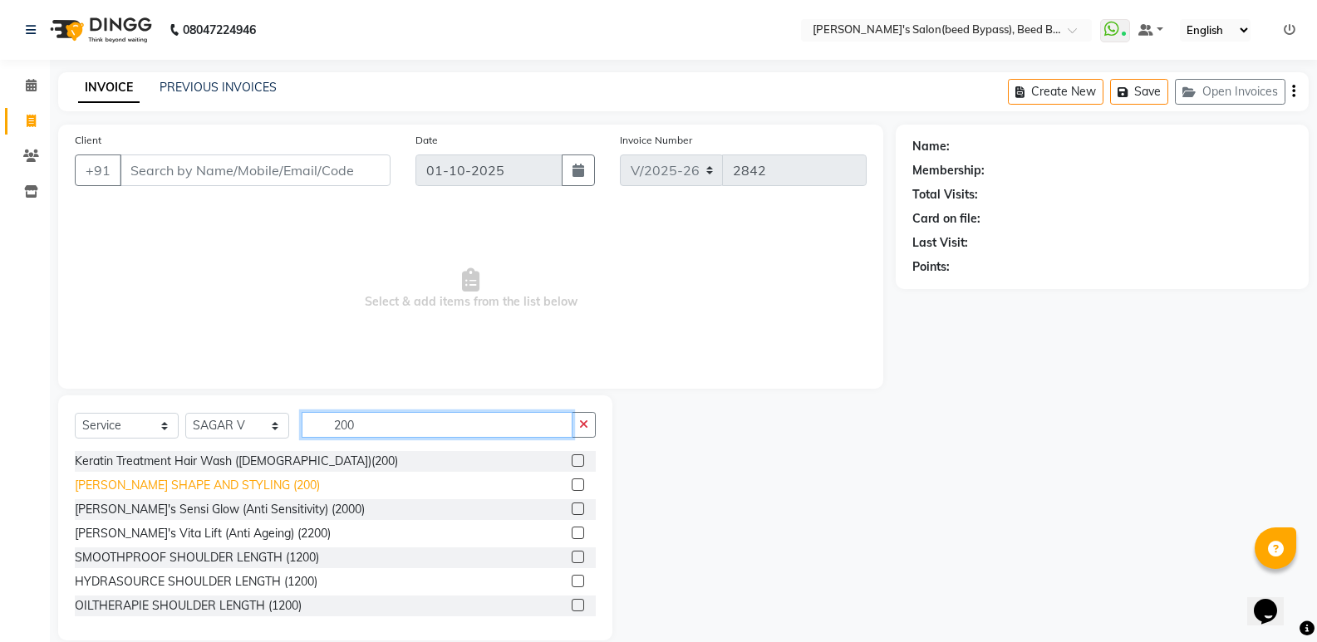
type input "200"
click at [216, 489] on div "BEARD SHAPE AND STYLING (200)" at bounding box center [197, 485] width 245 height 17
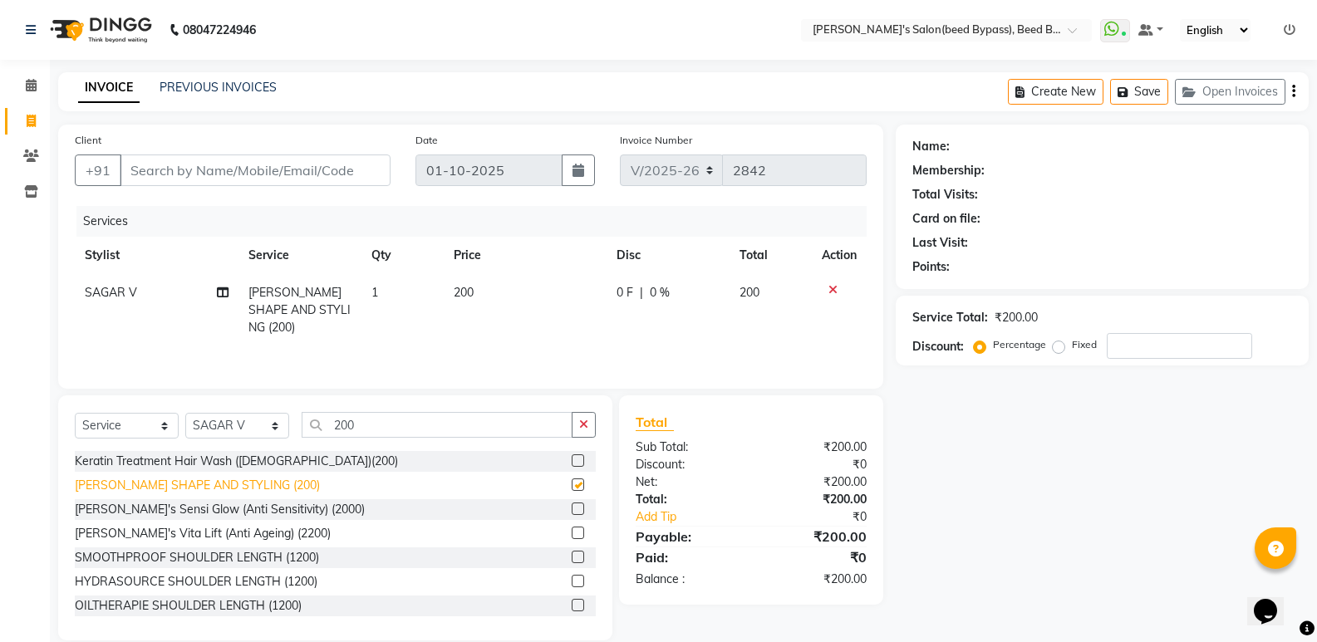
checkbox input "false"
click at [268, 177] on input "Client" at bounding box center [255, 171] width 271 height 32
type input "8"
type input "0"
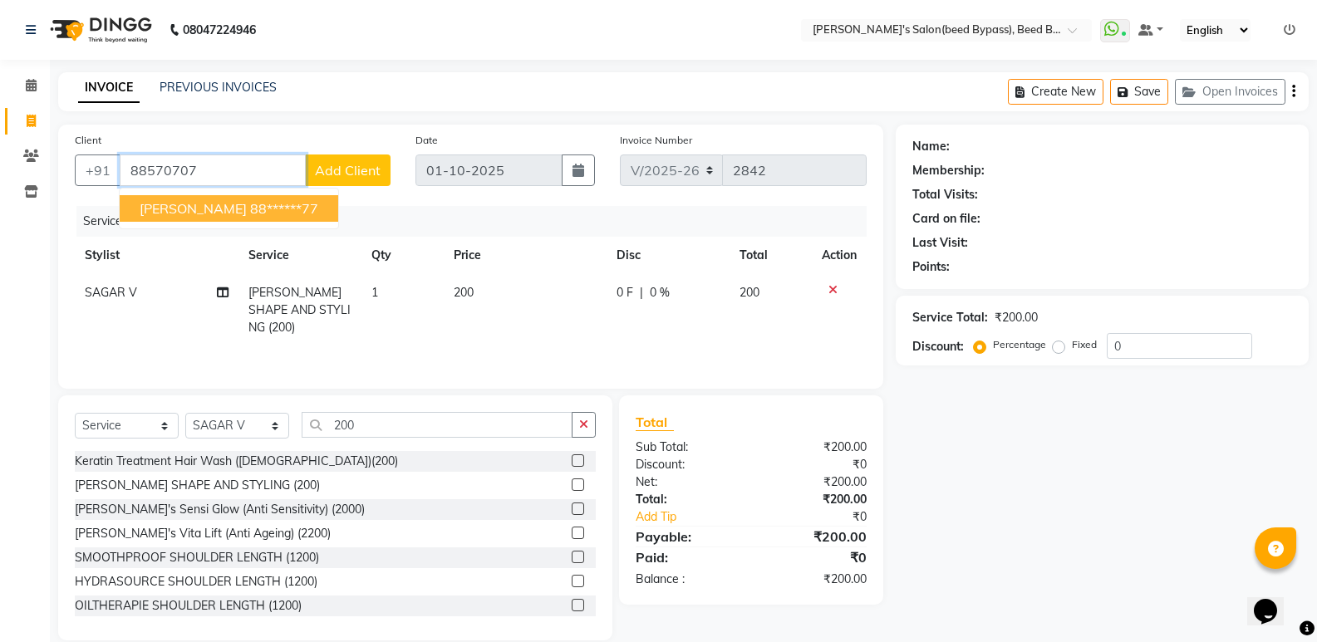
click at [269, 213] on ngb-highlight "88******77" at bounding box center [284, 208] width 68 height 17
type input "88******77"
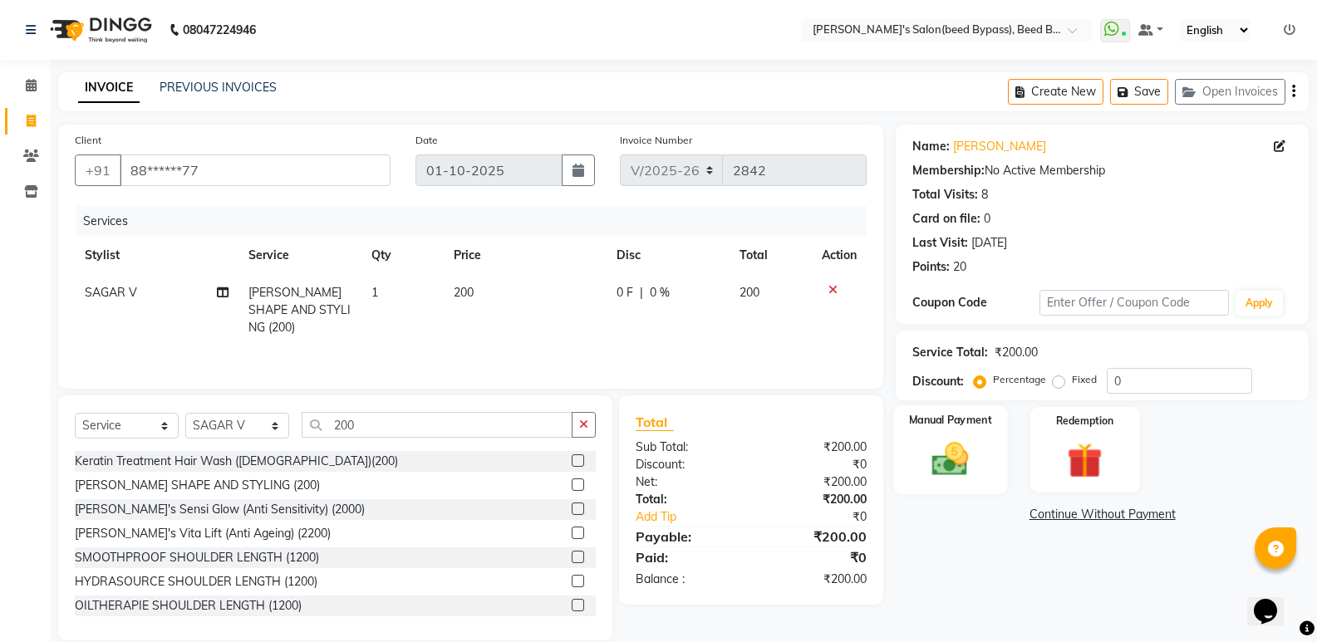
click at [946, 450] on img at bounding box center [950, 459] width 59 height 42
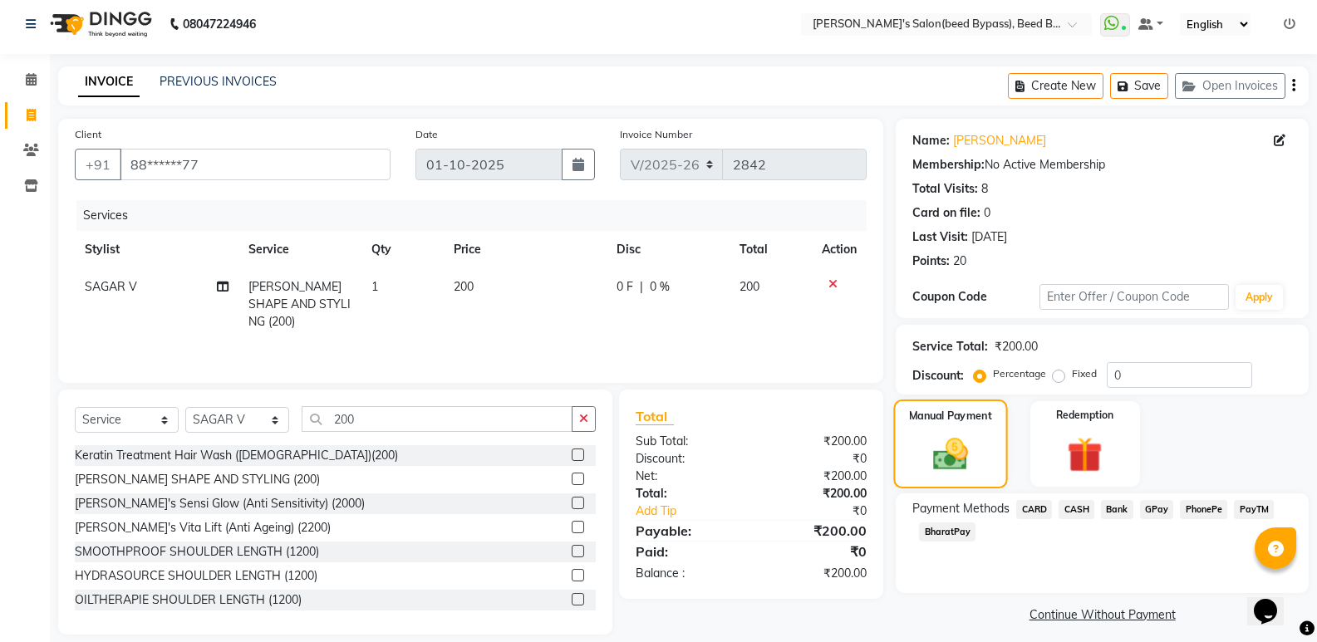
scroll to position [23, 0]
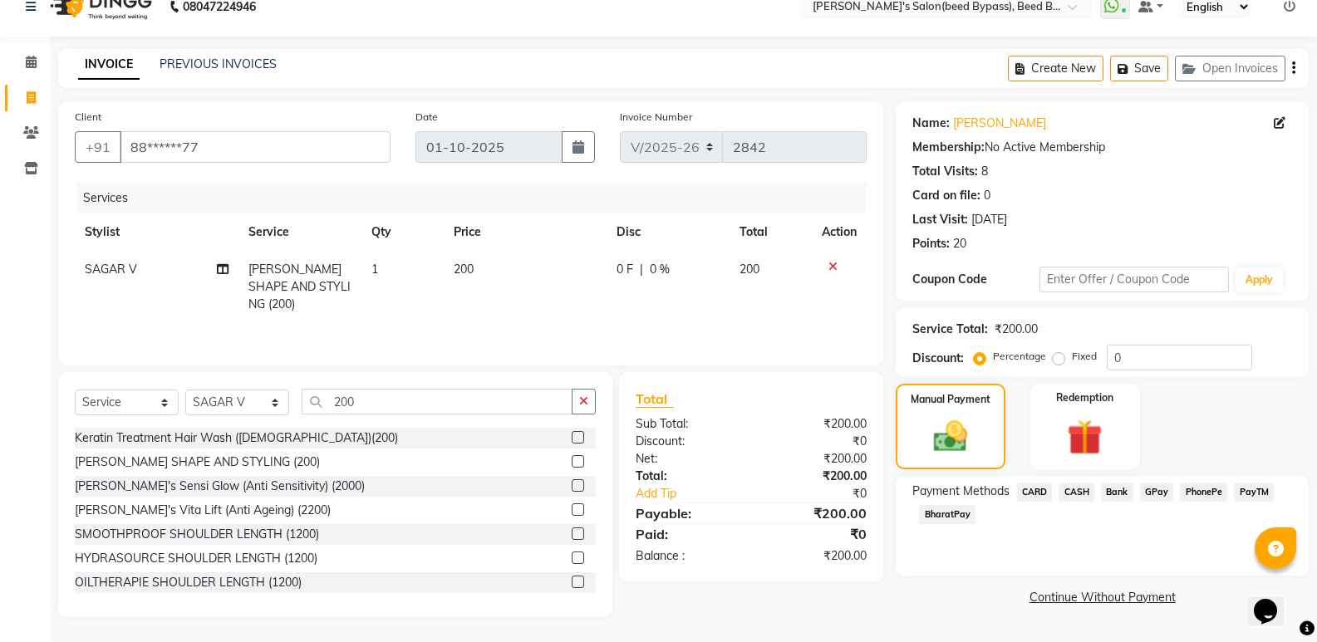
click at [1202, 485] on span "PhonePe" at bounding box center [1203, 492] width 47 height 19
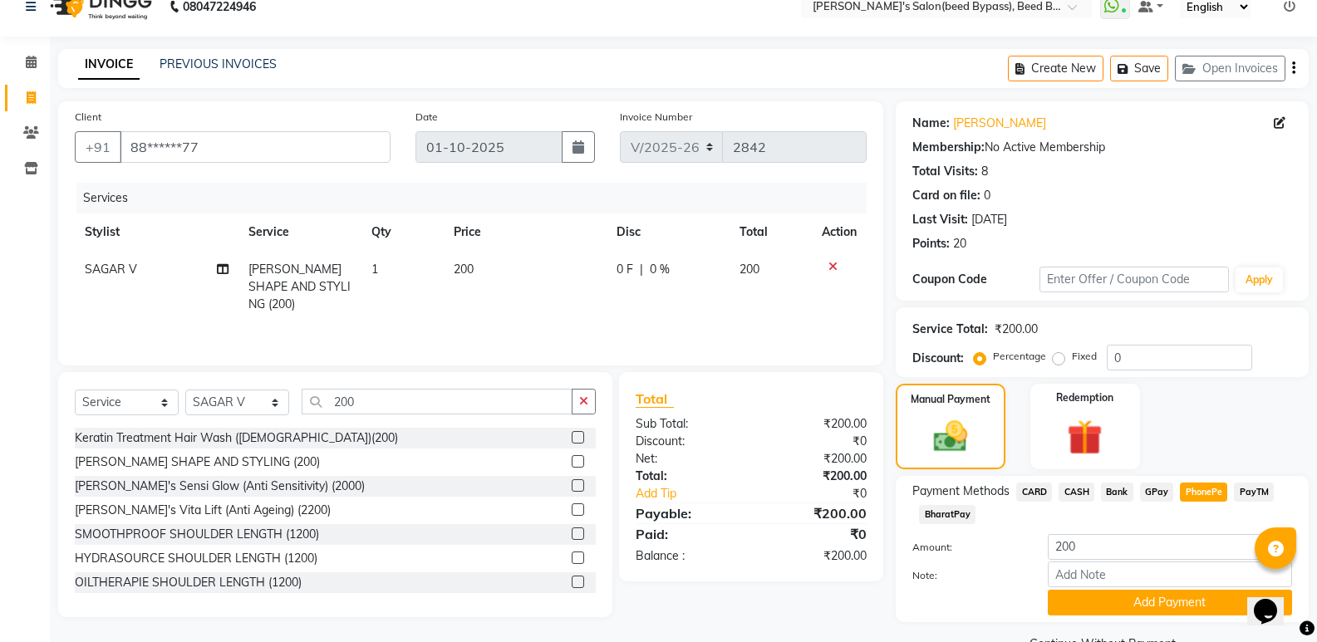
scroll to position [62, 0]
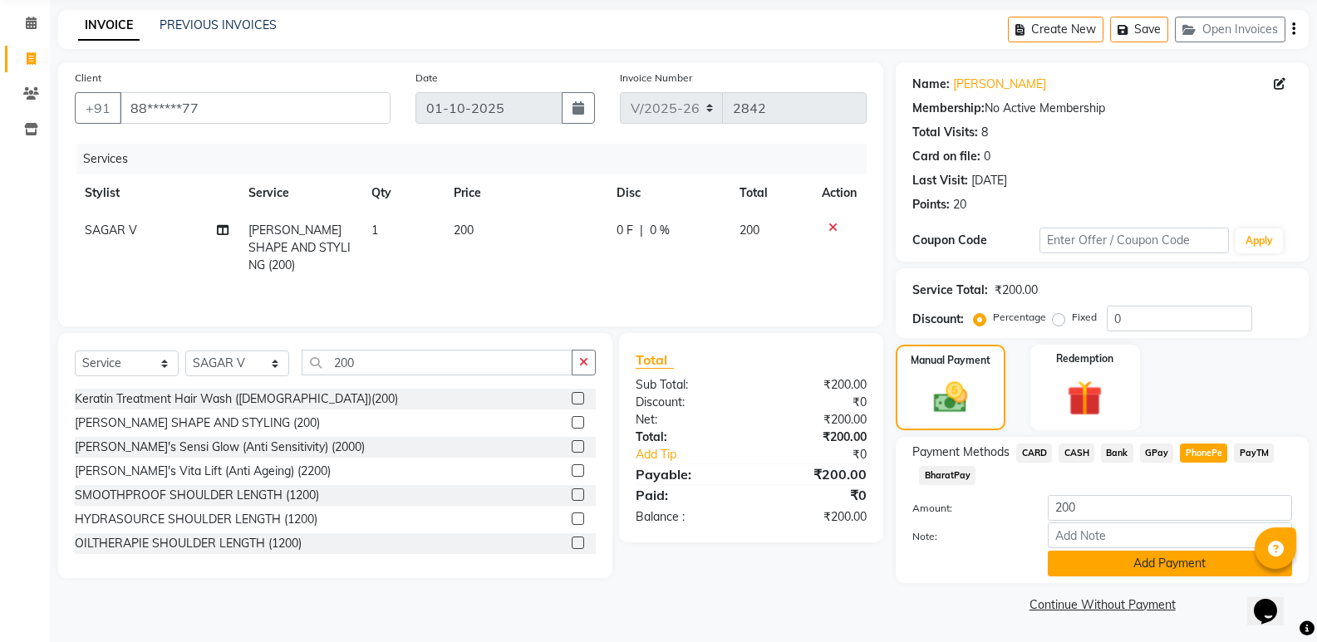
click at [1162, 551] on button "Add Payment" at bounding box center [1170, 564] width 244 height 26
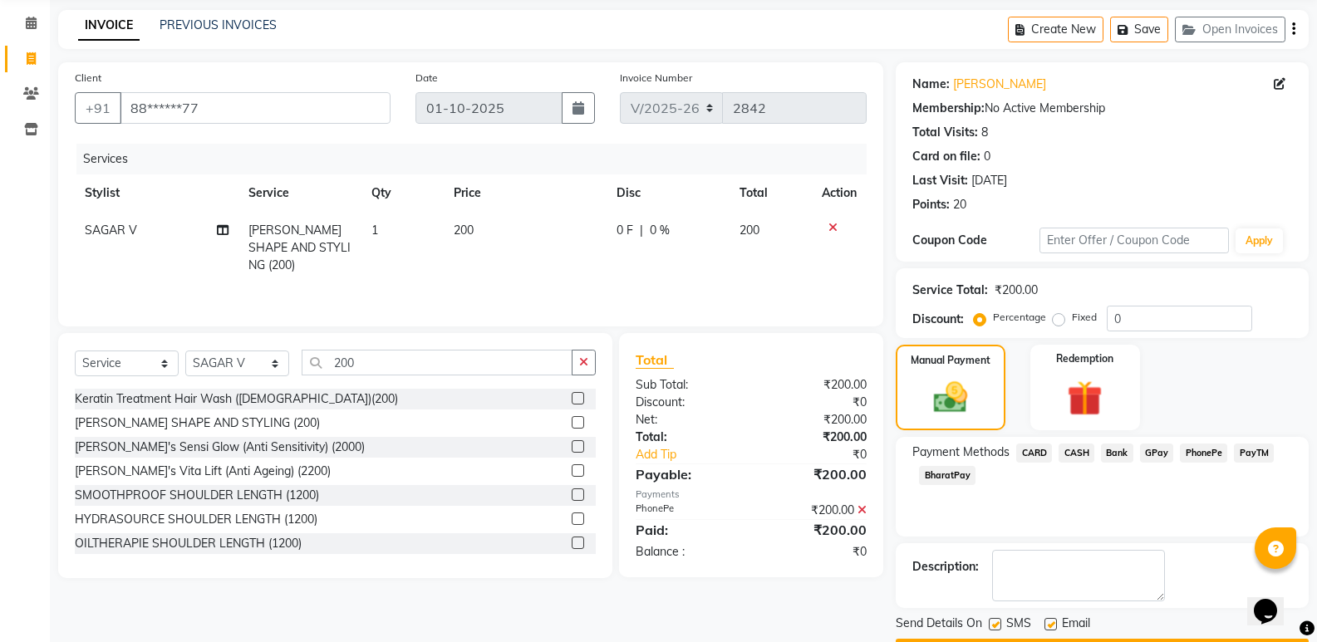
scroll to position [110, 0]
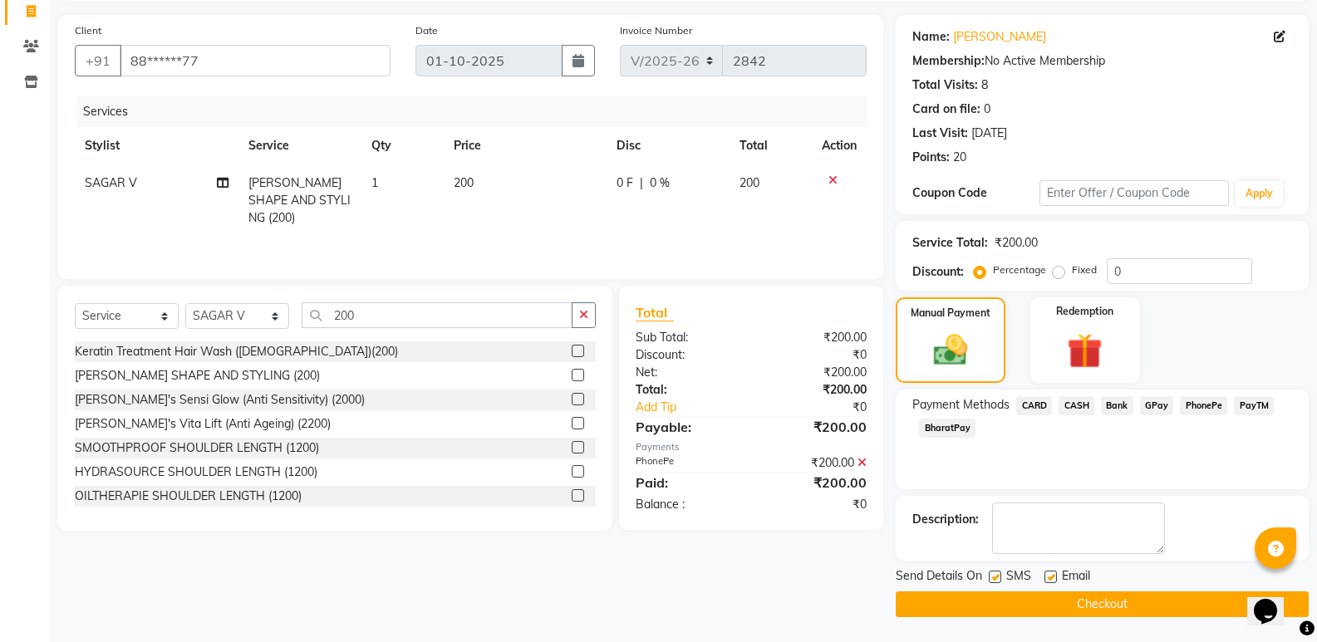
click at [1089, 597] on button "Checkout" at bounding box center [1102, 605] width 413 height 26
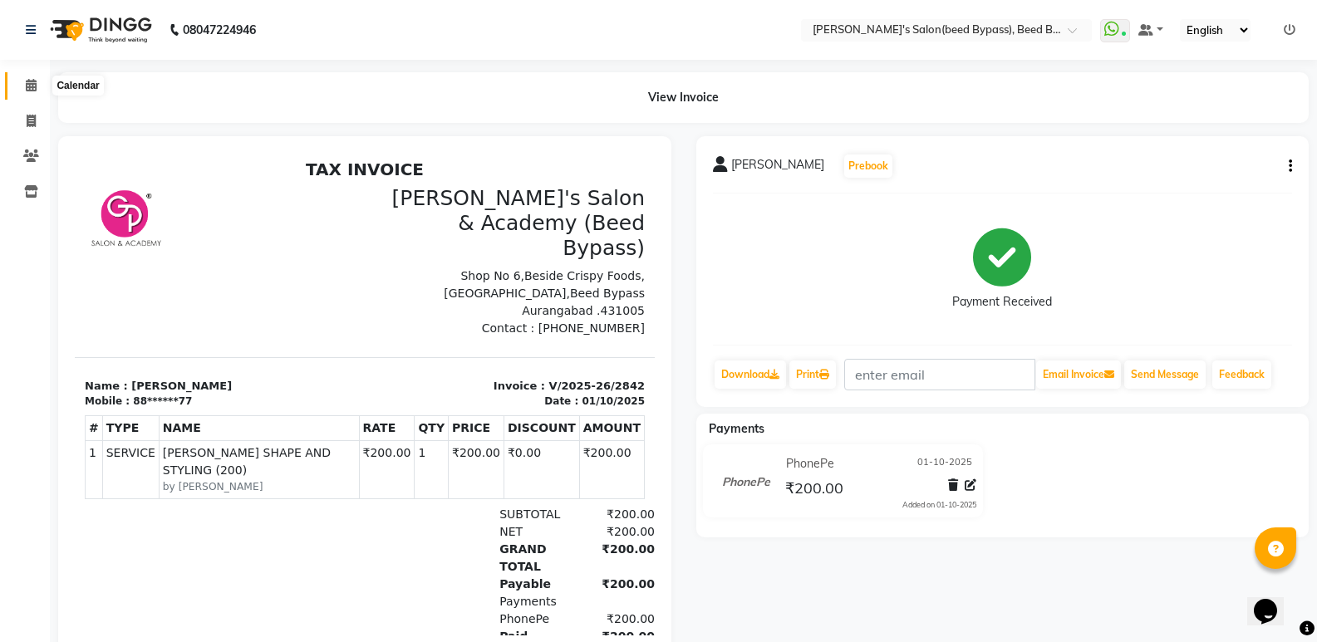
drag, startPoint x: 37, startPoint y: 93, endPoint x: 31, endPoint y: 78, distance: 16.4
click at [37, 92] on span at bounding box center [31, 85] width 29 height 19
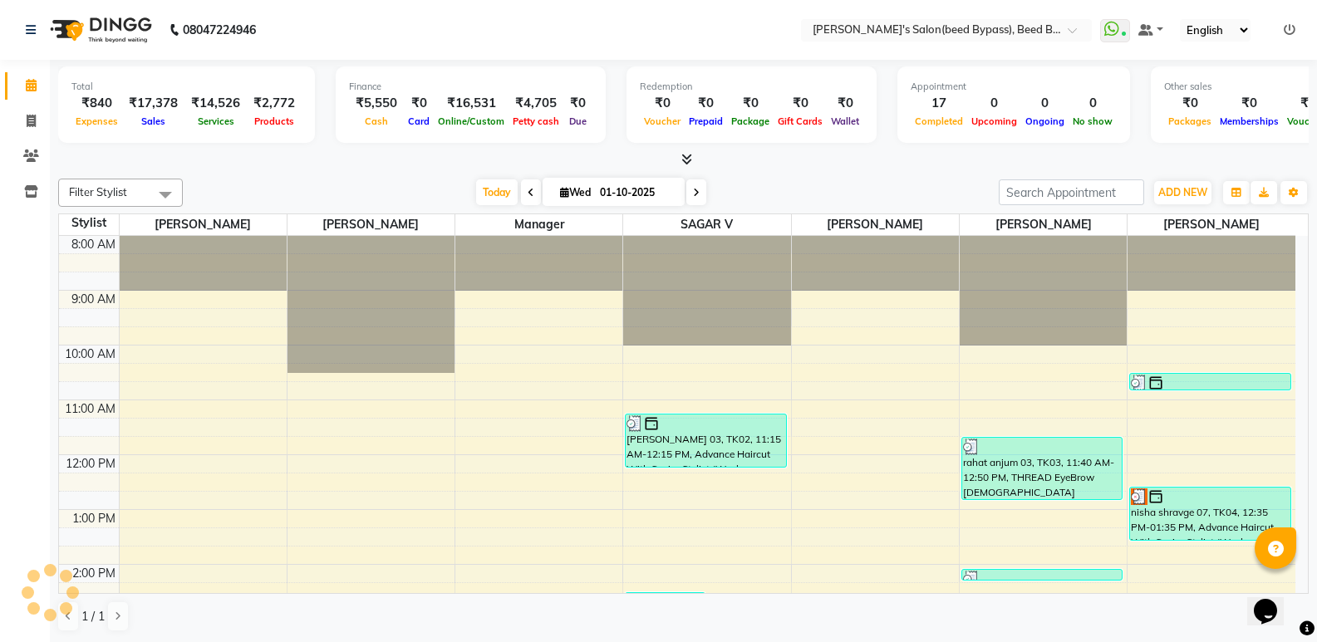
scroll to position [323, 0]
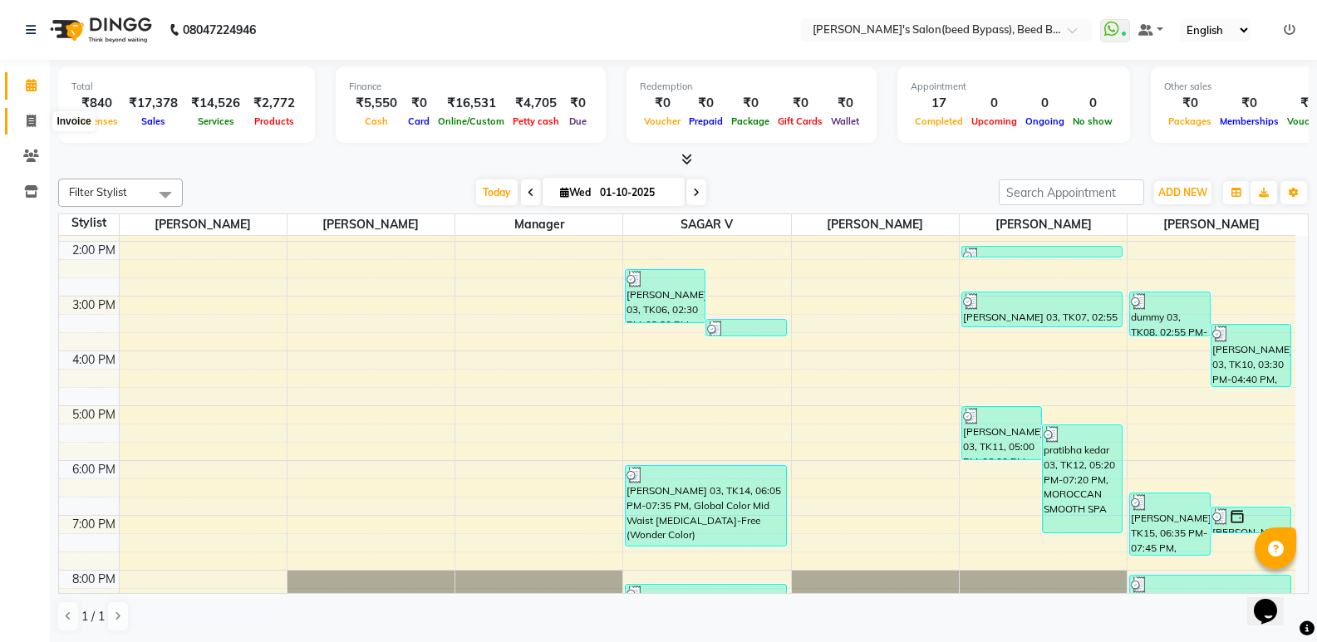
click at [28, 113] on span at bounding box center [31, 121] width 29 height 19
select select "service"
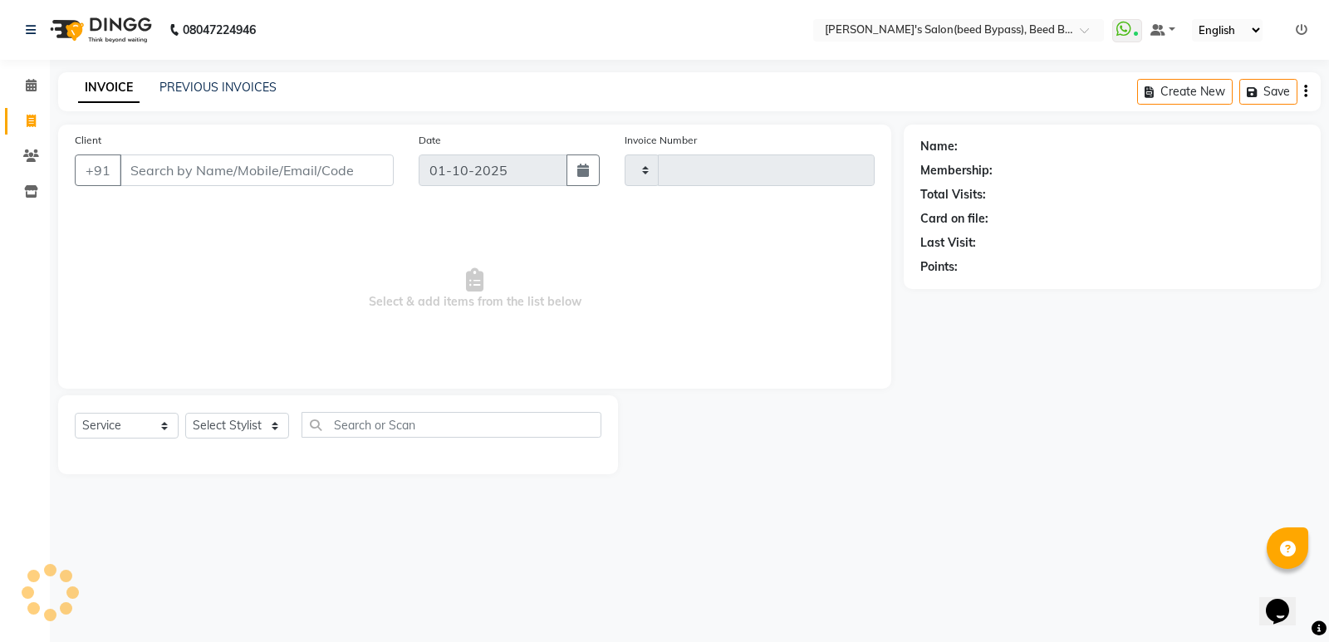
type input "2843"
select select "4176"
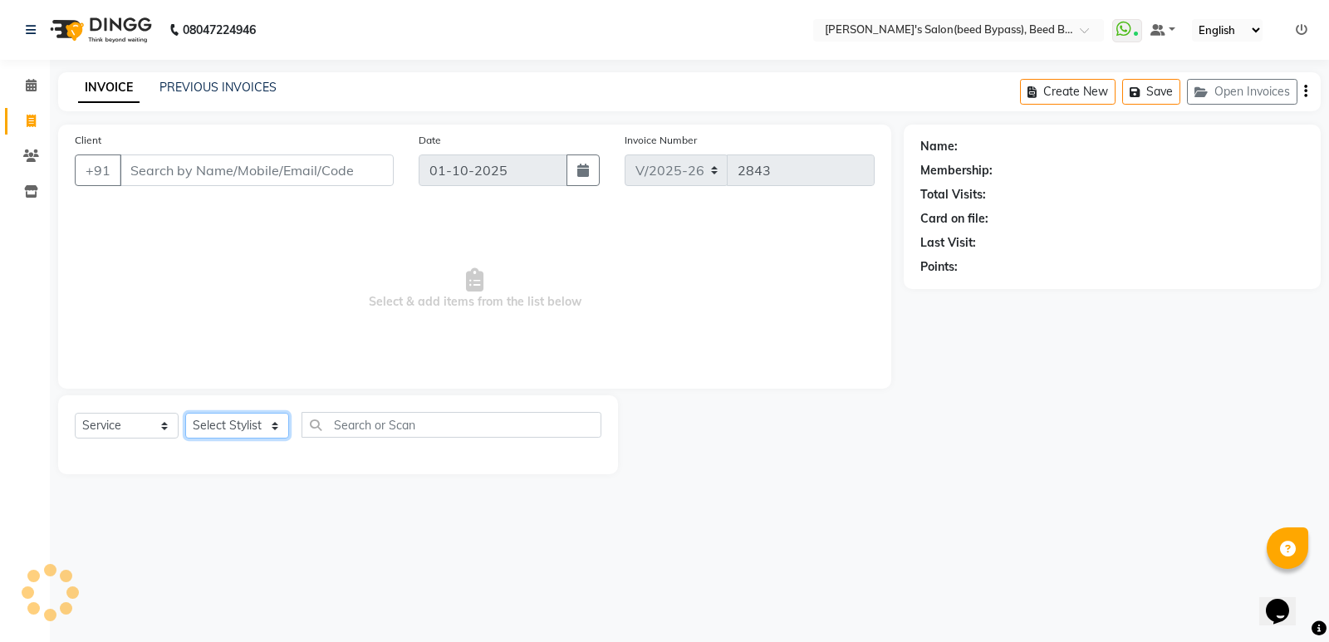
click at [279, 425] on select "Select Stylist" at bounding box center [237, 426] width 104 height 26
click at [270, 431] on select "Select Stylist AYESHA SHAIKH manager NAGESH PAVAN SAGAR V sagar varpe SAHIL SAP…" at bounding box center [237, 426] width 104 height 26
click at [275, 431] on select "Select Stylist AYESHA SHAIKH manager NAGESH PAVAN SAGAR V sagar varpe SAHIL SAP…" at bounding box center [237, 426] width 104 height 26
select select "28787"
click at [185, 413] on select "Select Stylist AYESHA SHAIKH manager NAGESH PAVAN SAGAR V sagar varpe SAHIL SAP…" at bounding box center [237, 426] width 104 height 26
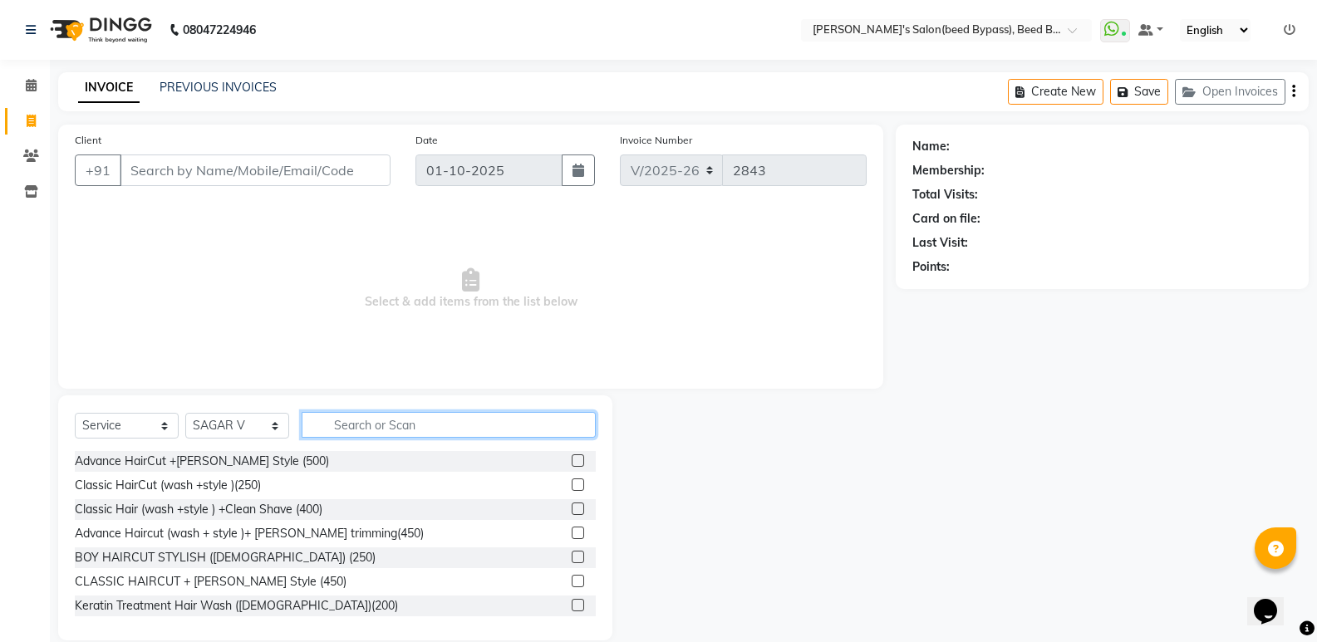
click at [403, 414] on input "text" at bounding box center [449, 425] width 294 height 26
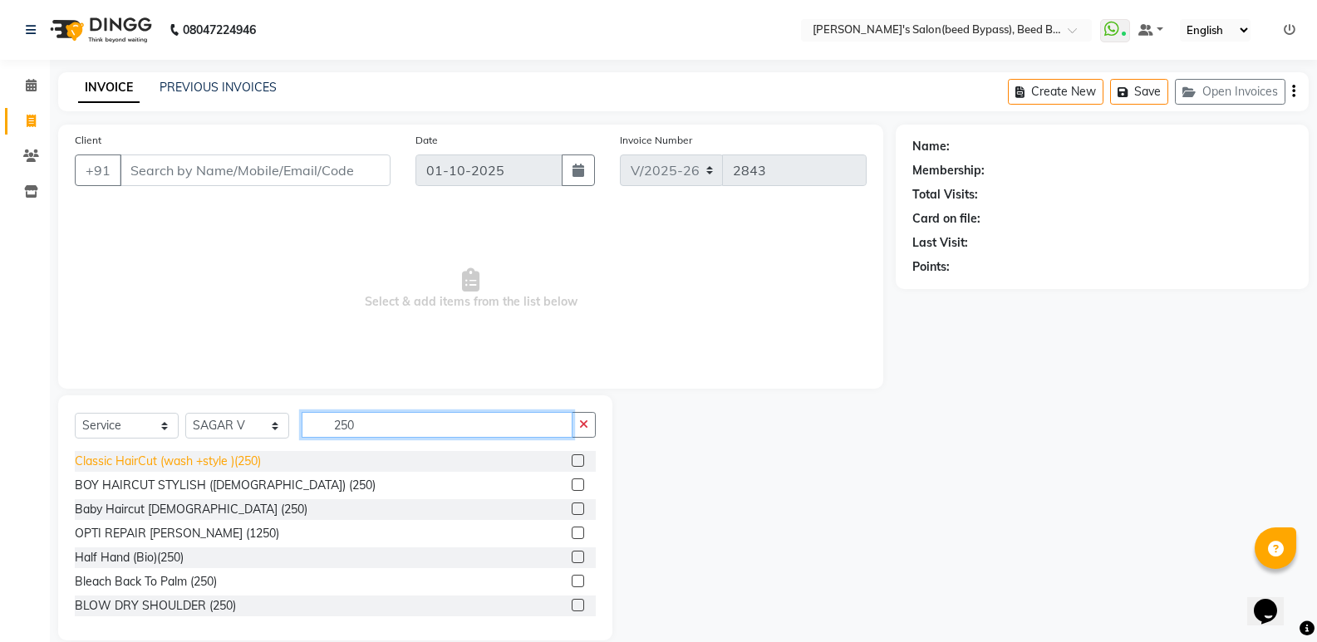
type input "250"
click at [205, 458] on div "Classic HairCut (wash +style )(250)" at bounding box center [168, 461] width 186 height 17
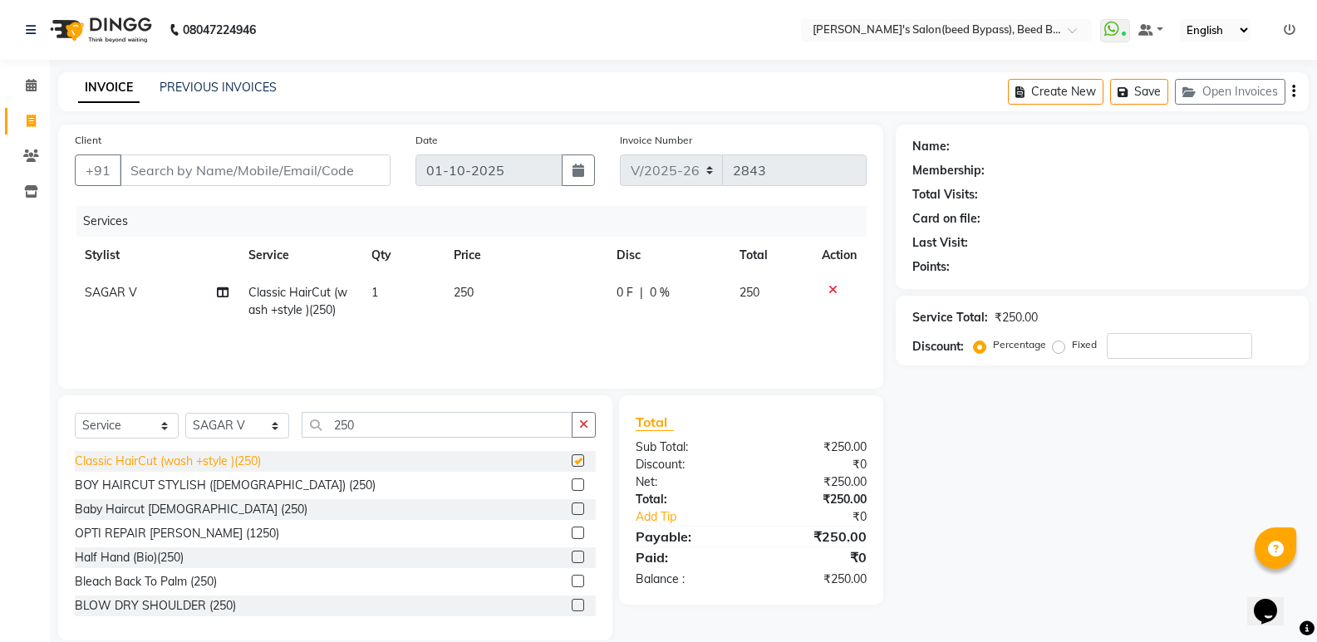
checkbox input "false"
click at [301, 166] on input "Client" at bounding box center [255, 171] width 271 height 32
type input "3"
type input "0"
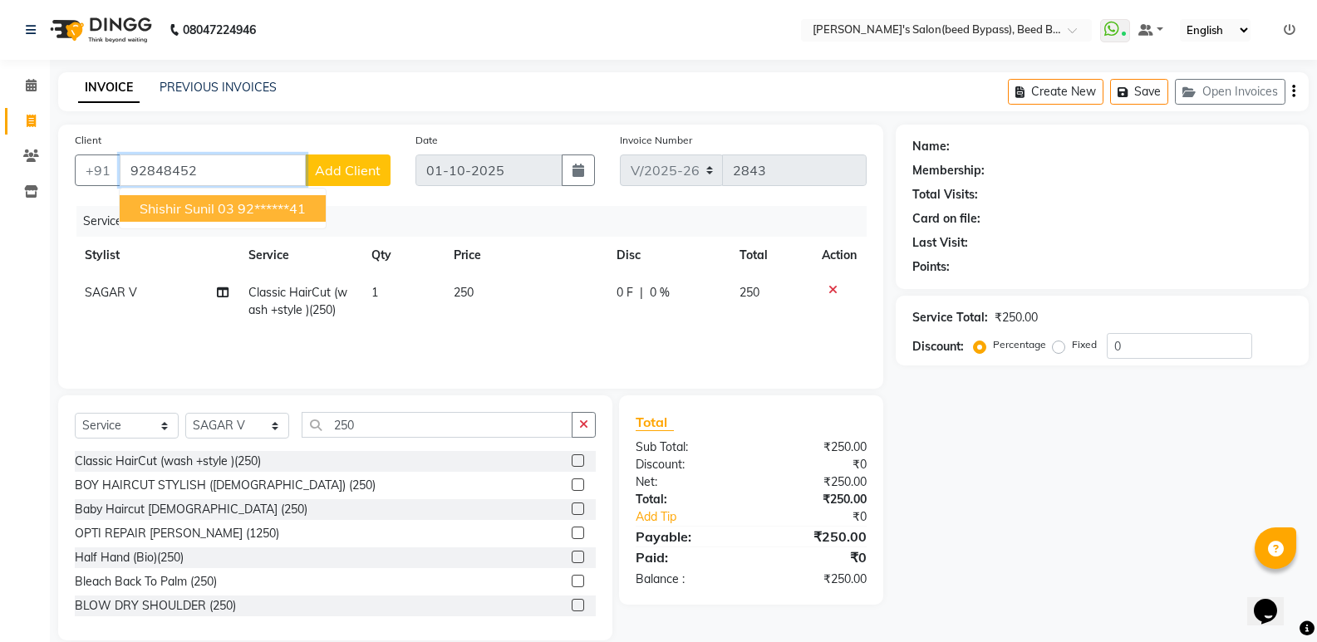
click at [279, 214] on ngb-highlight "92******41" at bounding box center [272, 208] width 68 height 17
type input "92******41"
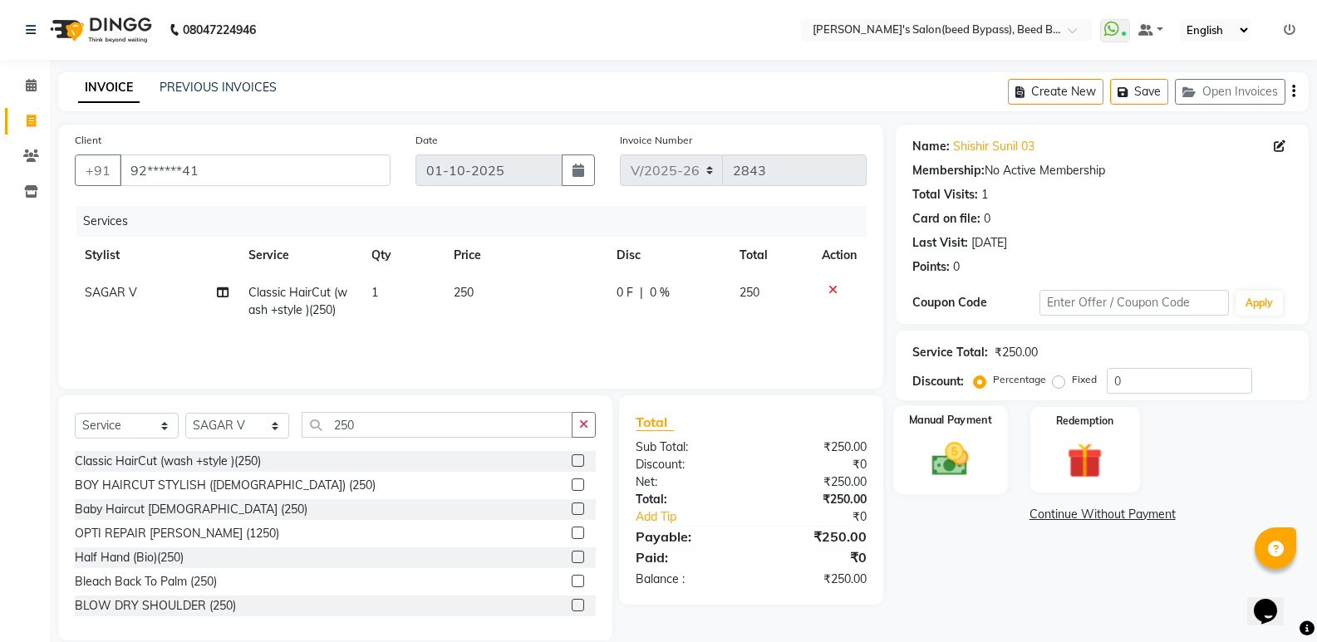
click at [949, 458] on img at bounding box center [950, 459] width 59 height 42
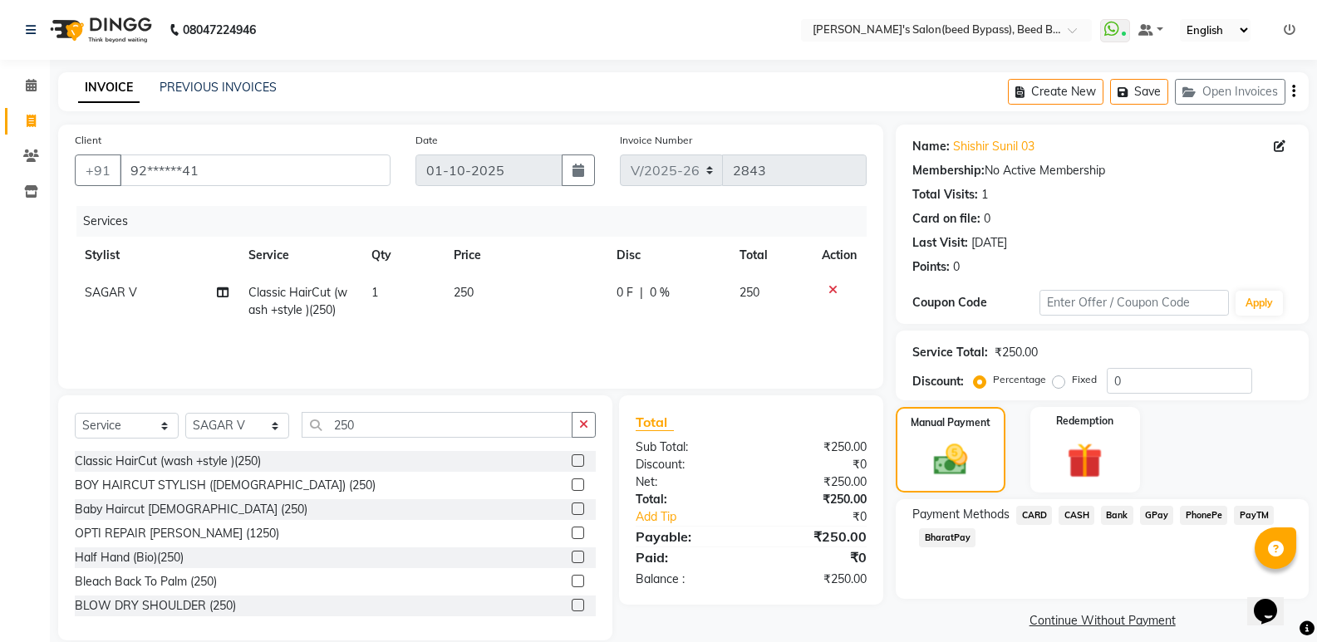
click at [1204, 519] on span "PhonePe" at bounding box center [1203, 515] width 47 height 19
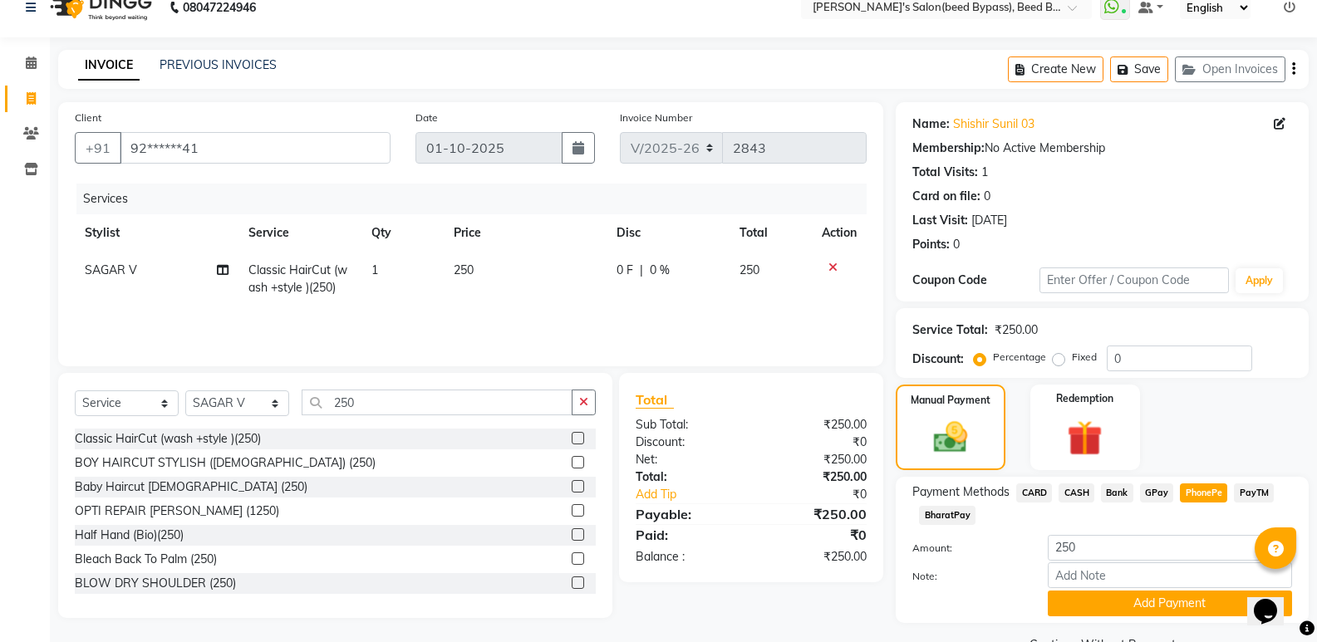
scroll to position [62, 0]
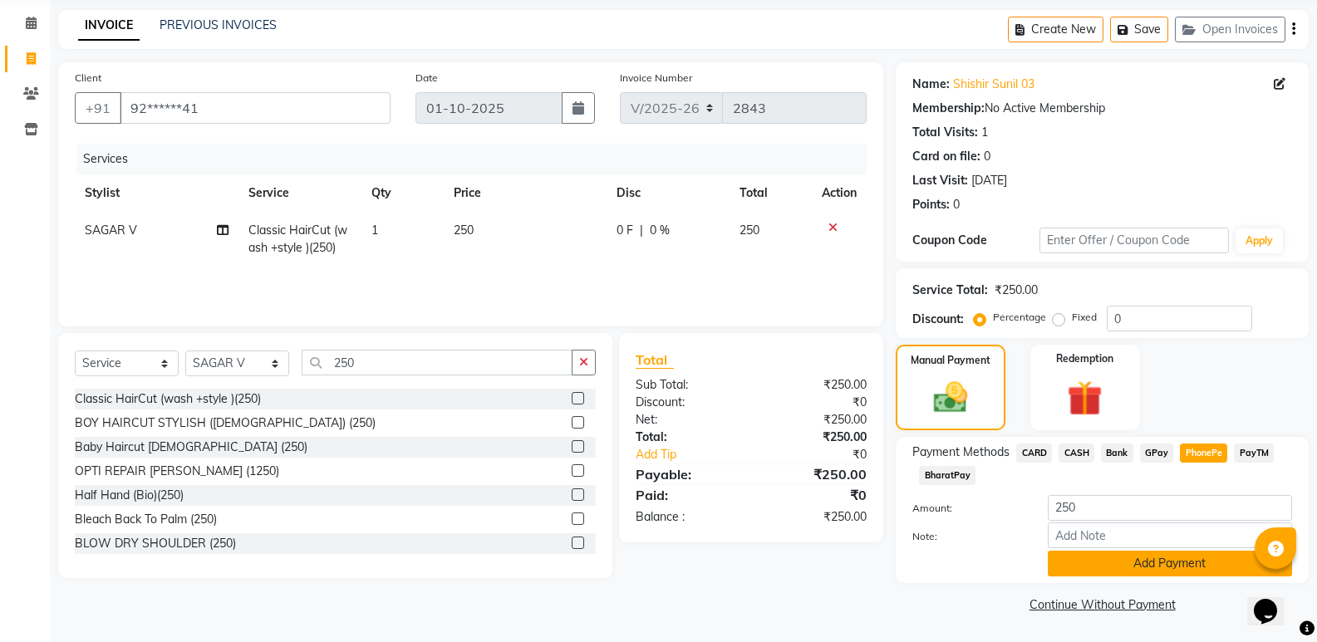
click at [1119, 560] on button "Add Payment" at bounding box center [1170, 564] width 244 height 26
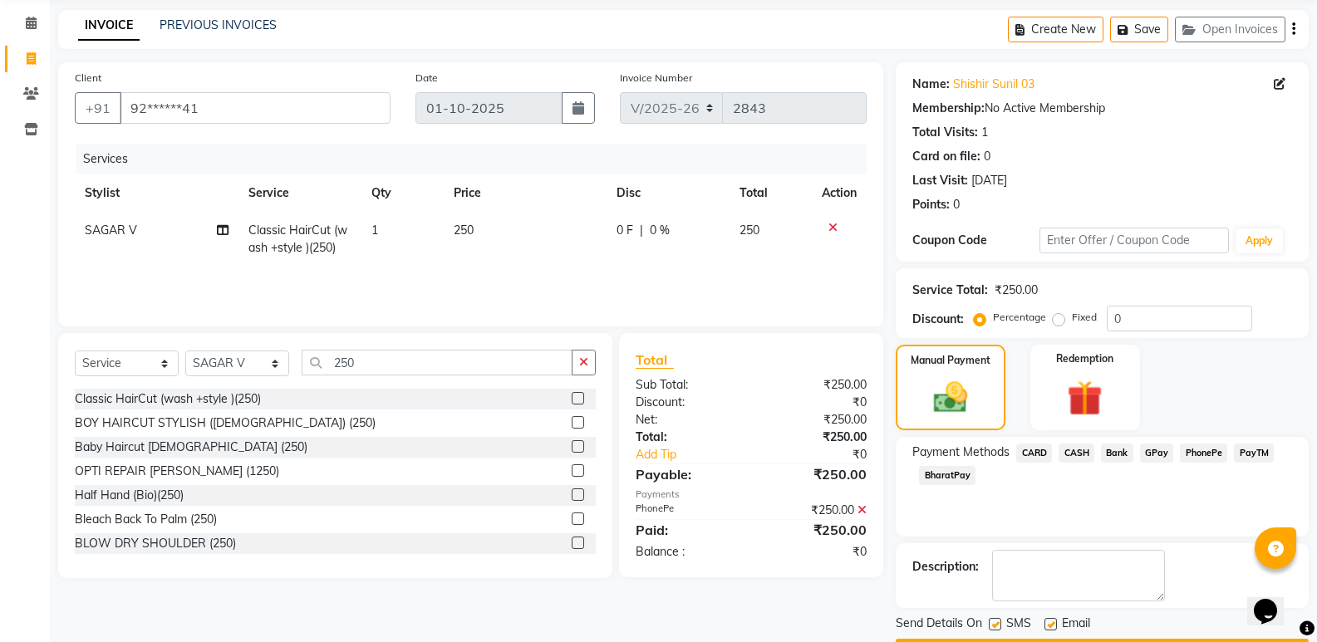
scroll to position [110, 0]
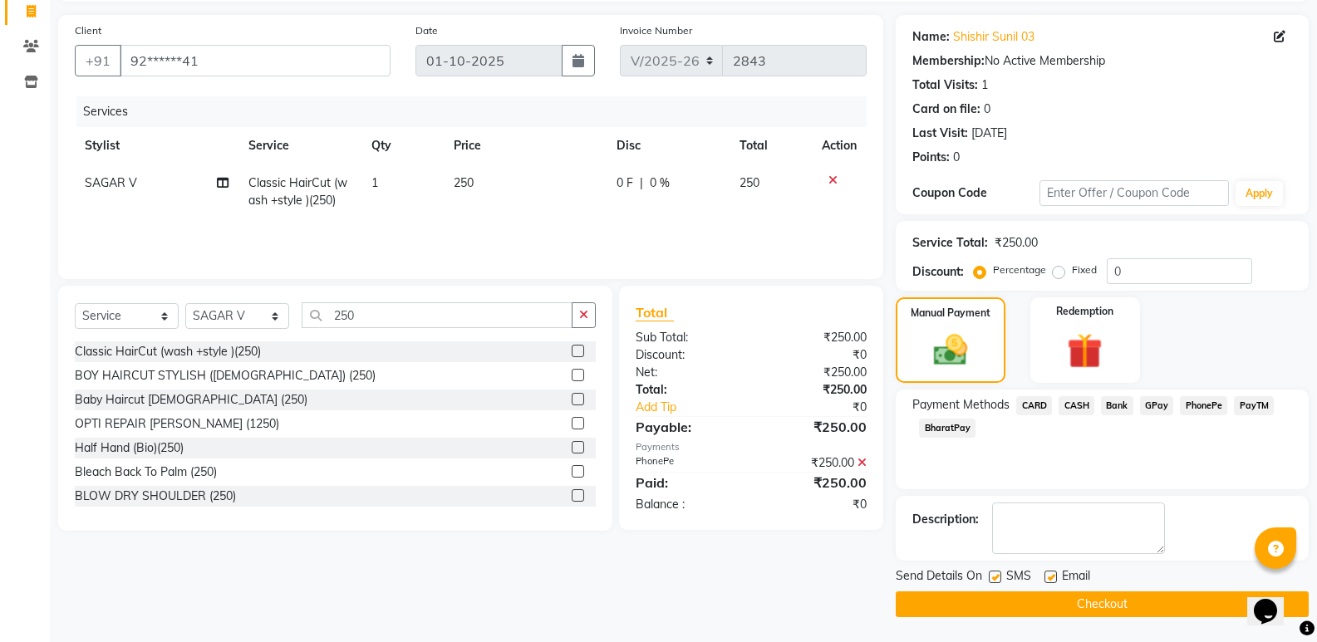
click at [1103, 599] on button "Checkout" at bounding box center [1102, 605] width 413 height 26
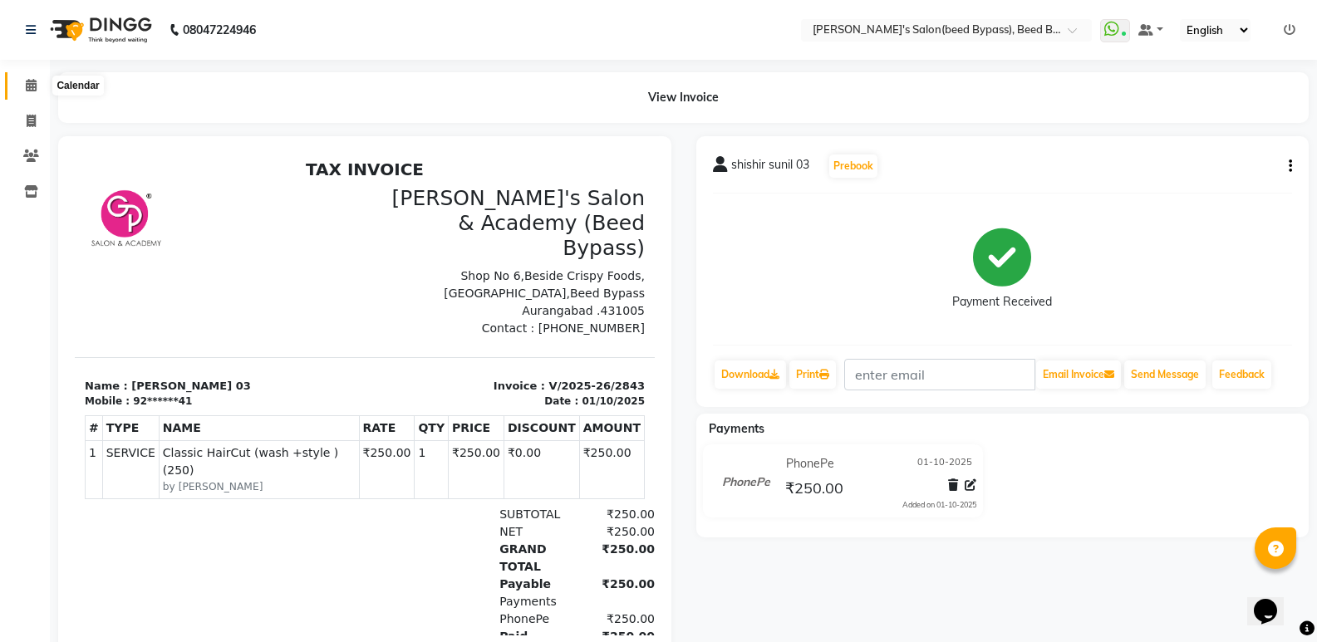
click at [32, 87] on icon at bounding box center [31, 85] width 11 height 12
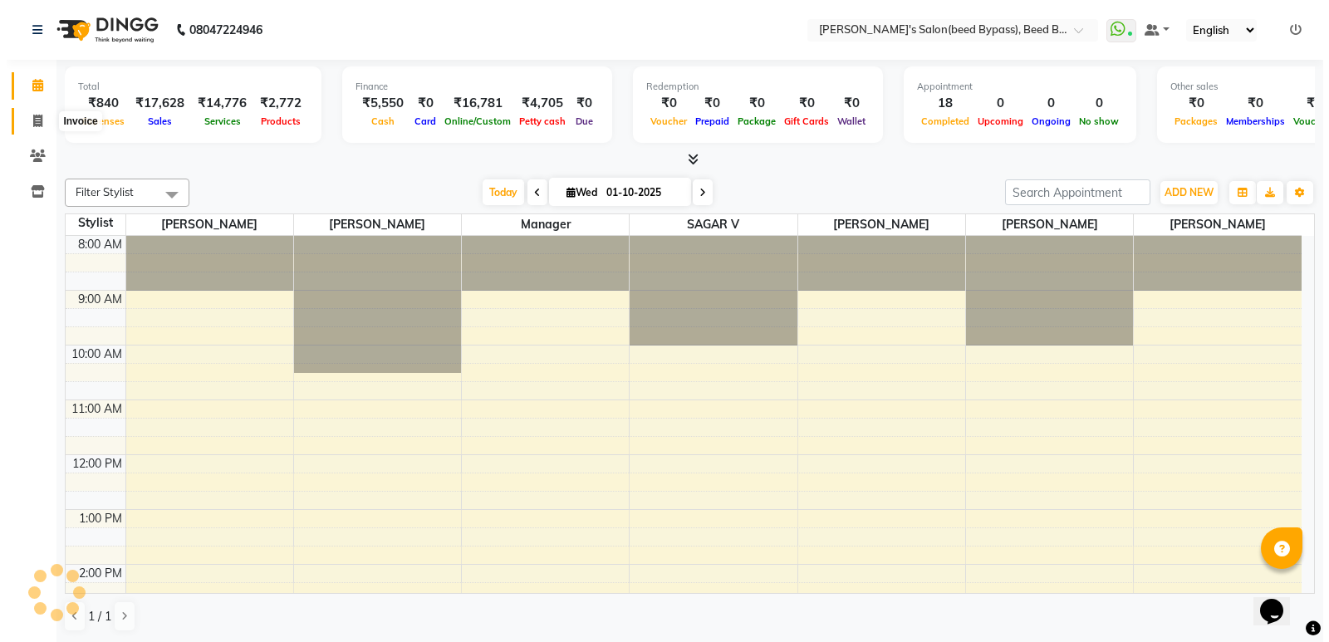
scroll to position [323, 0]
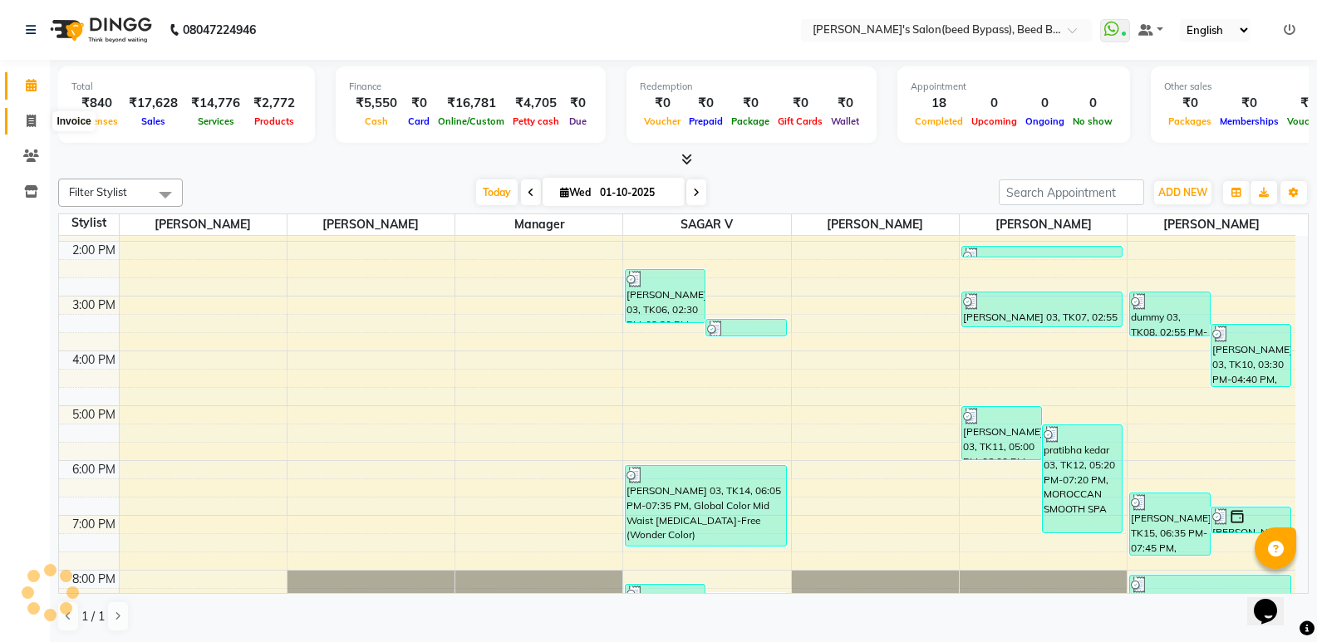
click at [35, 125] on icon at bounding box center [31, 121] width 9 height 12
select select "service"
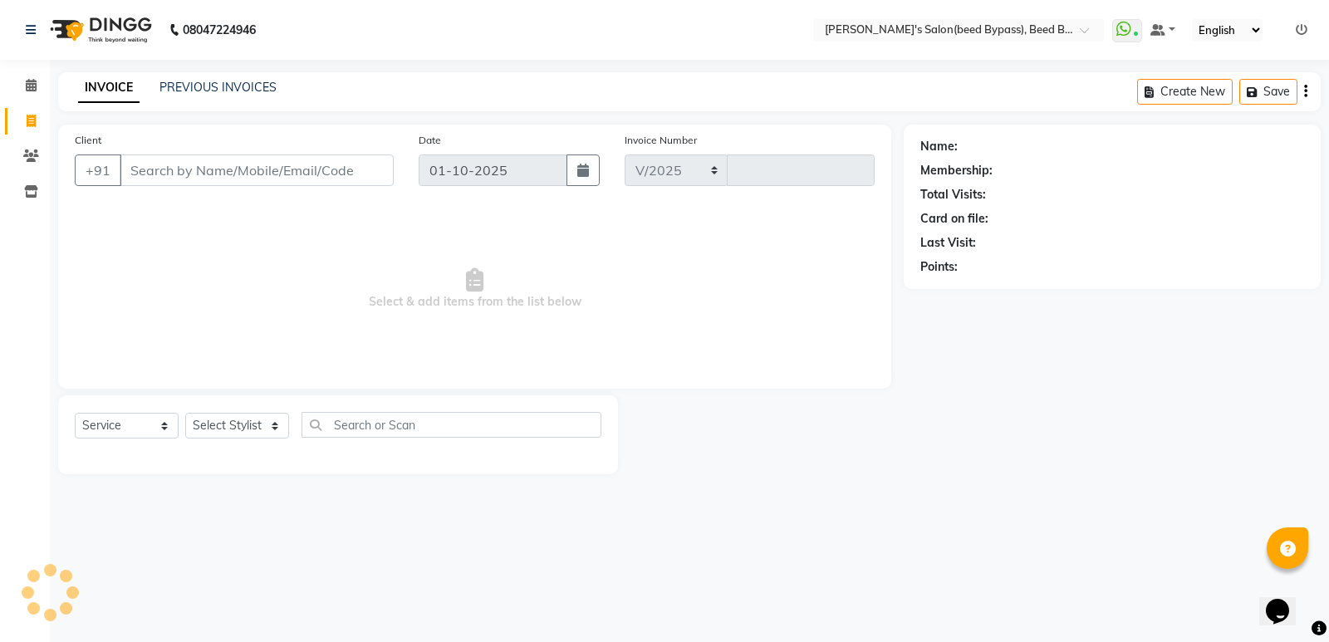
select select "4176"
type input "2844"
click at [271, 429] on select "Select Stylist" at bounding box center [237, 426] width 104 height 26
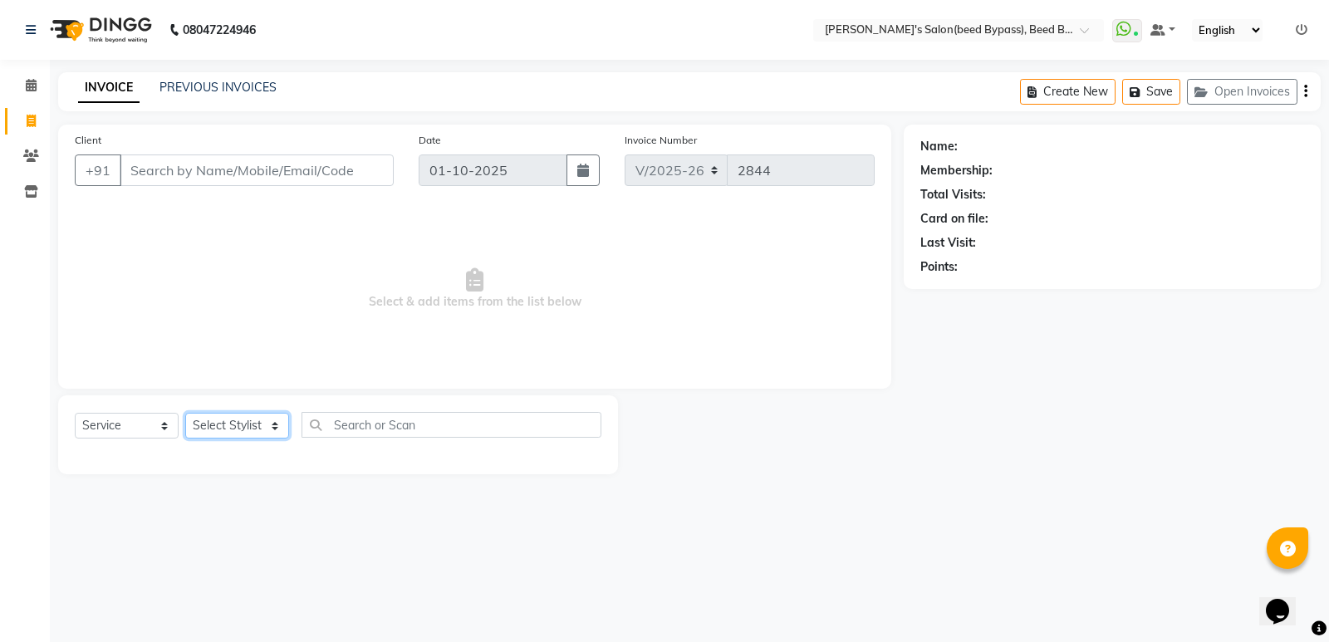
click at [271, 429] on select "Select Stylist" at bounding box center [237, 426] width 104 height 26
select select "28787"
click at [185, 413] on select "Select Stylist AYESHA SHAIKH manager NAGESH PAVAN SAGAR V sagar varpe SAHIL SAP…" at bounding box center [237, 426] width 104 height 26
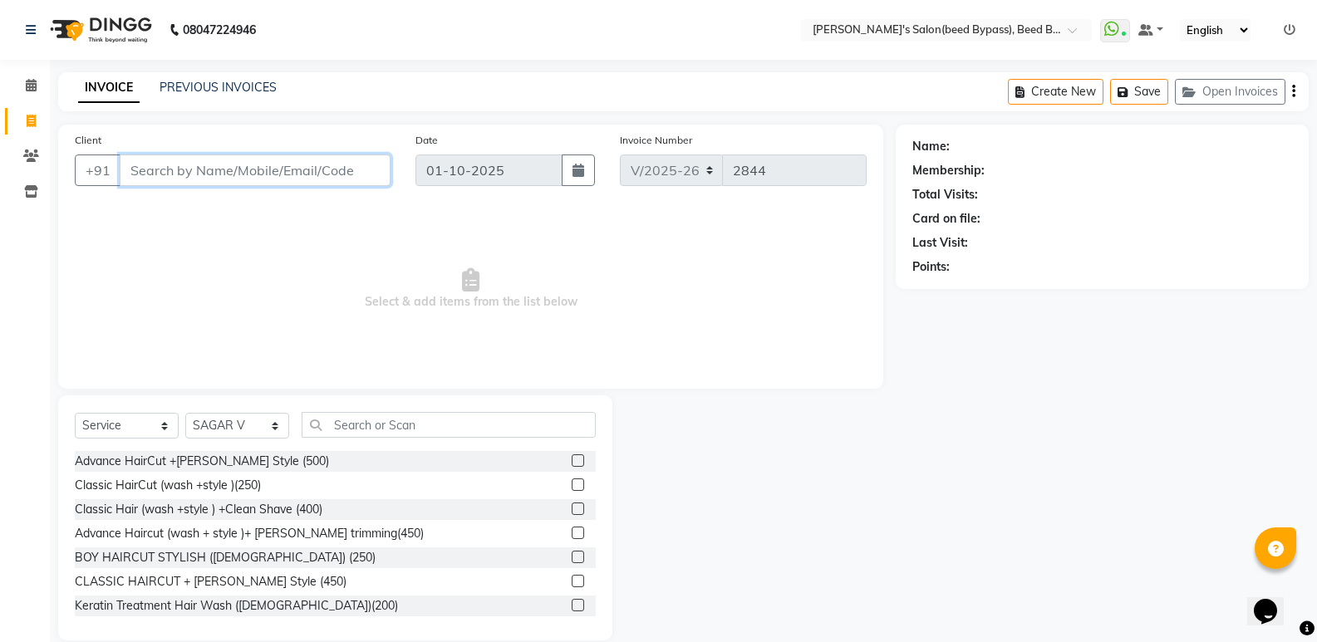
click at [349, 165] on input "Client" at bounding box center [255, 171] width 271 height 32
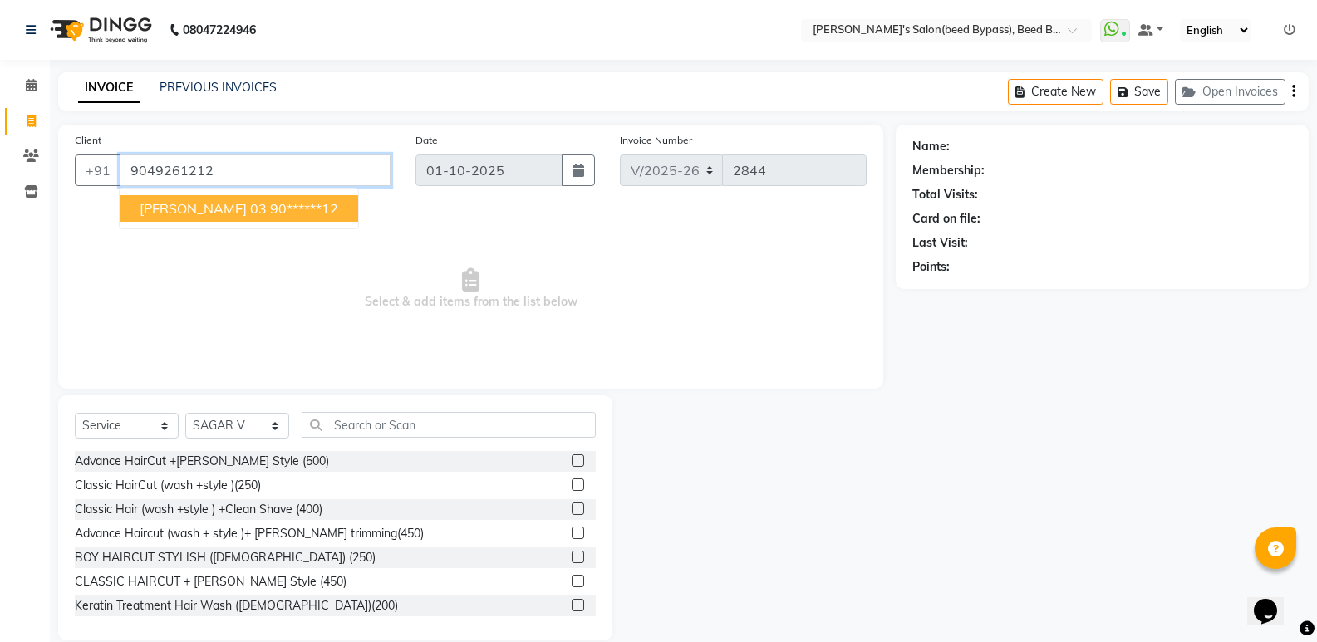
type input "9049261212"
select select "1: Object"
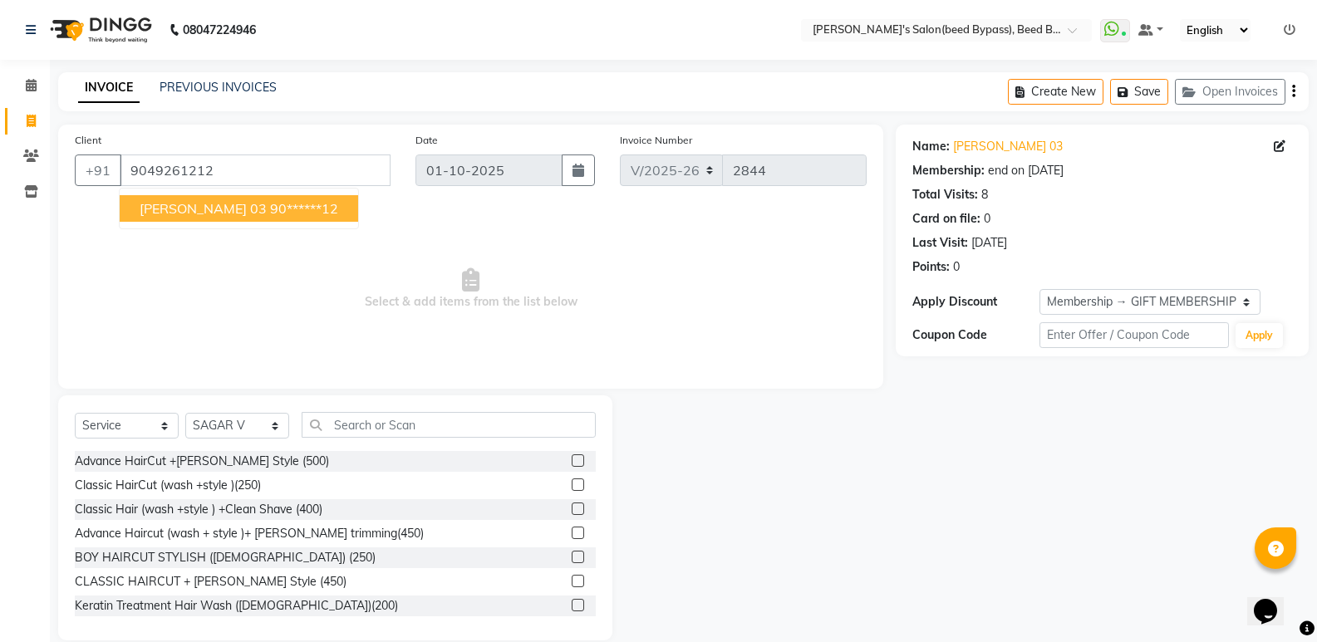
click at [297, 208] on ngb-highlight "90******12" at bounding box center [304, 208] width 68 height 17
type input "90******12"
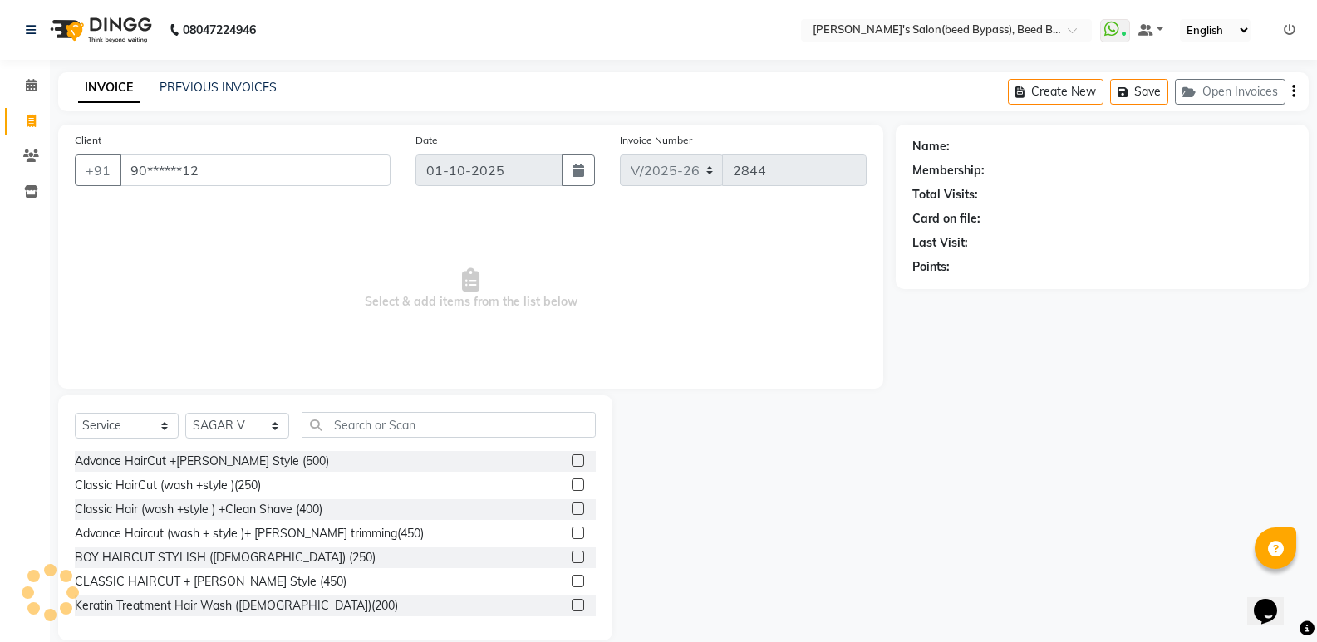
select select "1: Object"
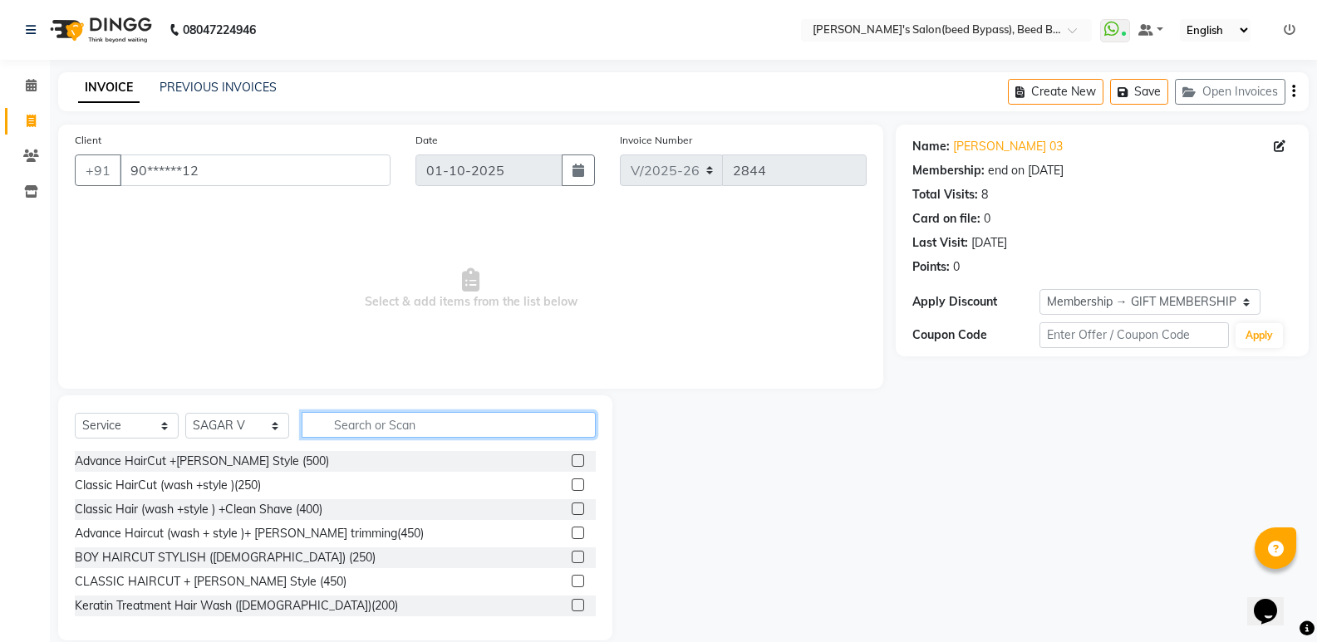
click at [399, 421] on input "text" at bounding box center [449, 425] width 294 height 26
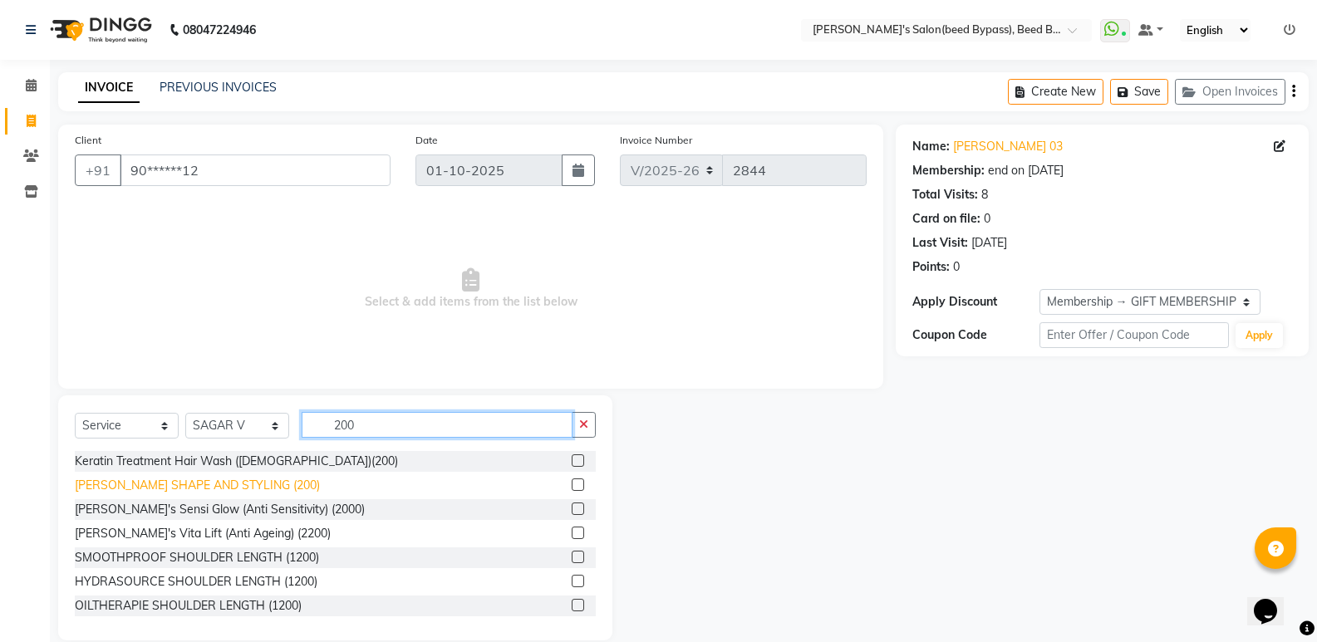
type input "200"
click at [255, 483] on div "BEARD SHAPE AND STYLING (200)" at bounding box center [197, 485] width 245 height 17
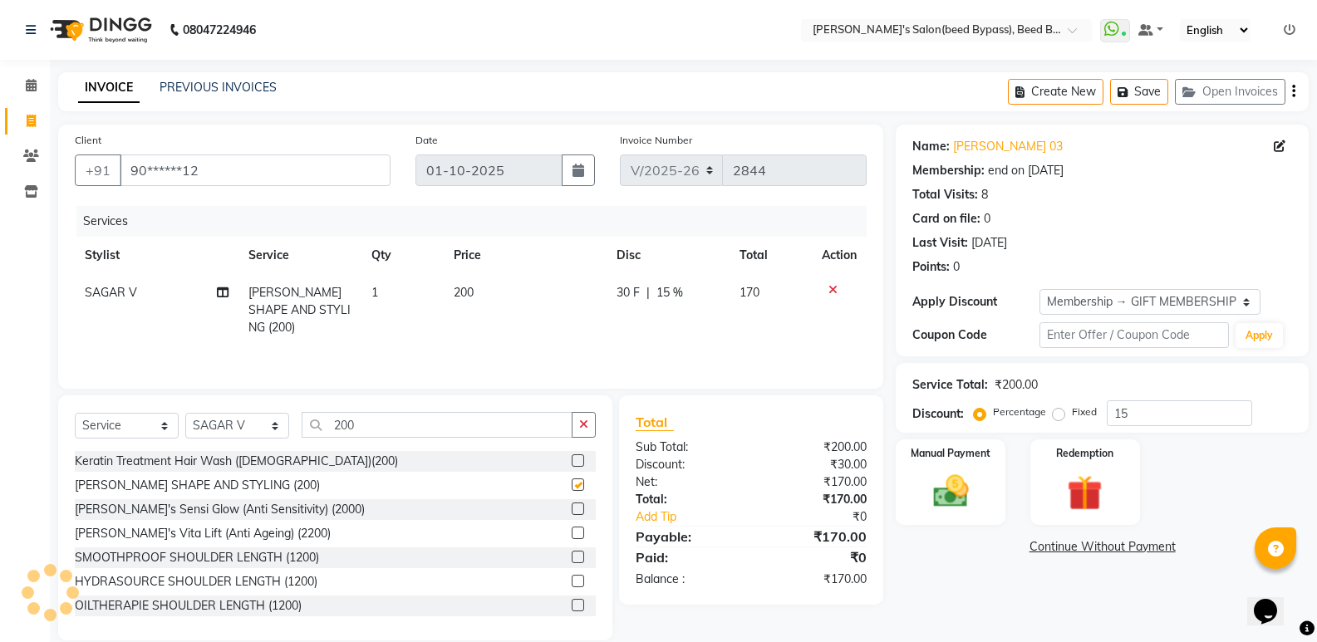
checkbox input "false"
click at [384, 428] on input "200" at bounding box center [437, 425] width 271 height 26
type input "2"
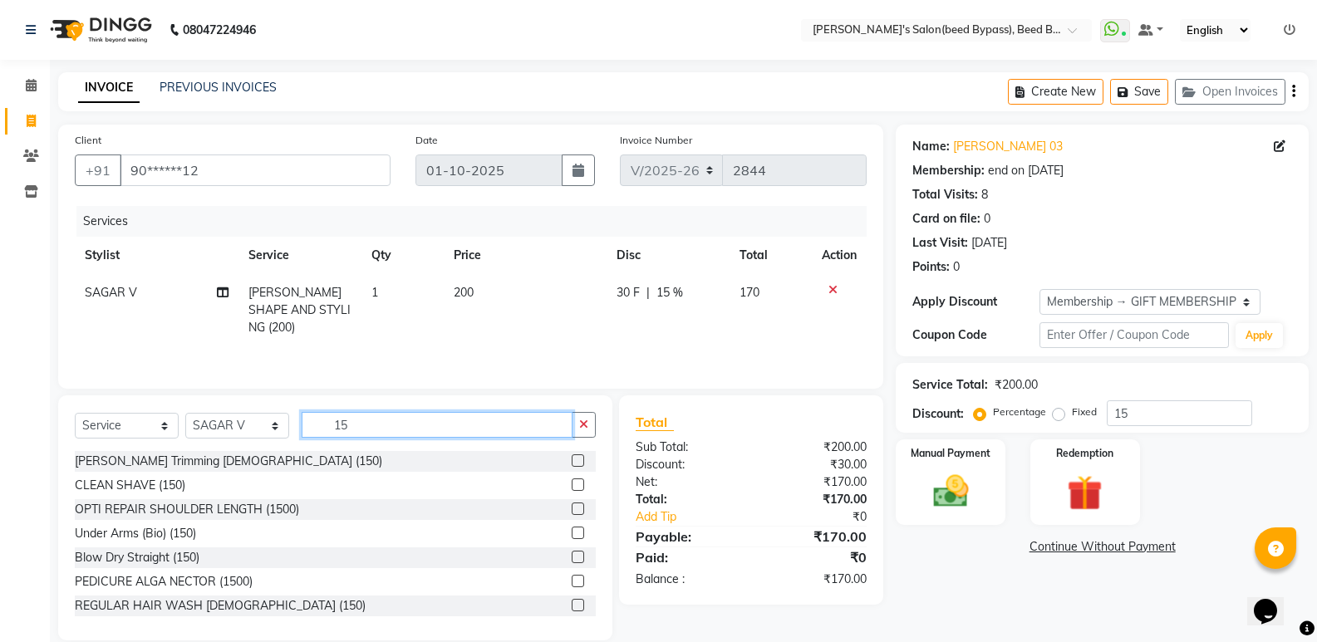
type input "1"
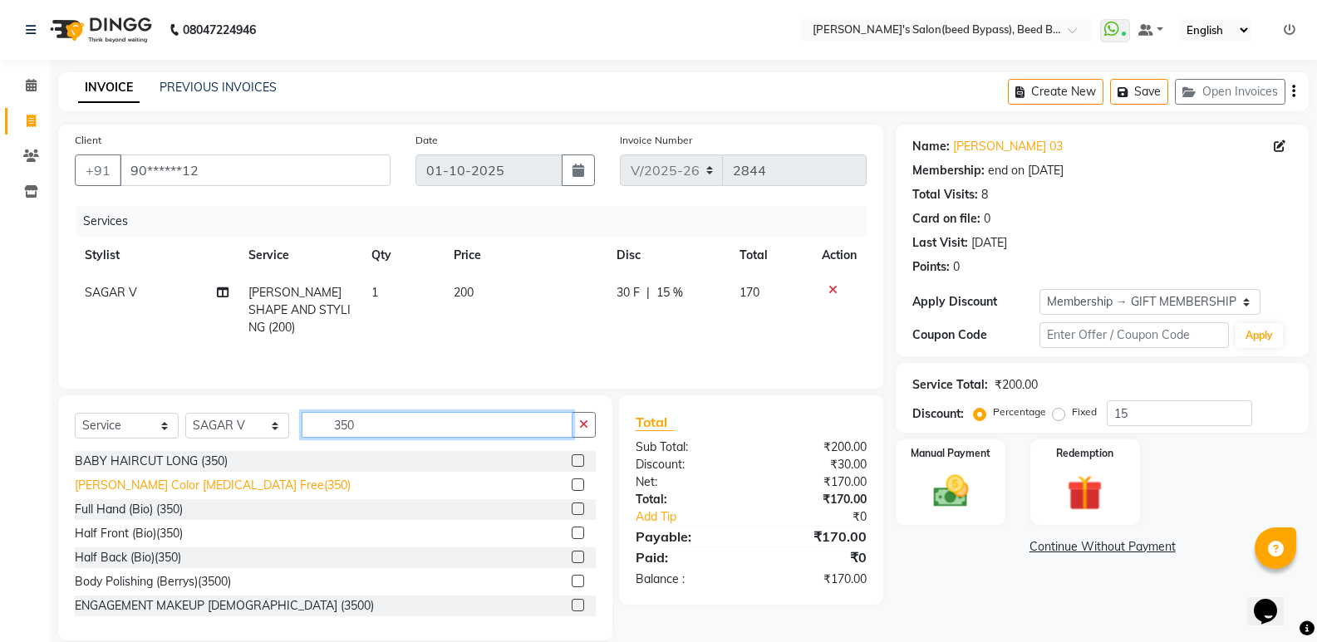
type input "350"
click at [233, 481] on div "Beard Color Ammonia Free(350)" at bounding box center [213, 485] width 276 height 17
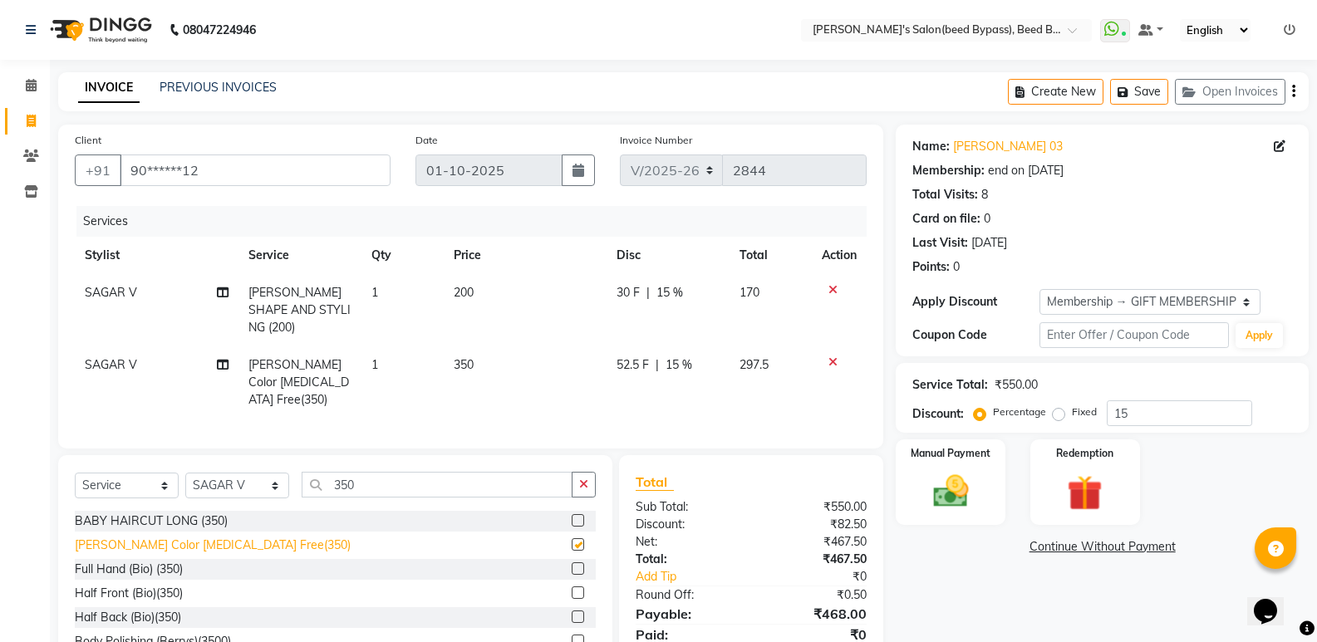
checkbox input "false"
click at [28, 153] on icon at bounding box center [31, 156] width 16 height 12
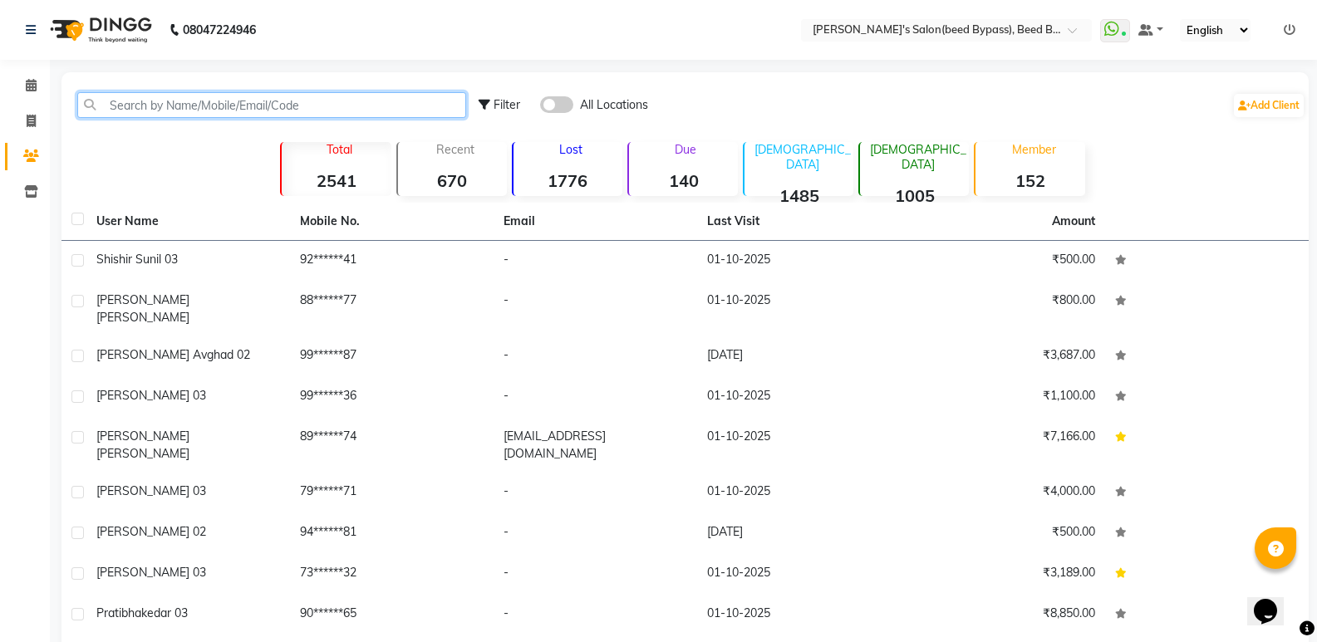
click at [235, 108] on input "text" at bounding box center [271, 105] width 389 height 26
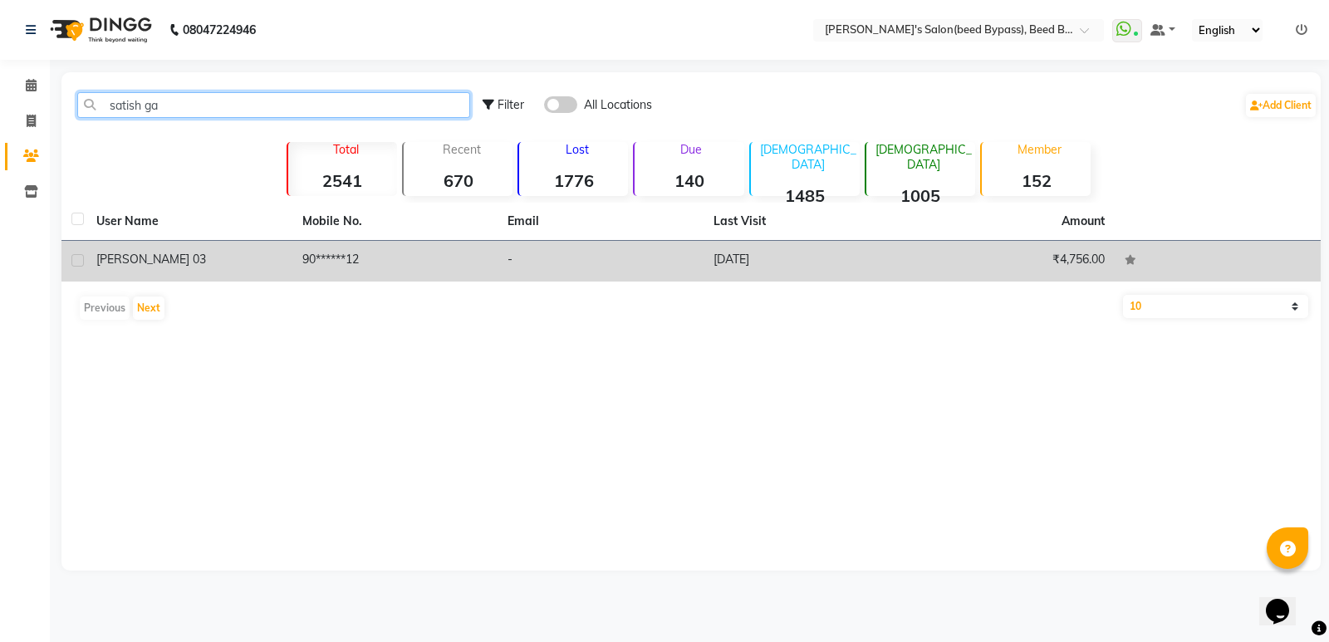
type input "satish ga"
click at [172, 259] on span "satish gaikwad 03" at bounding box center [151, 259] width 110 height 15
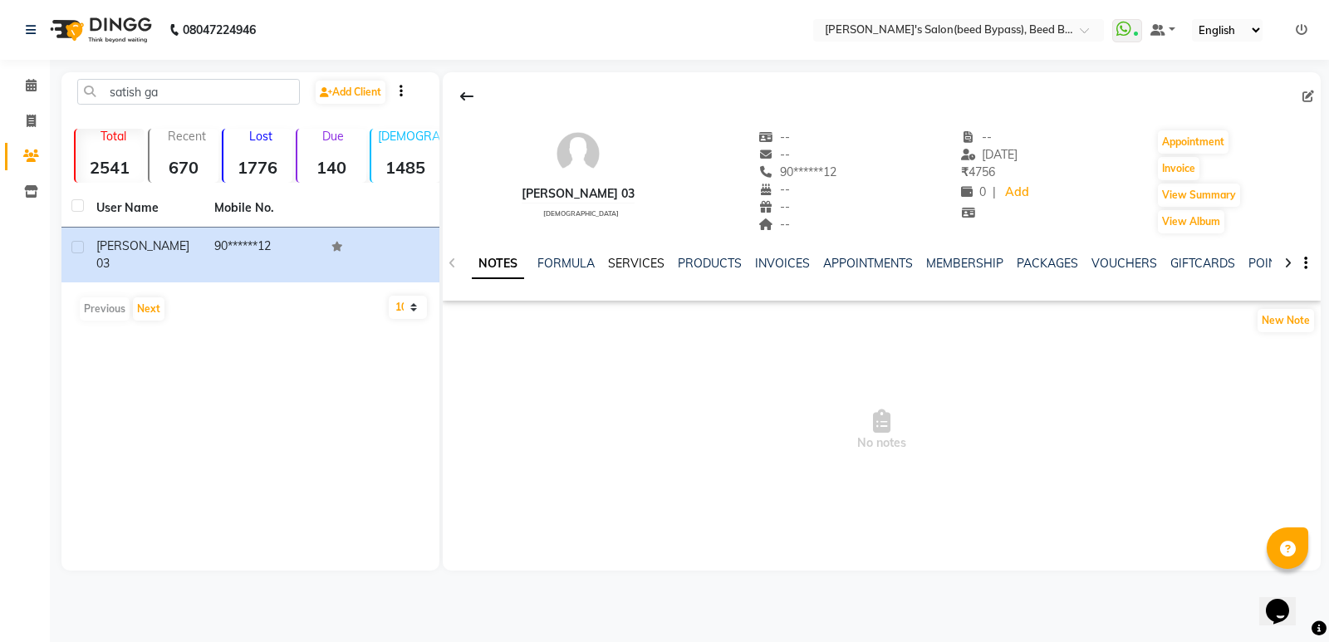
click at [634, 262] on link "SERVICES" at bounding box center [636, 263] width 57 height 15
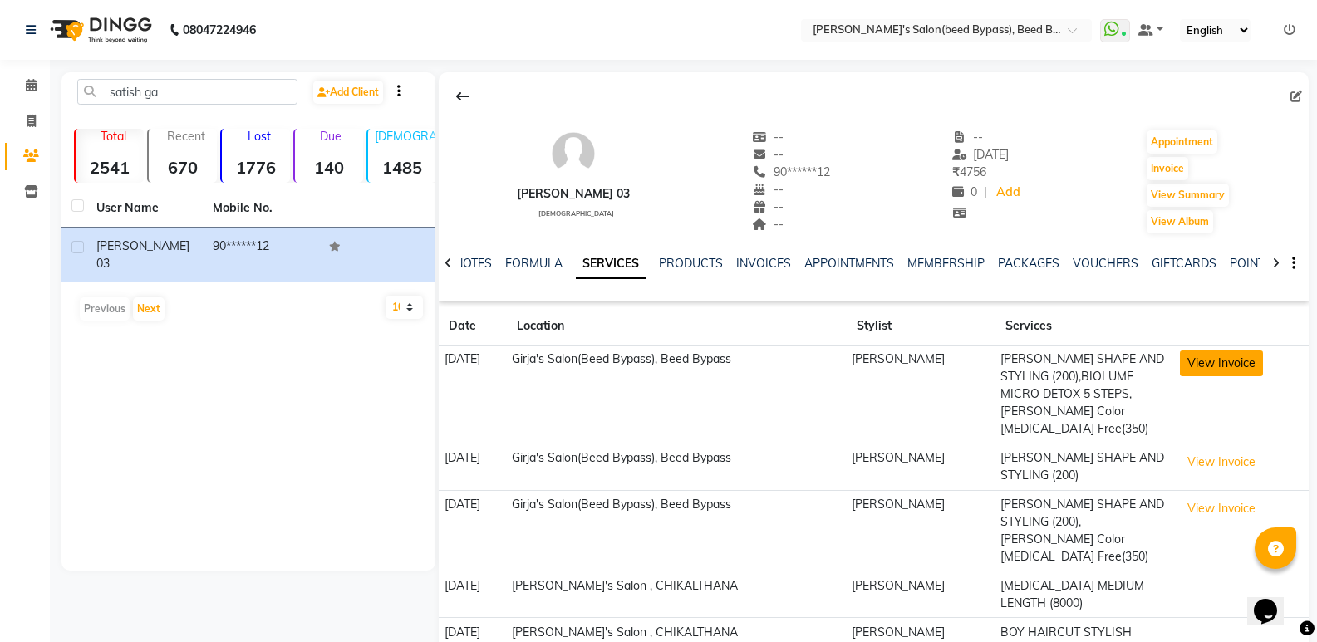
click at [1203, 354] on button "View Invoice" at bounding box center [1221, 364] width 83 height 26
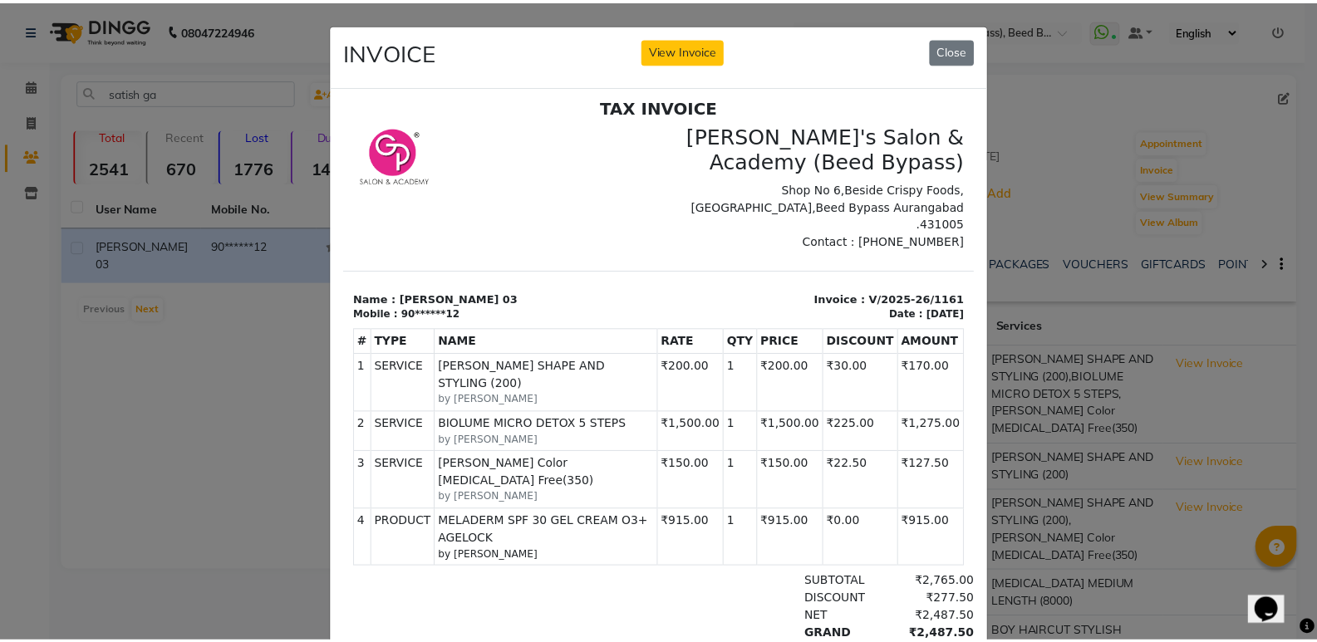
scroll to position [13, 0]
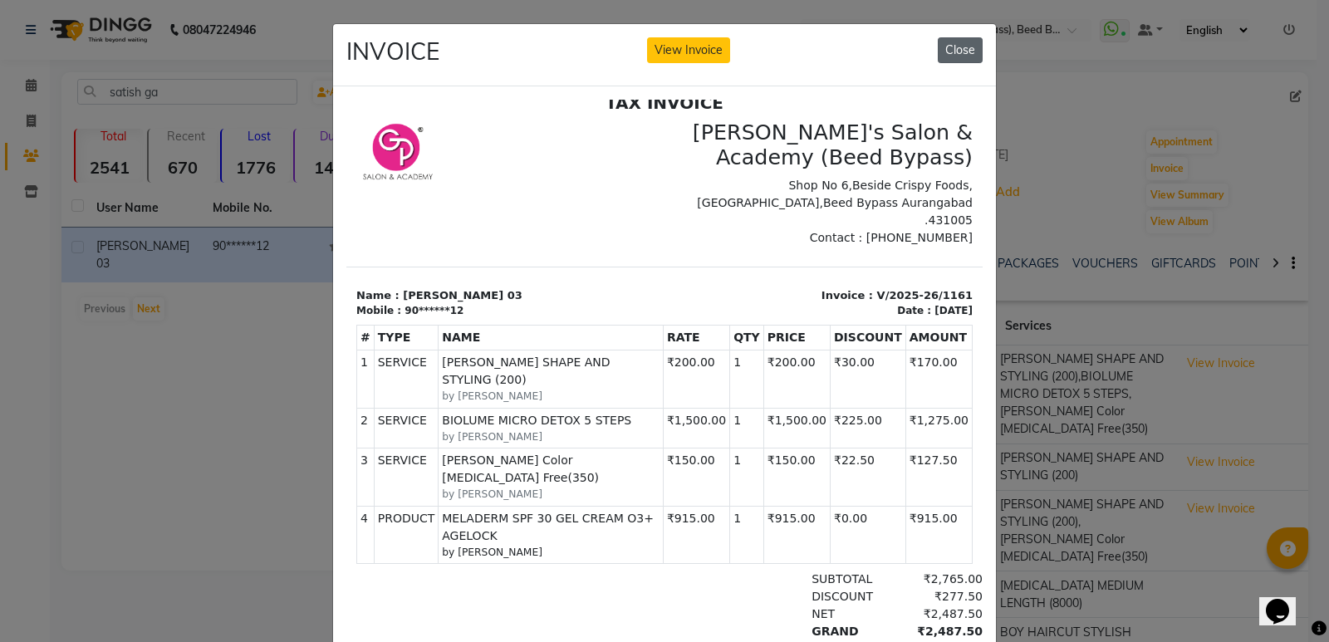
click at [956, 53] on button "Close" at bounding box center [960, 50] width 45 height 26
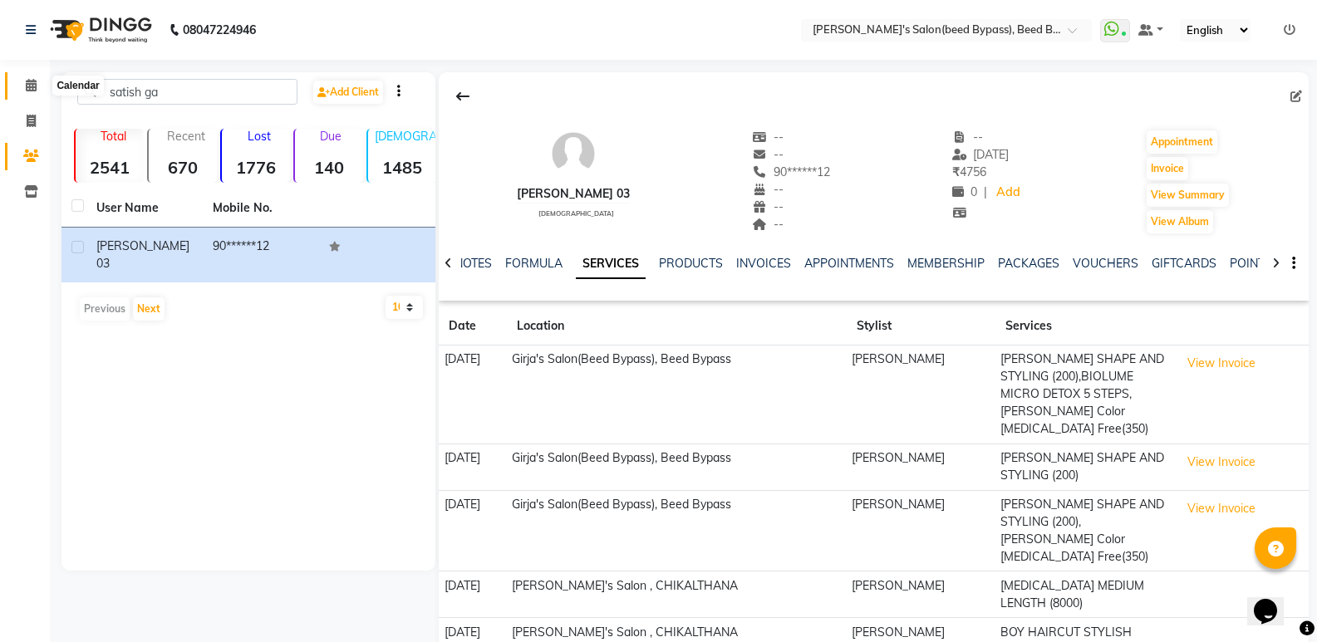
click at [30, 77] on span at bounding box center [31, 85] width 29 height 19
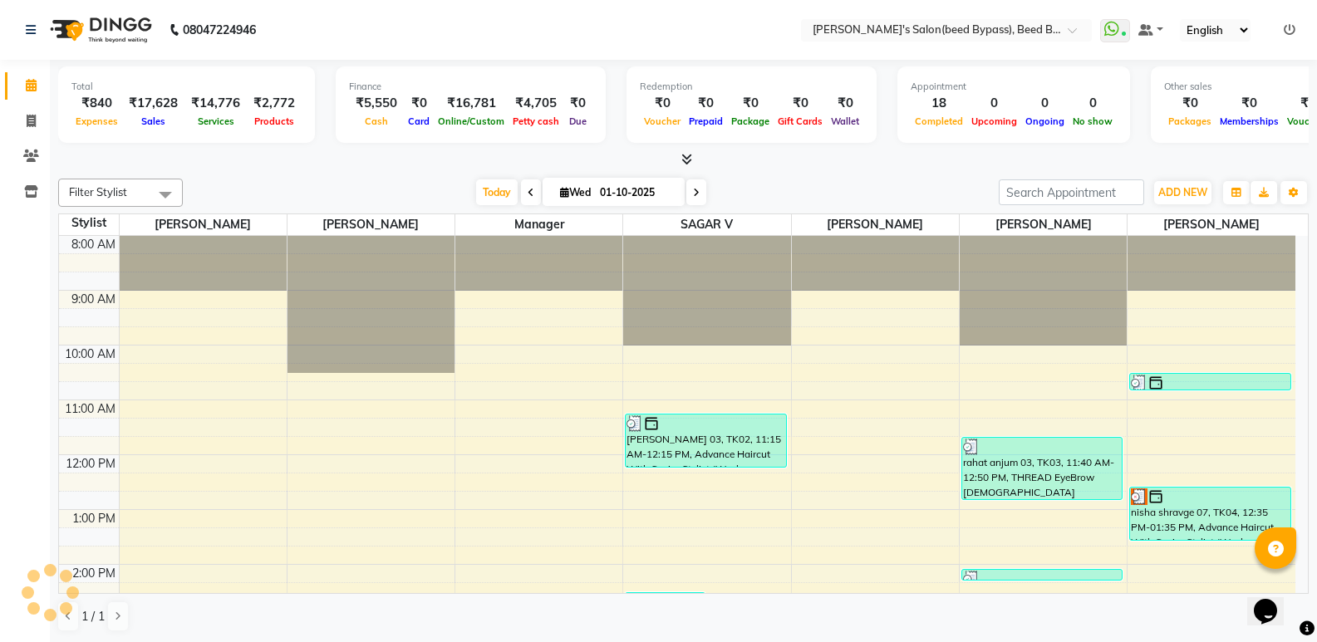
scroll to position [323, 0]
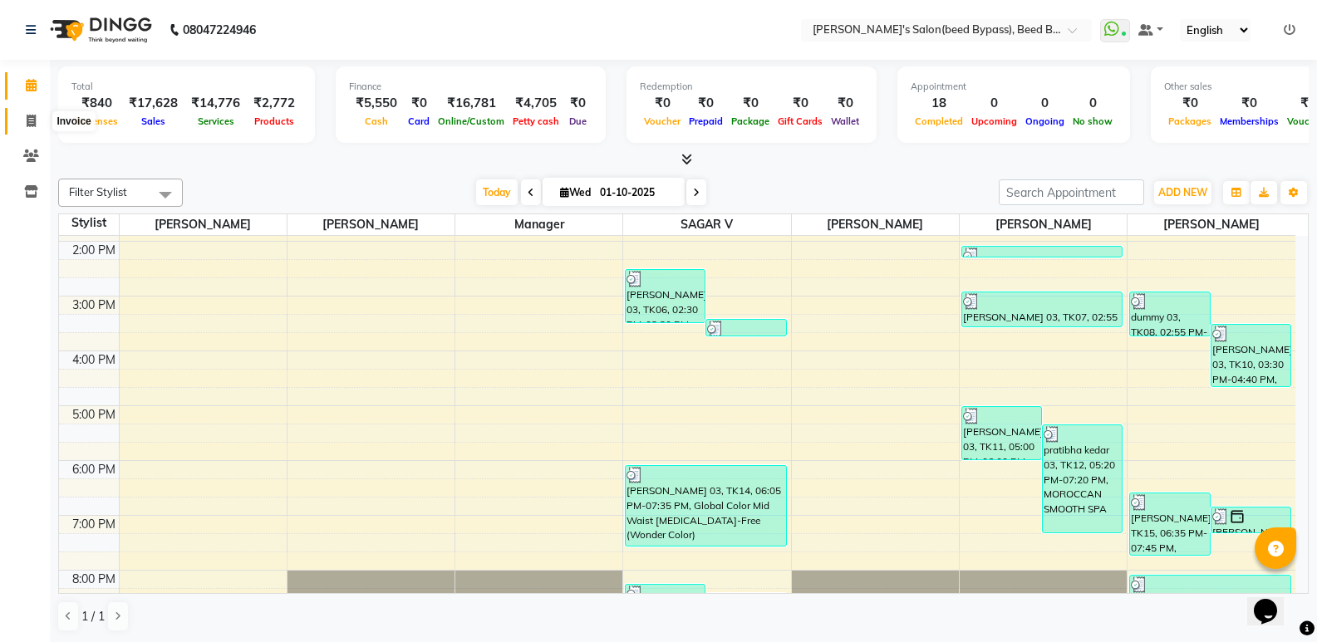
click at [32, 118] on icon at bounding box center [31, 121] width 9 height 12
select select "4176"
select select "service"
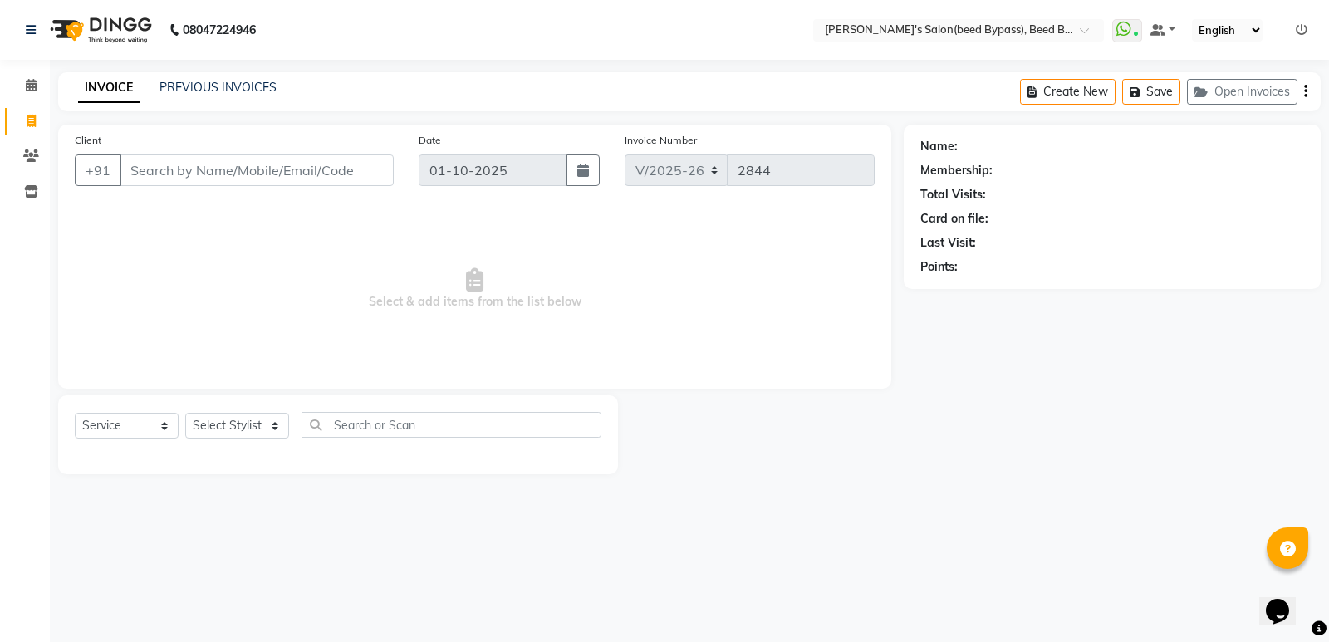
click at [277, 185] on input "Client" at bounding box center [257, 171] width 274 height 32
type input "s"
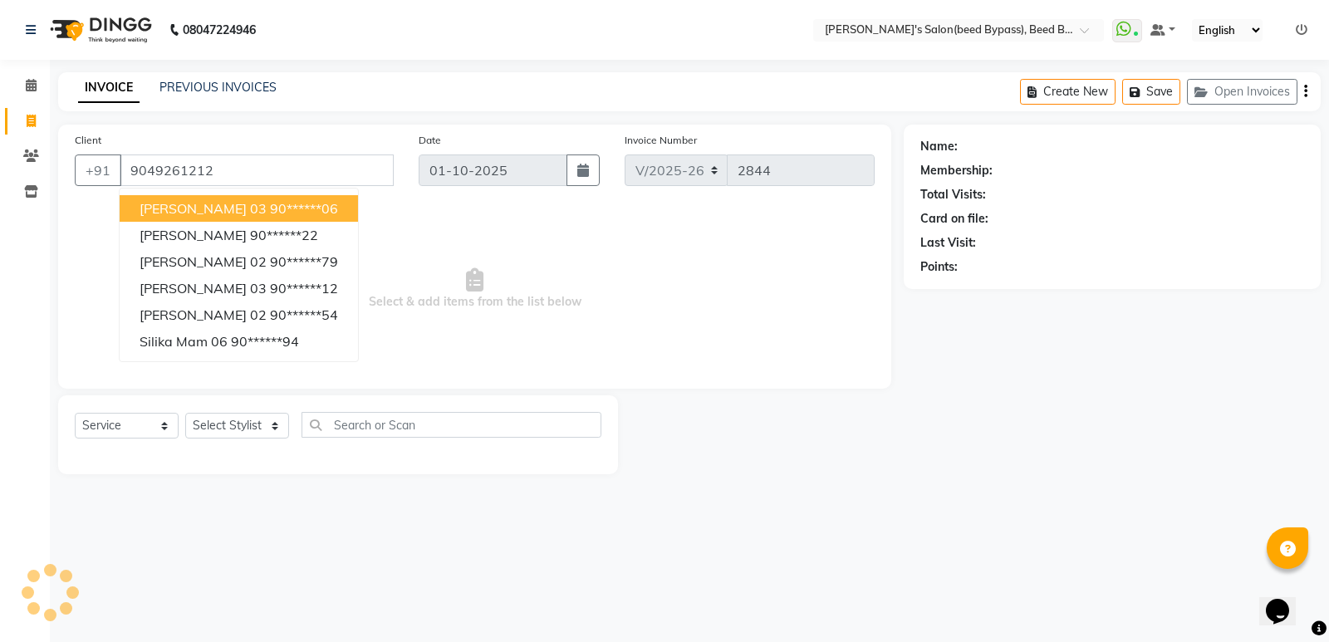
type input "9049261212"
select select "1: Object"
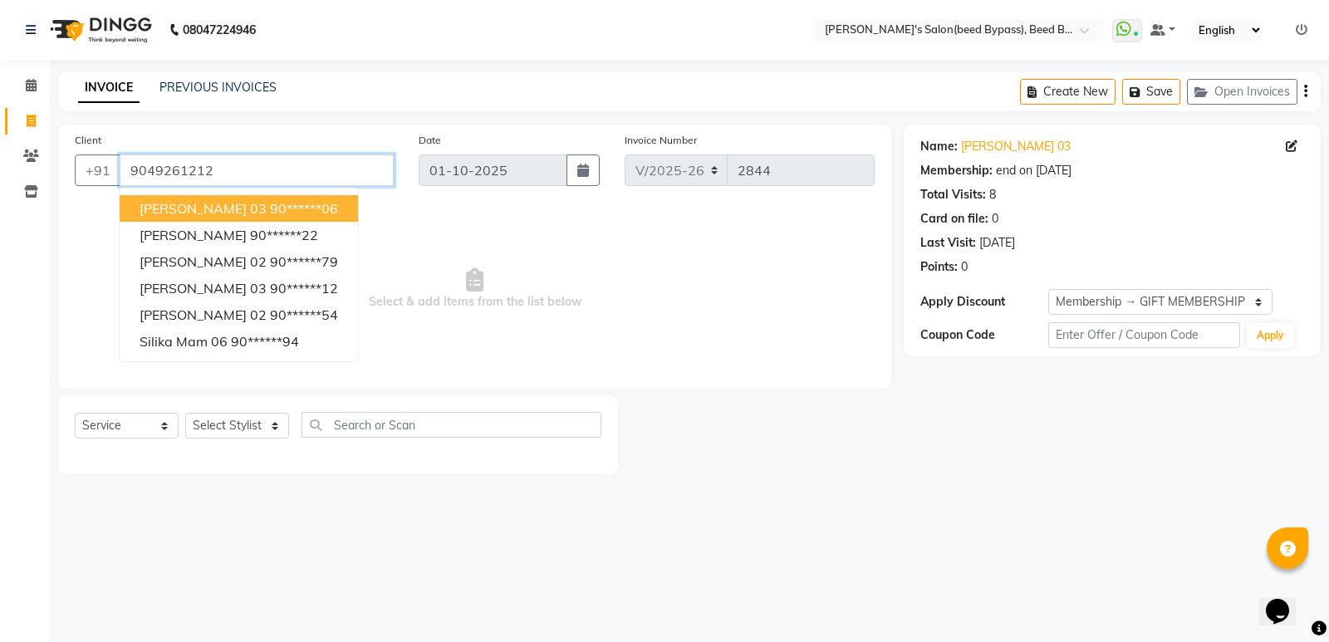
click at [353, 168] on input "9049261212" at bounding box center [257, 171] width 274 height 32
click at [355, 165] on input "9049261212" at bounding box center [257, 171] width 274 height 32
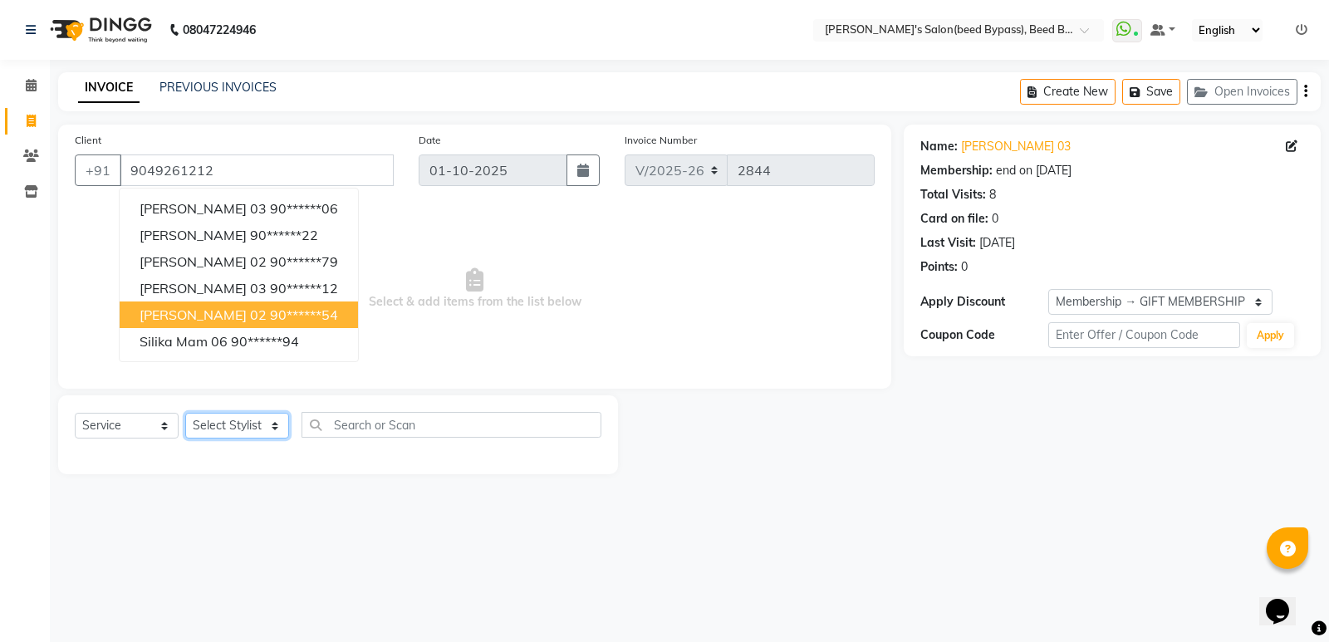
click at [277, 419] on select "Select Stylist AYESHA SHAIKH manager NAGESH PAVAN SAGAR V sagar varpe SAHIL SAP…" at bounding box center [237, 426] width 104 height 26
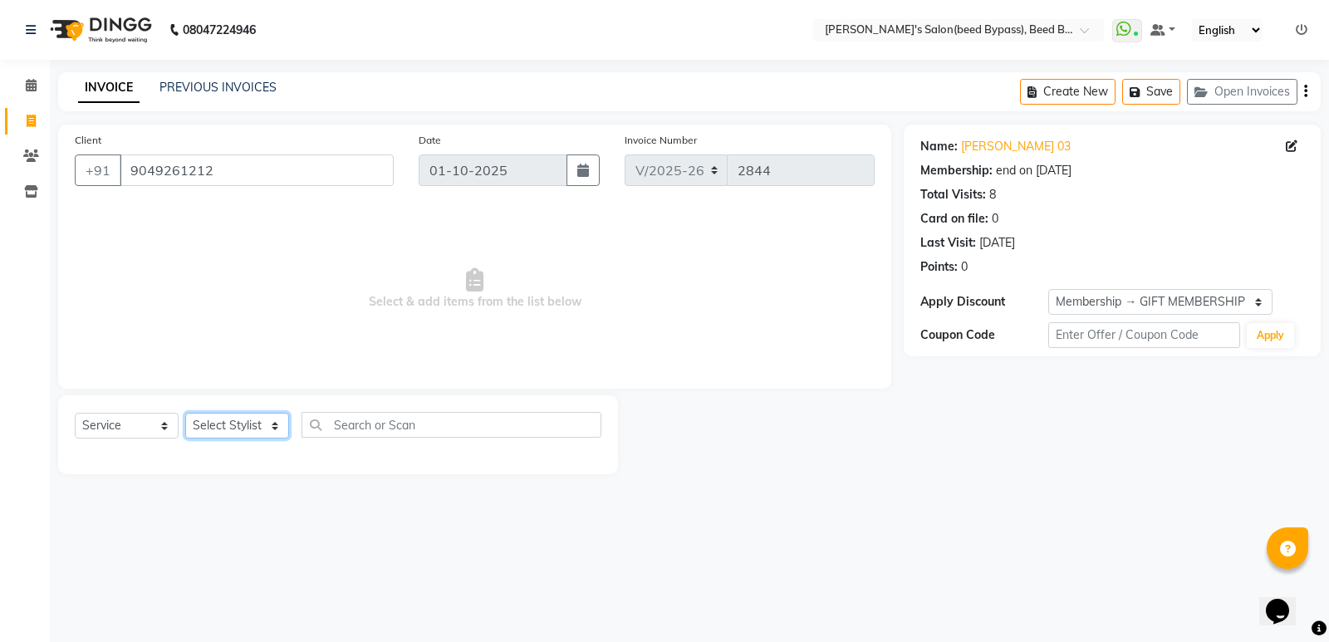
select select "83208"
click at [185, 413] on select "Select Stylist AYESHA SHAIKH manager NAGESH PAVAN SAGAR V sagar varpe SAHIL SAP…" at bounding box center [237, 426] width 104 height 26
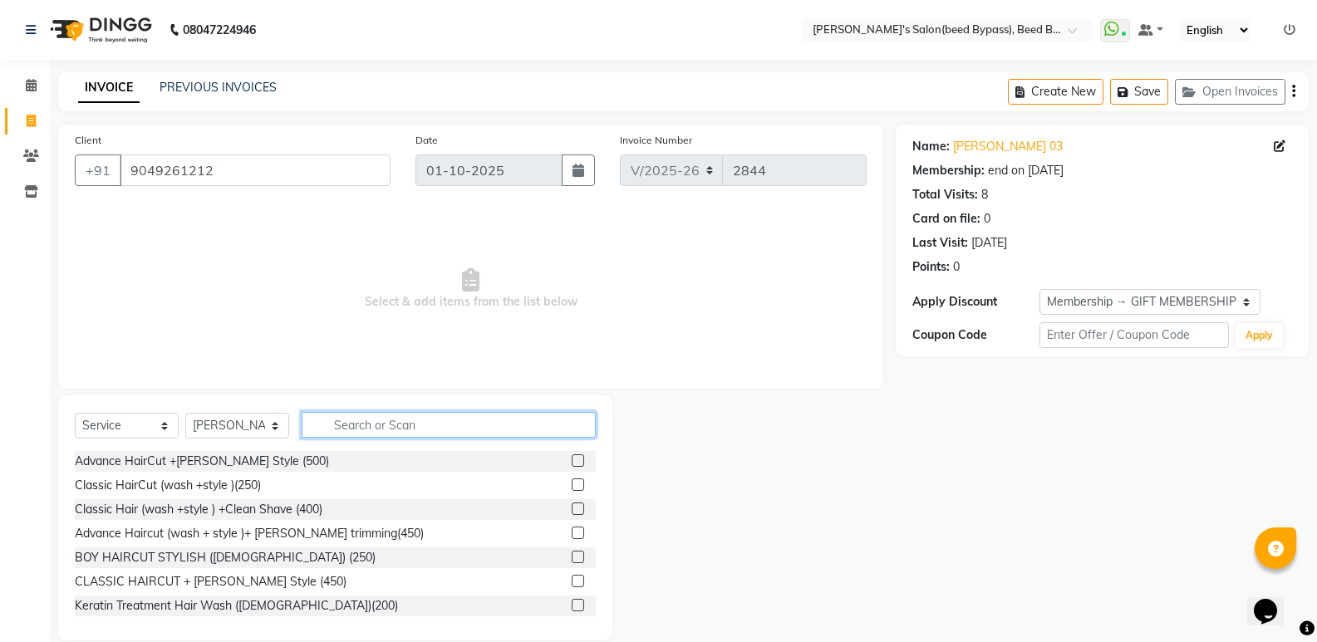
click at [371, 432] on input "text" at bounding box center [449, 425] width 294 height 26
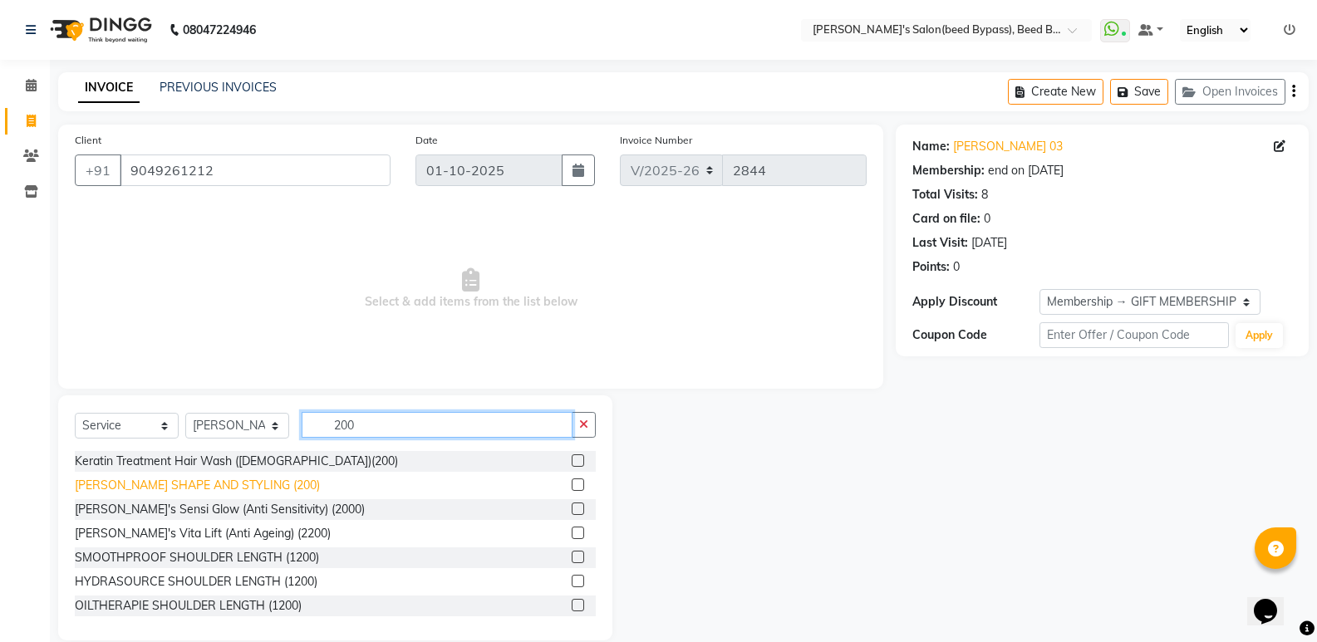
type input "200"
click at [150, 484] on div "BEARD SHAPE AND STYLING (200)" at bounding box center [197, 485] width 245 height 17
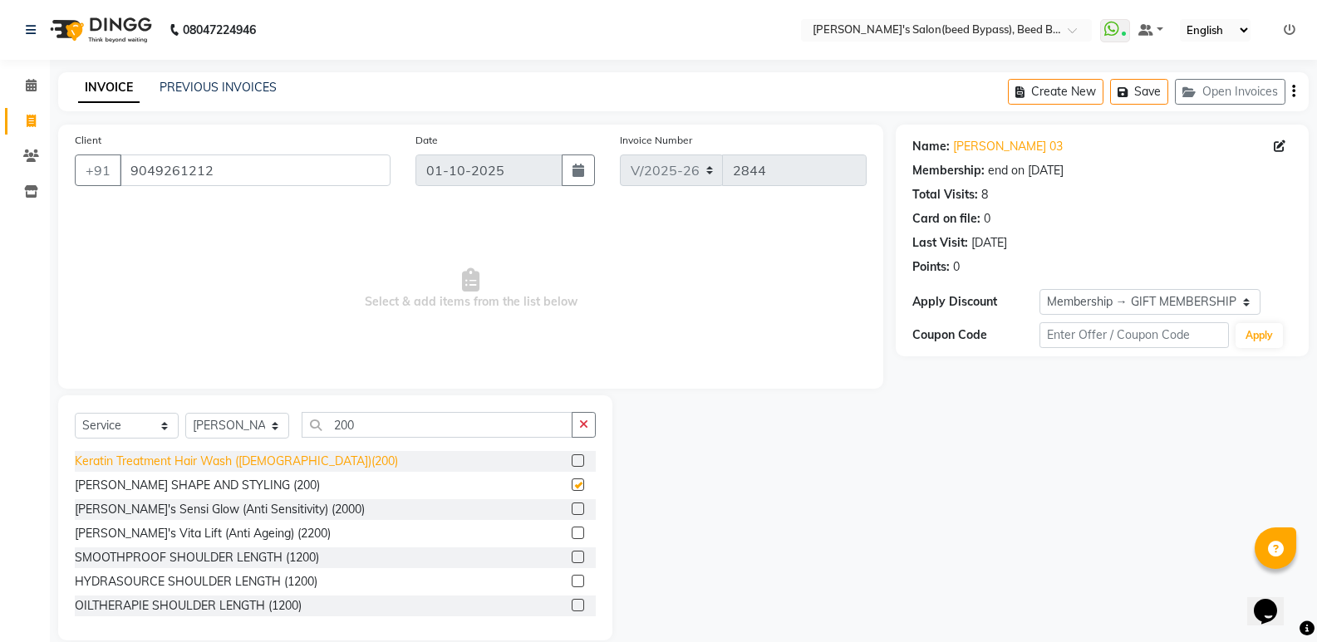
checkbox input "false"
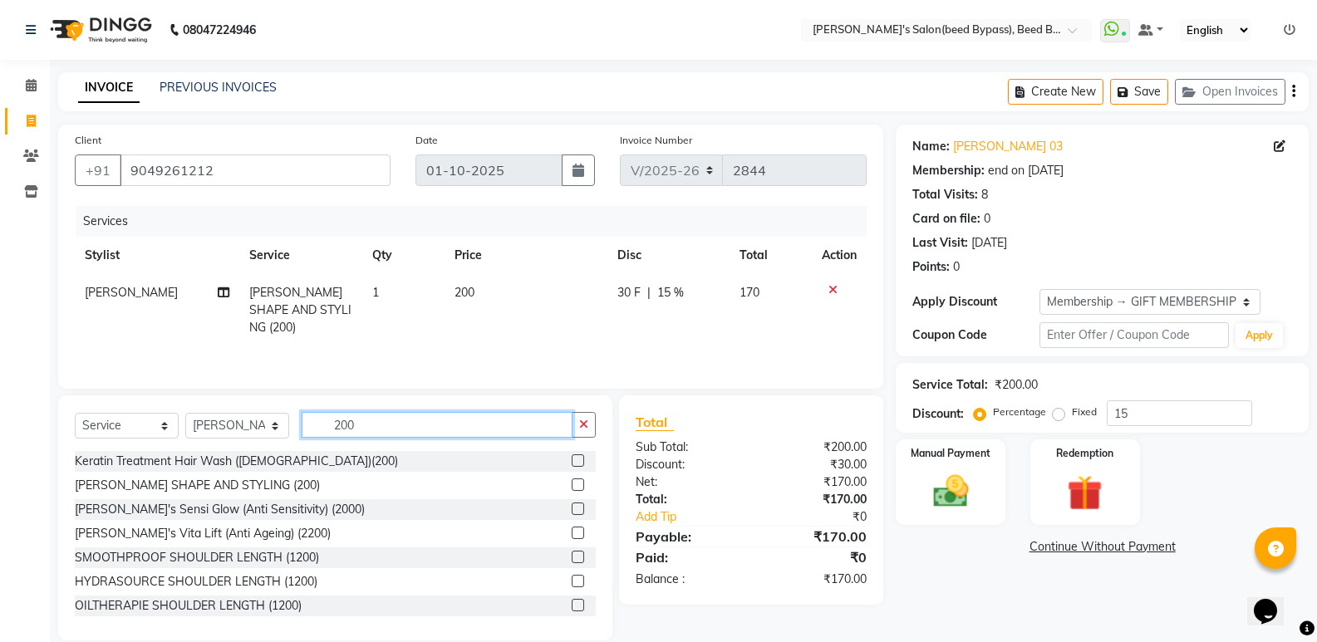
click at [371, 428] on input "200" at bounding box center [437, 425] width 271 height 26
type input "2"
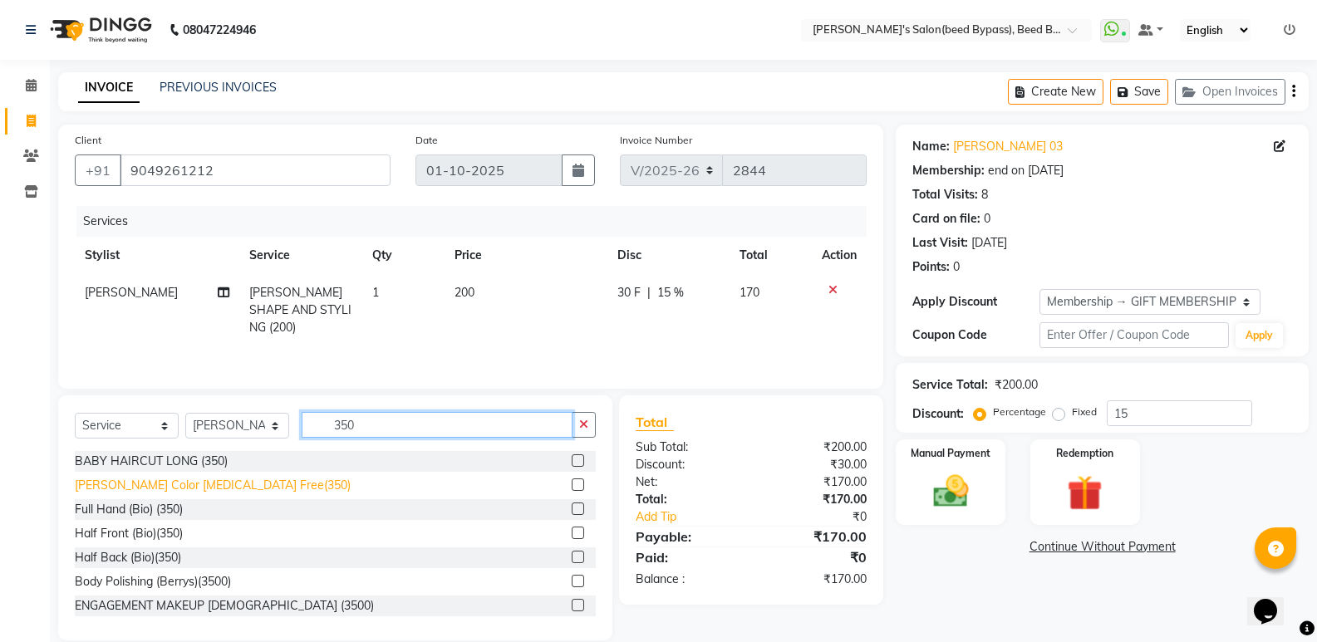
type input "350"
click at [224, 490] on div "Beard Color Ammonia Free(350)" at bounding box center [213, 485] width 276 height 17
checkbox input "false"
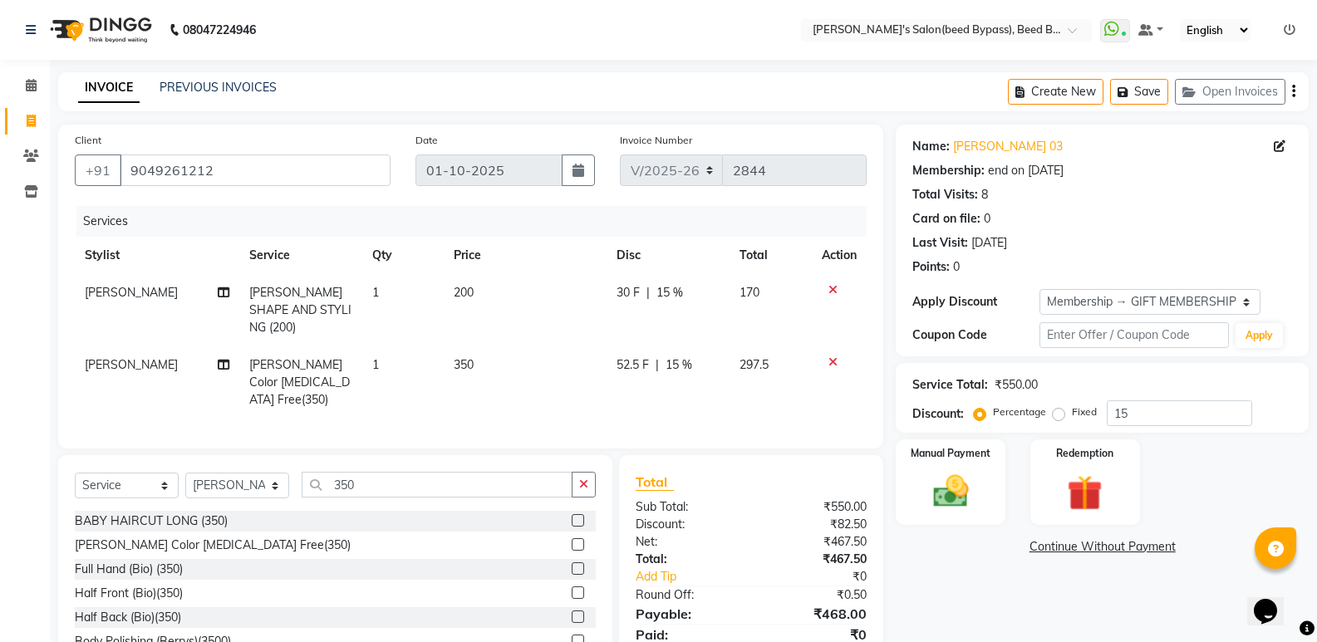
click at [478, 346] on td "350" at bounding box center [525, 382] width 163 height 72
select select "83208"
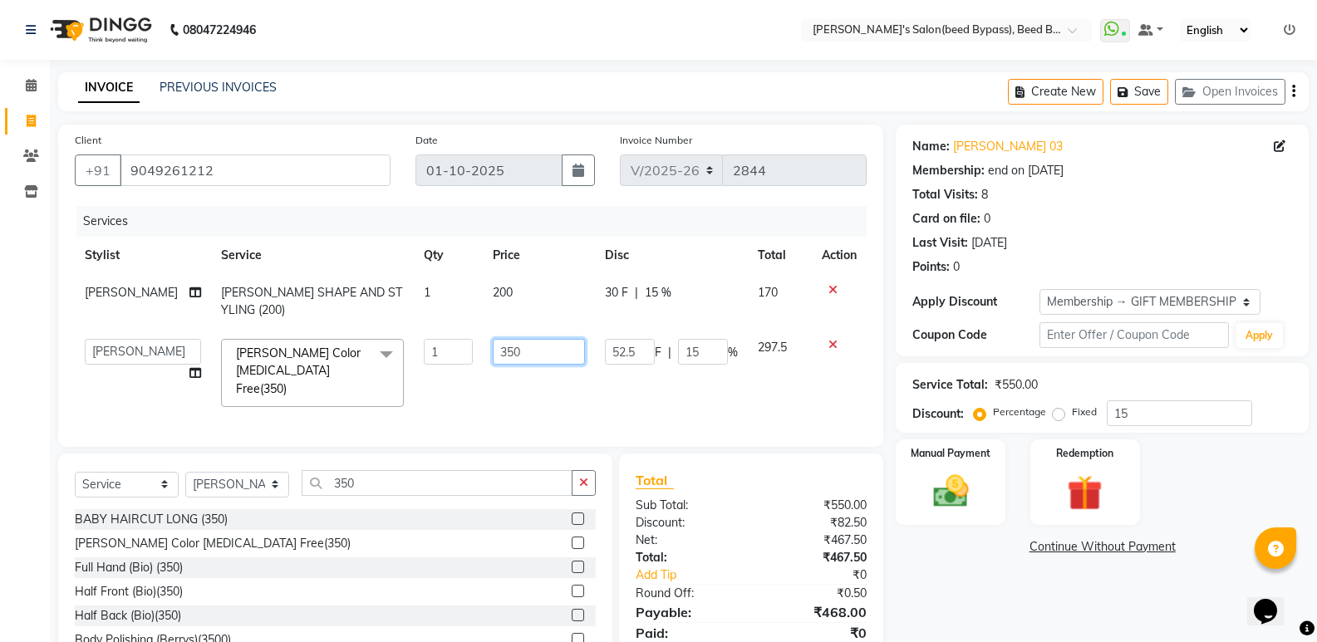
click at [493, 349] on input "350" at bounding box center [539, 352] width 92 height 26
click at [520, 351] on input "350" at bounding box center [539, 352] width 92 height 26
type input "3"
type input "150"
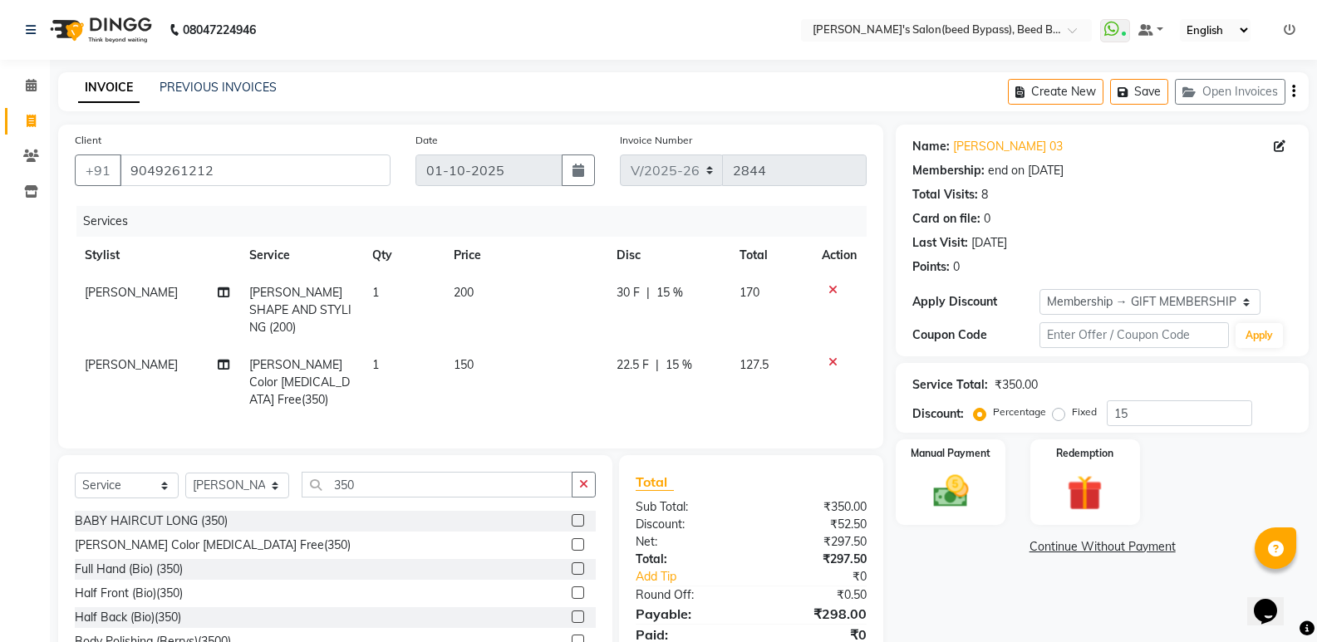
click at [553, 254] on th "Price" at bounding box center [525, 255] width 163 height 37
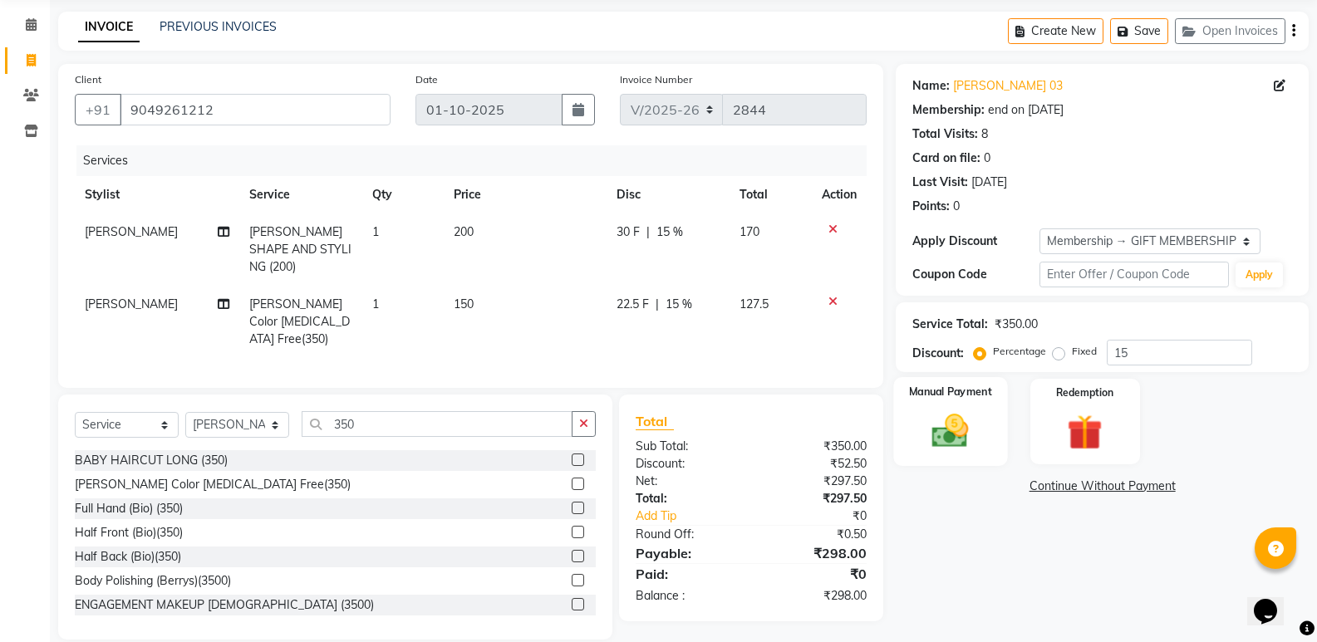
click at [966, 440] on img at bounding box center [950, 431] width 59 height 42
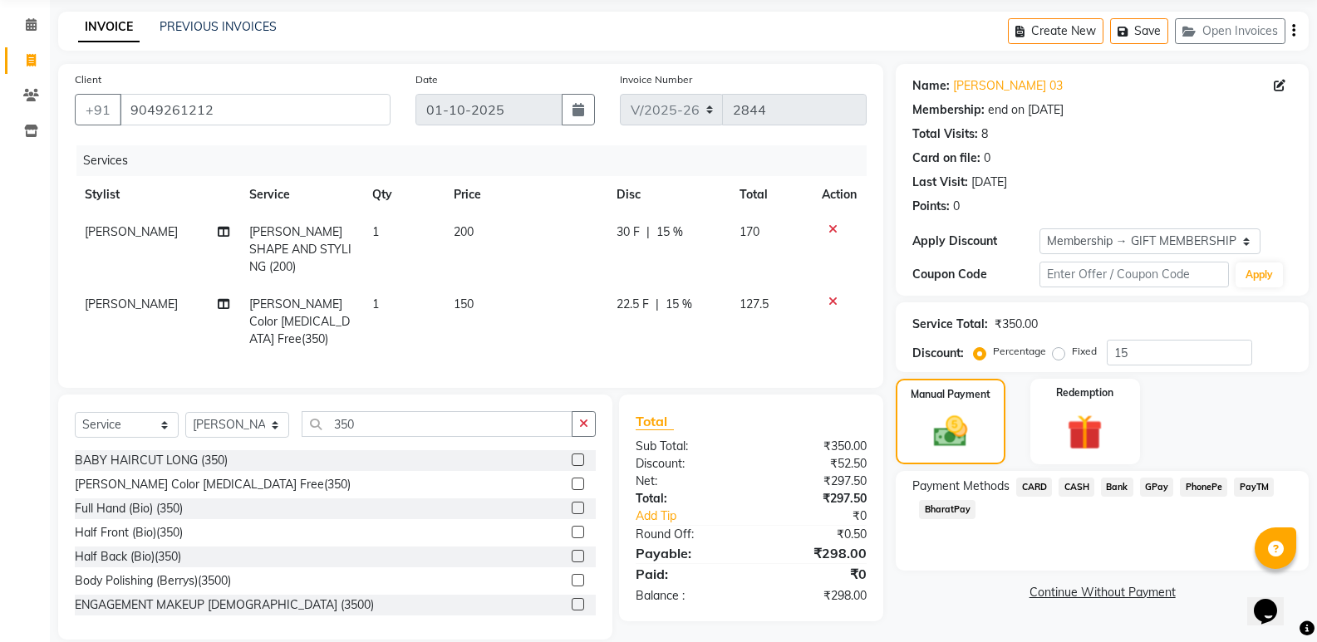
click at [1084, 488] on span "CASH" at bounding box center [1077, 487] width 36 height 19
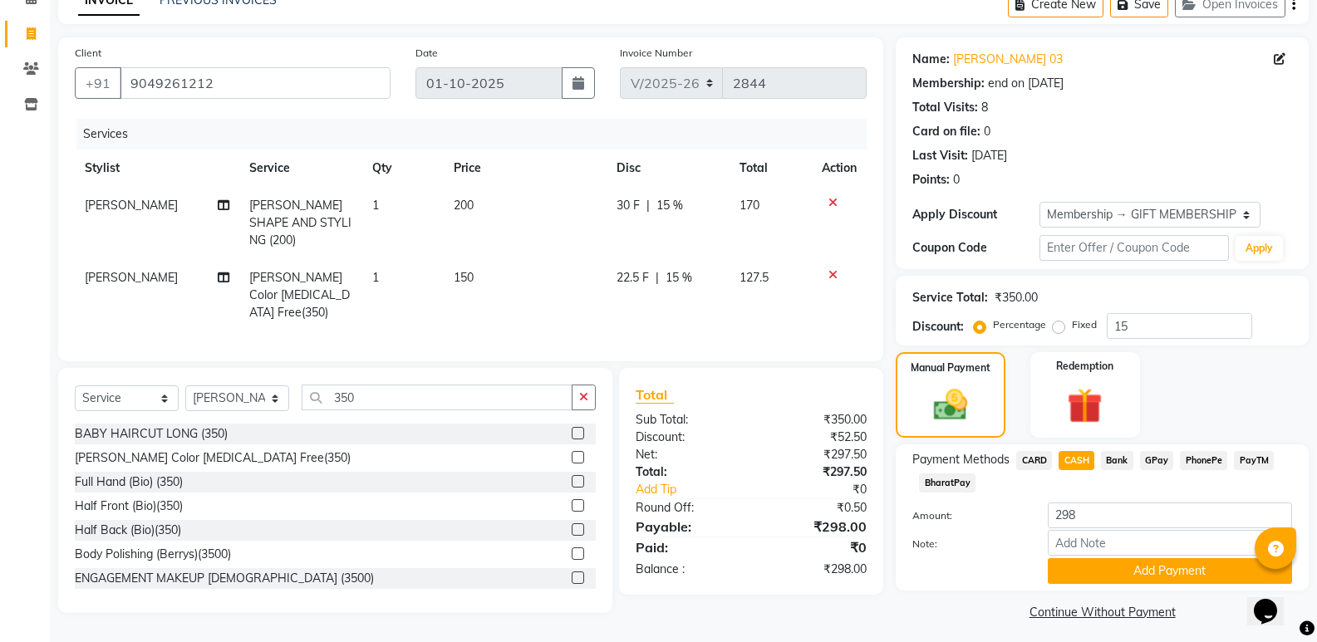
scroll to position [95, 0]
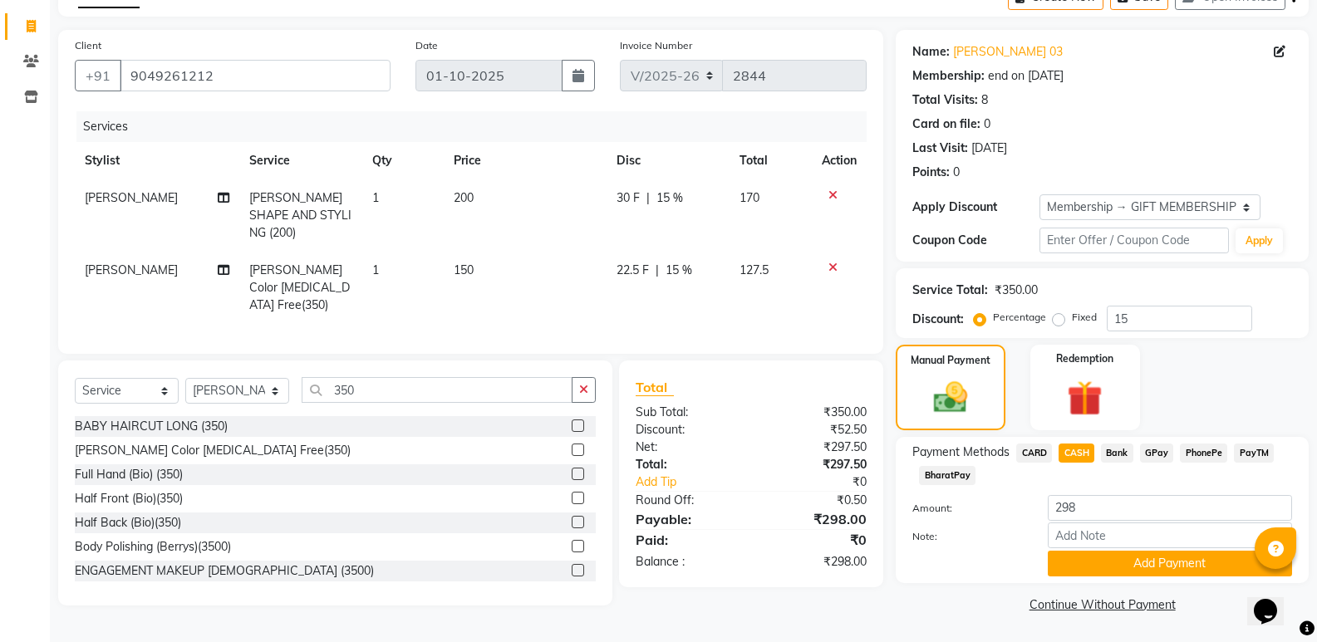
click at [1097, 491] on div "Payment Methods CARD CASH Bank GPay PhonePe PayTM BharatPay Amount: 298 Note: A…" at bounding box center [1102, 510] width 380 height 133
click at [1094, 506] on input "298" at bounding box center [1170, 508] width 244 height 26
type input "2"
type input "300"
click at [1098, 554] on button "Add Payment" at bounding box center [1170, 564] width 244 height 26
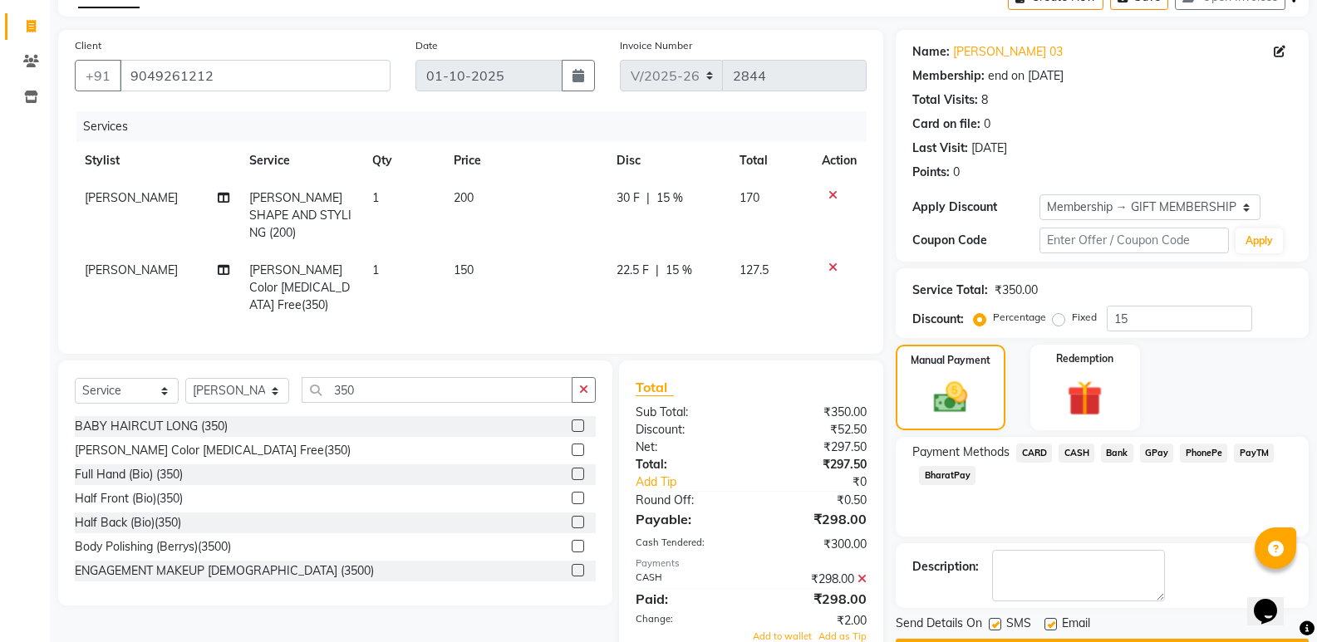
scroll to position [142, 0]
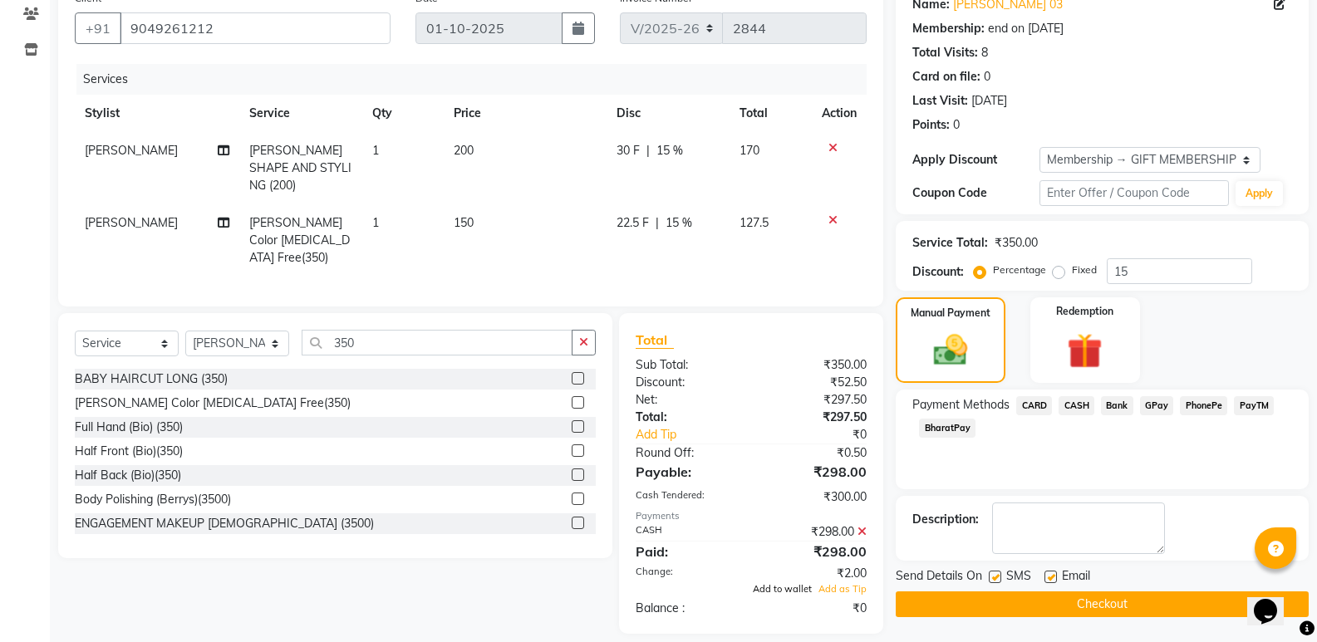
click at [795, 583] on span "Add to wallet" at bounding box center [782, 589] width 59 height 12
click at [1135, 611] on button "Checkout" at bounding box center [1102, 605] width 413 height 26
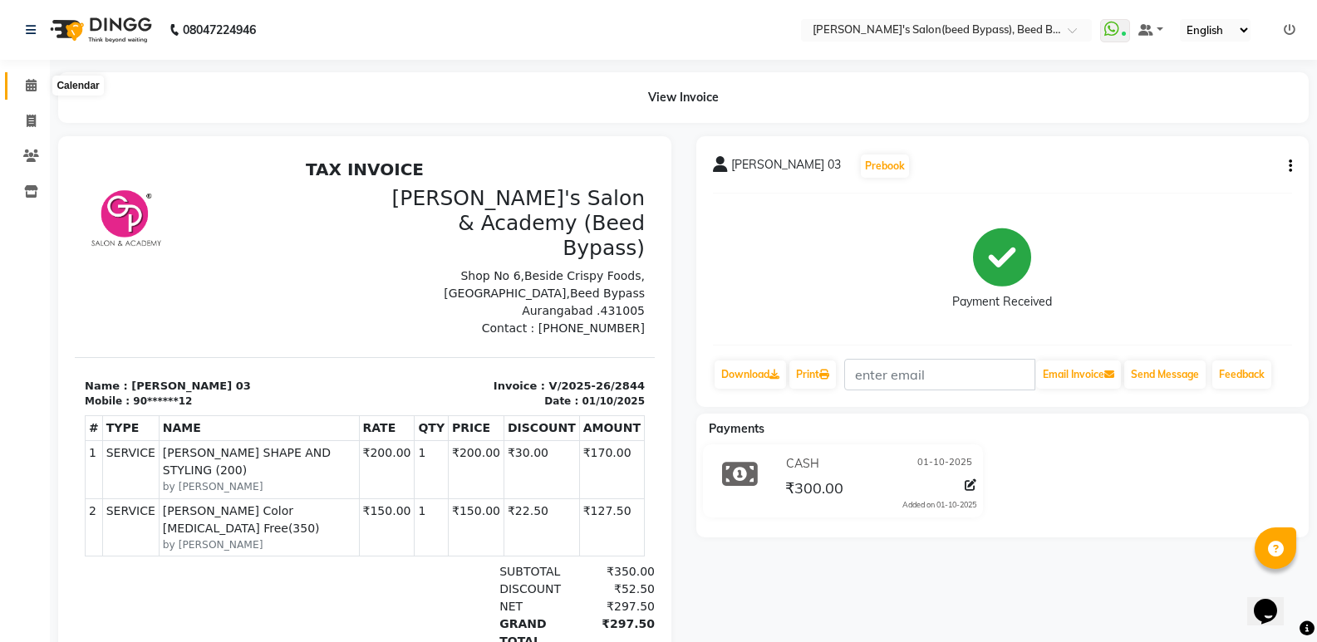
click at [22, 82] on span at bounding box center [31, 85] width 29 height 19
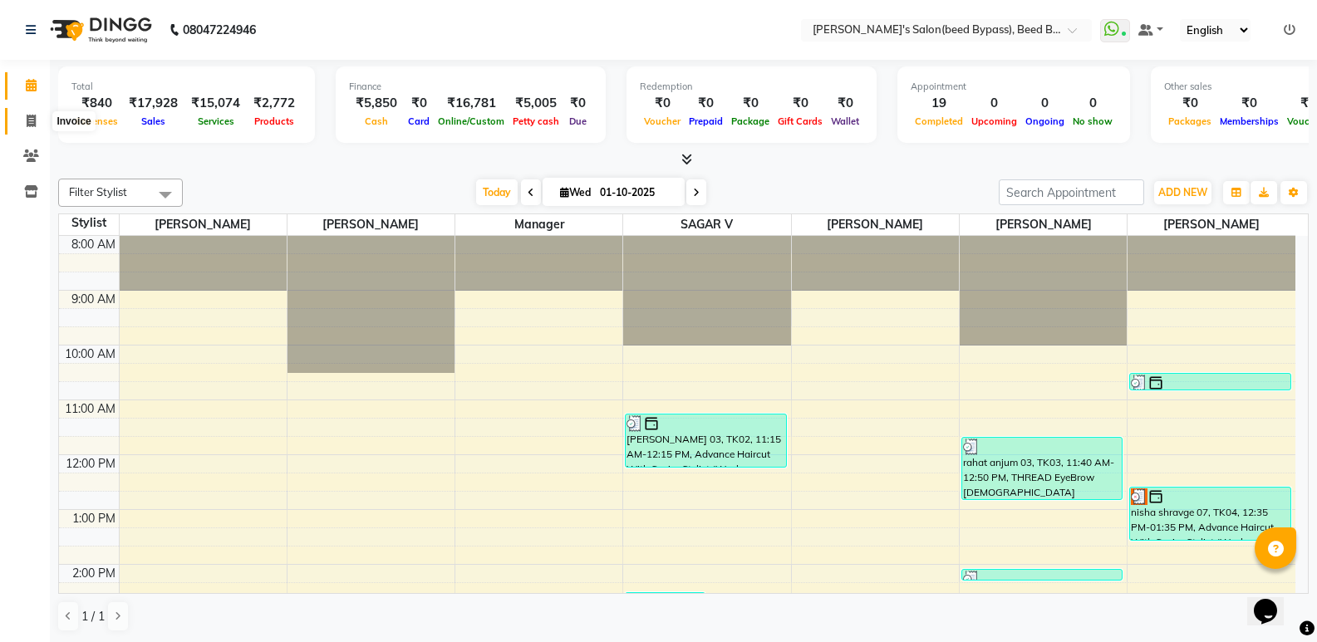
click at [28, 120] on icon at bounding box center [31, 121] width 9 height 12
select select "service"
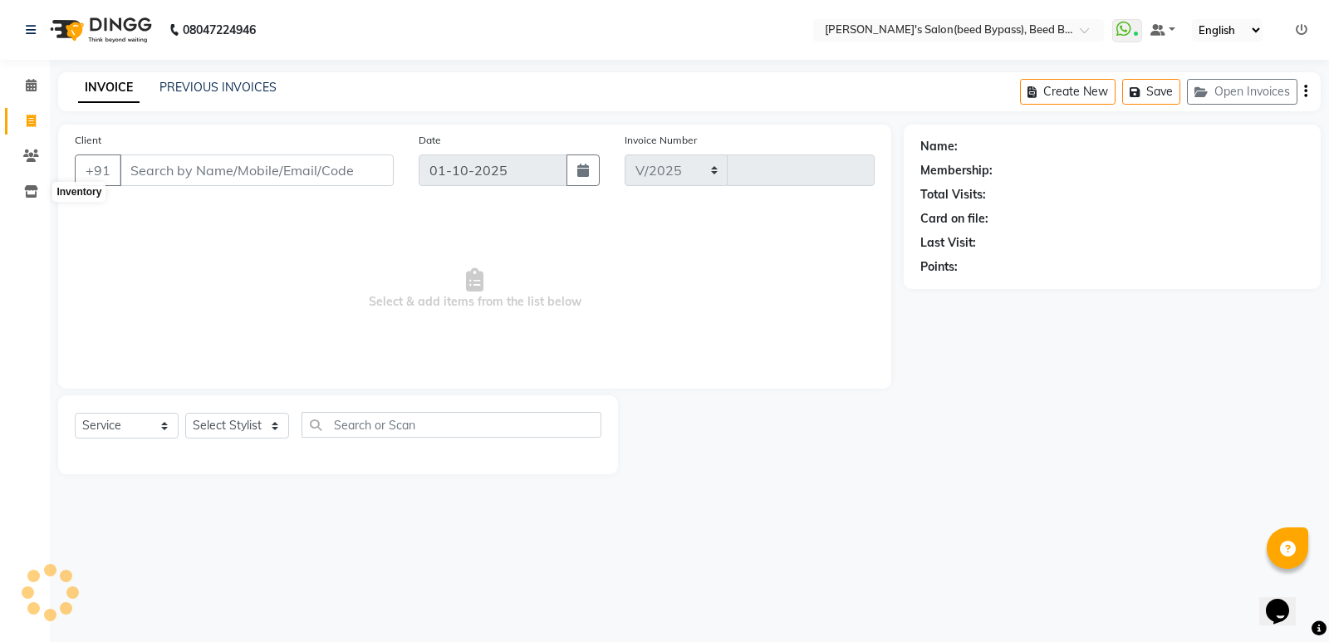
select select "4176"
type input "2845"
click at [268, 429] on select "Select Stylist" at bounding box center [237, 426] width 104 height 26
click at [268, 433] on select "Select Stylist" at bounding box center [237, 426] width 104 height 26
click at [268, 433] on select "Select Stylist AYESHA SHAIKH manager NAGESH PAVAN SAGAR V sagar varpe SAHIL SAP…" at bounding box center [237, 426] width 104 height 26
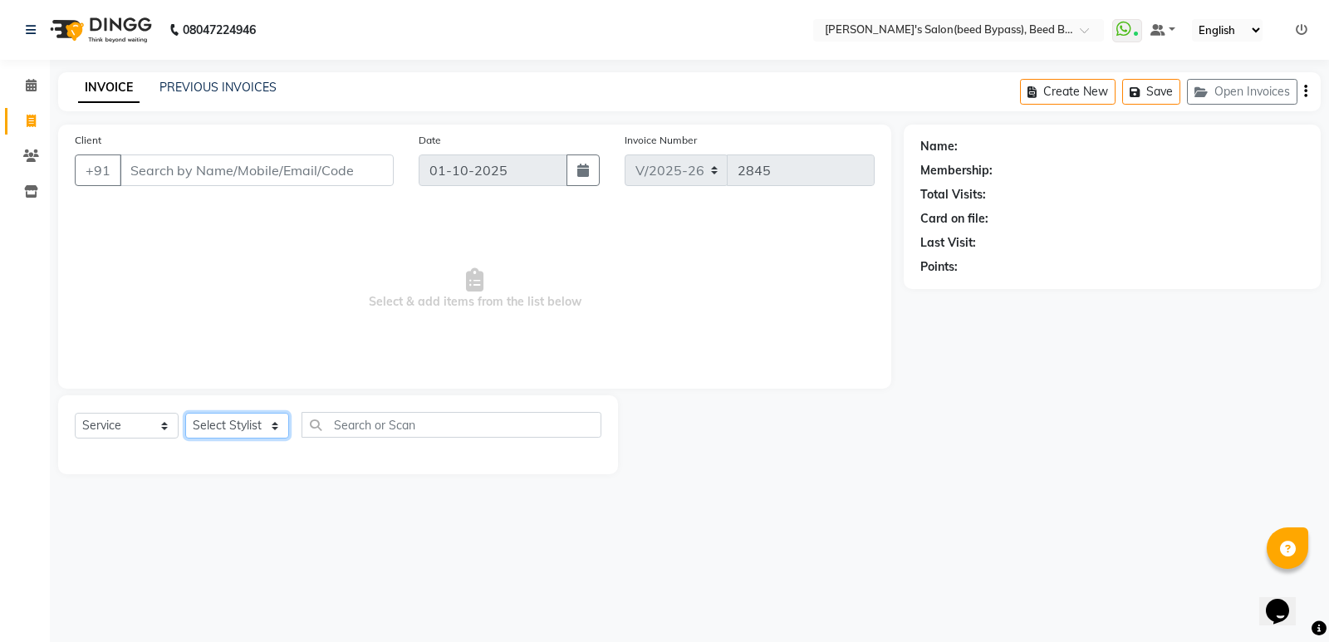
select select "28787"
click at [185, 413] on select "Select Stylist AYESHA SHAIKH manager NAGESH PAVAN SAGAR V sagar varpe SAHIL SAP…" at bounding box center [237, 426] width 104 height 26
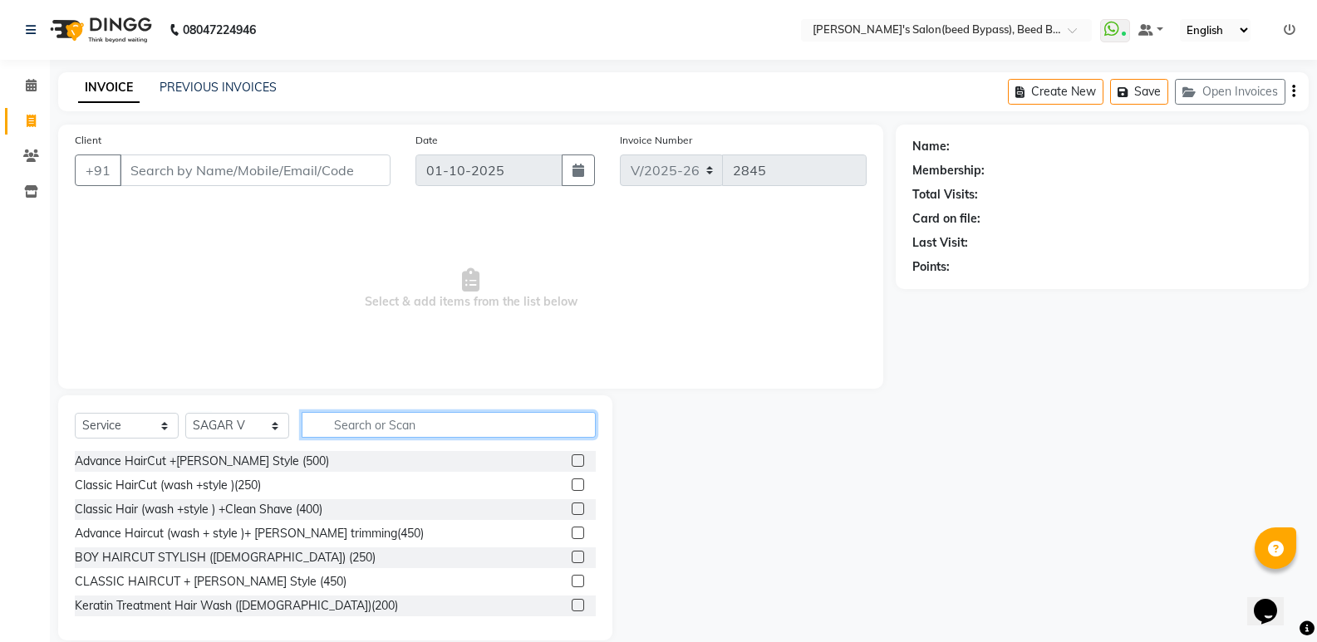
click at [351, 430] on input "text" at bounding box center [449, 425] width 294 height 26
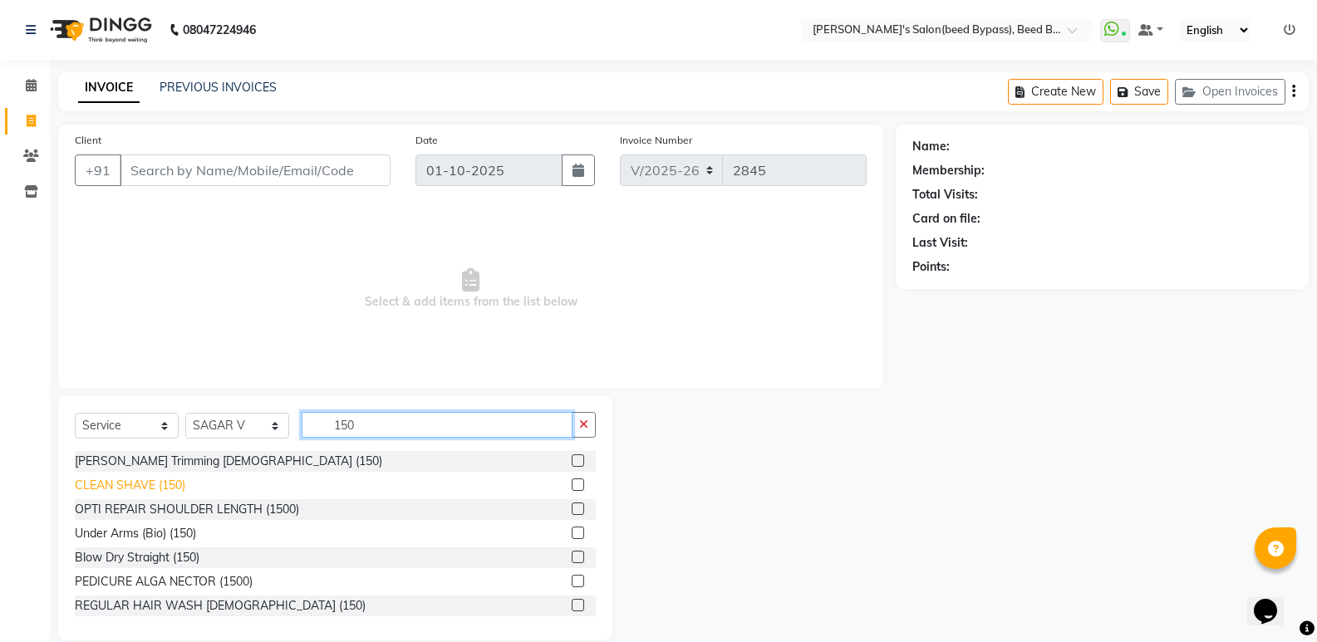
type input "150"
click at [154, 484] on div "CLEAN SHAVE (150)" at bounding box center [130, 485] width 111 height 17
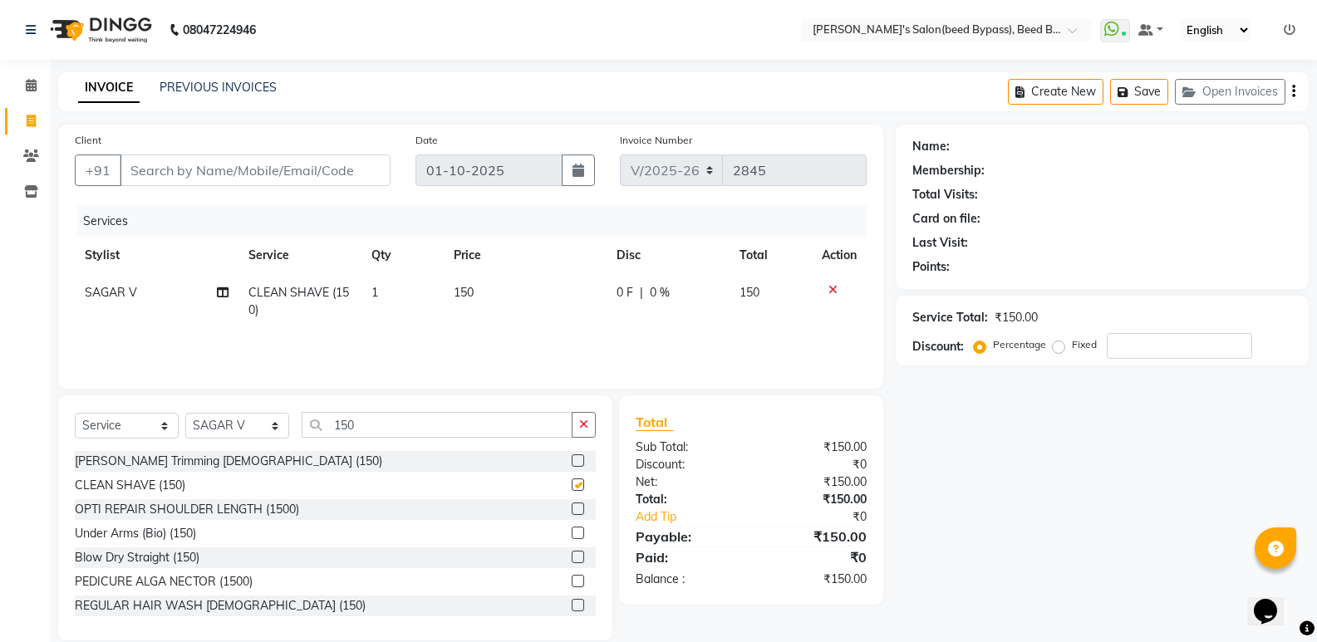
checkbox input "false"
click at [287, 170] on input "Client" at bounding box center [255, 171] width 271 height 32
type input "8"
type input "0"
type input "8557057560"
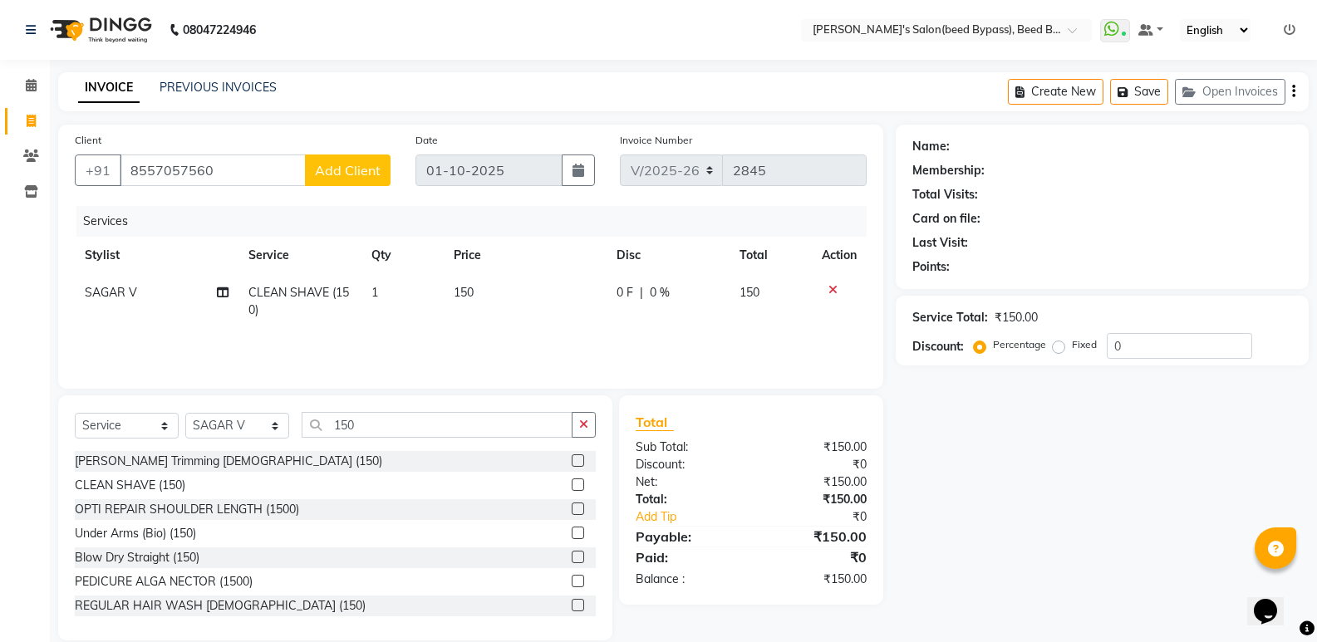
click at [361, 173] on span "Add Client" at bounding box center [348, 170] width 66 height 17
select select "22"
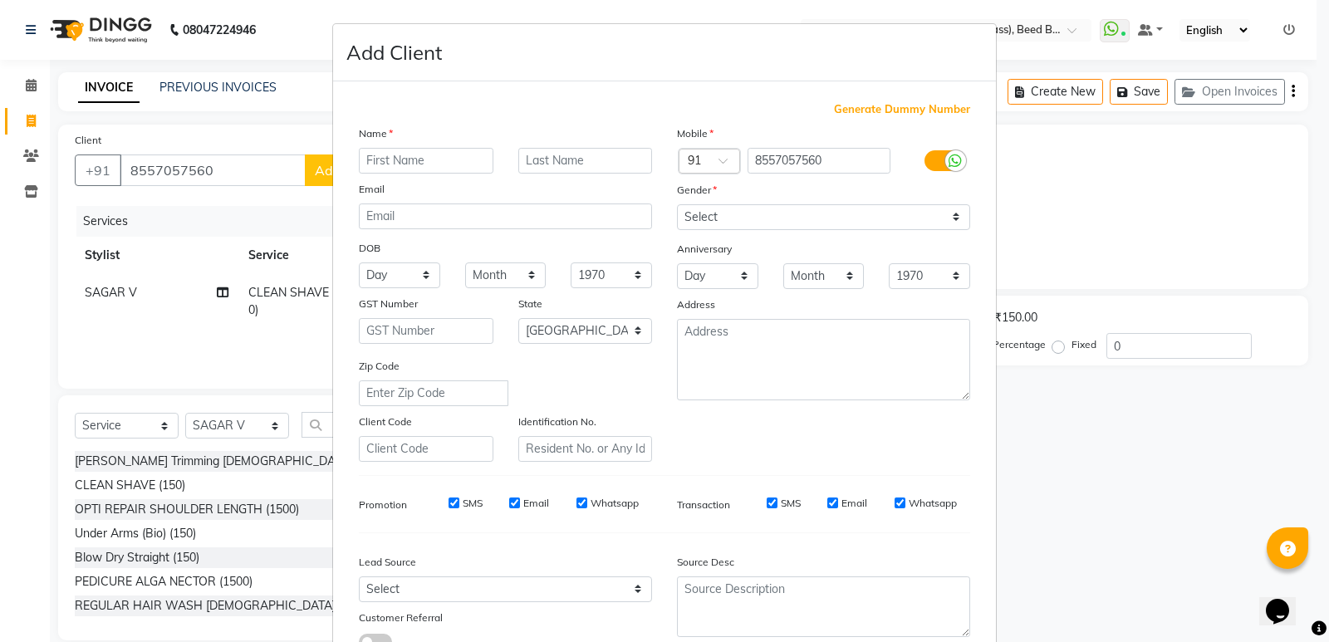
click at [402, 169] on input "text" at bounding box center [426, 161] width 135 height 26
type input "roshan sir 03"
click at [754, 210] on select "Select Male Female Other Prefer Not To Say" at bounding box center [823, 217] width 293 height 26
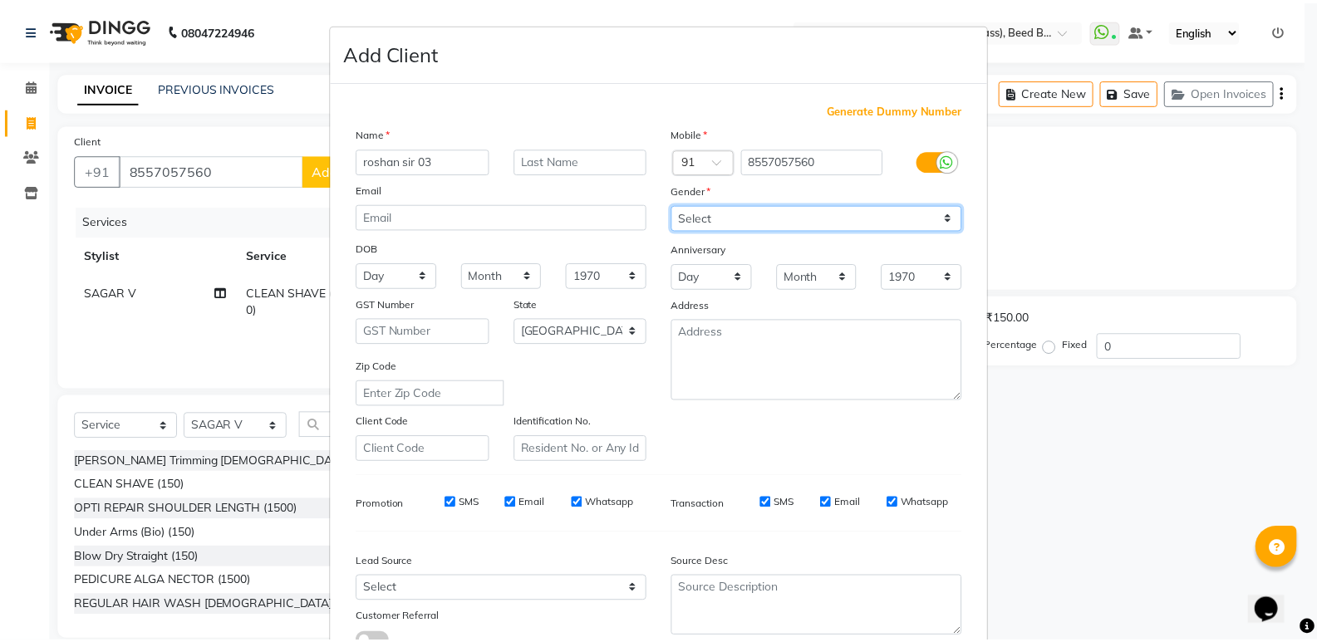
scroll to position [125, 0]
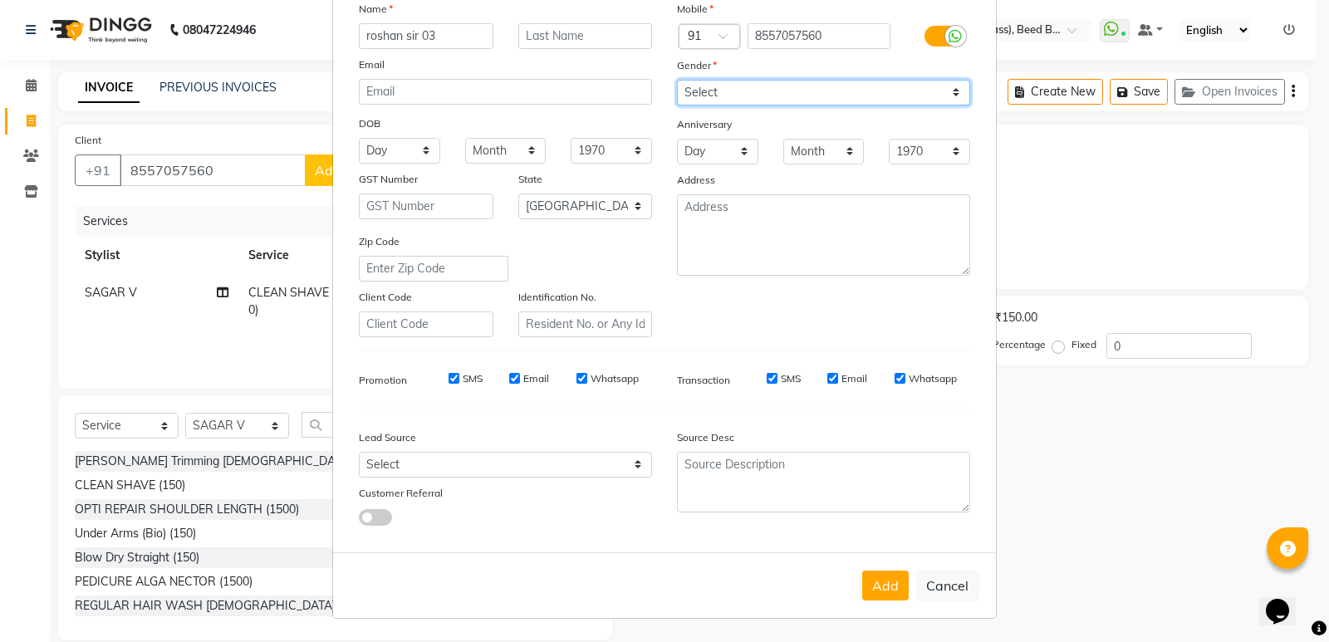
click at [734, 96] on select "Select Male Female Other Prefer Not To Say" at bounding box center [823, 93] width 293 height 26
select select "male"
click at [677, 80] on select "Select Male Female Other Prefer Not To Say" at bounding box center [823, 93] width 293 height 26
click at [879, 581] on button "Add" at bounding box center [885, 586] width 47 height 30
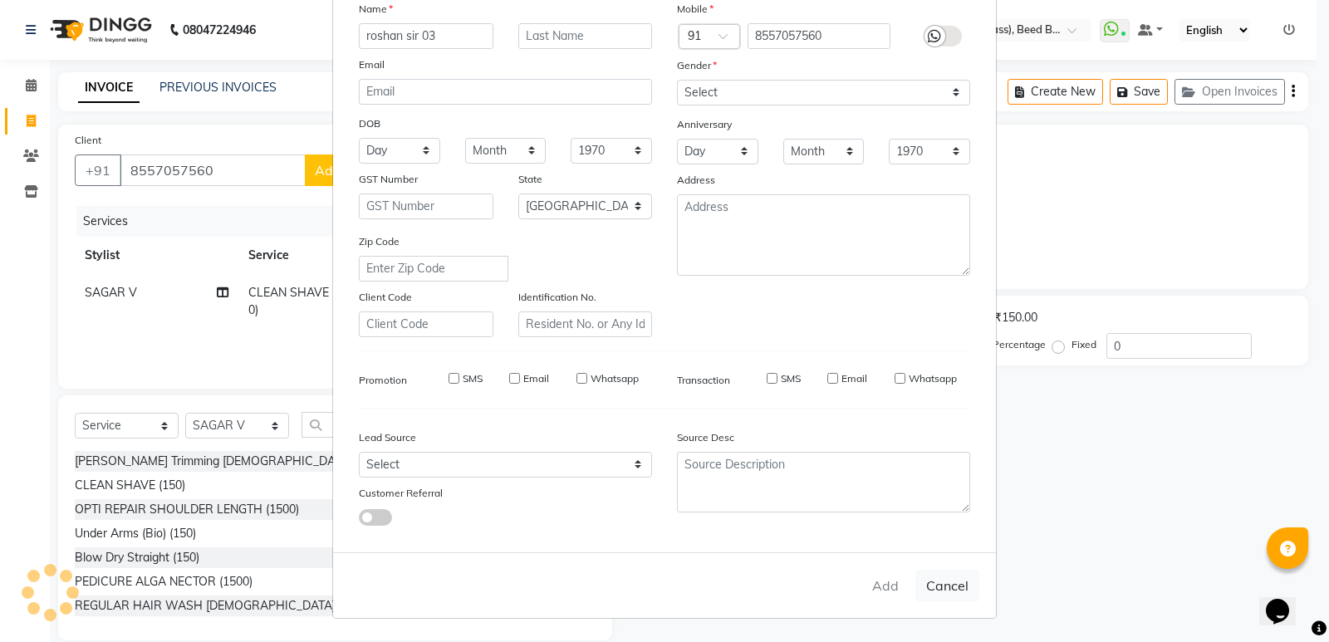
type input "85******60"
select select
select select "null"
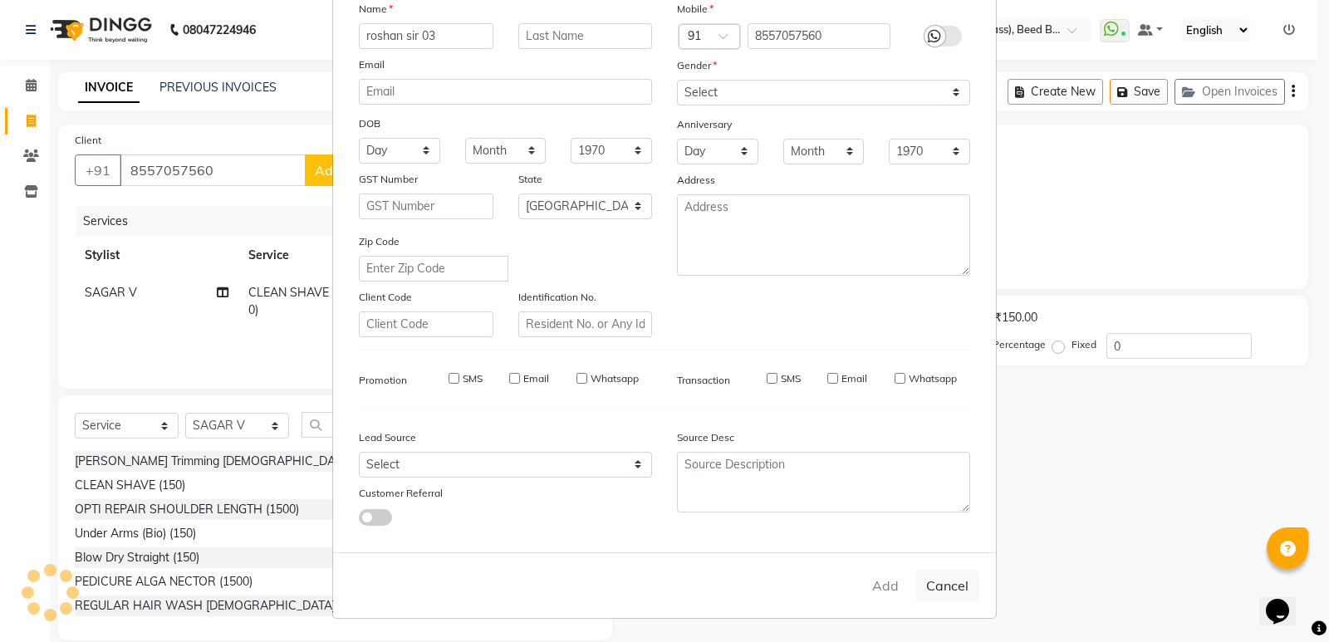
select select
checkbox input "false"
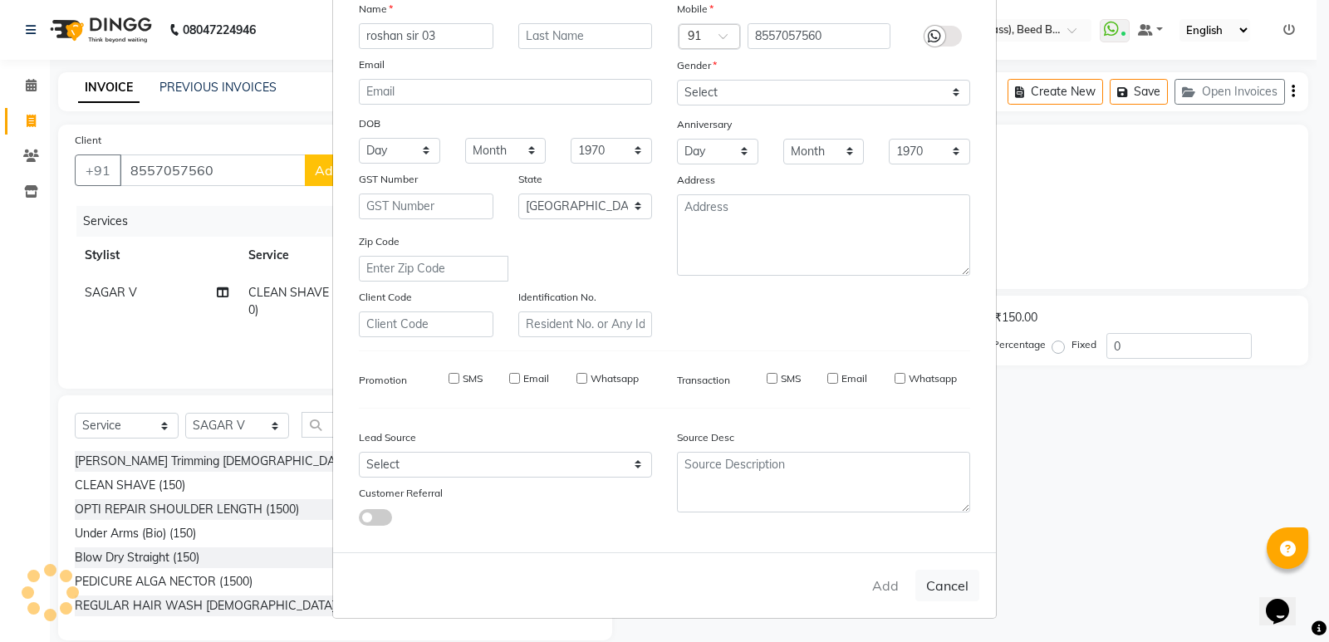
checkbox input "false"
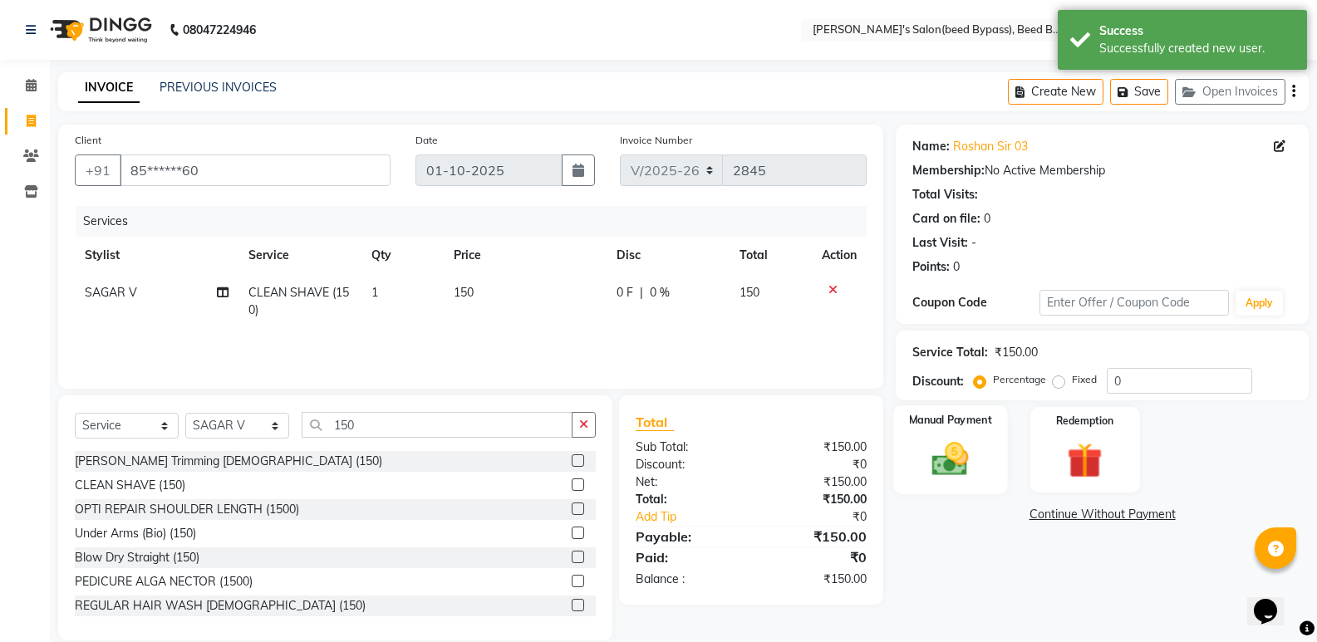
click at [952, 443] on img at bounding box center [950, 459] width 59 height 42
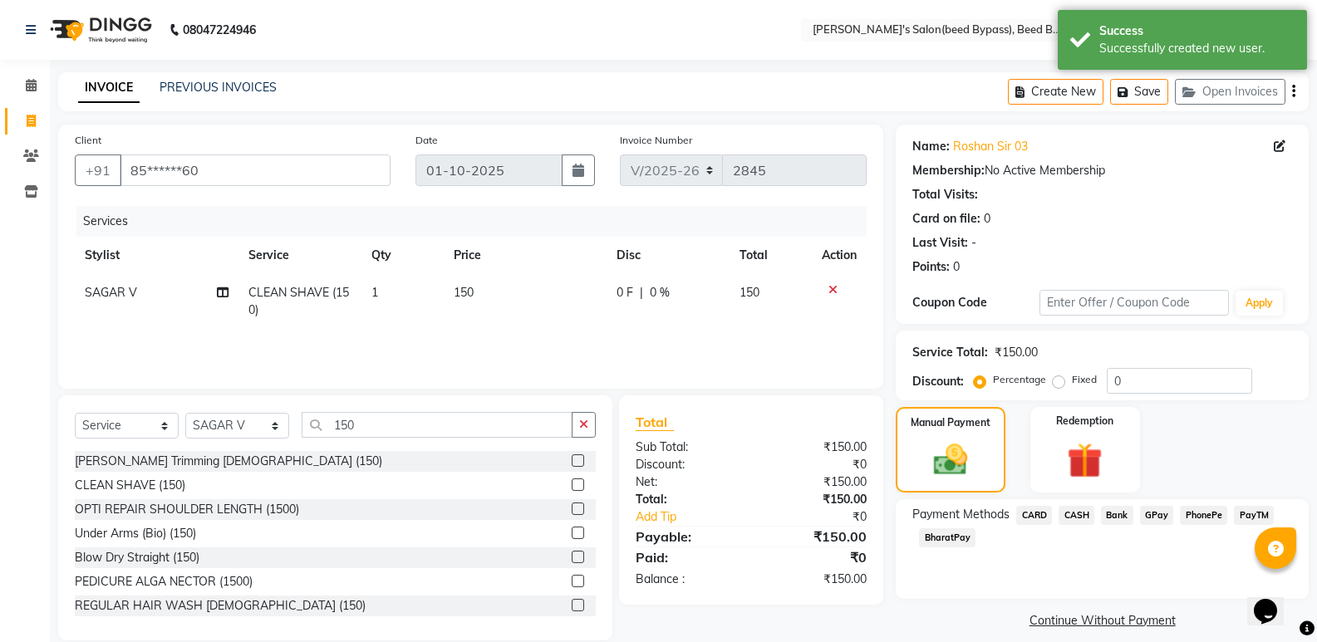
click at [1211, 513] on span "PhonePe" at bounding box center [1203, 515] width 47 height 19
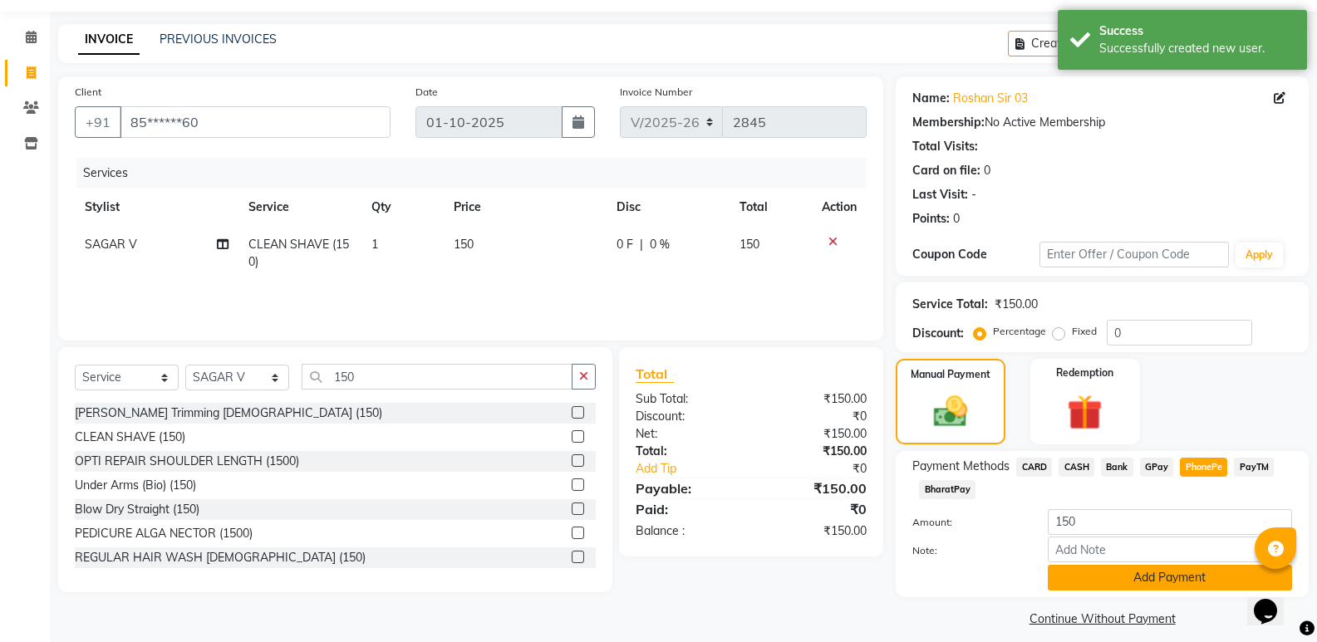
scroll to position [62, 0]
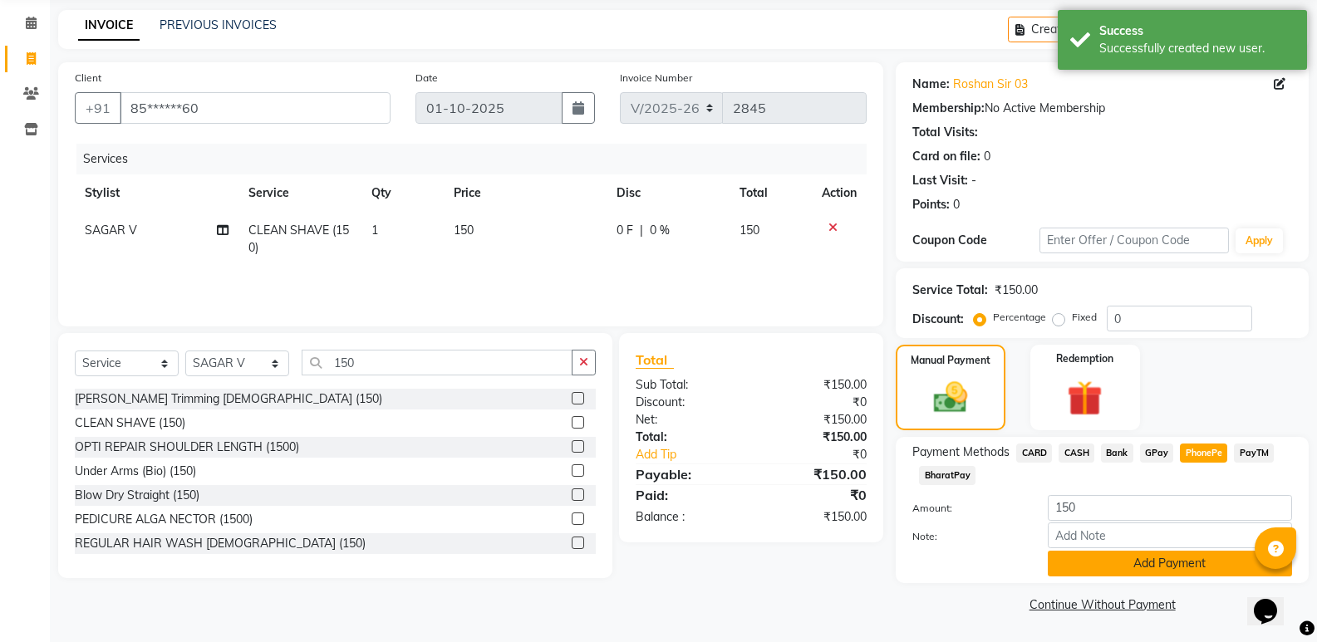
click at [1172, 572] on button "Add Payment" at bounding box center [1170, 564] width 244 height 26
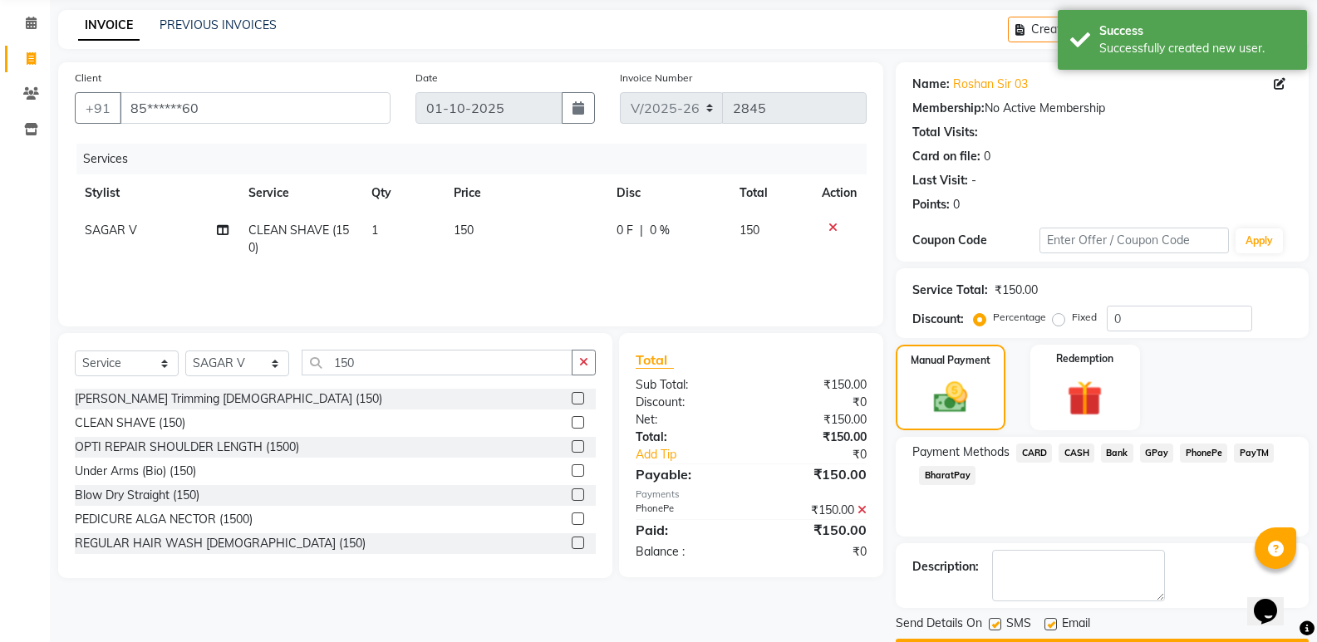
scroll to position [110, 0]
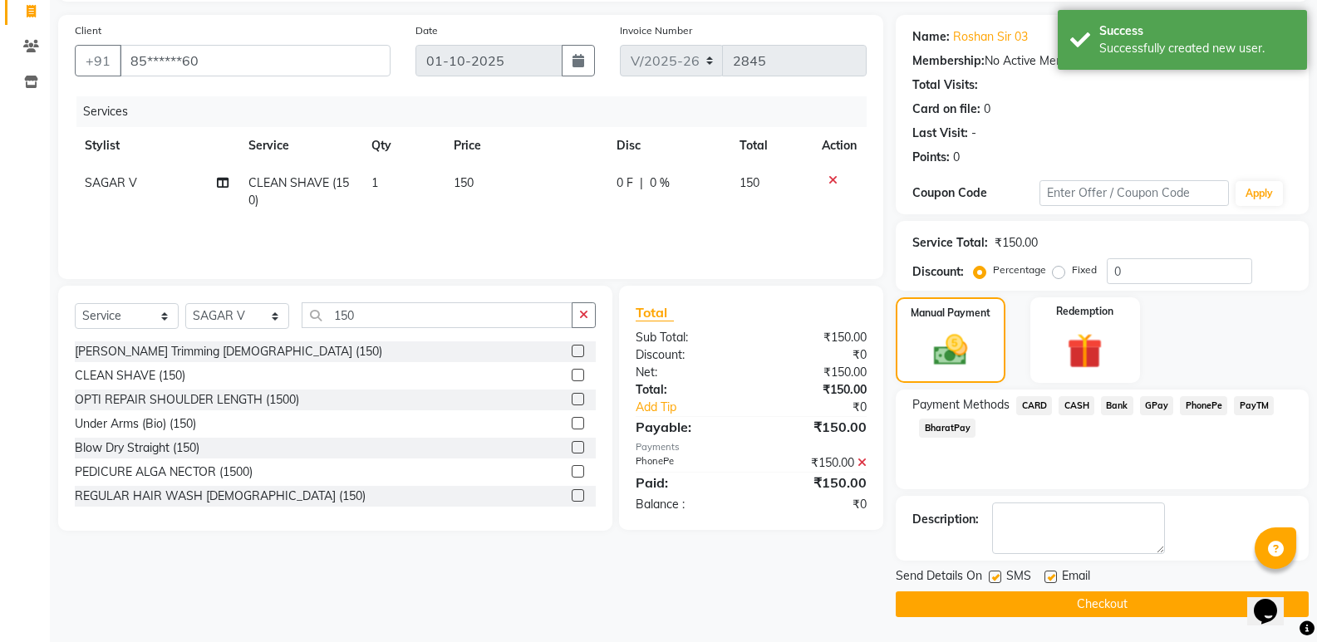
click at [1147, 606] on button "Checkout" at bounding box center [1102, 605] width 413 height 26
